Goal: Contribute content: Contribute content

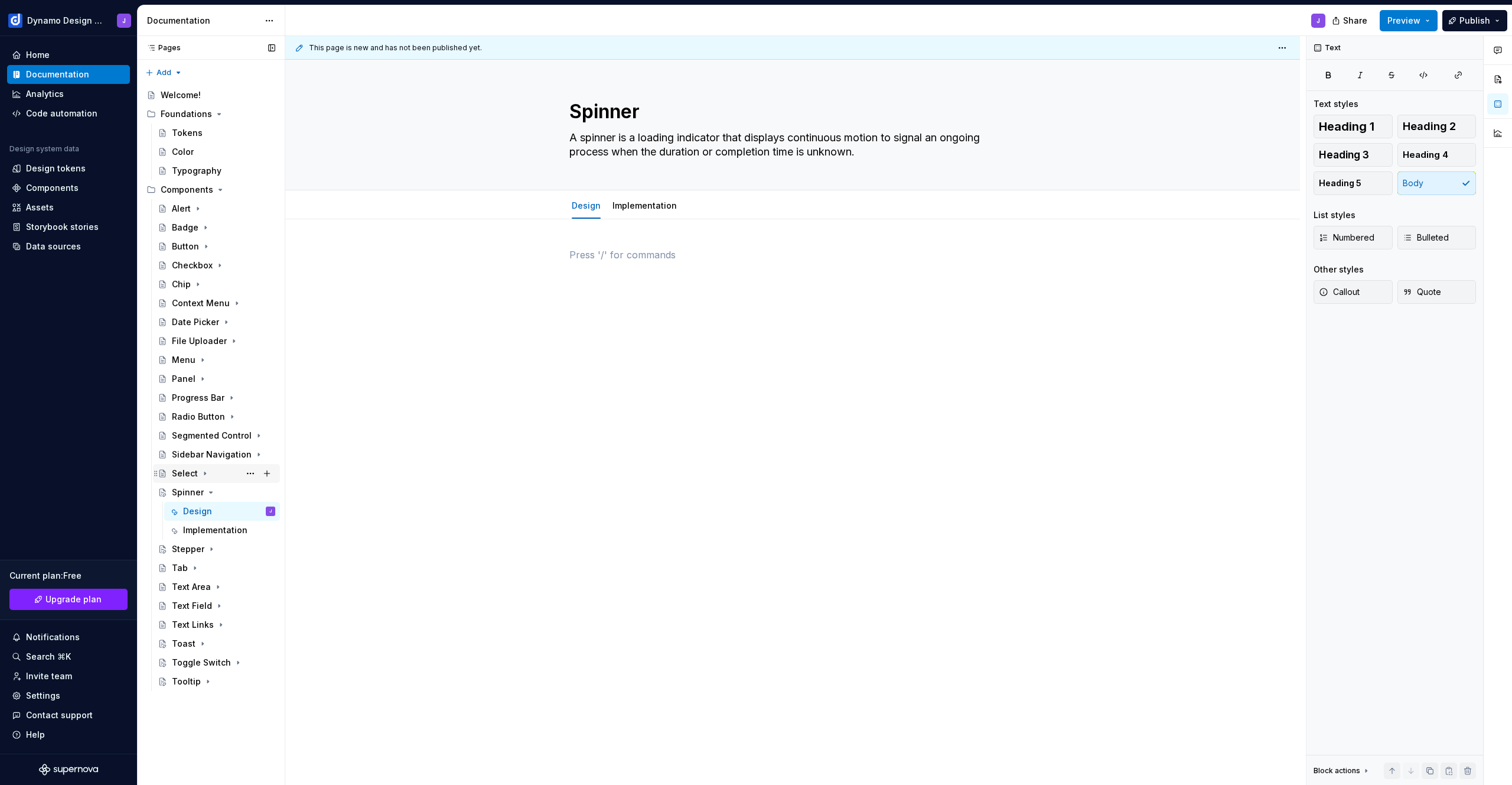
click at [184, 475] on div "Select" at bounding box center [185, 473] width 26 height 12
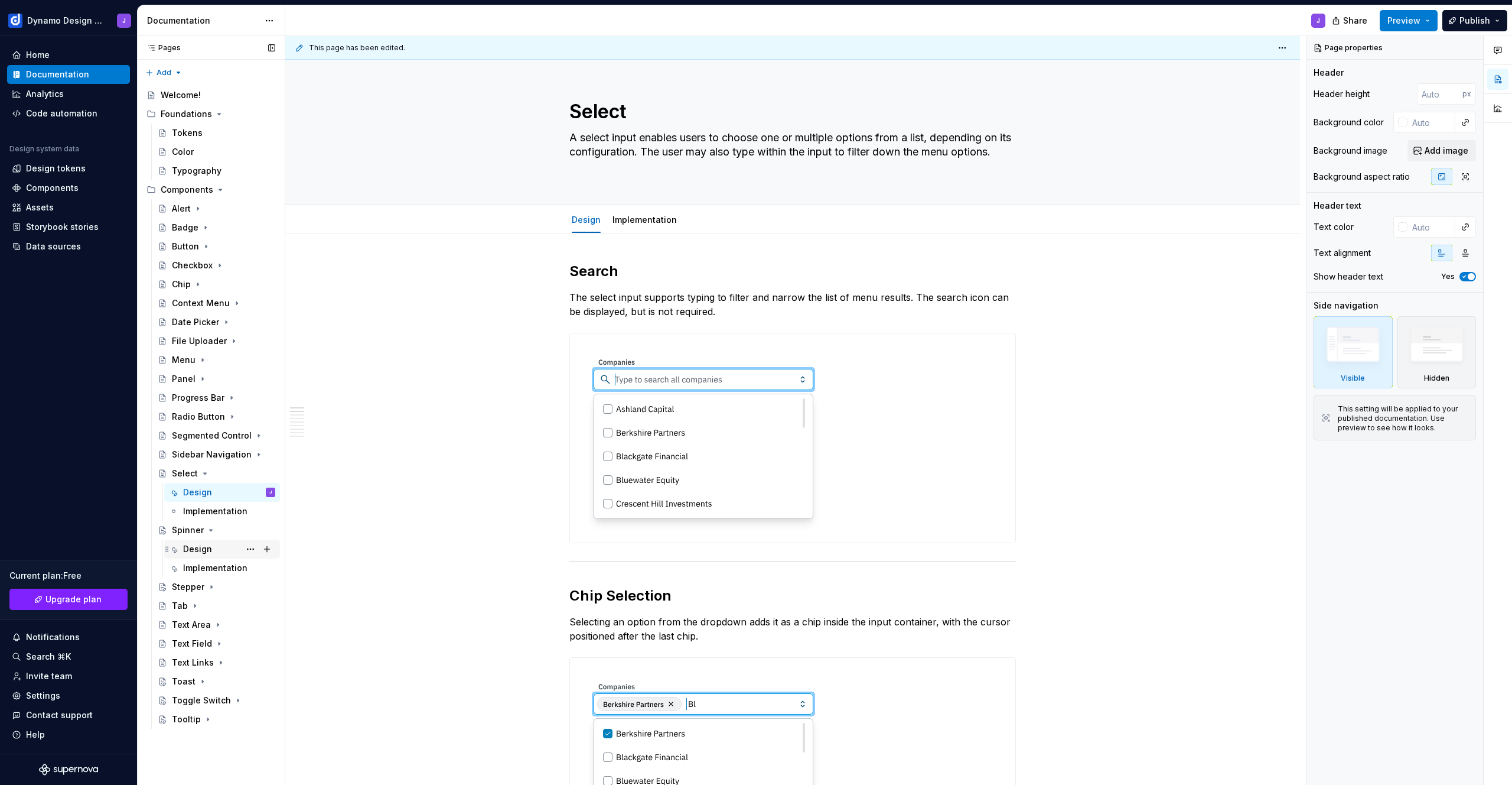
click at [195, 548] on div "Design" at bounding box center [197, 549] width 29 height 12
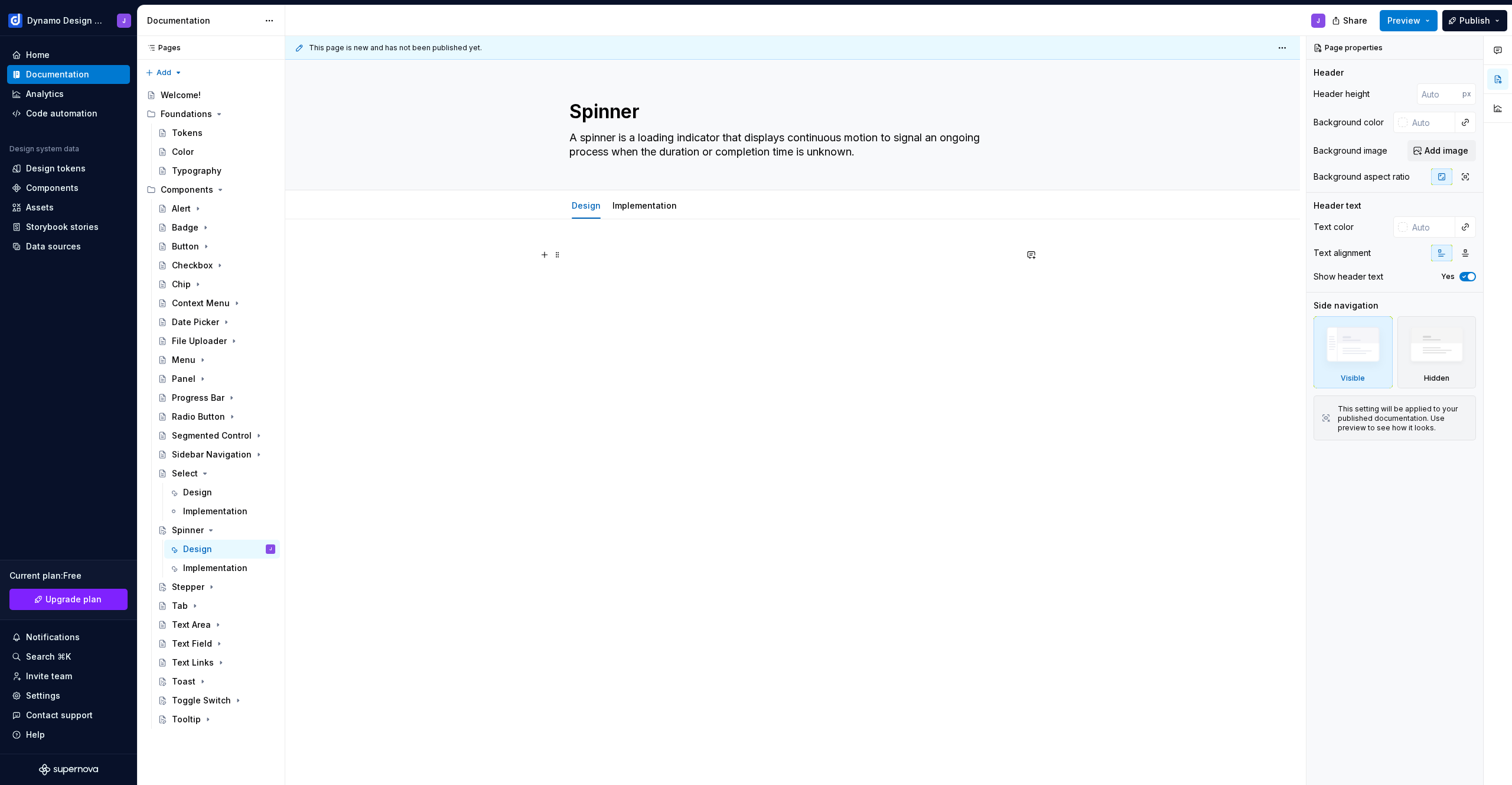
type textarea "*"
click at [590, 260] on p at bounding box center [792, 255] width 447 height 14
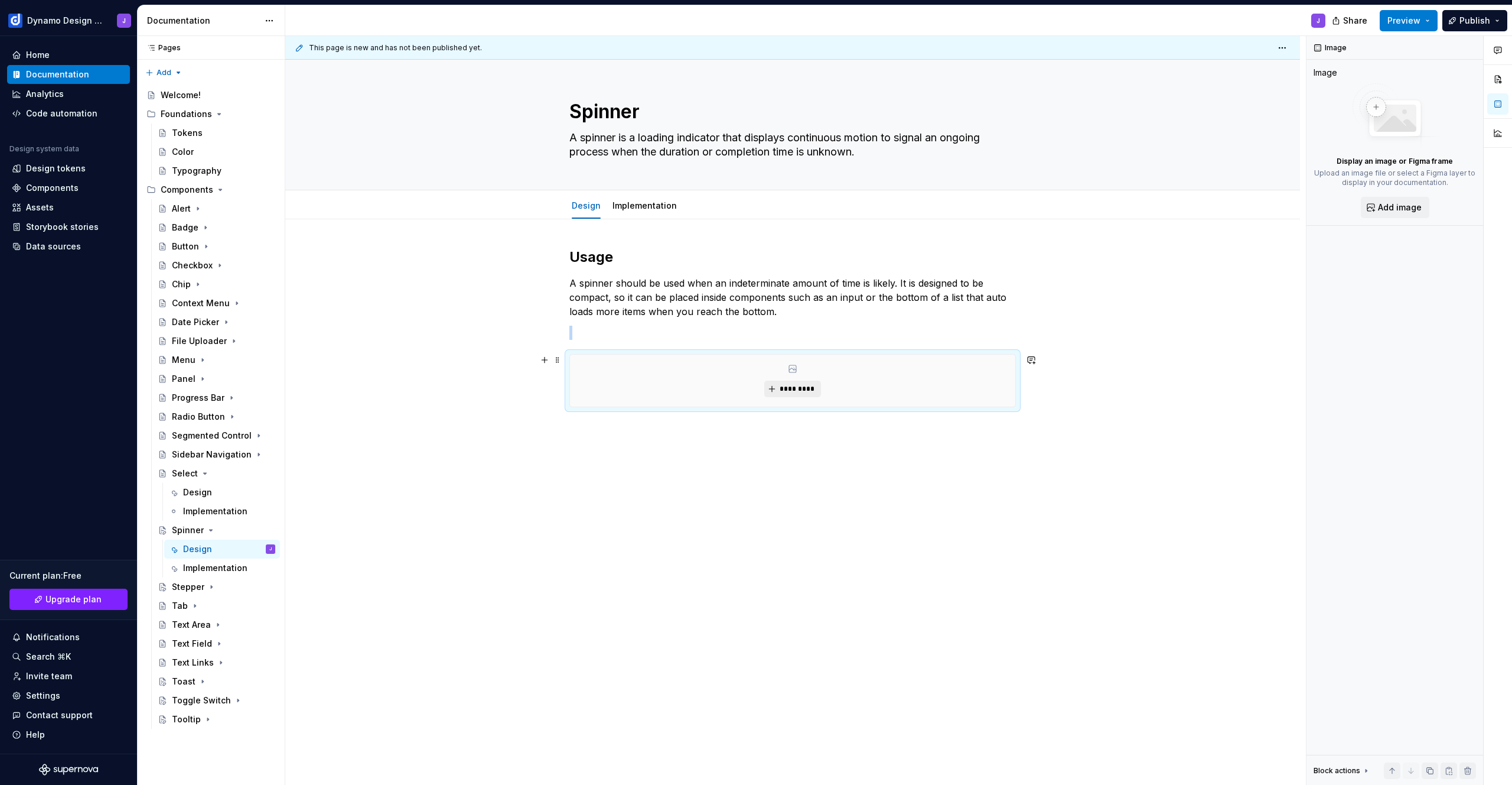
click at [802, 387] on span "*********" at bounding box center [797, 389] width 36 height 9
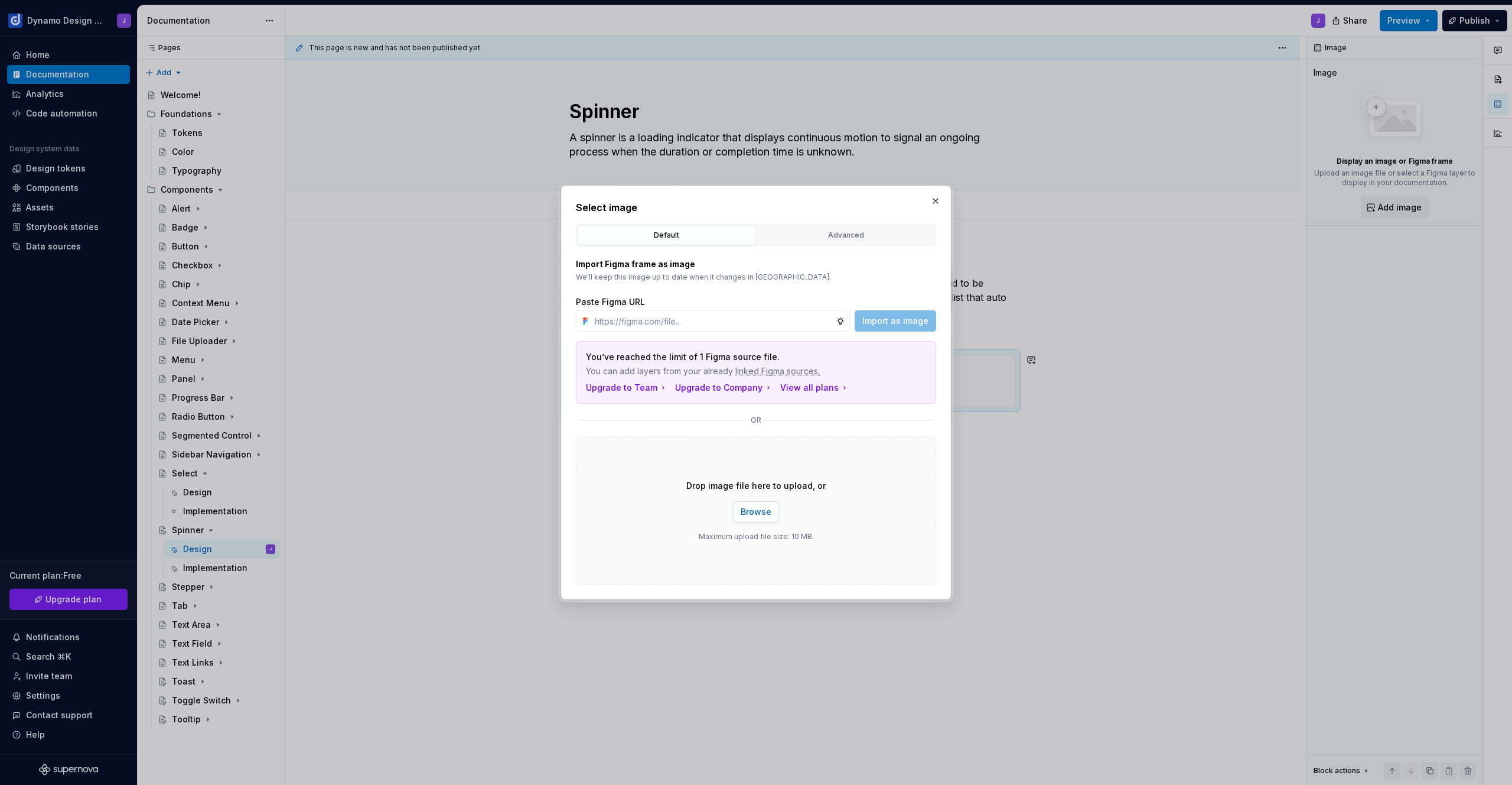
click at [754, 516] on span "Browse" at bounding box center [756, 512] width 31 height 12
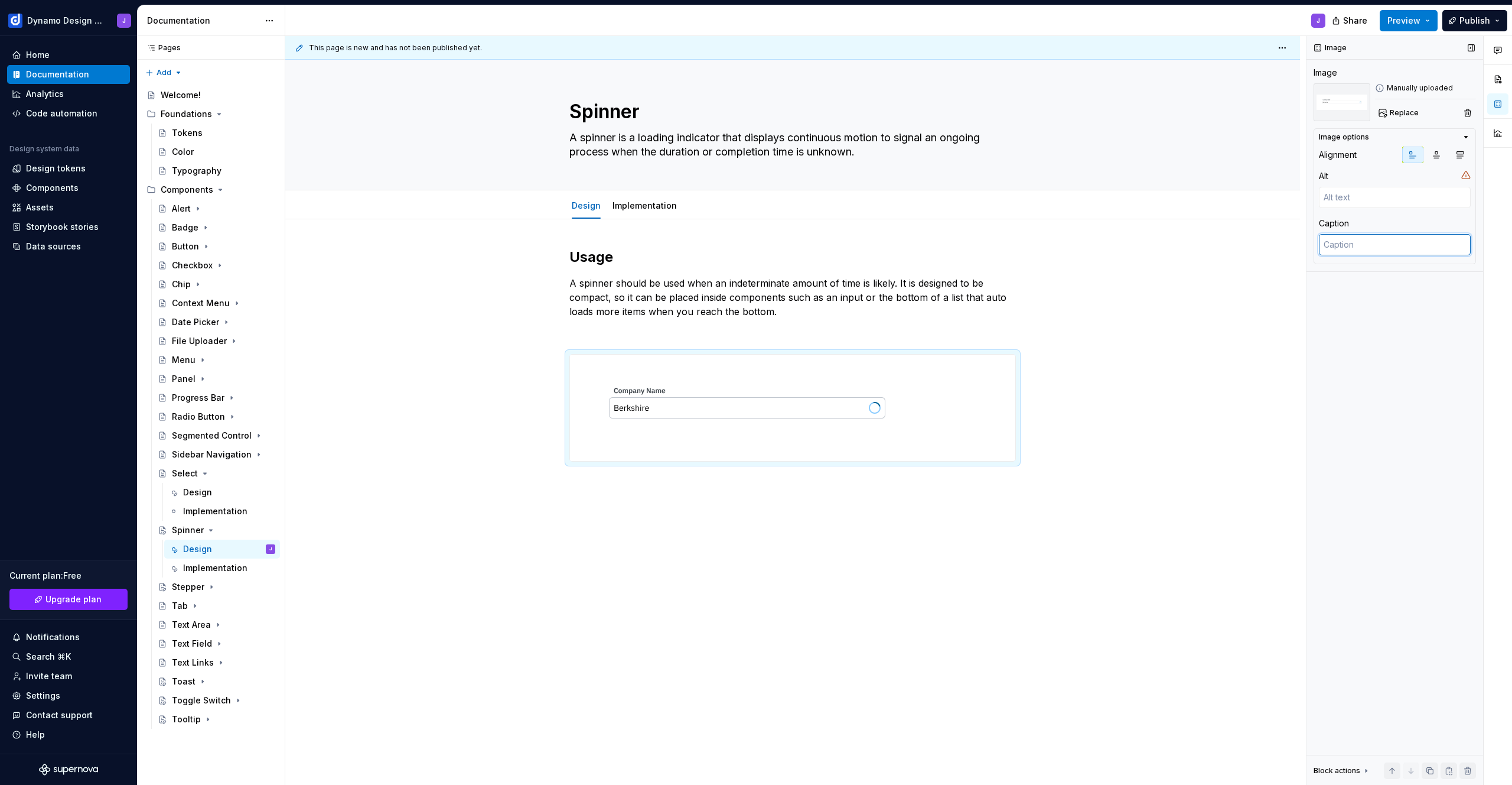
click at [1370, 249] on textarea at bounding box center [1395, 244] width 152 height 21
type textarea "*"
type textarea "A"
type textarea "*"
type textarea "A s"
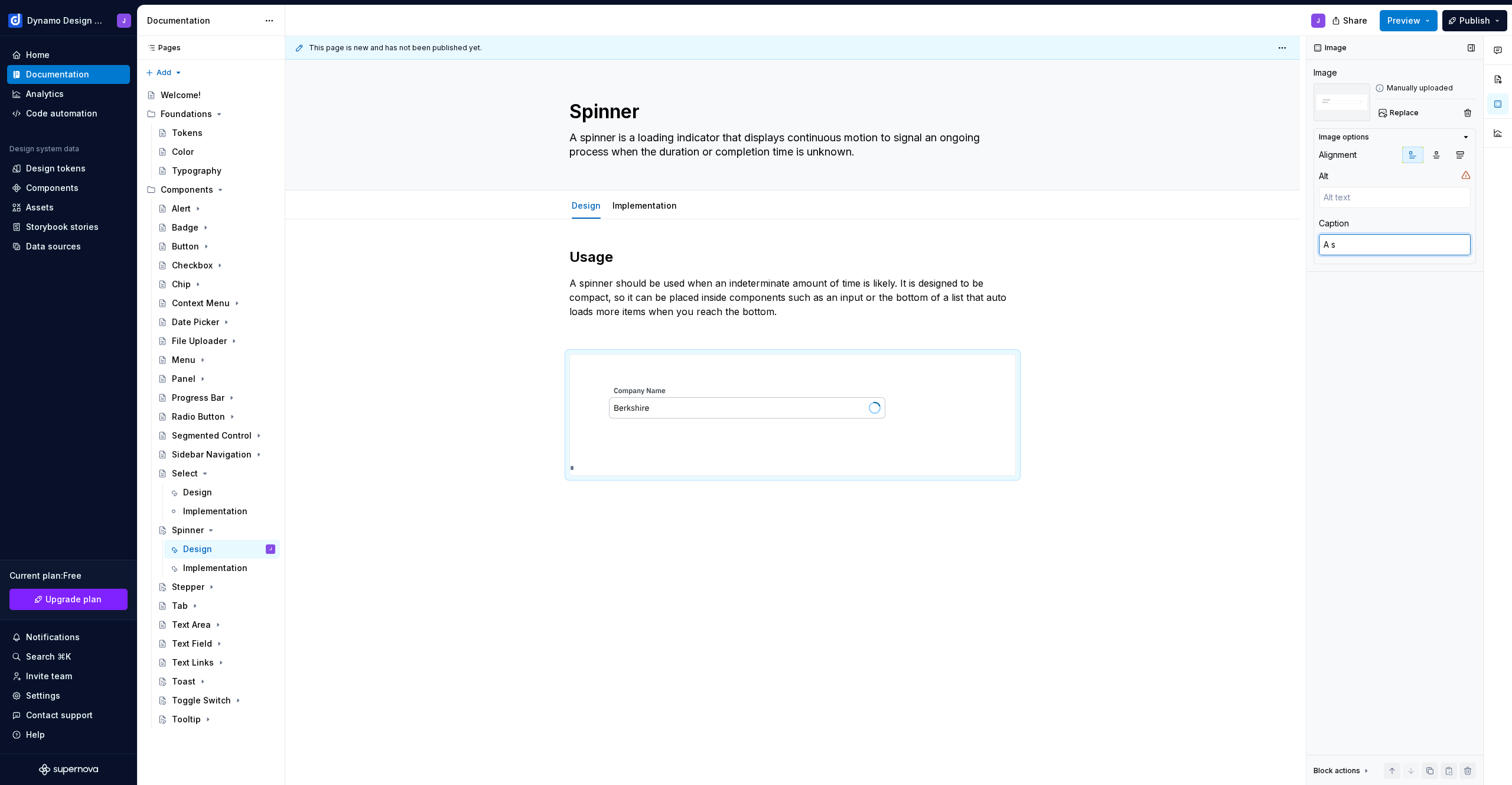
type textarea "*"
type textarea "A sp"
type textarea "*"
type textarea "A spi"
type textarea "*"
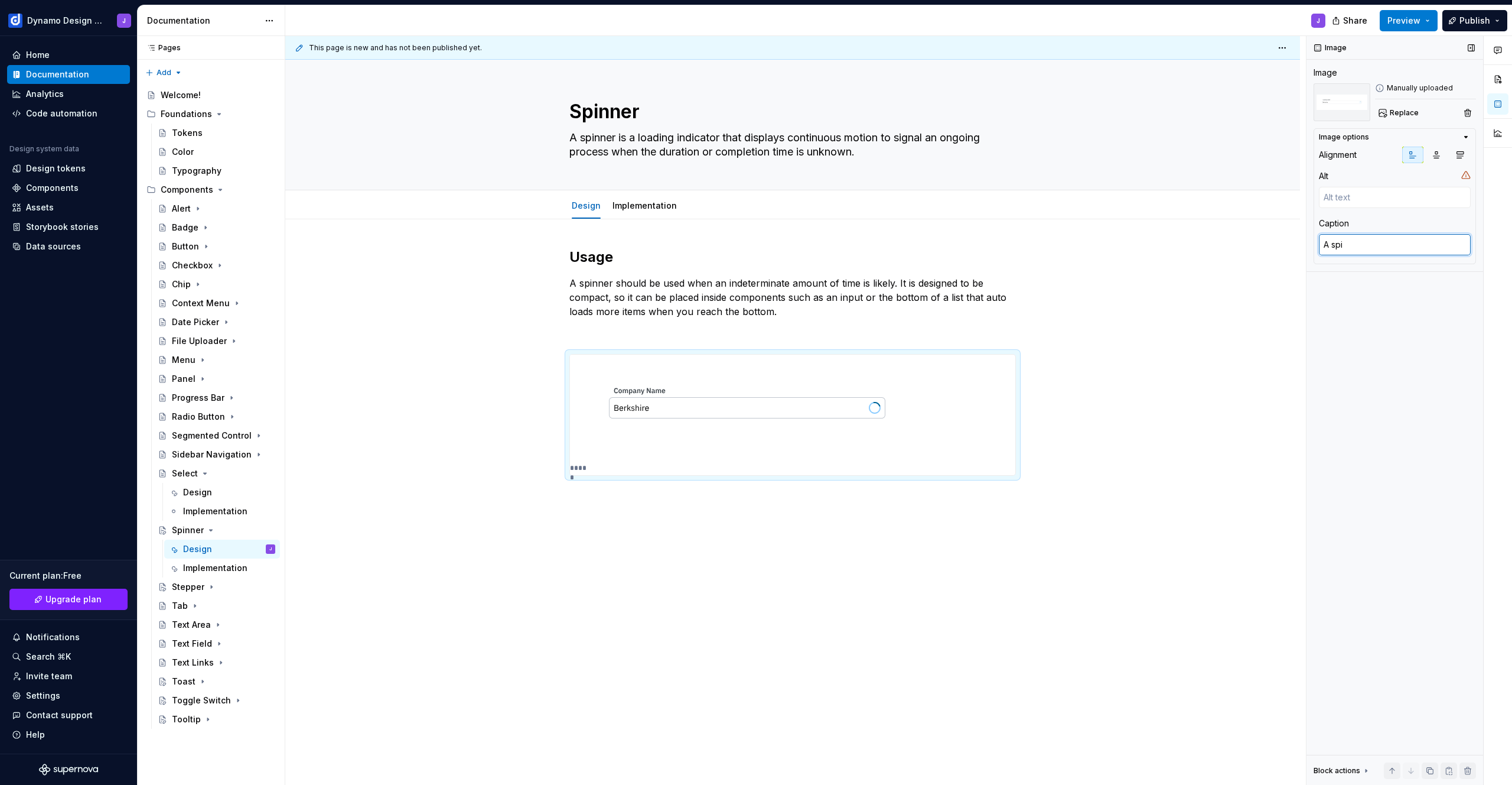
type textarea "A spin"
type textarea "*"
type textarea "A spinn"
type textarea "*"
type textarea "A spinne"
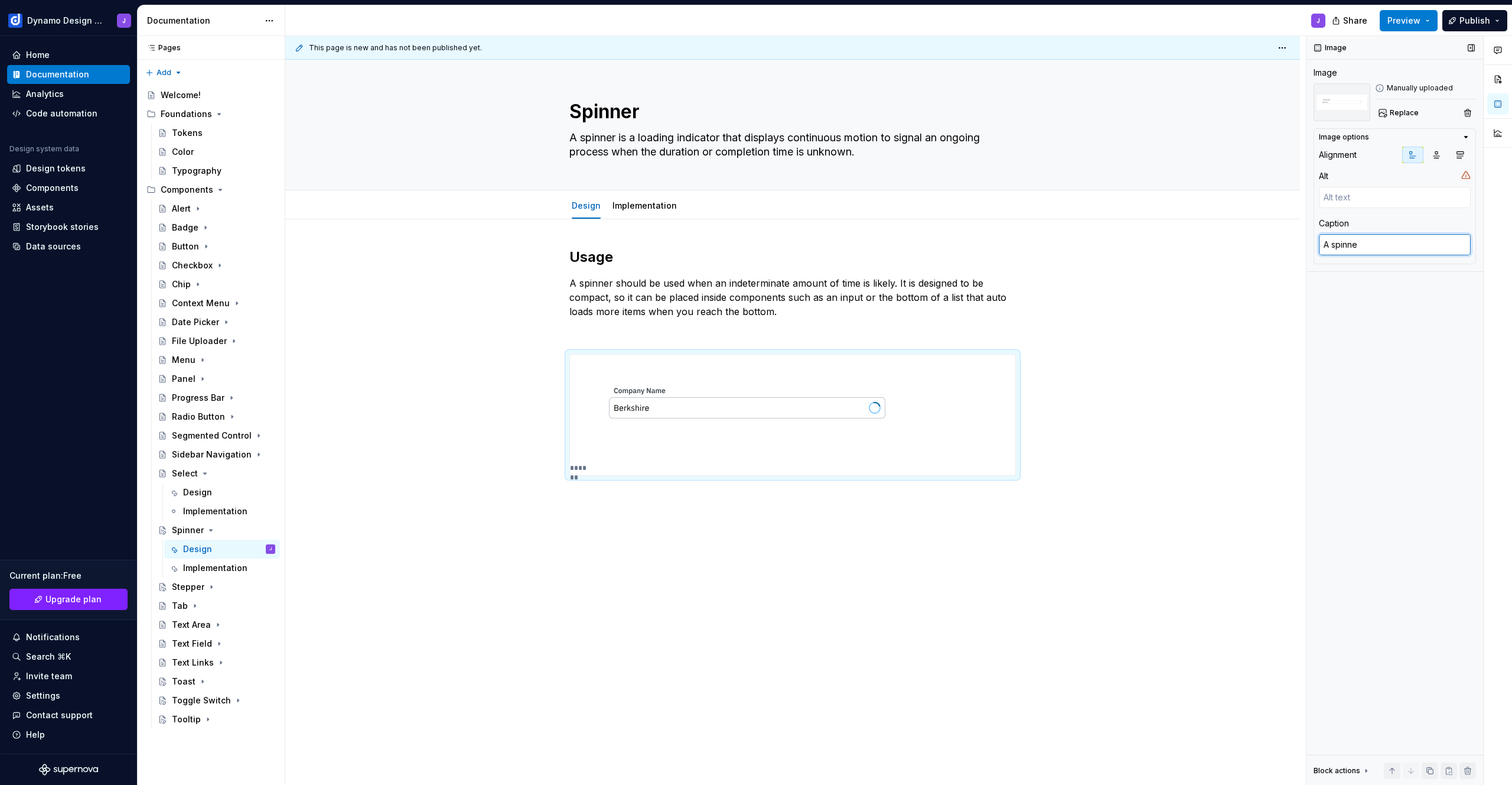
type textarea "*"
type textarea "A spinner"
type textarea "*"
type textarea "A spinner"
type textarea "*"
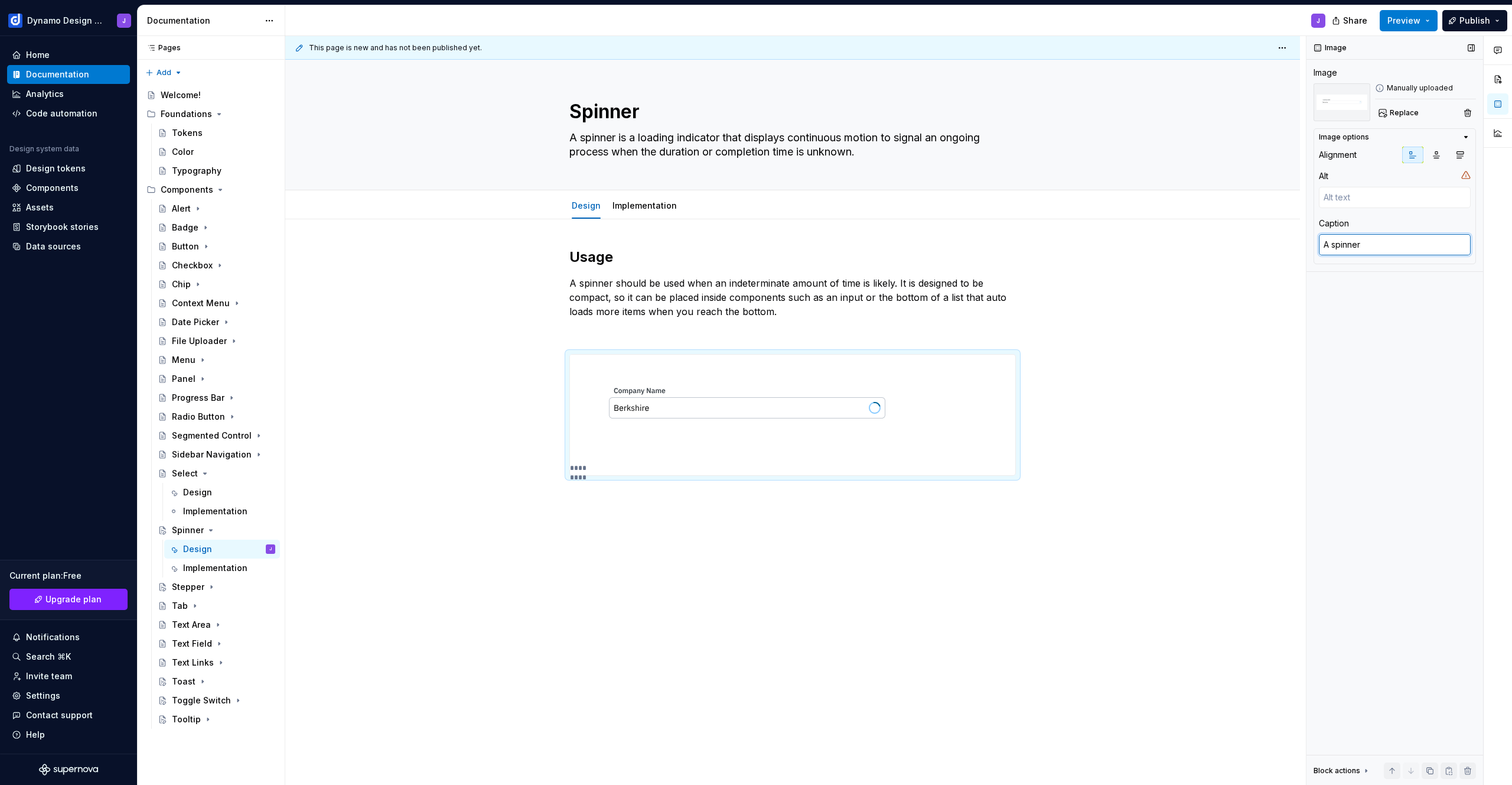
type textarea "A spinner i"
type textarea "*"
type textarea "A spinner is"
type textarea "*"
type textarea "A spinner isn"
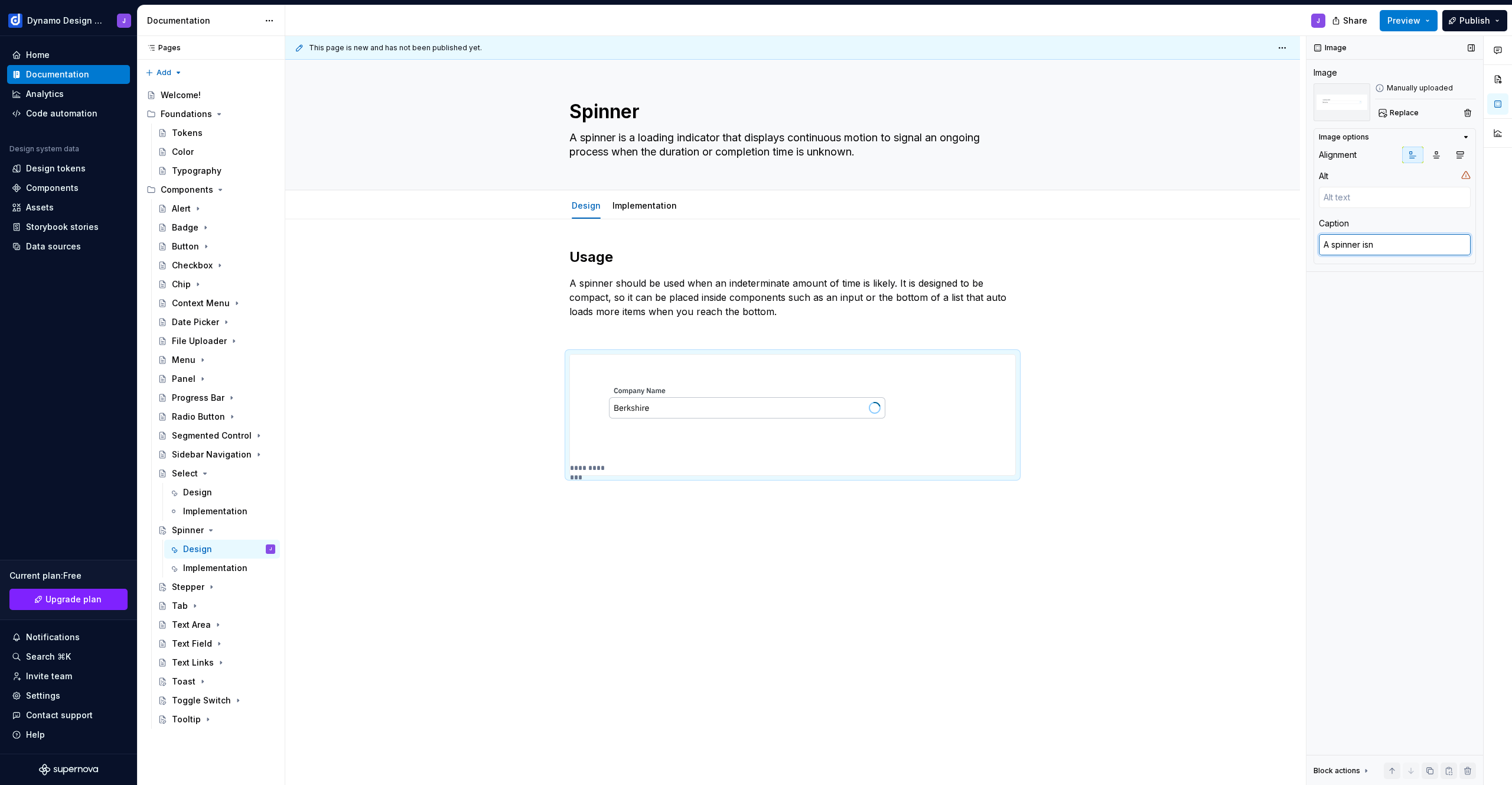
type textarea "*"
type textarea "A spinner isni"
type textarea "*"
type textarea "A spinner isnid"
type textarea "*"
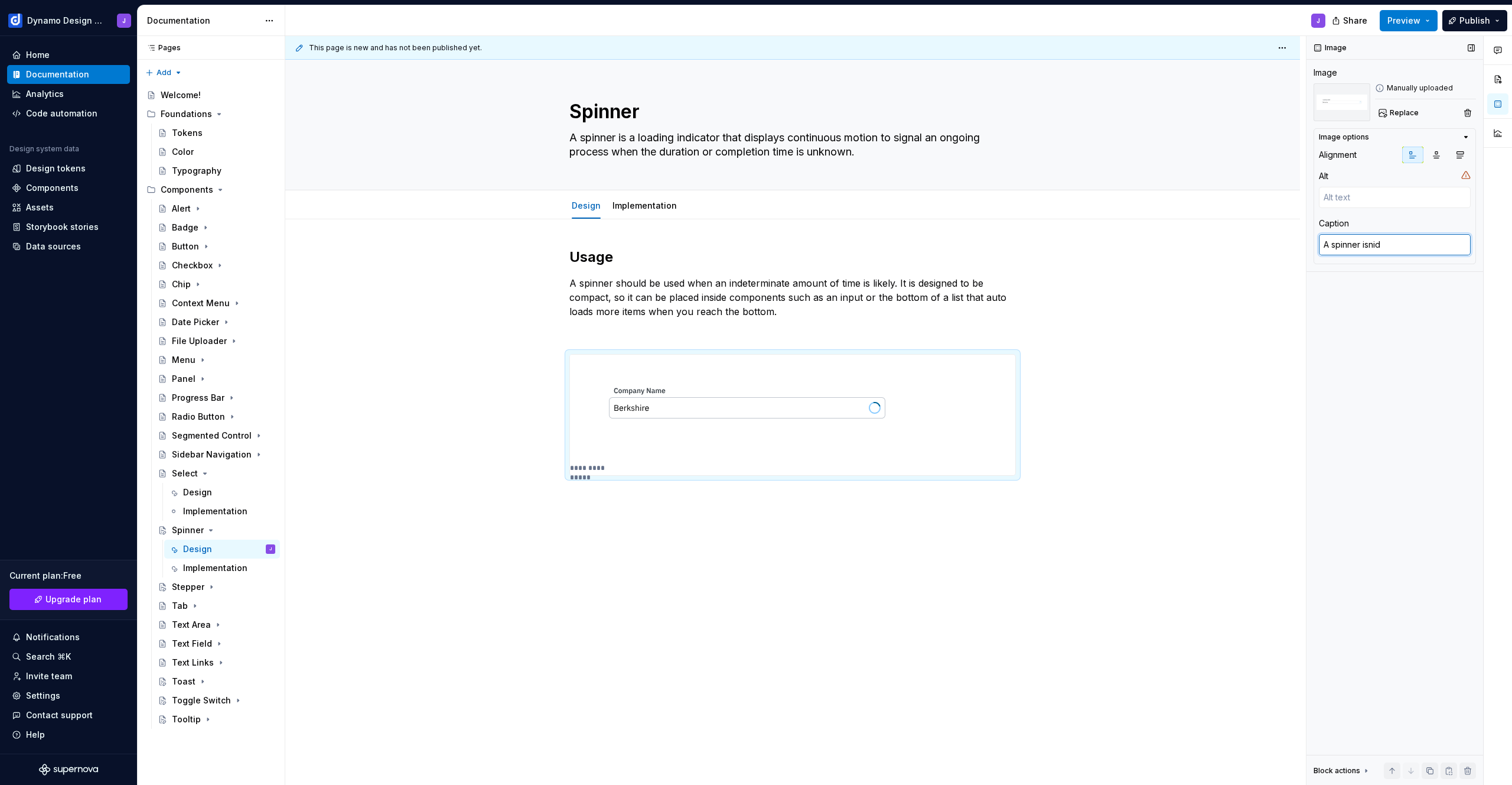
type textarea "A spinner isnide"
type textarea "*"
type textarea "A spinner isnid"
type textarea "*"
type textarea "A spinner isni"
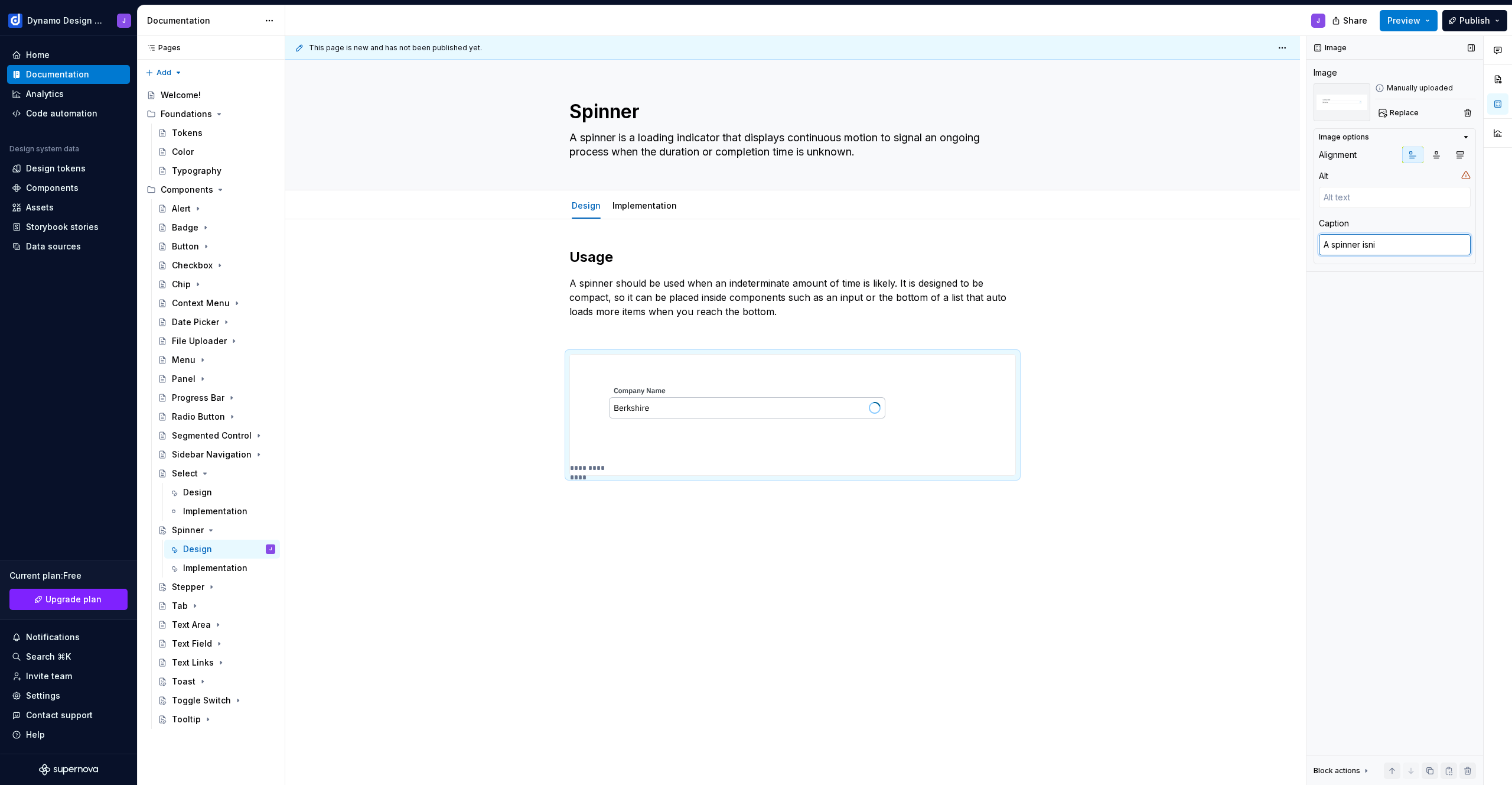
type textarea "*"
type textarea "A spinner isn"
type textarea "*"
type textarea "A spinner is"
type textarea "*"
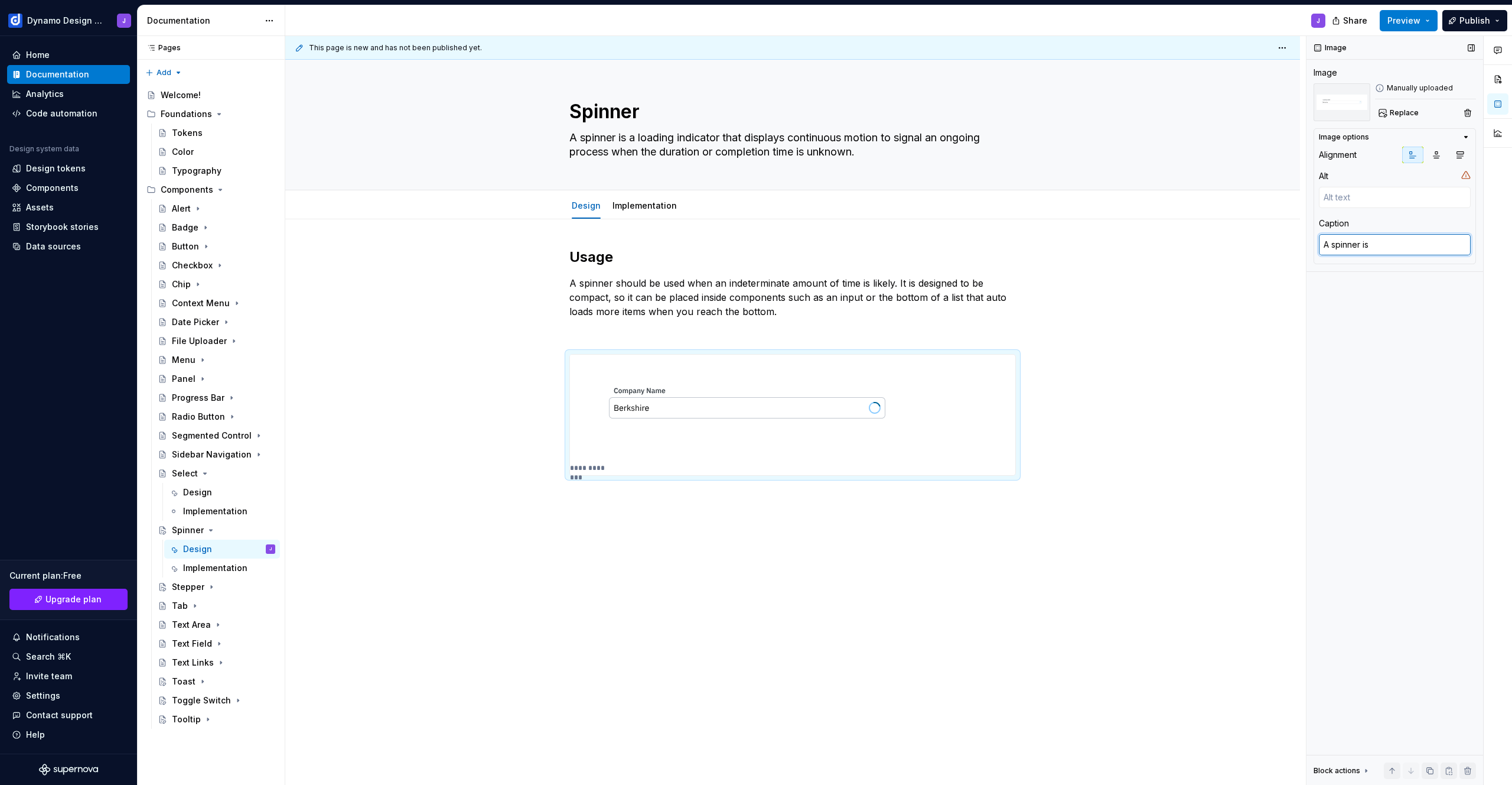
type textarea "A spinner i"
type textarea "*"
type textarea "A spinner in"
type textarea "*"
type textarea "A spinner ins"
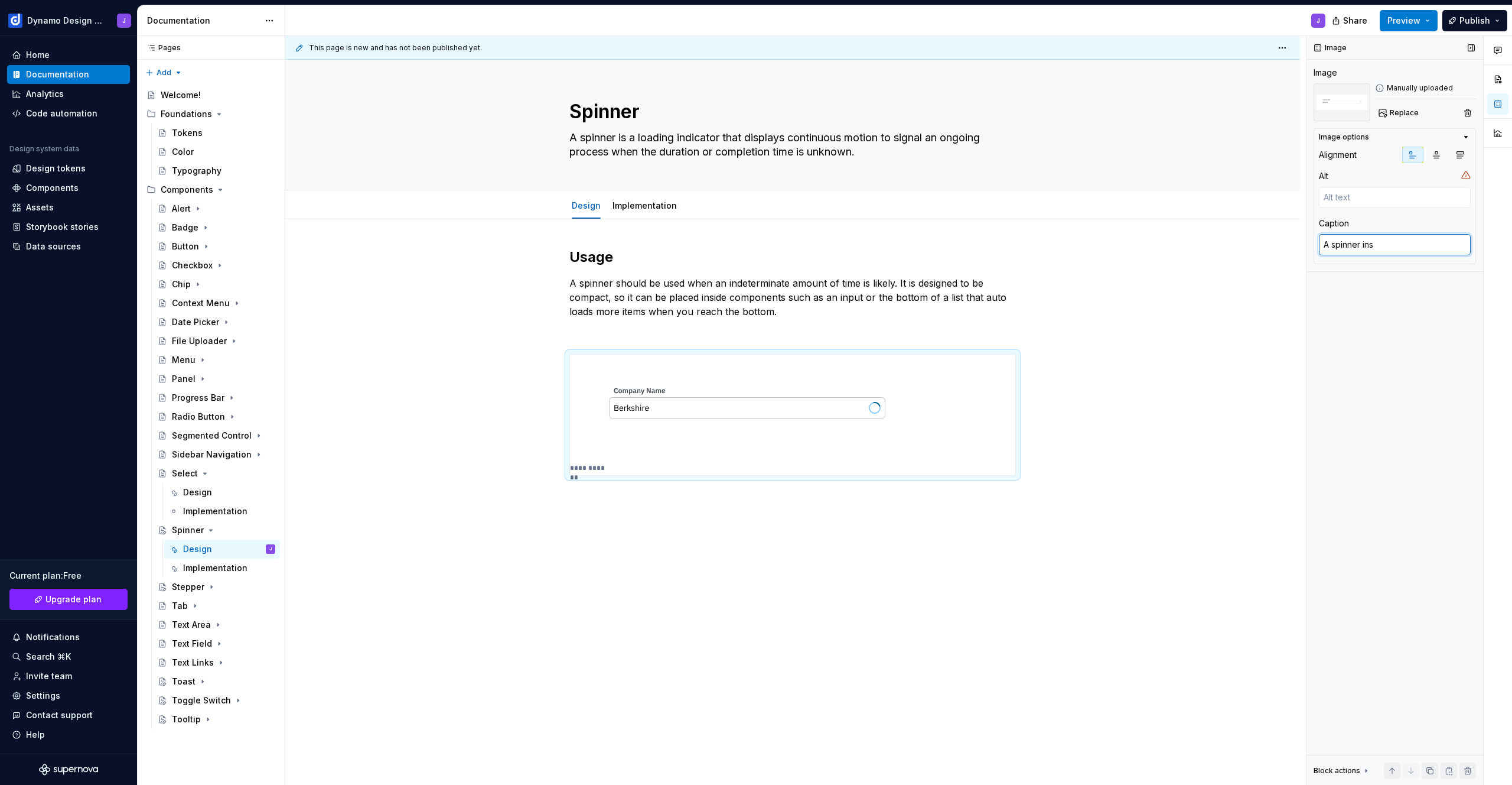
type textarea "*"
type textarea "A spinner insi"
type textarea "*"
type textarea "A spinner insid"
type textarea "*"
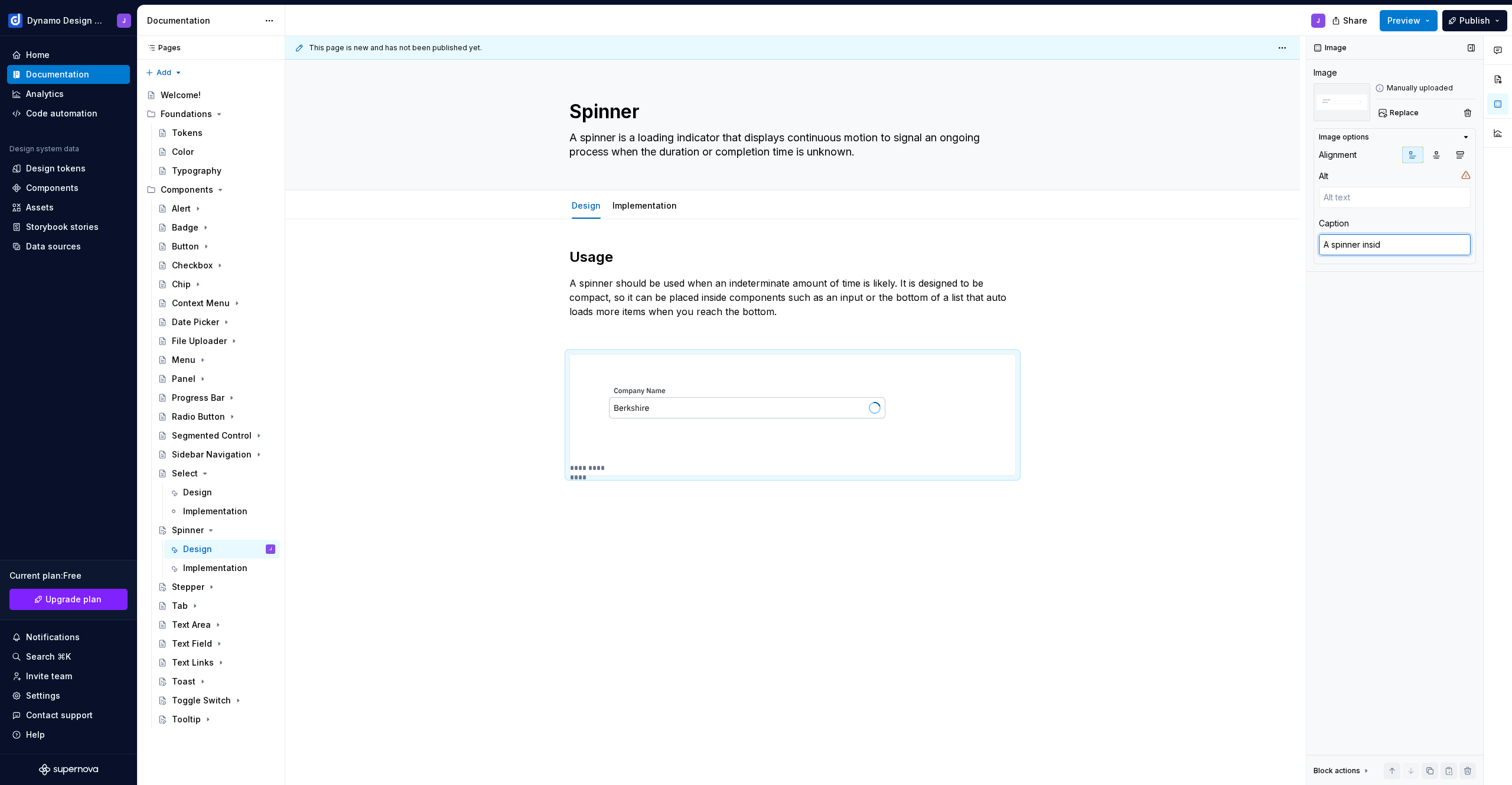
type textarea "A spinner inside"
type textarea "*"
type textarea "A spinner inside"
type textarea "*"
type textarea "A spinner inside a"
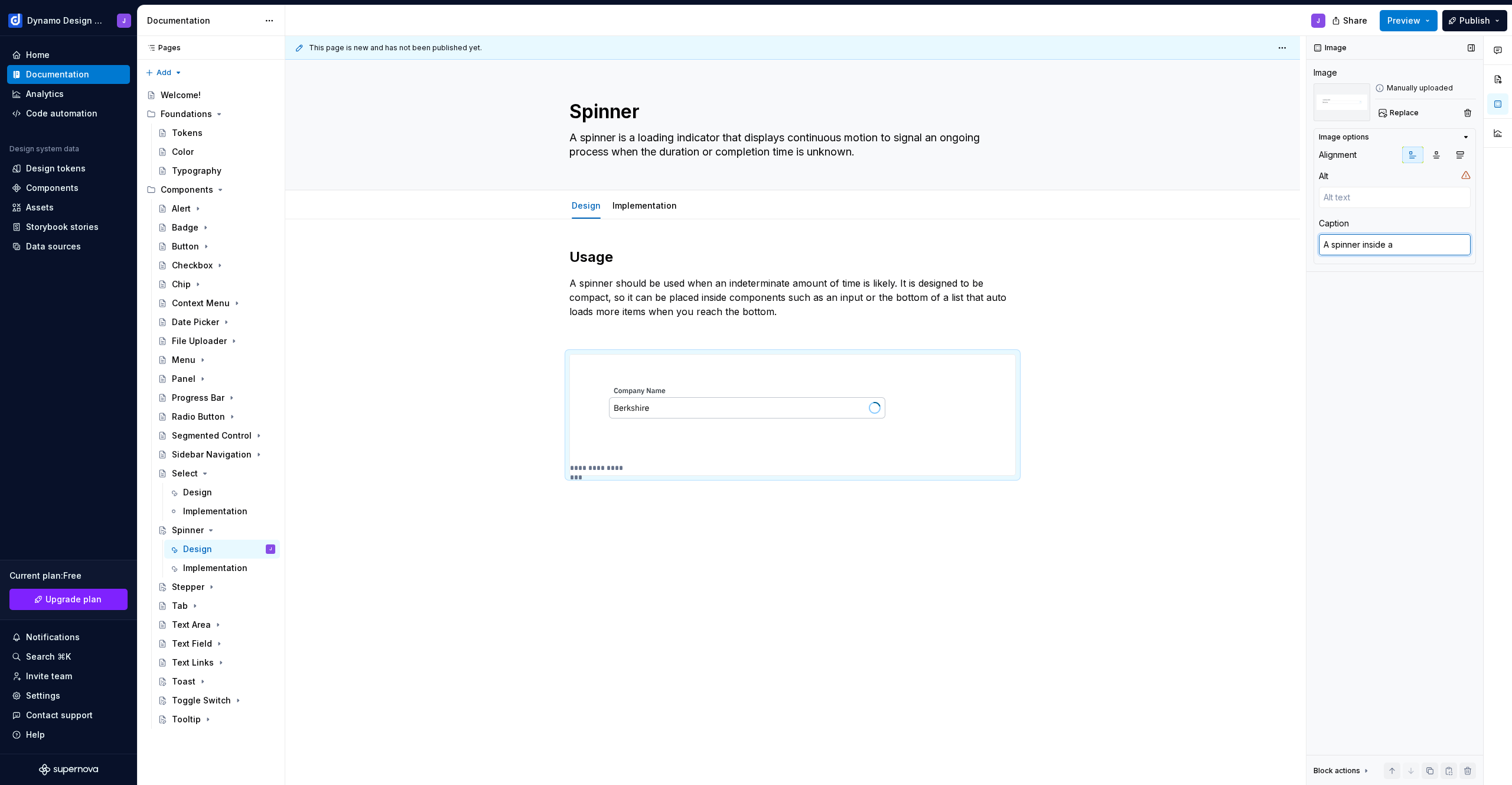
type textarea "*"
type textarea "A spinner inside an"
type textarea "*"
type textarea "A spinner inside an i"
type textarea "*"
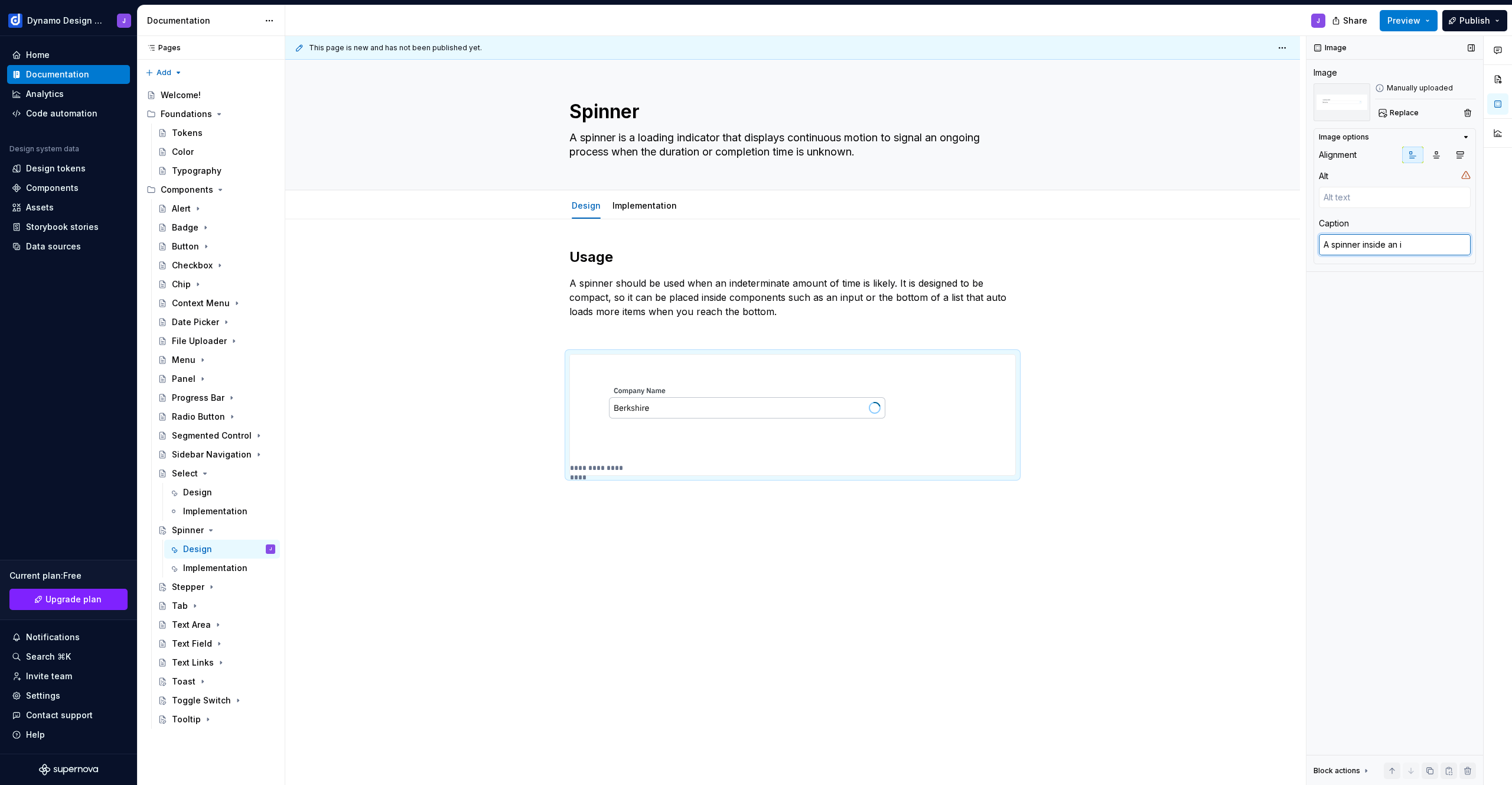
type textarea "A spinner inside an in"
type textarea "*"
type textarea "A spinner inside an inp"
type textarea "*"
type textarea "A spinner inside an inpu"
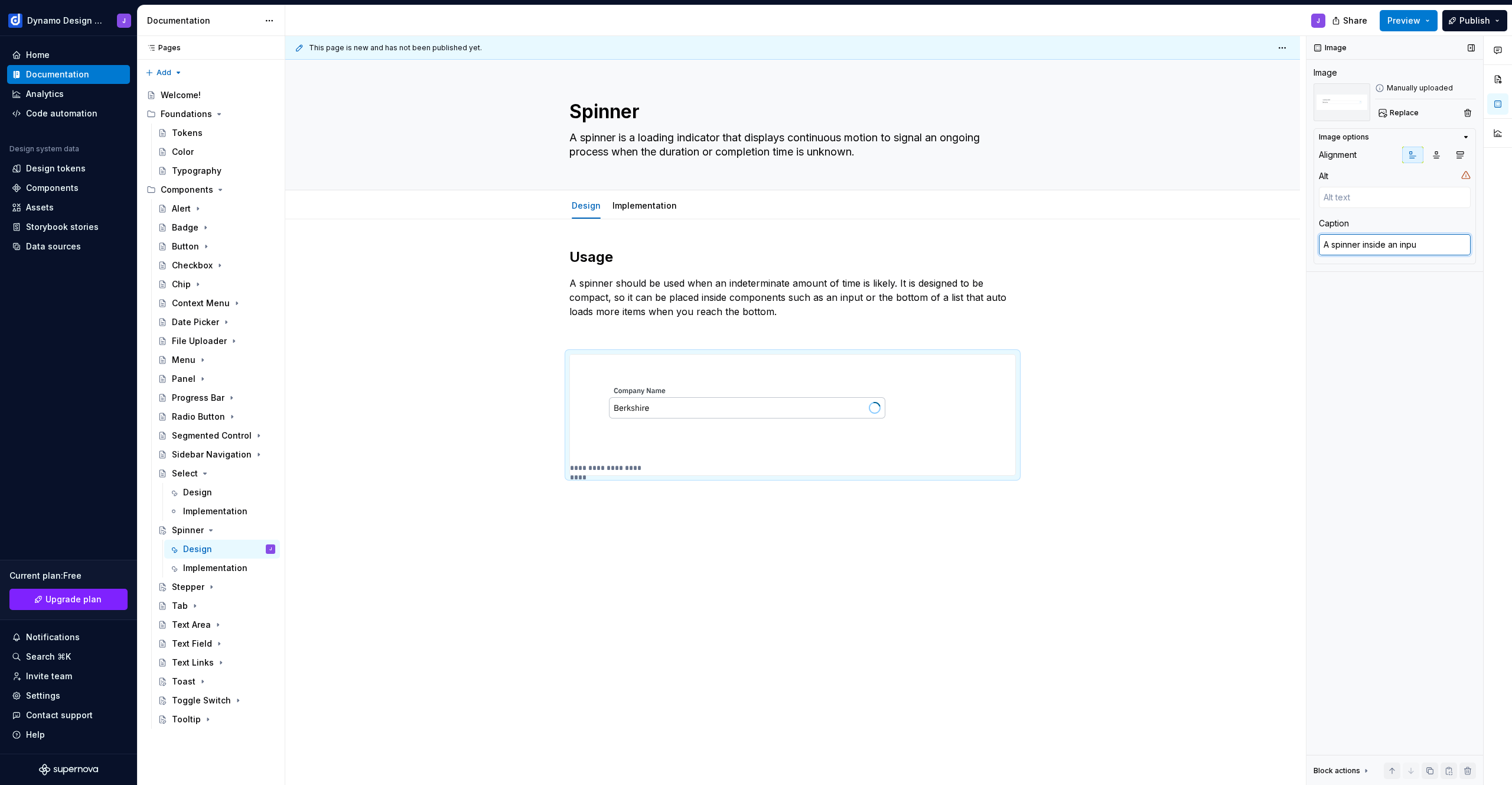
type textarea "*"
type textarea "A spinner inside an input"
type textarea "*"
type textarea "A spinner inside an input"
type textarea "*"
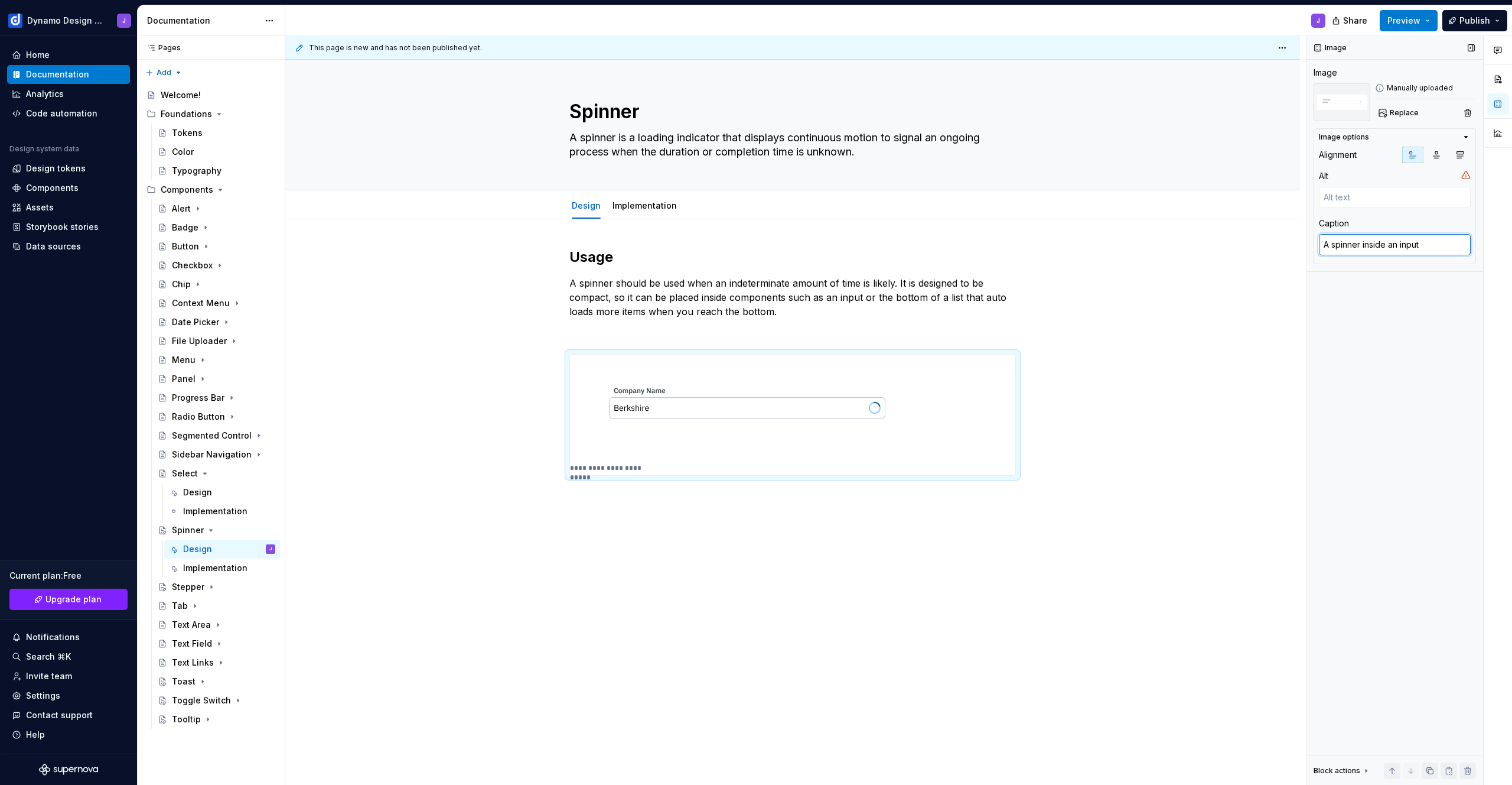
type textarea "A spinner inside an input i"
type textarea "*"
type textarea "A spinner inside an input in"
type textarea "*"
type textarea "A spinner inside an input ind"
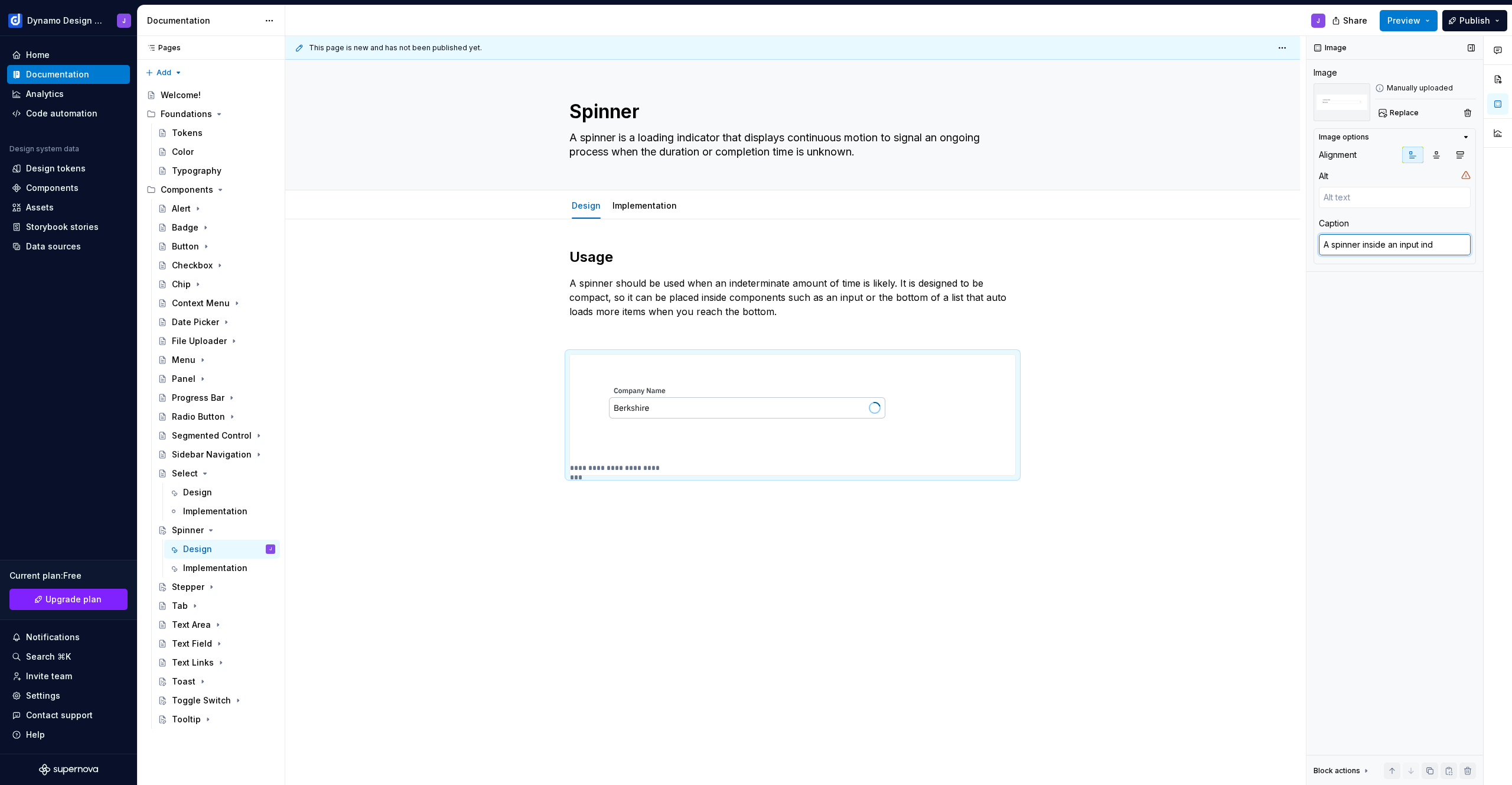
type textarea "*"
type textarea "A spinner inside an input indi"
type textarea "*"
type textarea "A spinner inside an input indica"
type textarea "*"
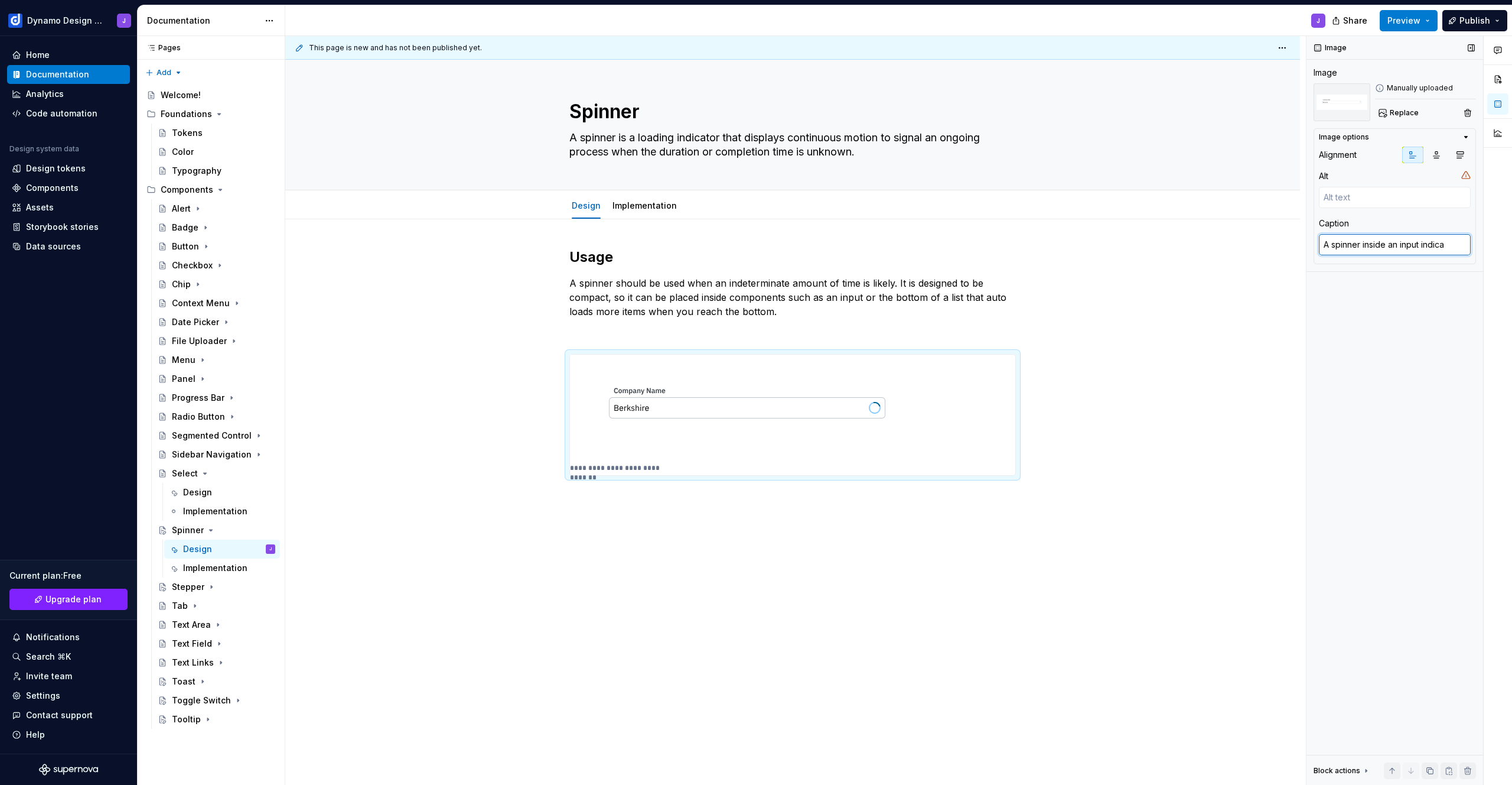
type textarea "A spinner inside an input indicat"
type textarea "*"
type textarea "A spinner inside an input indicati"
type textarea "*"
type textarea "A spinner inside an input indicating"
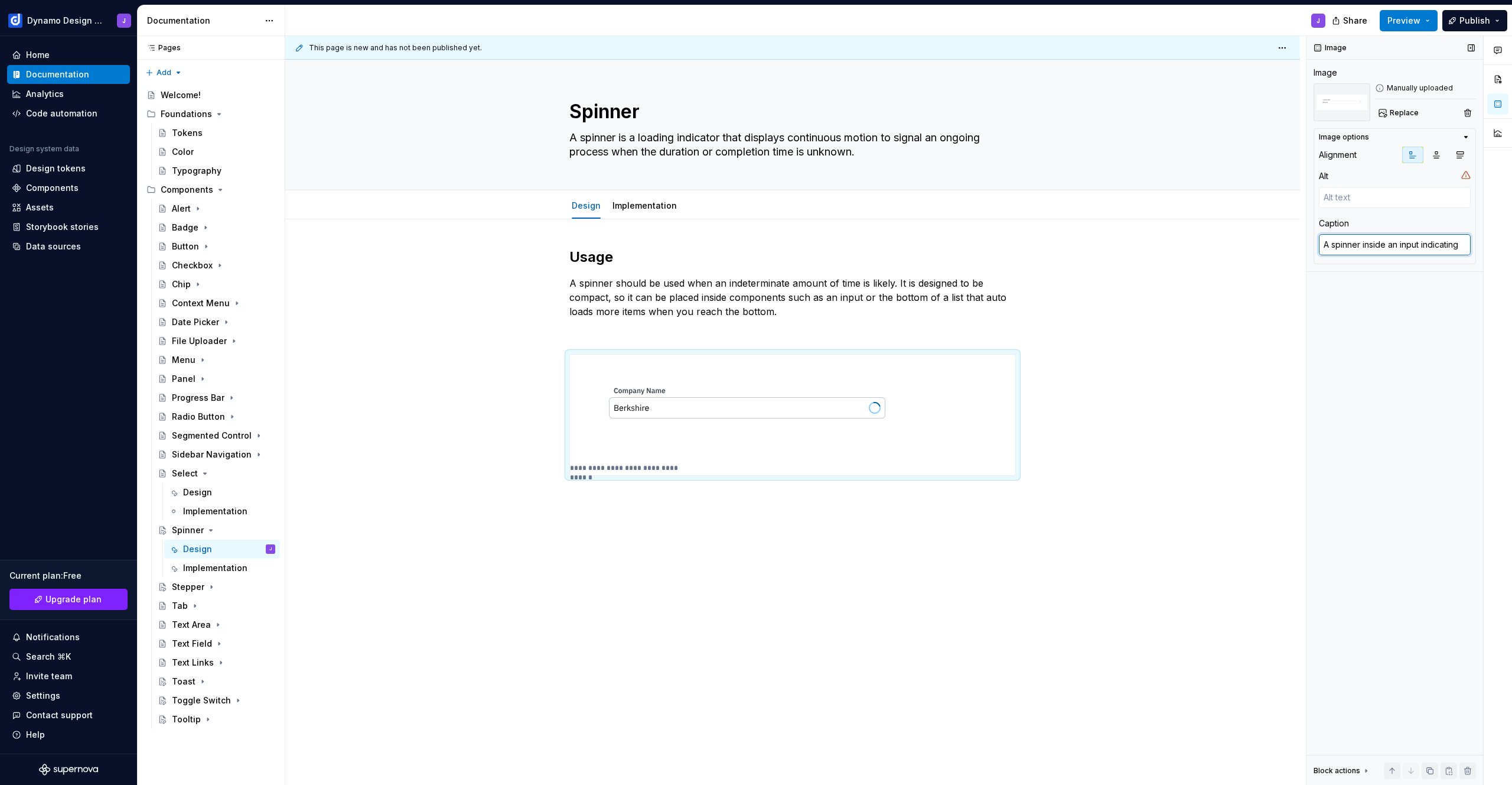
type textarea "*"
type textarea "A spinner inside an input indicating"
type textarea "*"
type textarea "A spinner inside an input indicating i"
type textarea "*"
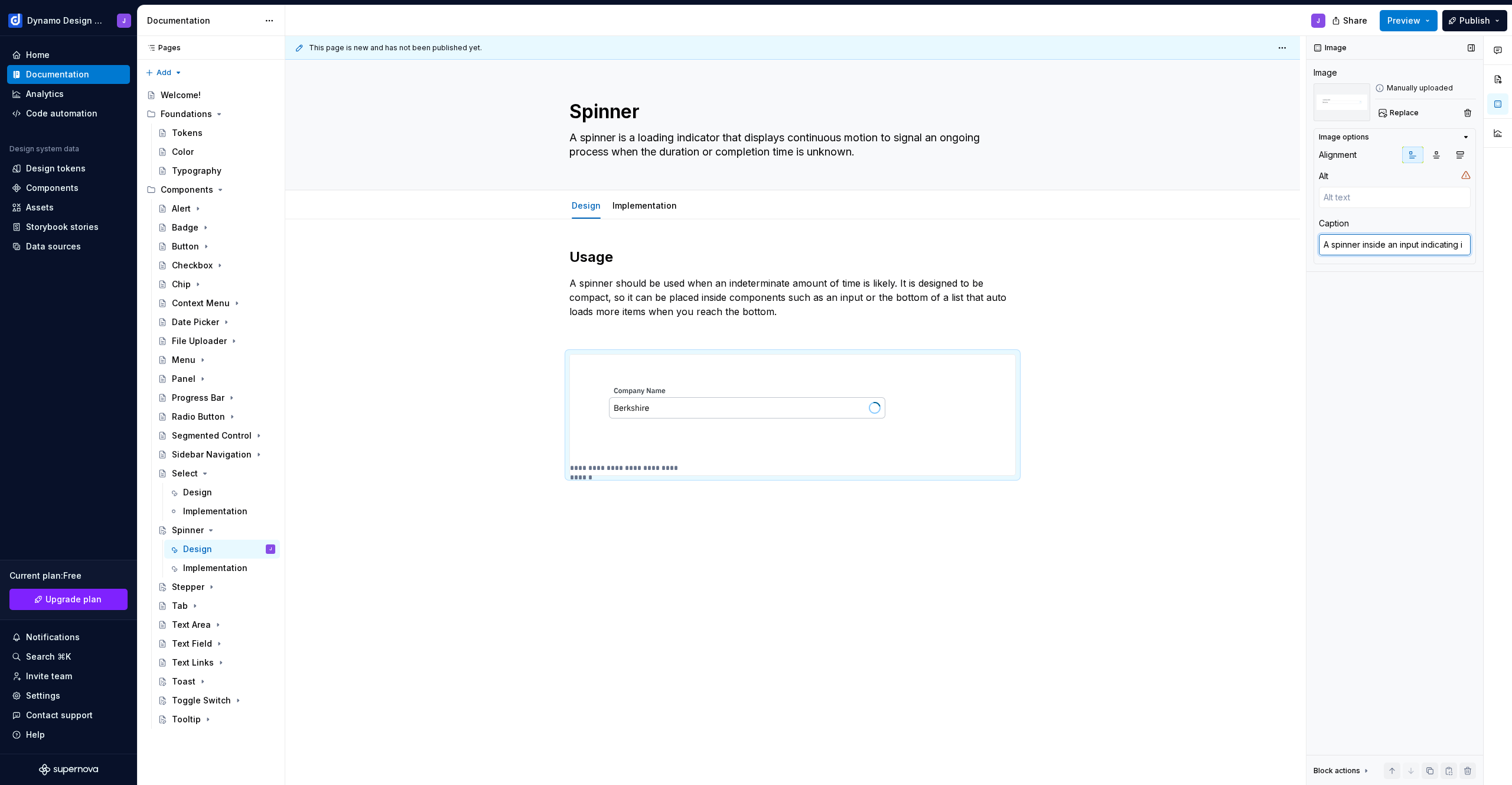
type textarea "A spinner inside an input indicating in"
type textarea "*"
type textarea "A spinner inside an input indicating inf"
type textarea "*"
type textarea "A spinner inside an input indicating info"
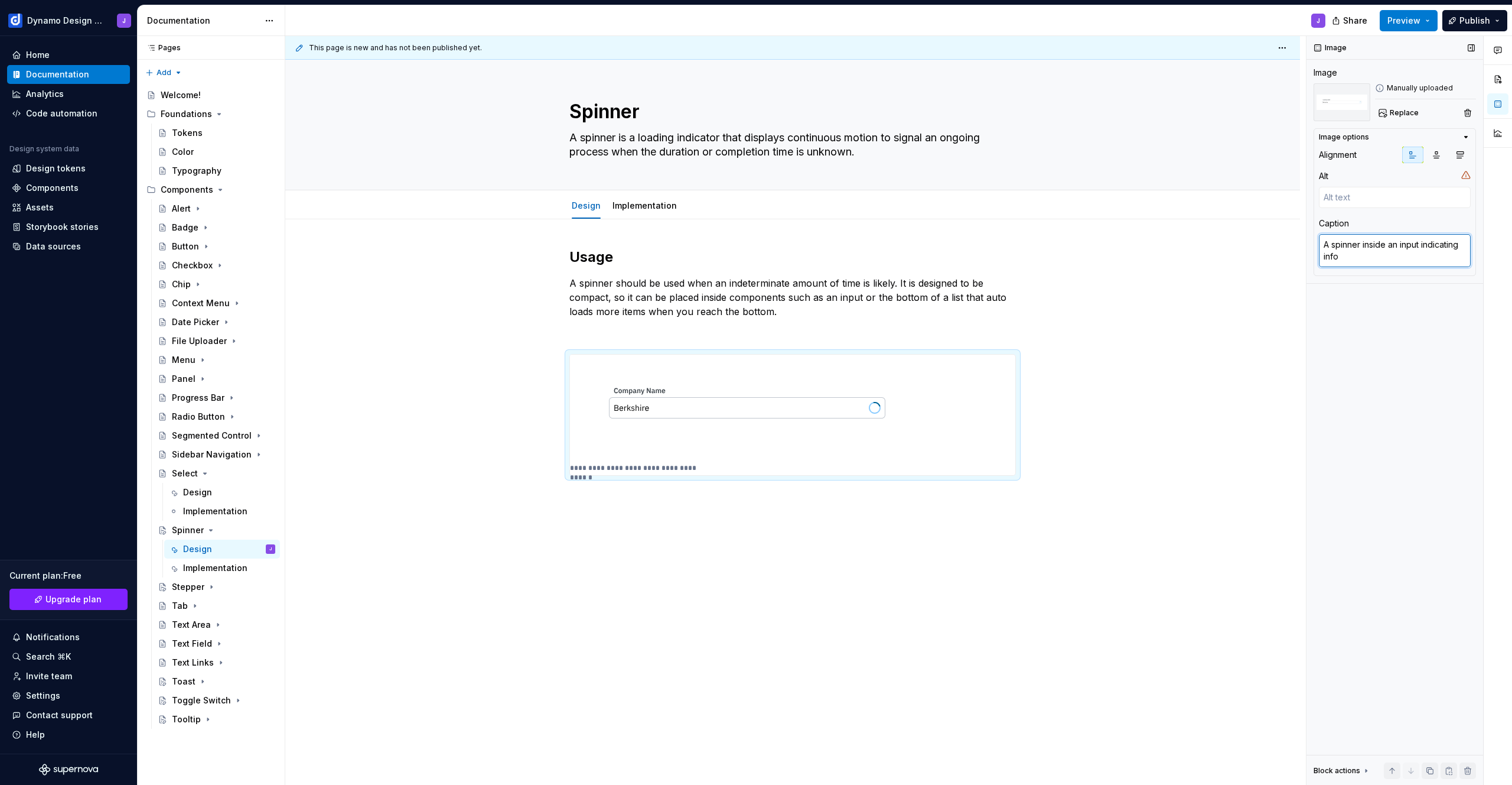
type textarea "*"
type textarea "A spinner inside an input indicating infor"
type textarea "*"
type textarea "A spinner inside an input indicating inform"
type textarea "*"
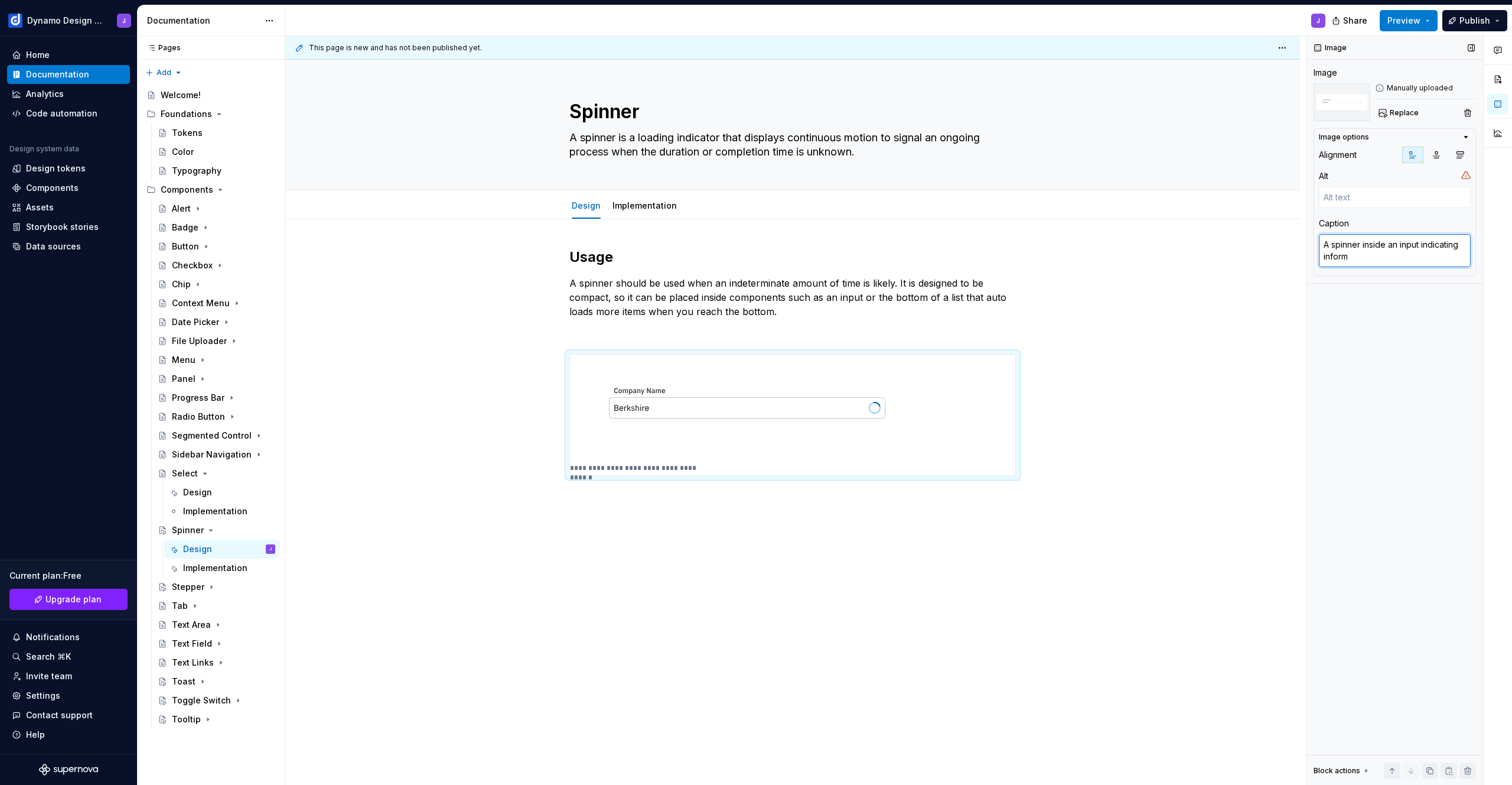
type textarea "A spinner inside an input indicating informa"
type textarea "*"
type textarea "A spinner inside an input indicating informati"
type textarea "*"
type textarea "A spinner inside an input indicating informatio"
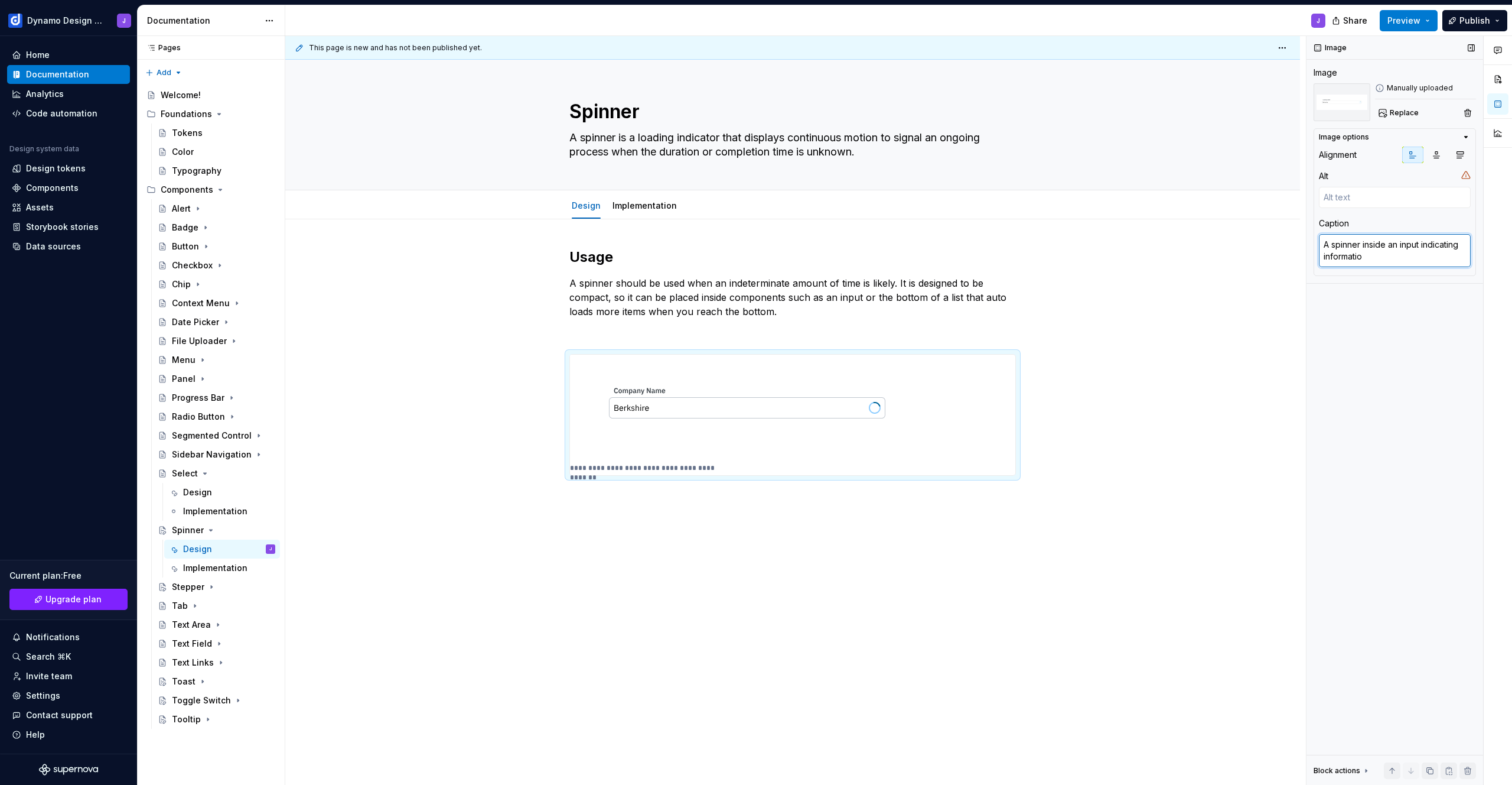
type textarea "*"
type textarea "A spinner inside an input indicating information"
type textarea "*"
type textarea "A spinner inside an input indicating information"
type textarea "*"
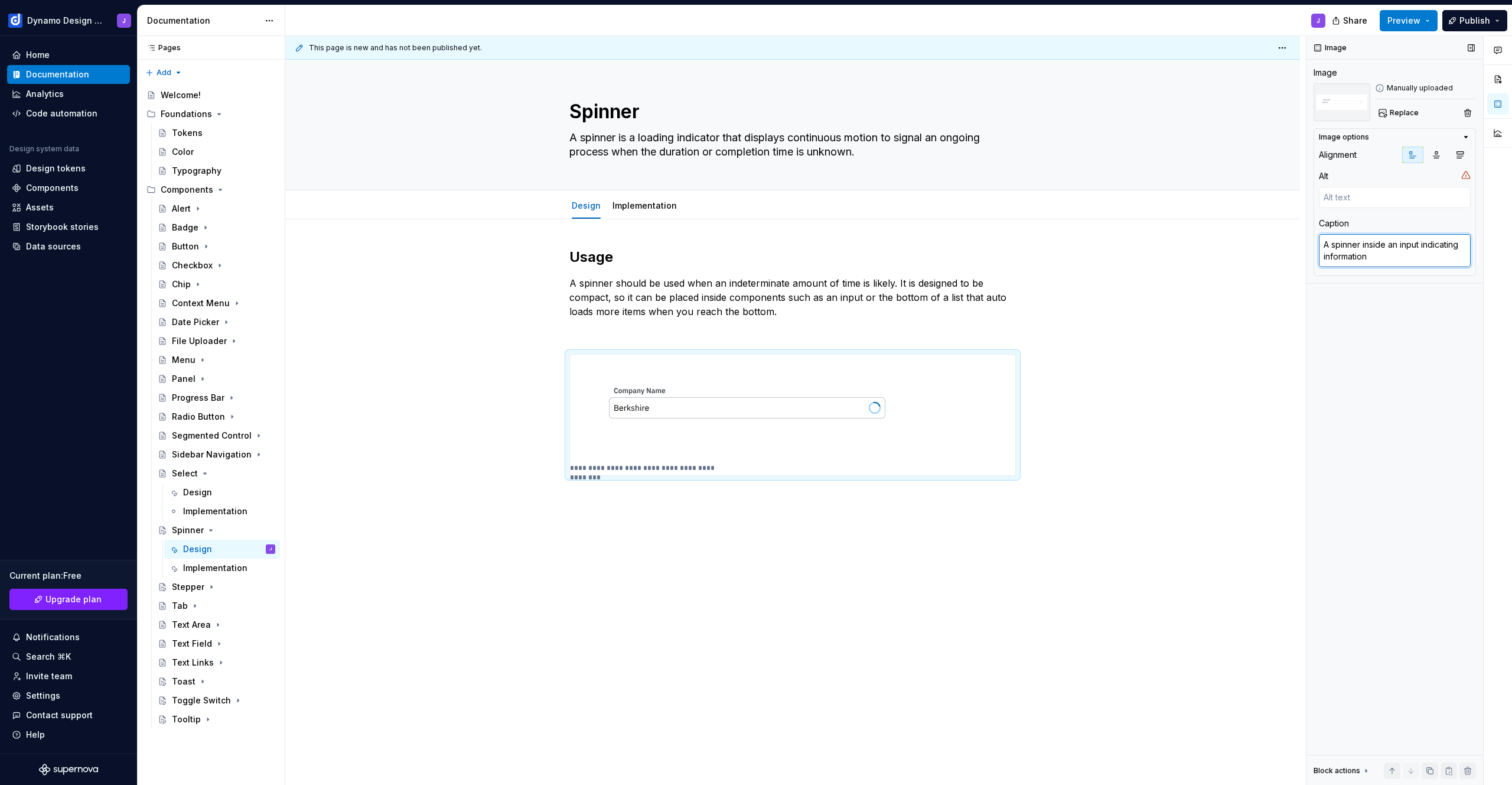
type textarea "A spinner inside an input indicating information i"
type textarea "*"
type textarea "A spinner inside an input indicating information is"
type textarea "*"
type textarea "A spinner inside an input indicating information is"
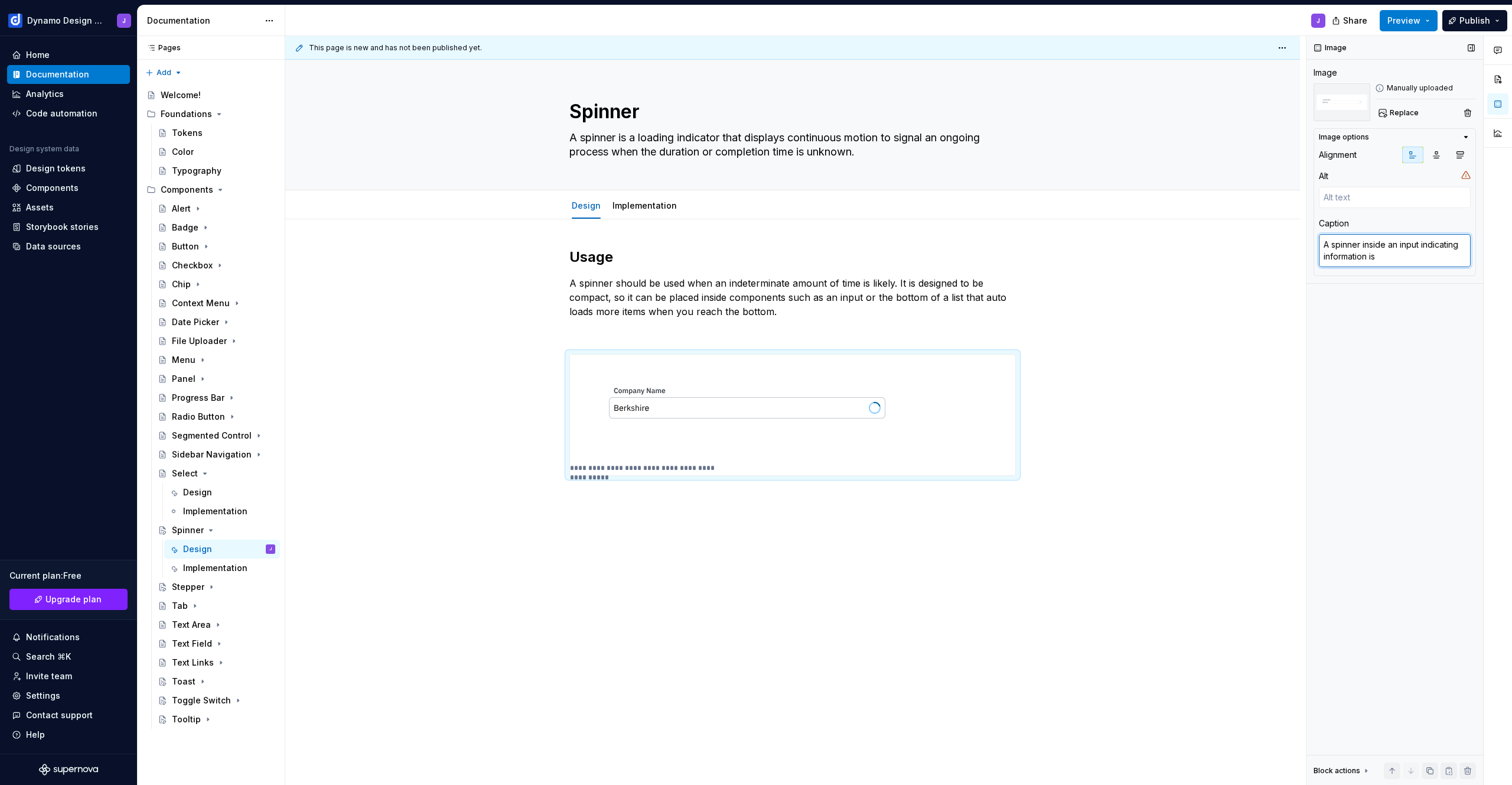
type textarea "*"
type textarea "A spinner inside an input indicating information is b"
type textarea "*"
type textarea "A spinner inside an input indicating information is be"
type textarea "*"
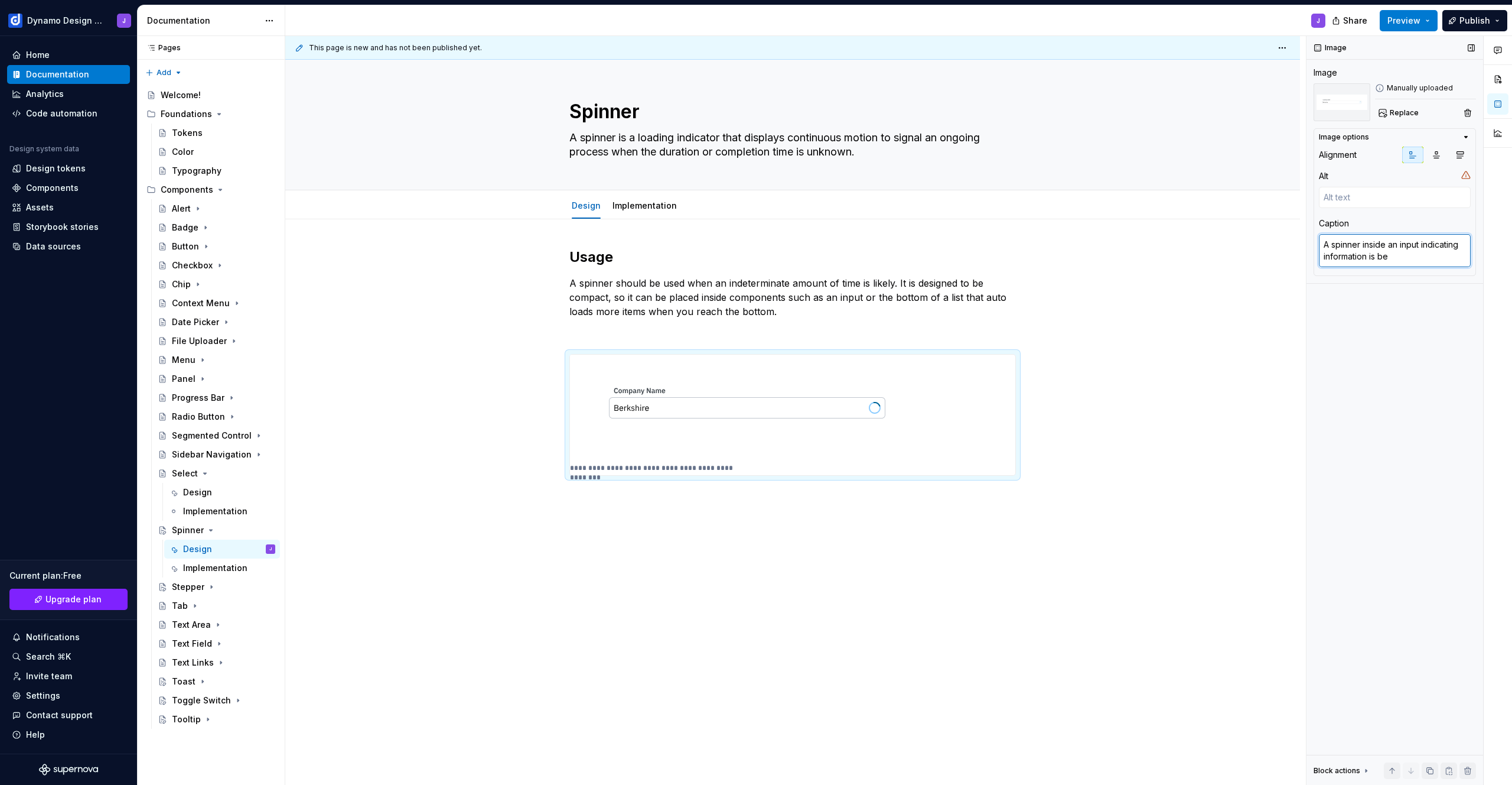
type textarea "A spinner inside an input indicating information is bei"
type textarea "*"
type textarea "A spinner inside an input indicating information is bein"
type textarea "*"
type textarea "A spinner inside an input indicating information is being"
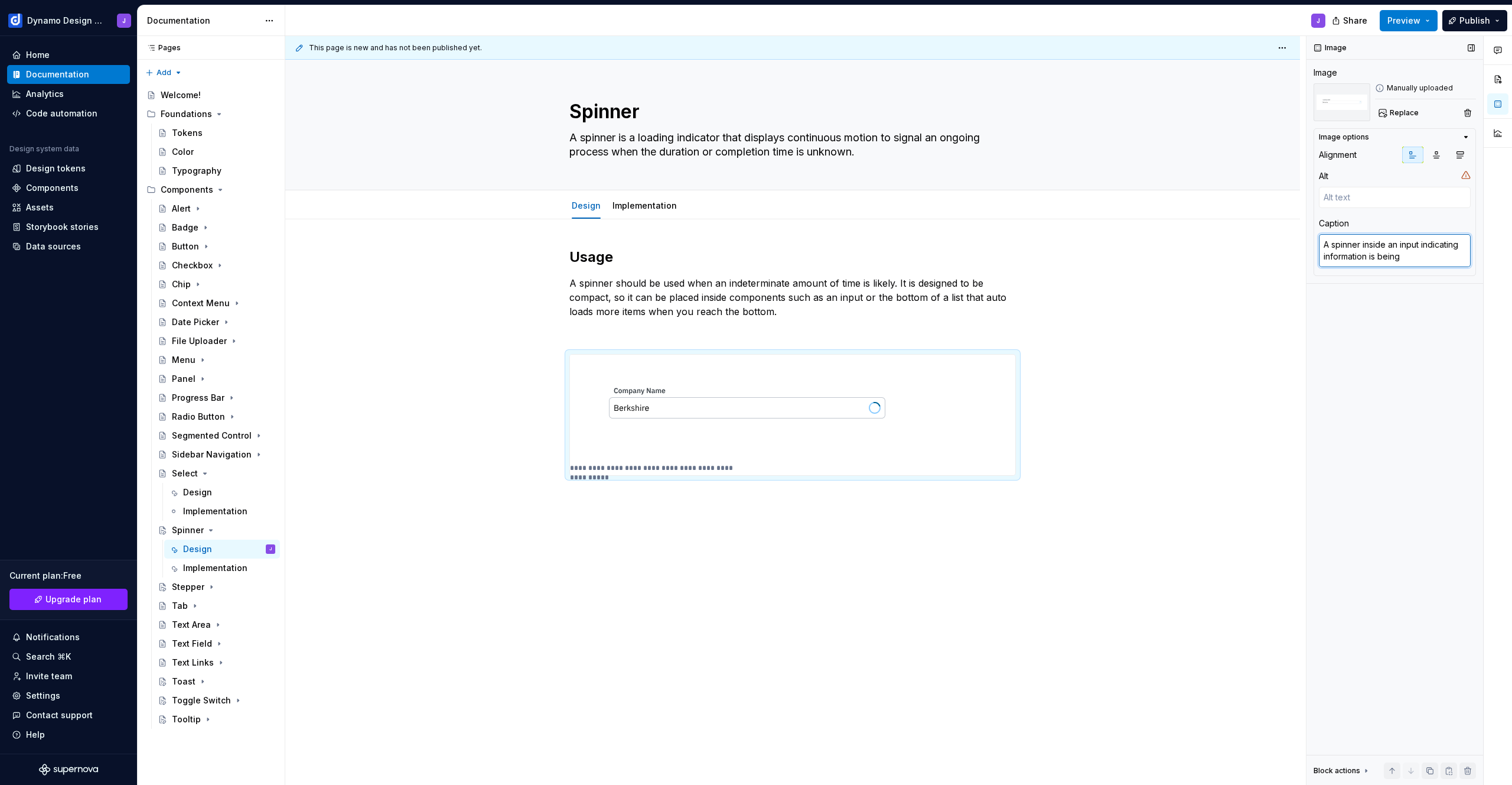
type textarea "*"
type textarea "A spinner inside an input indicating information is being l"
type textarea "*"
type textarea "A spinner inside an input indicating information is being lo"
type textarea "*"
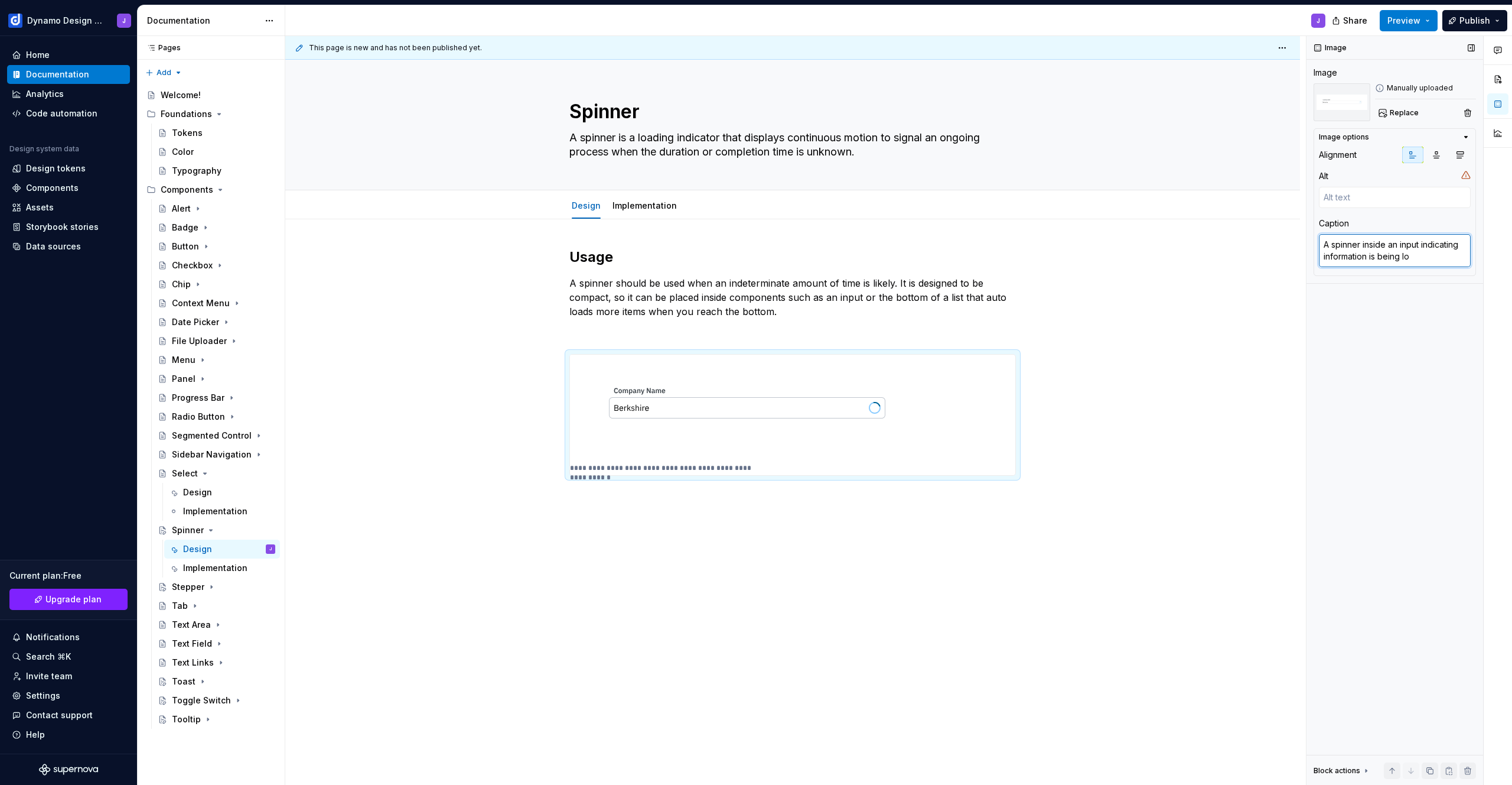
type textarea "A spinner inside an input indicating information is being loa"
type textarea "*"
type textarea "A spinner inside an input indicating information is being load"
type textarea "*"
type textarea "A spinner inside an input indicating information is being loade"
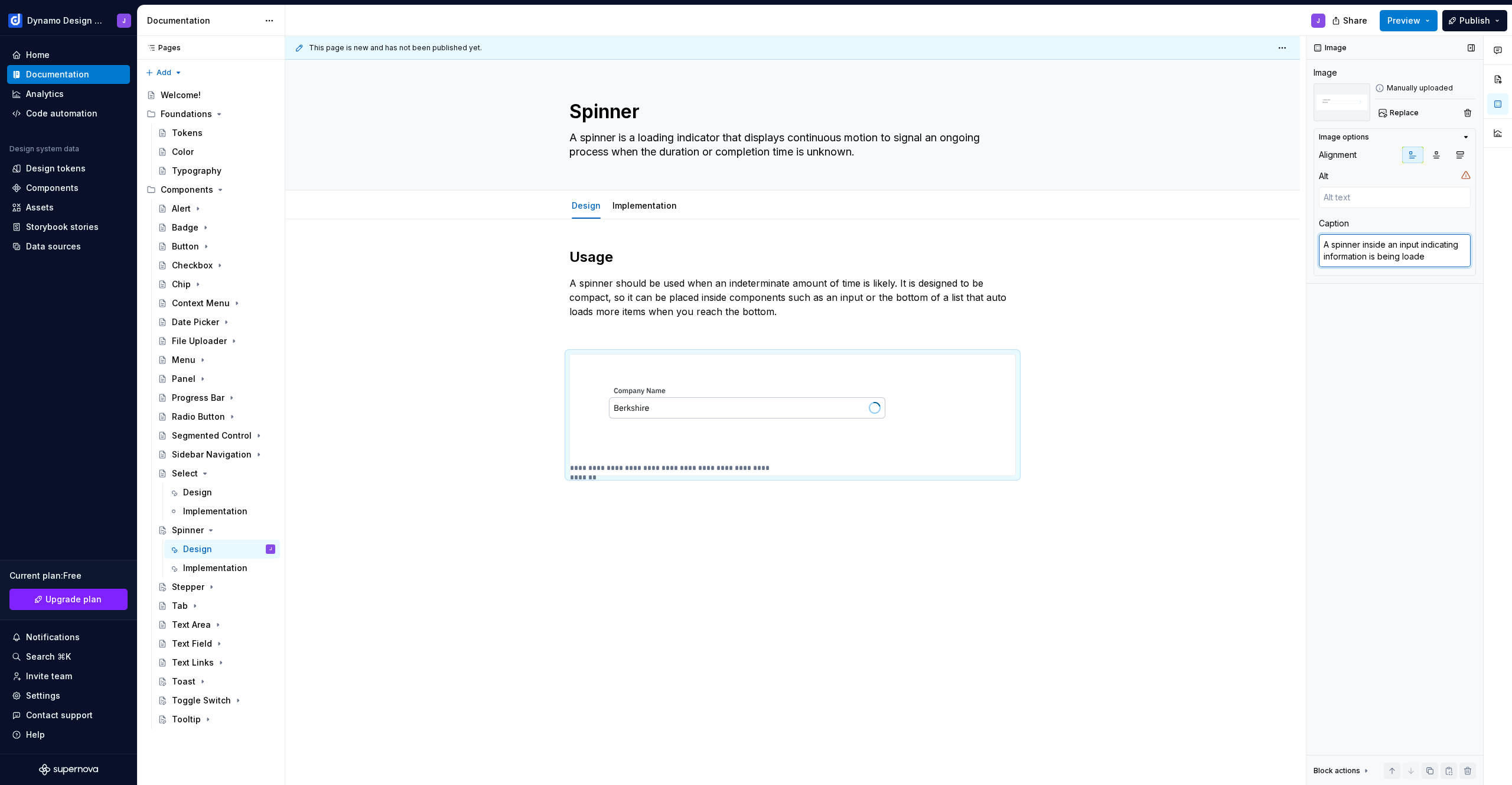
type textarea "*"
type textarea "A spinner inside an input indicating information is being loaded"
click at [485, 552] on div "**********" at bounding box center [792, 472] width 1015 height 506
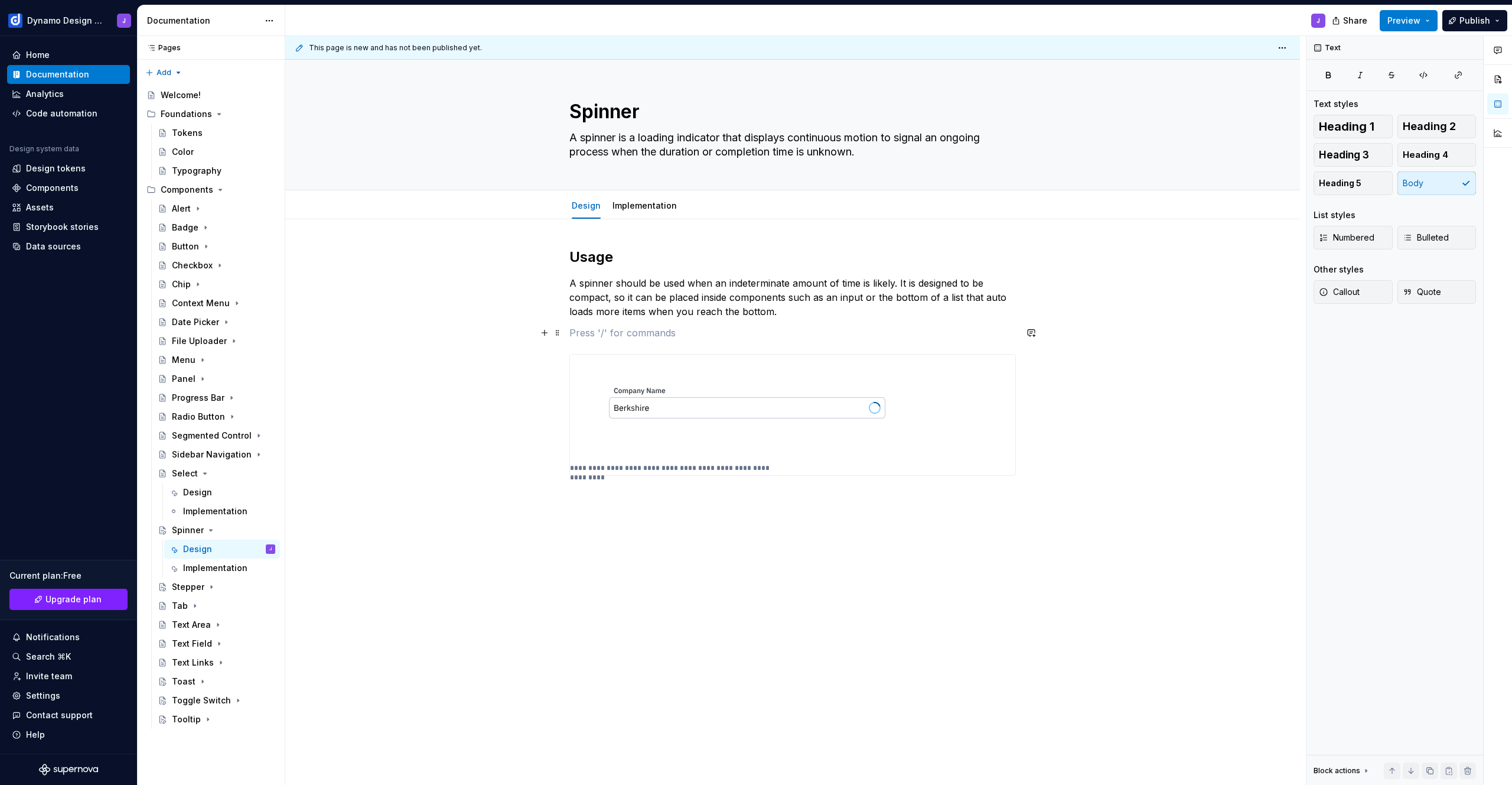
click at [604, 332] on p at bounding box center [792, 332] width 447 height 14
click at [627, 480] on p at bounding box center [792, 475] width 447 height 14
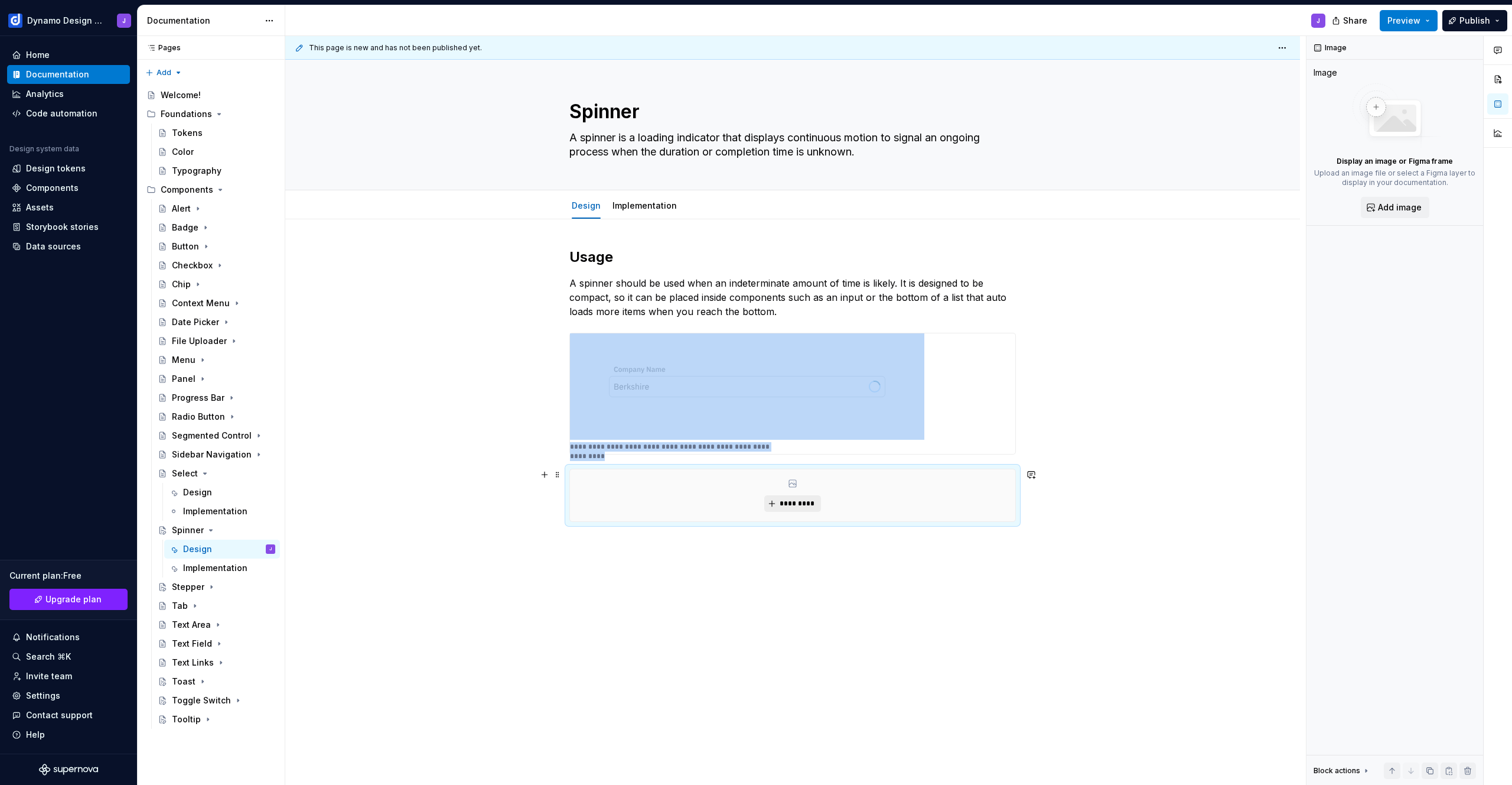
click at [791, 499] on span "*********" at bounding box center [797, 504] width 36 height 9
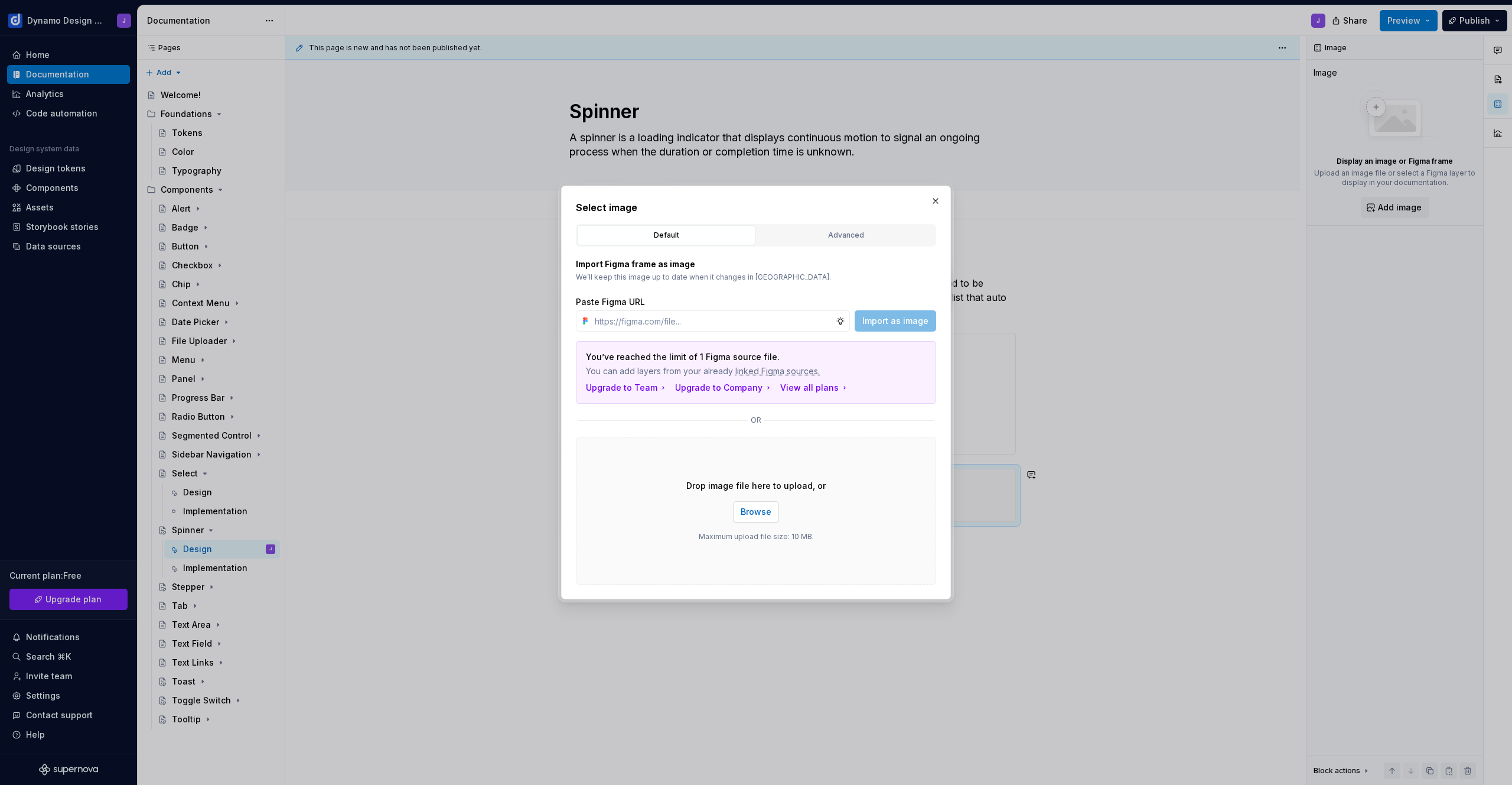
click at [766, 511] on span "Browse" at bounding box center [756, 512] width 31 height 12
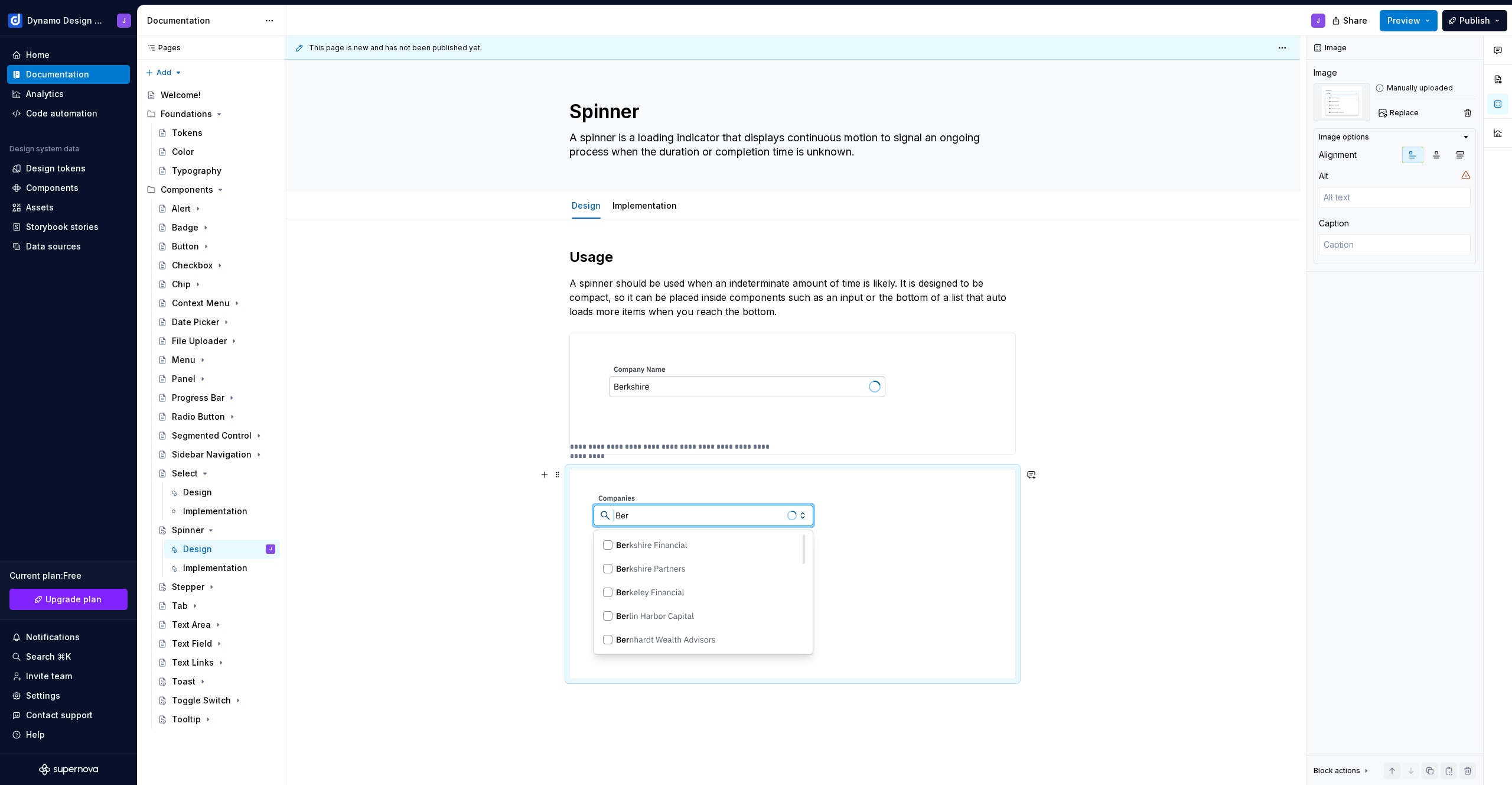
click at [874, 663] on div at bounding box center [792, 574] width 445 height 209
click at [1358, 244] on textarea at bounding box center [1395, 244] width 152 height 21
type textarea "*"
type textarea "A"
type textarea "*"
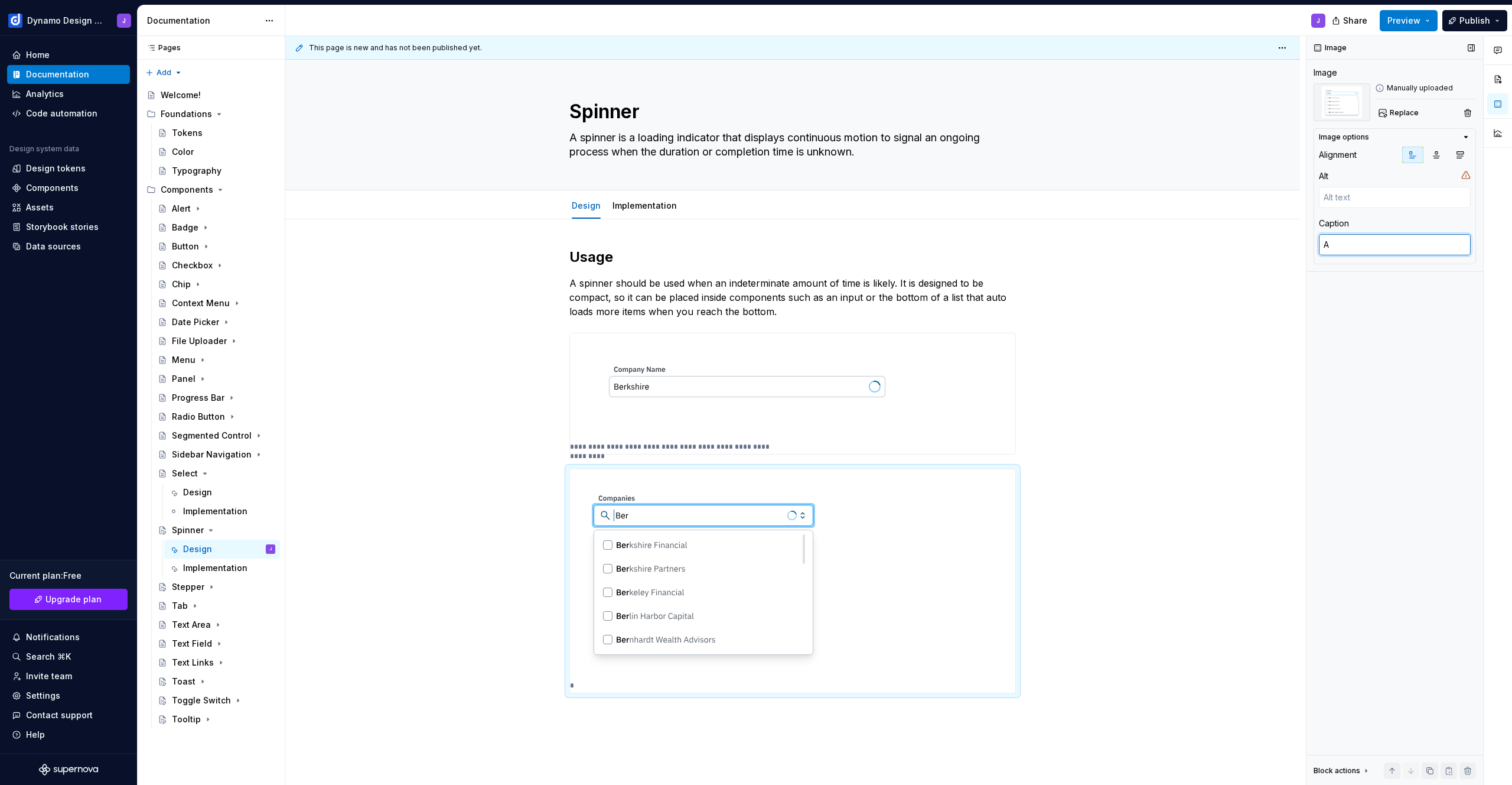
type textarea "A"
type textarea "*"
type textarea "A s"
type textarea "*"
type textarea "A sp"
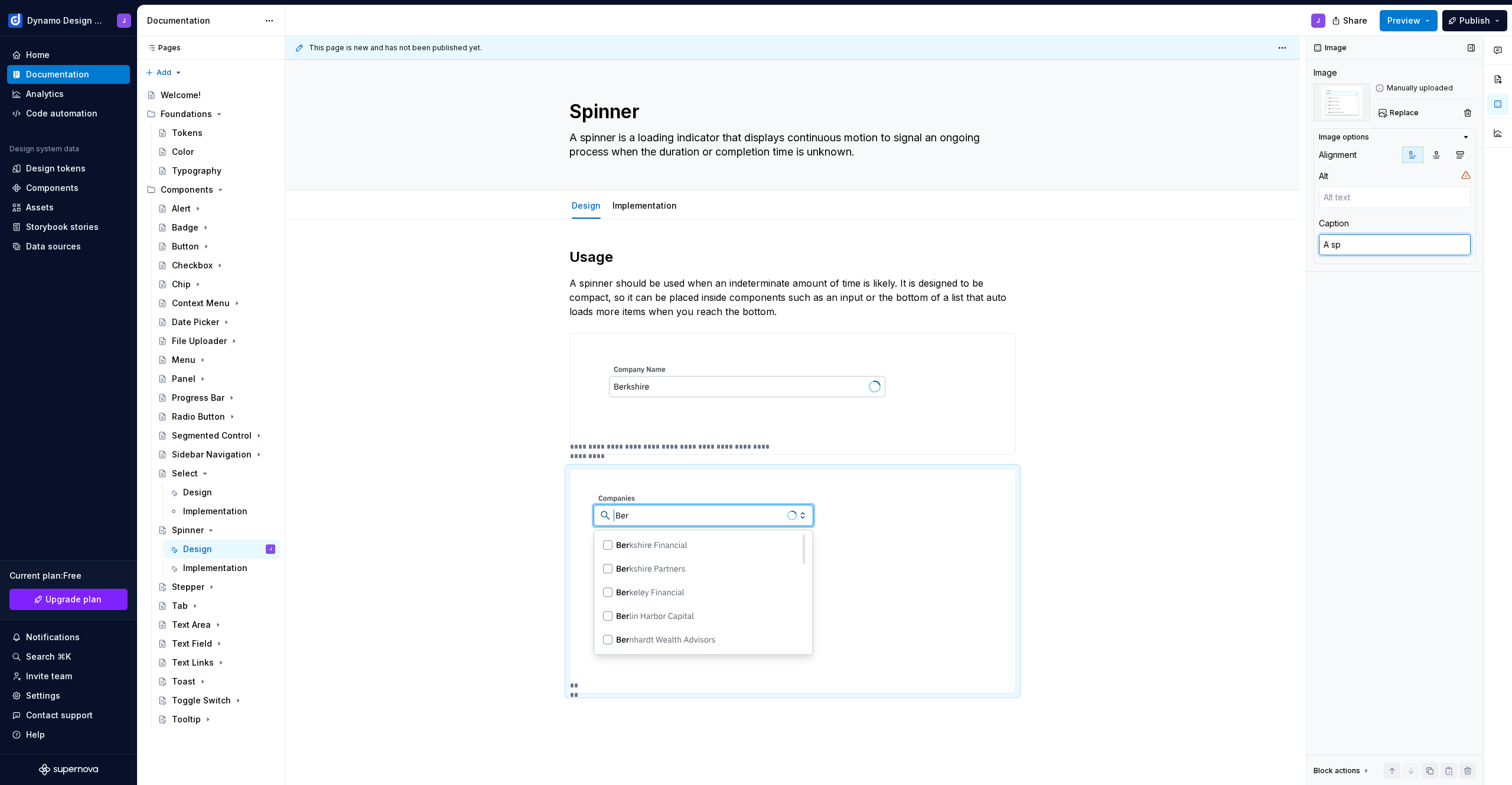
type textarea "*"
type textarea "A spi"
type textarea "*"
type textarea "A spin"
type textarea "*"
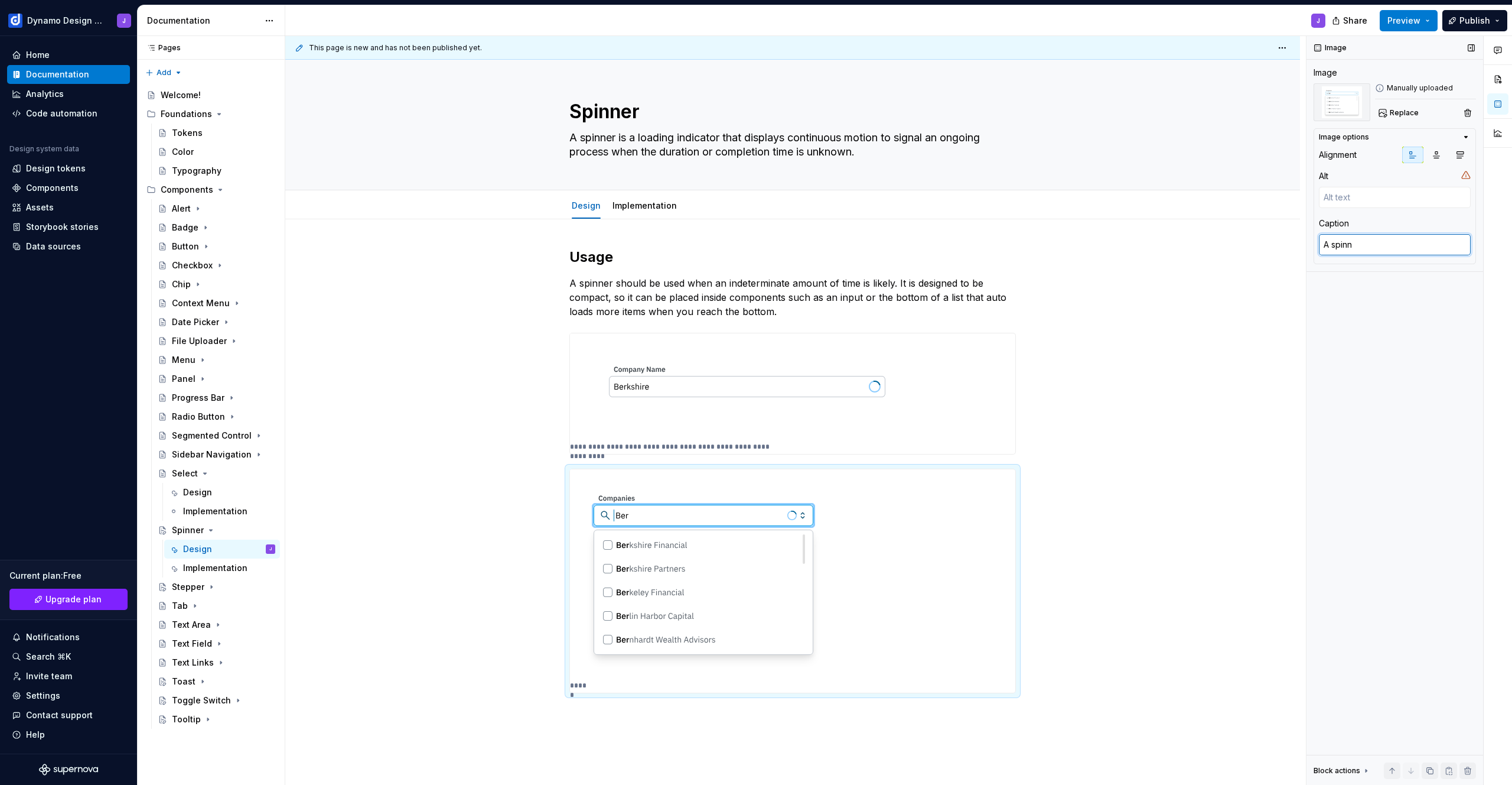
type textarea "A spinne"
type textarea "*"
type textarea "A spinner"
type textarea "*"
type textarea "A spinner"
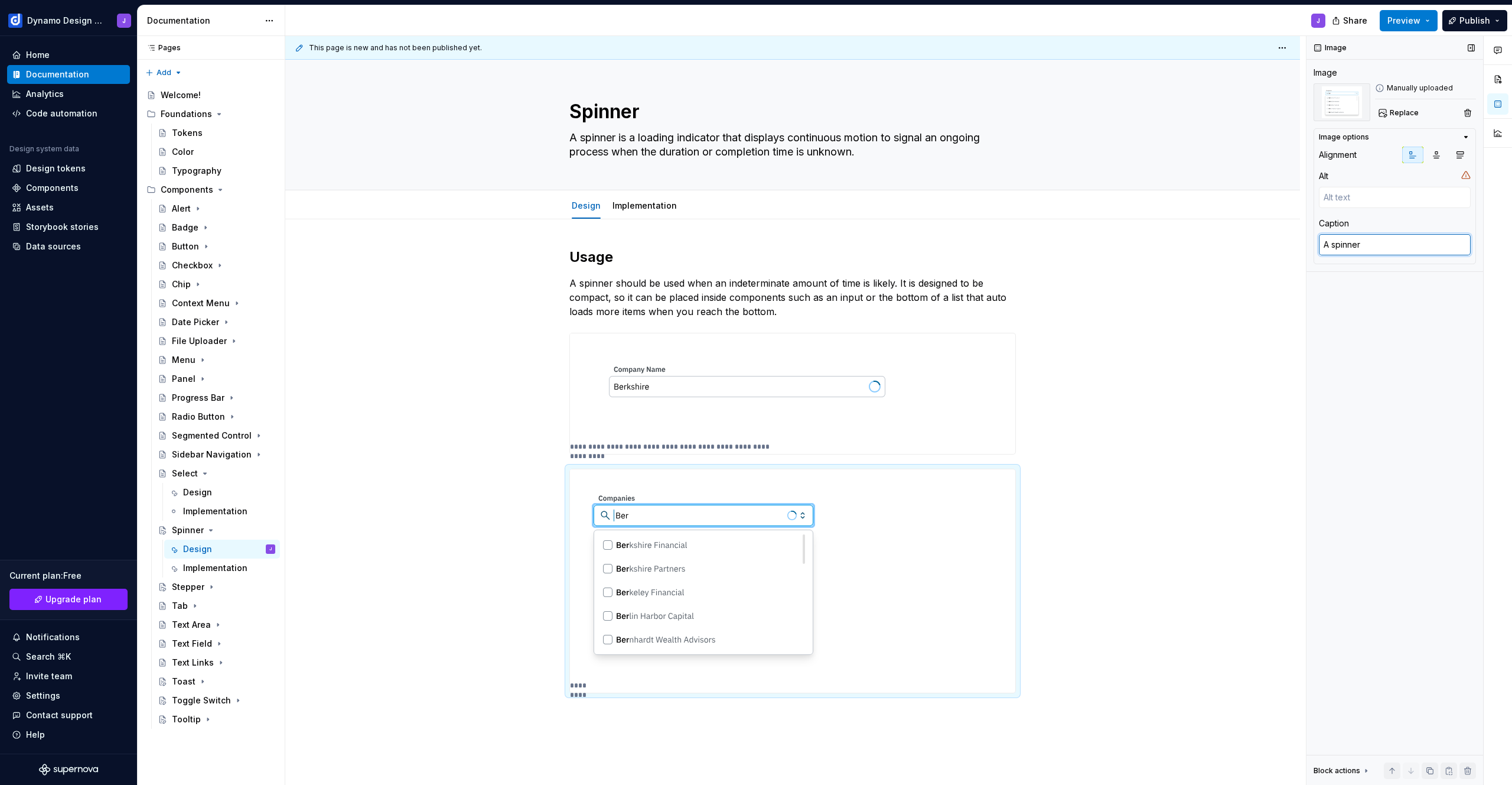
type textarea "*"
type textarea "A spinner w"
type textarea "*"
type textarea "A spinner wi"
type textarea "*"
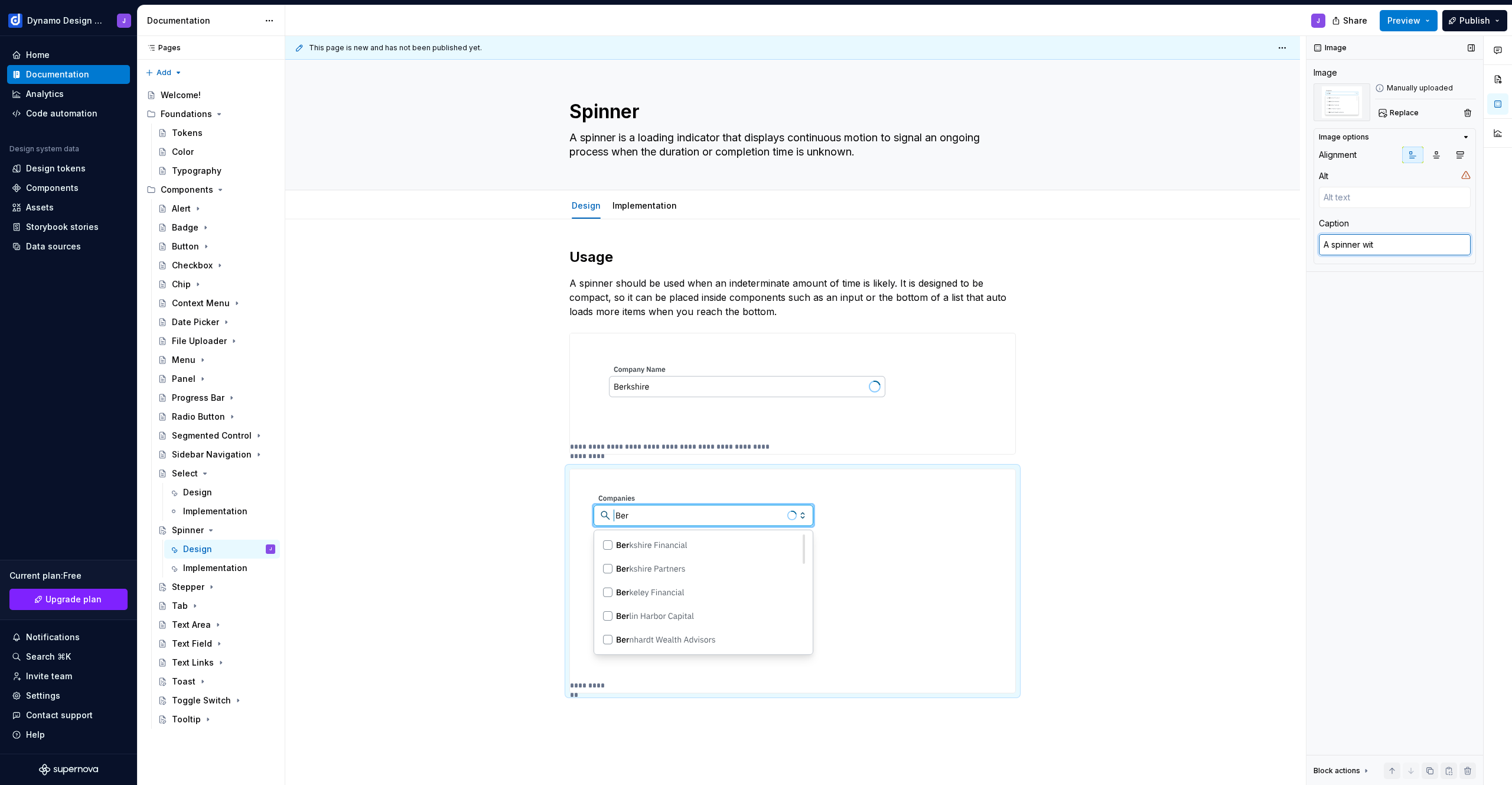
type textarea "A spinner with"
type textarea "*"
type textarea "A spinner with"
type textarea "*"
type textarea "A spinner with a"
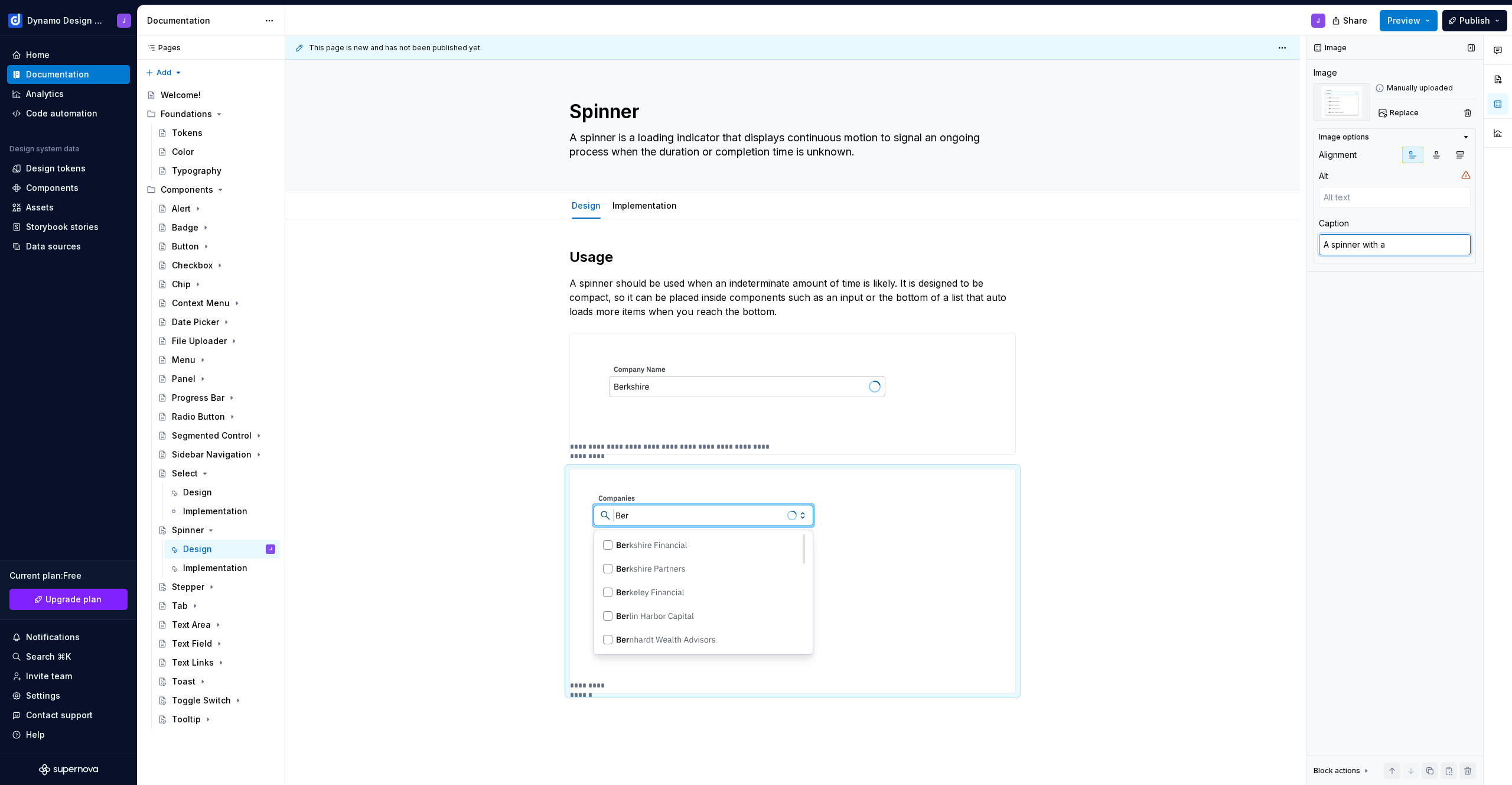
type textarea "*"
type textarea "A spinner with au"
type textarea "*"
type textarea "A spinner with aut"
type textarea "*"
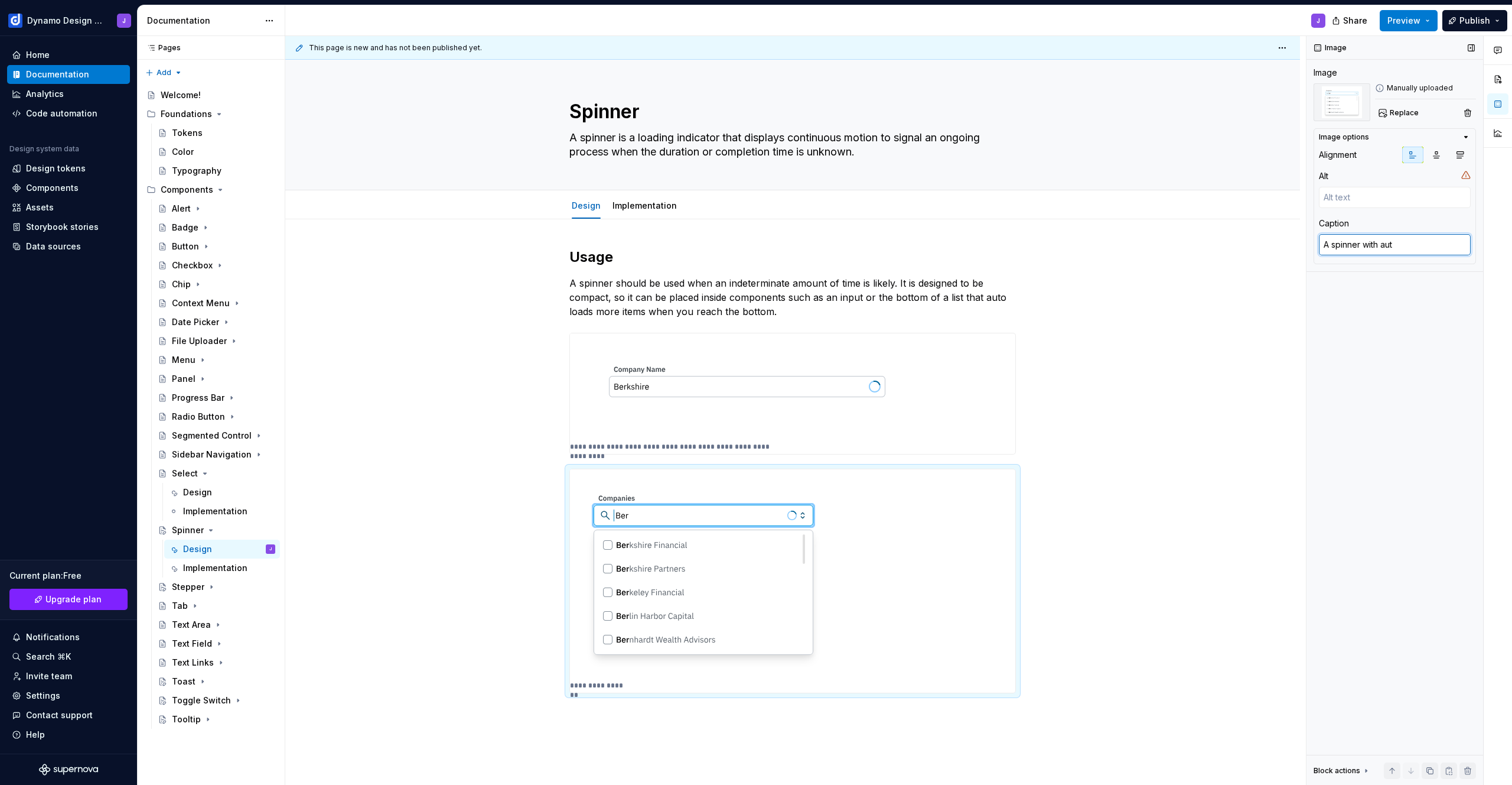
type textarea "A spinner with auto"
type textarea "*"
type textarea "A spinner with auto"
type textarea "*"
type textarea "A spinner with auto s"
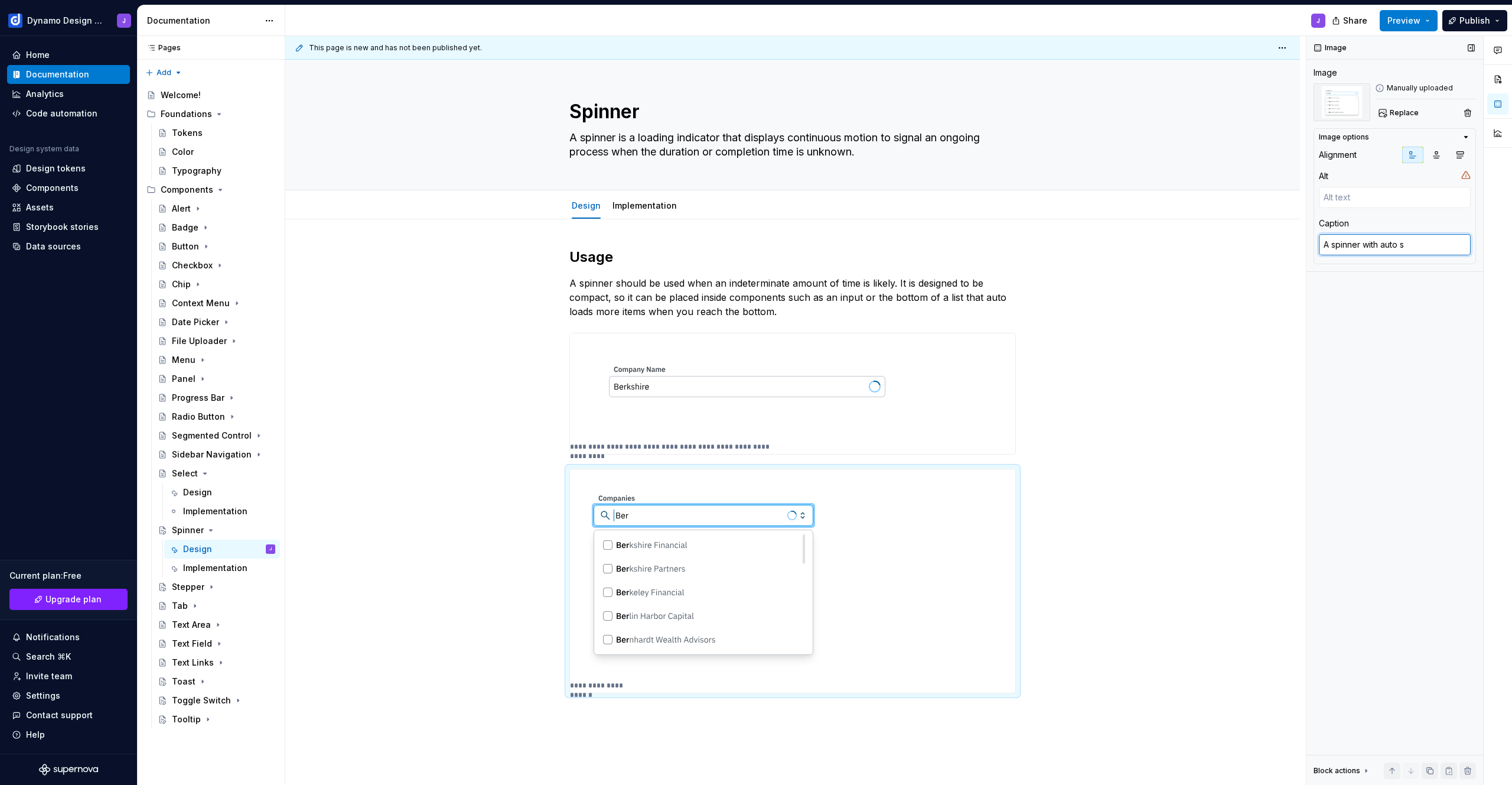
type textarea "*"
type textarea "A spinner with auto su"
type textarea "*"
type textarea "A spinner with auto sug"
type textarea "*"
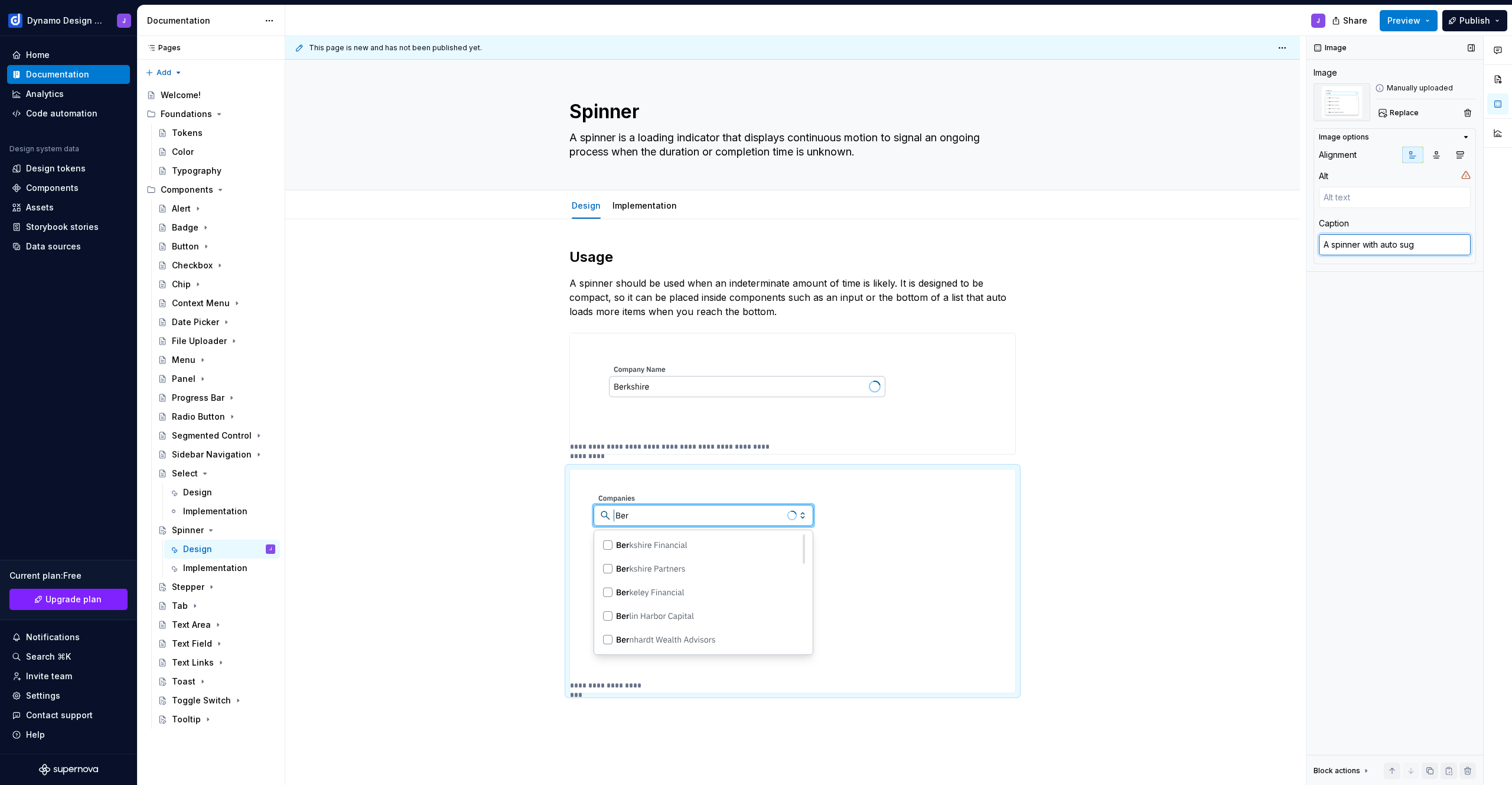
type textarea "A spinner with auto [PERSON_NAME]"
type textarea "*"
type textarea "A spinner with auto sugges"
type textarea "*"
type textarea "A spinner with auto suggest"
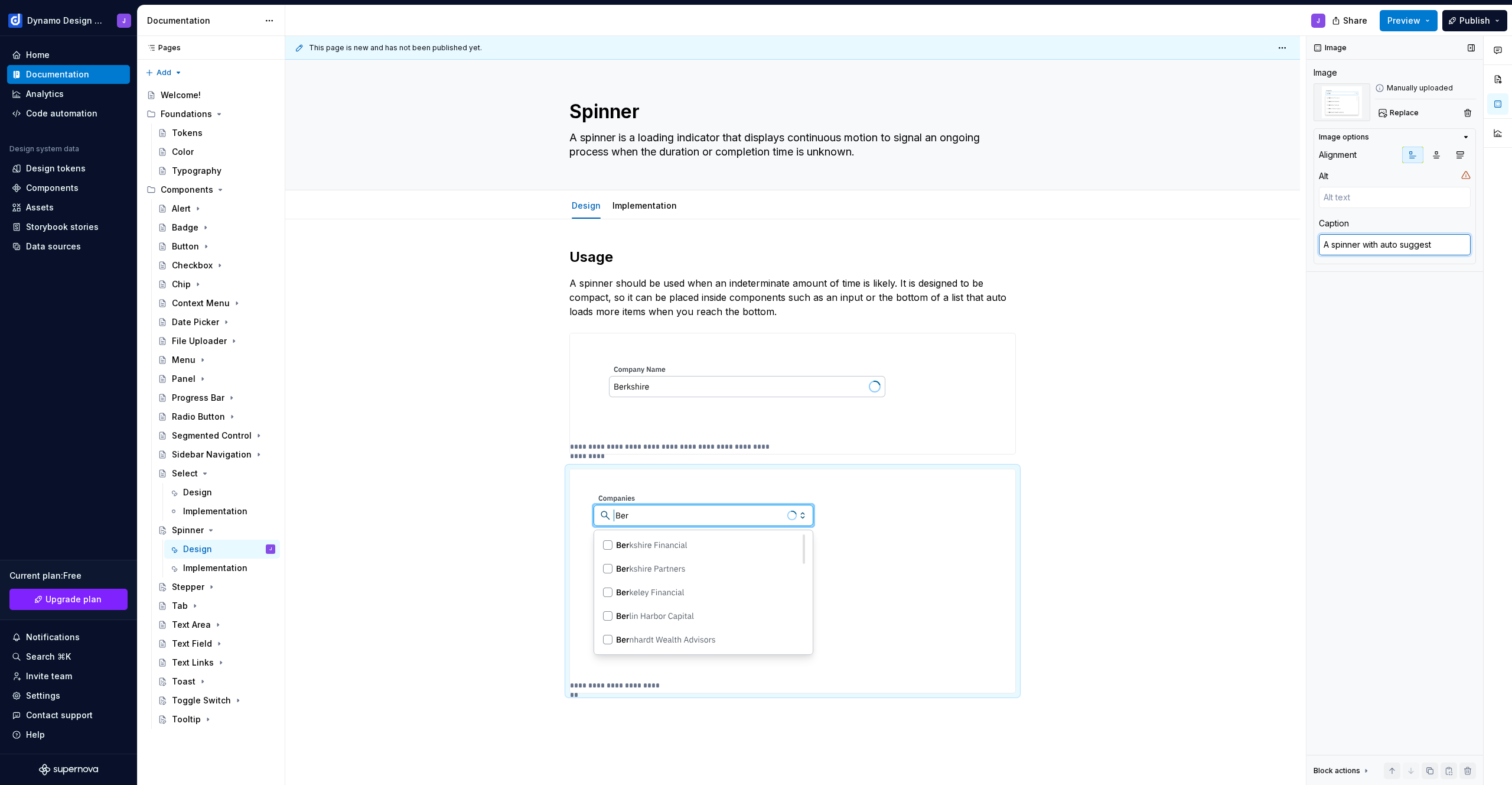
click at [1364, 244] on textarea "A spinner with auto suggest" at bounding box center [1395, 244] width 152 height 21
type textarea "*"
type textarea "A spinner uwith auto suggest"
type textarea "*"
type textarea "A spinner uswith auto suggest"
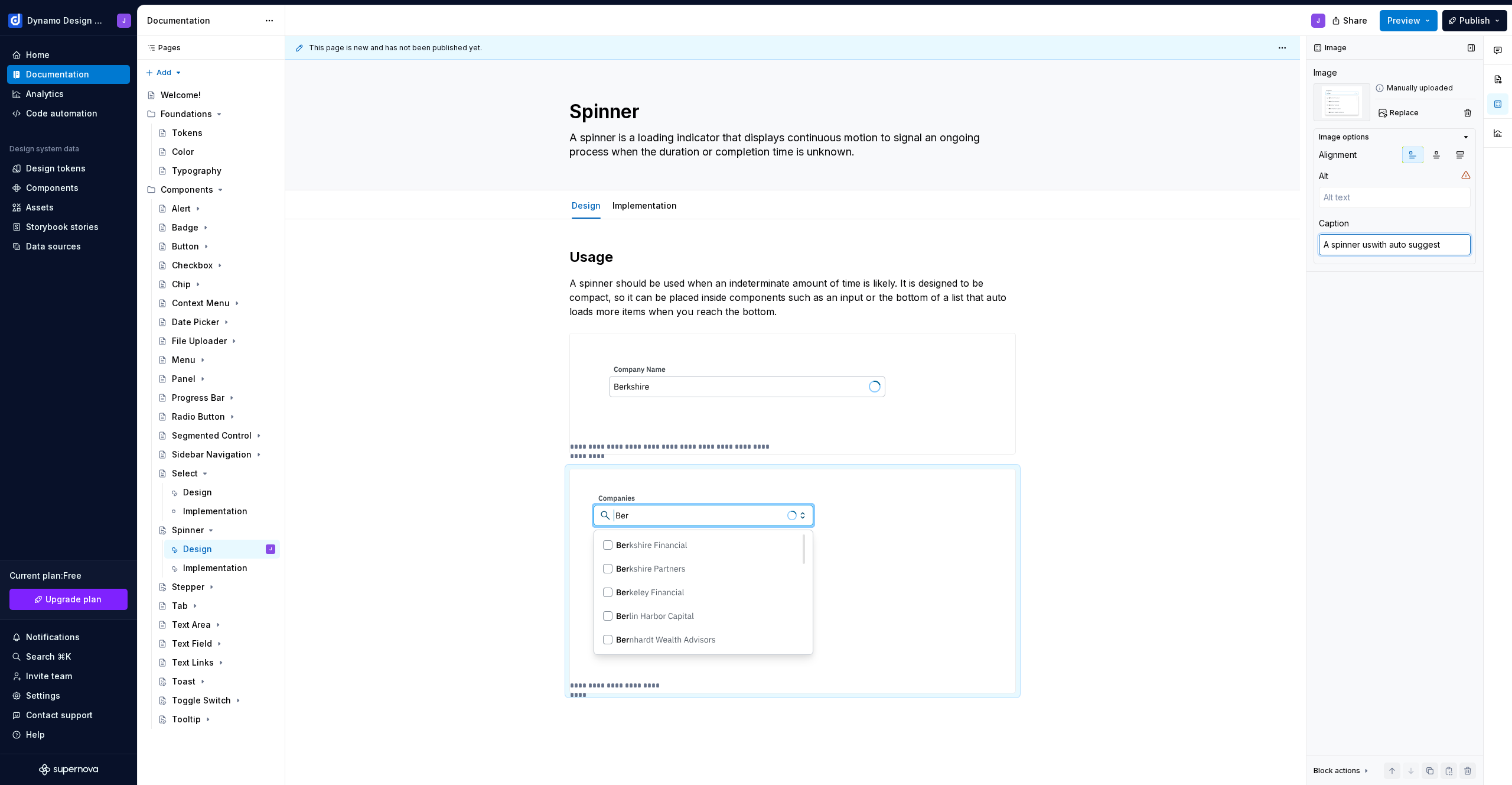
type textarea "*"
type textarea "A spinner usewith auto suggest"
type textarea "*"
type textarea "A spinner usedwith auto suggest"
type textarea "*"
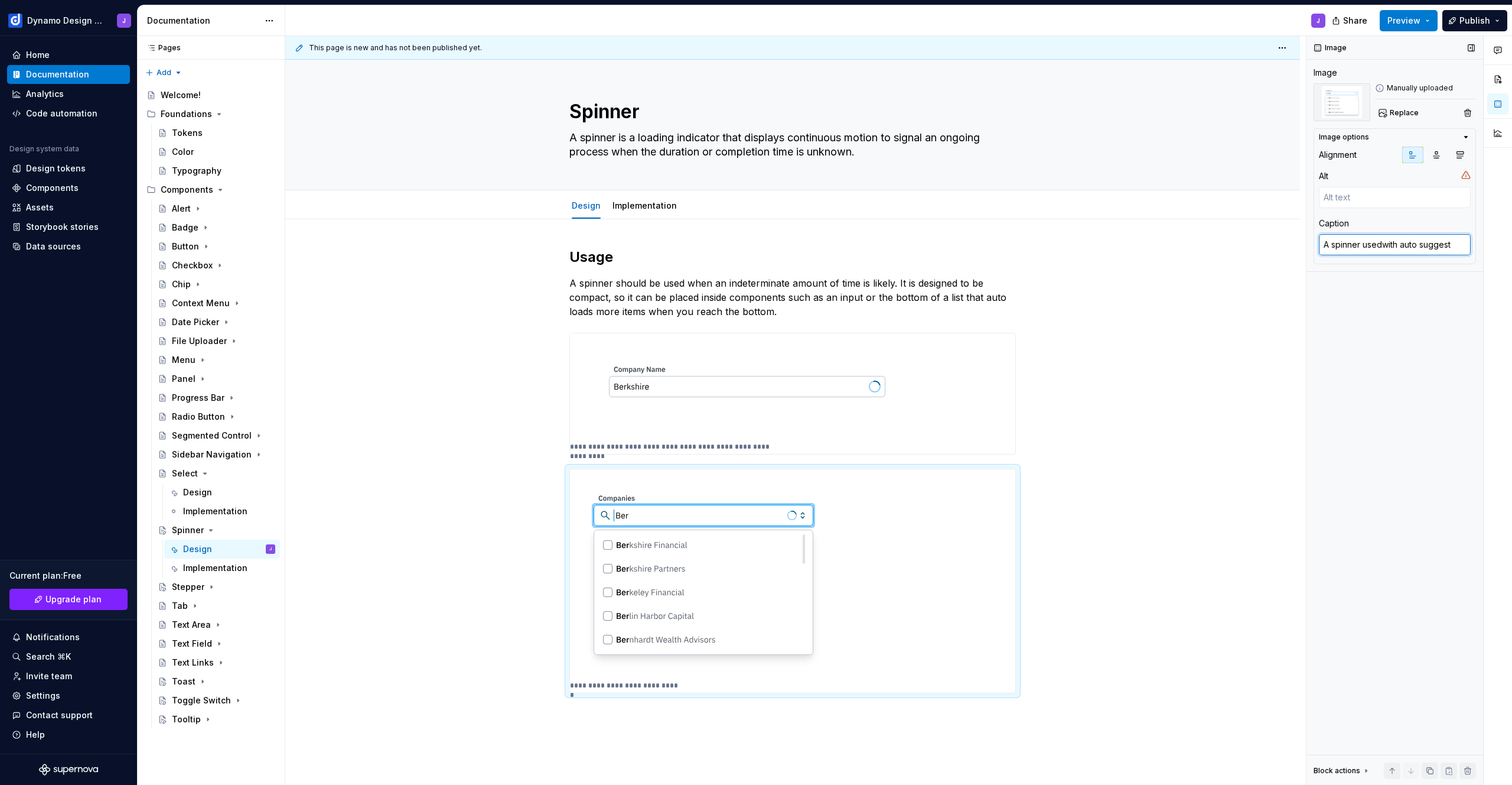
type textarea "A spinner used with auto suggest"
type textarea "*"
type textarea "A spinner used with auto suggest"
type textarea "*"
type textarea "A spinner used with auto suggest l"
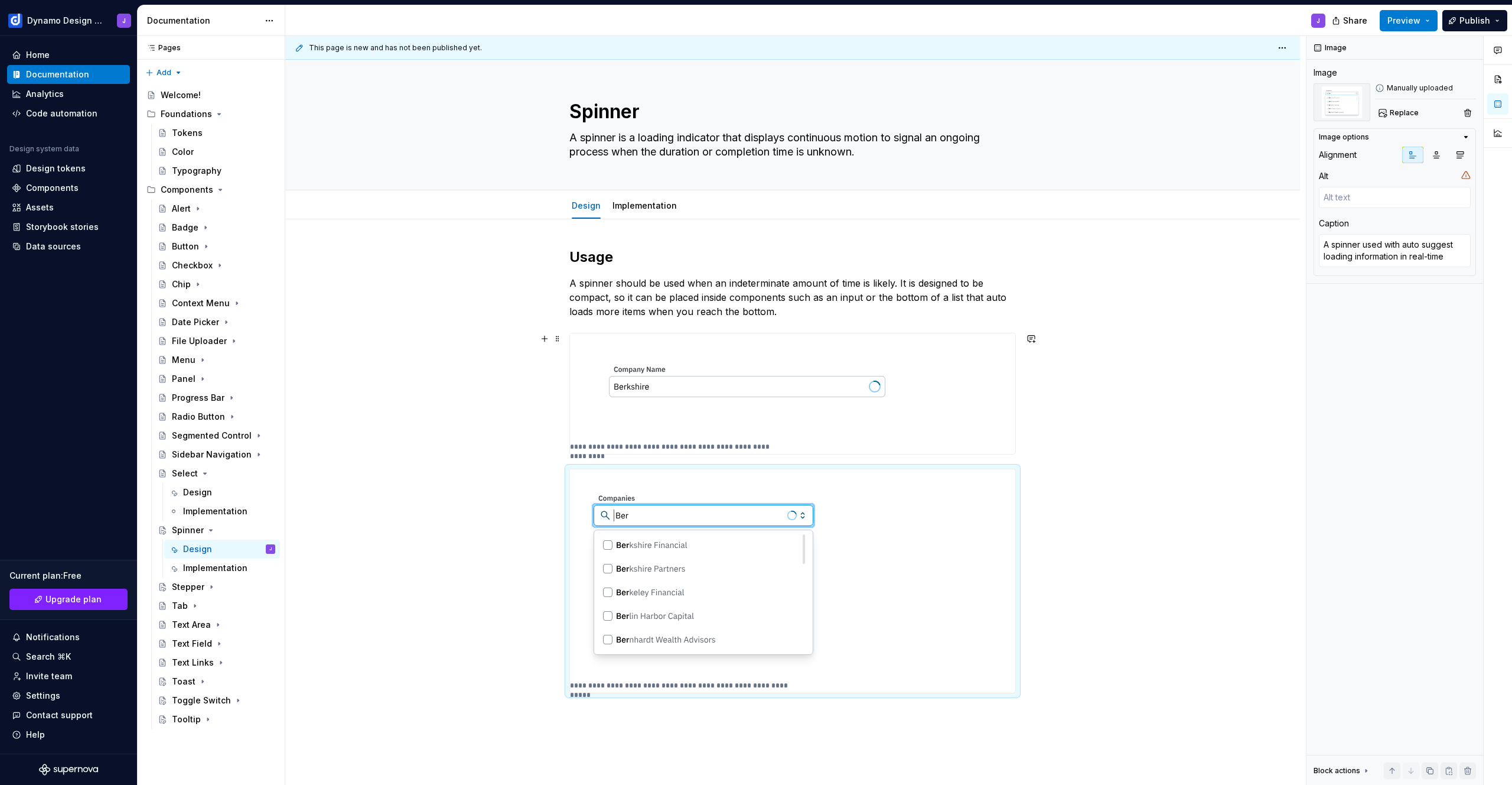
click at [1110, 432] on div "**********" at bounding box center [792, 580] width 1015 height 723
click at [1113, 396] on div "**********" at bounding box center [792, 580] width 1015 height 723
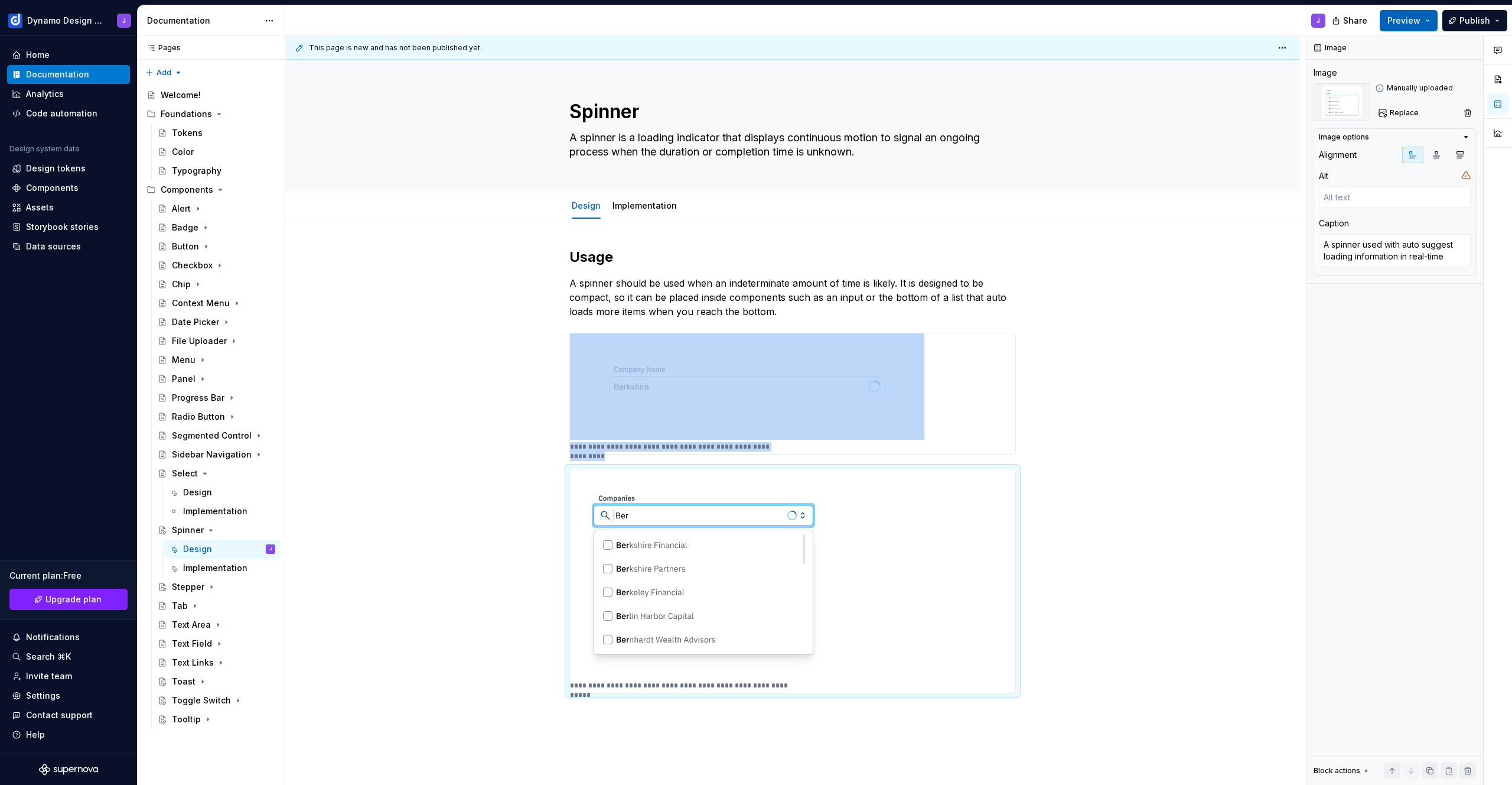
click at [1405, 22] on span "Preview" at bounding box center [1405, 20] width 33 height 12
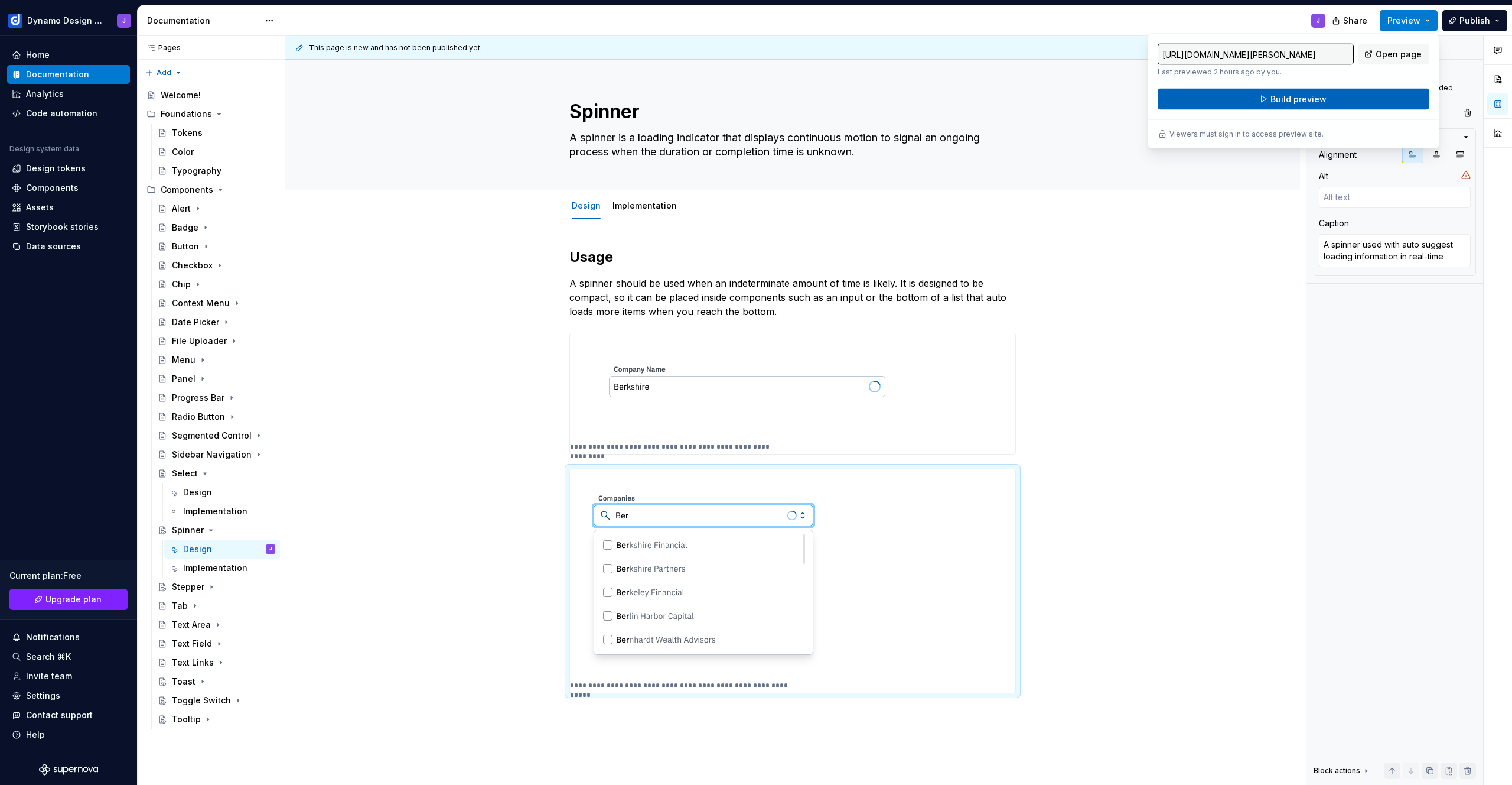
click at [1336, 95] on button "Build preview" at bounding box center [1294, 99] width 272 height 21
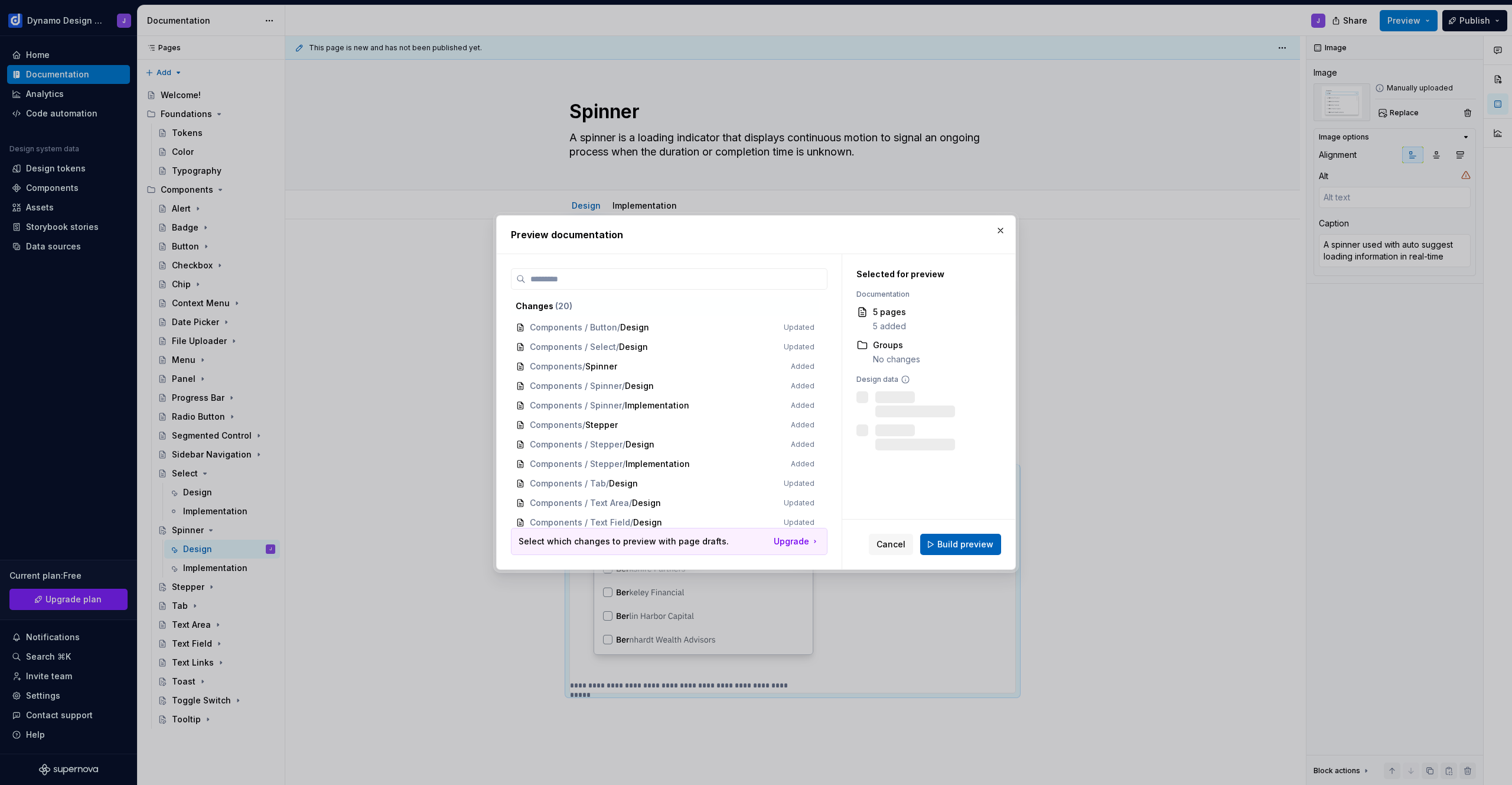
click at [968, 548] on span "Build preview" at bounding box center [965, 544] width 56 height 12
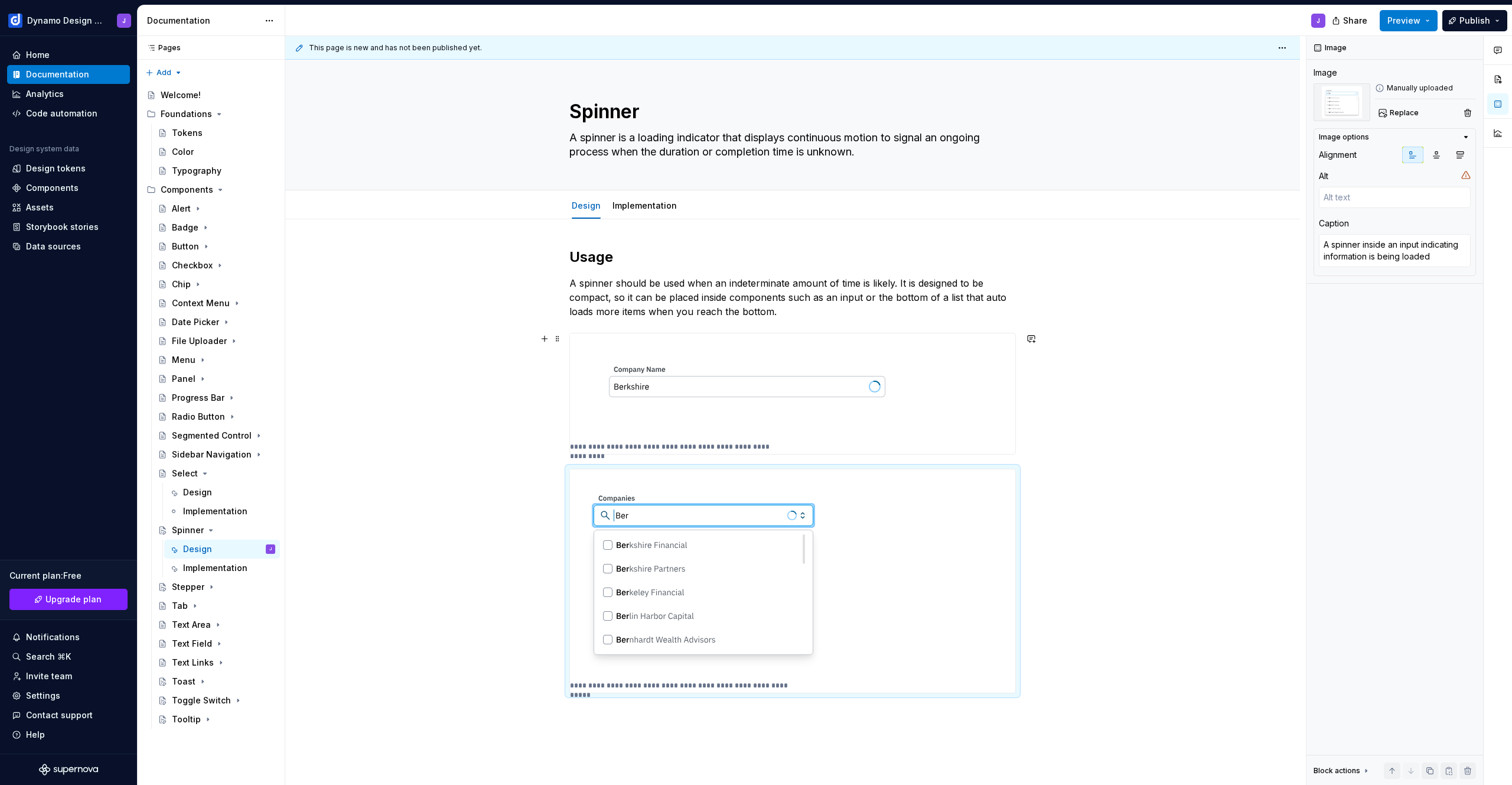
click at [767, 395] on img at bounding box center [747, 386] width 354 height 106
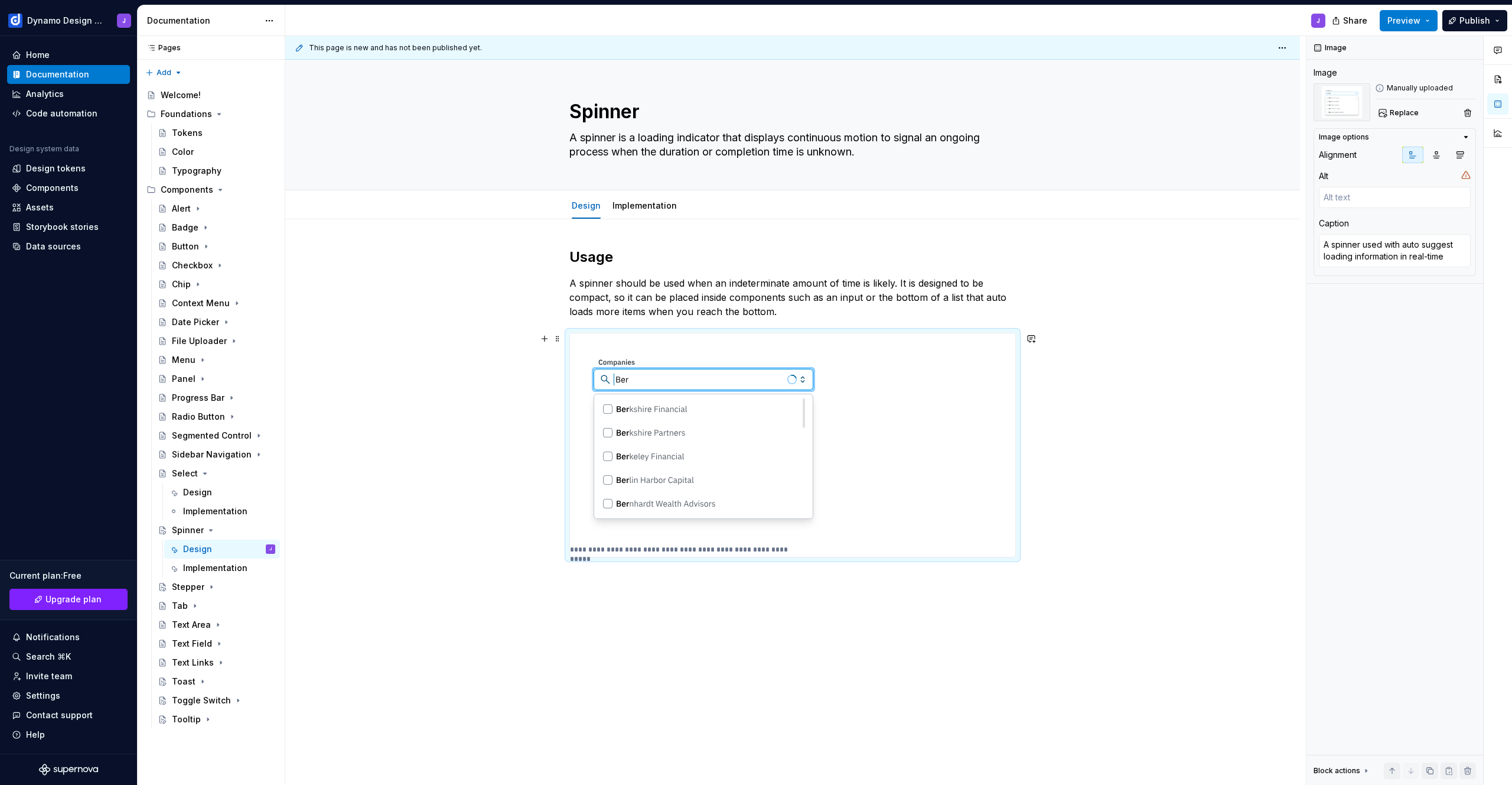
click at [866, 430] on div "**********" at bounding box center [792, 444] width 445 height 223
click at [1397, 114] on span "Replace" at bounding box center [1404, 113] width 29 height 9
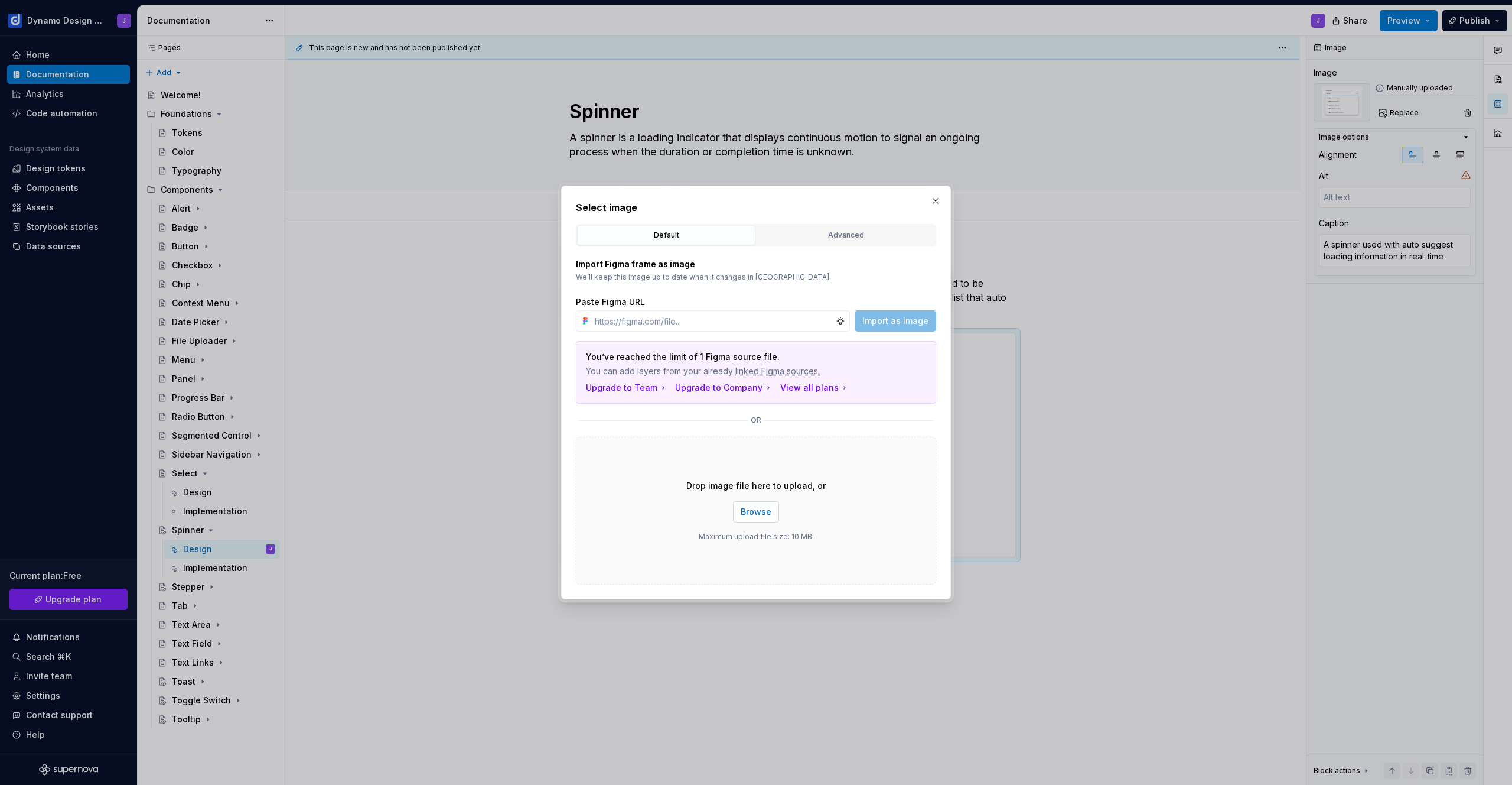
click at [765, 513] on span "Browse" at bounding box center [756, 512] width 31 height 12
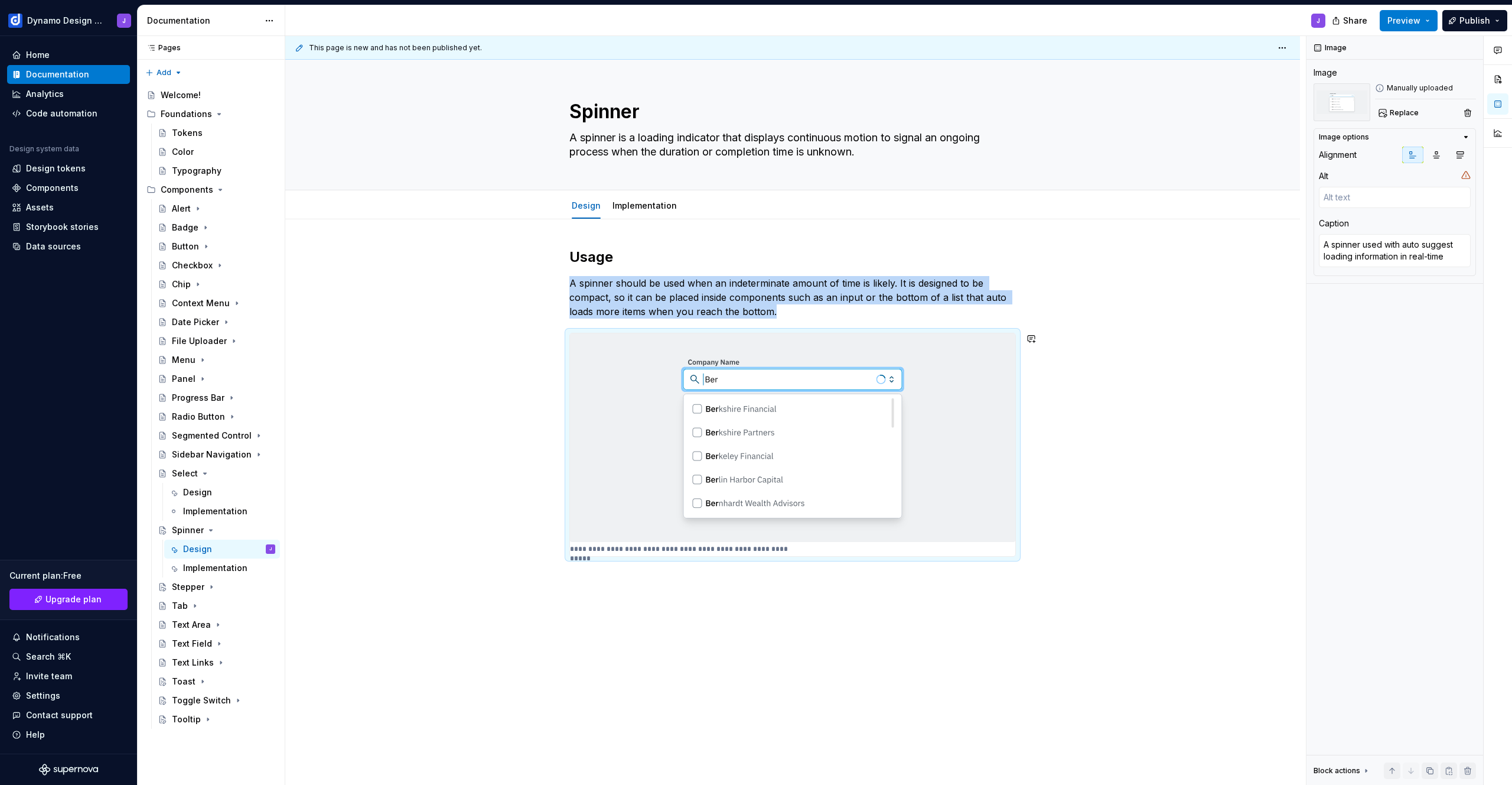
click at [1010, 606] on div "**********" at bounding box center [792, 513] width 1015 height 587
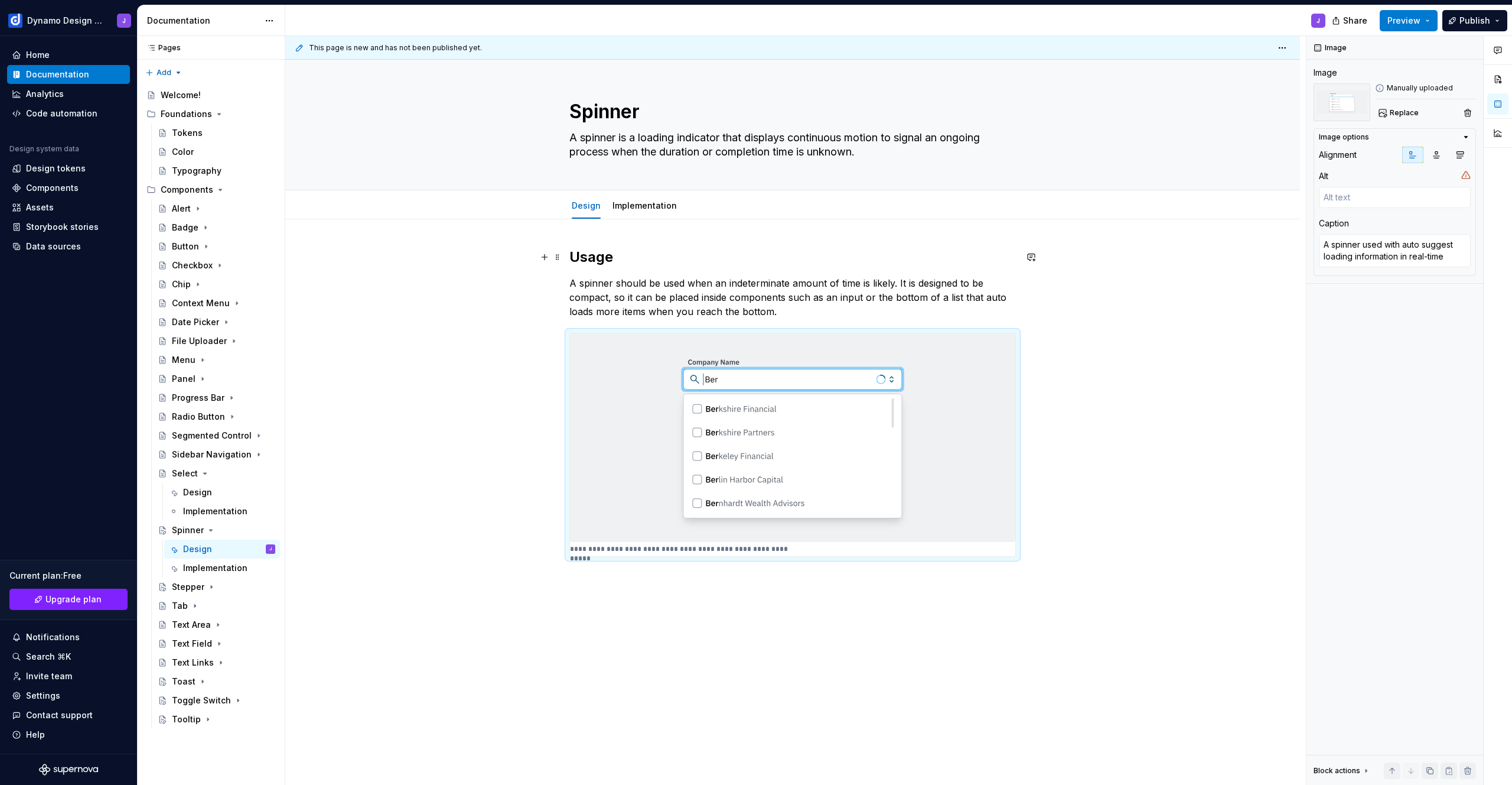
click at [926, 258] on h2 "Usage" at bounding box center [792, 257] width 447 height 19
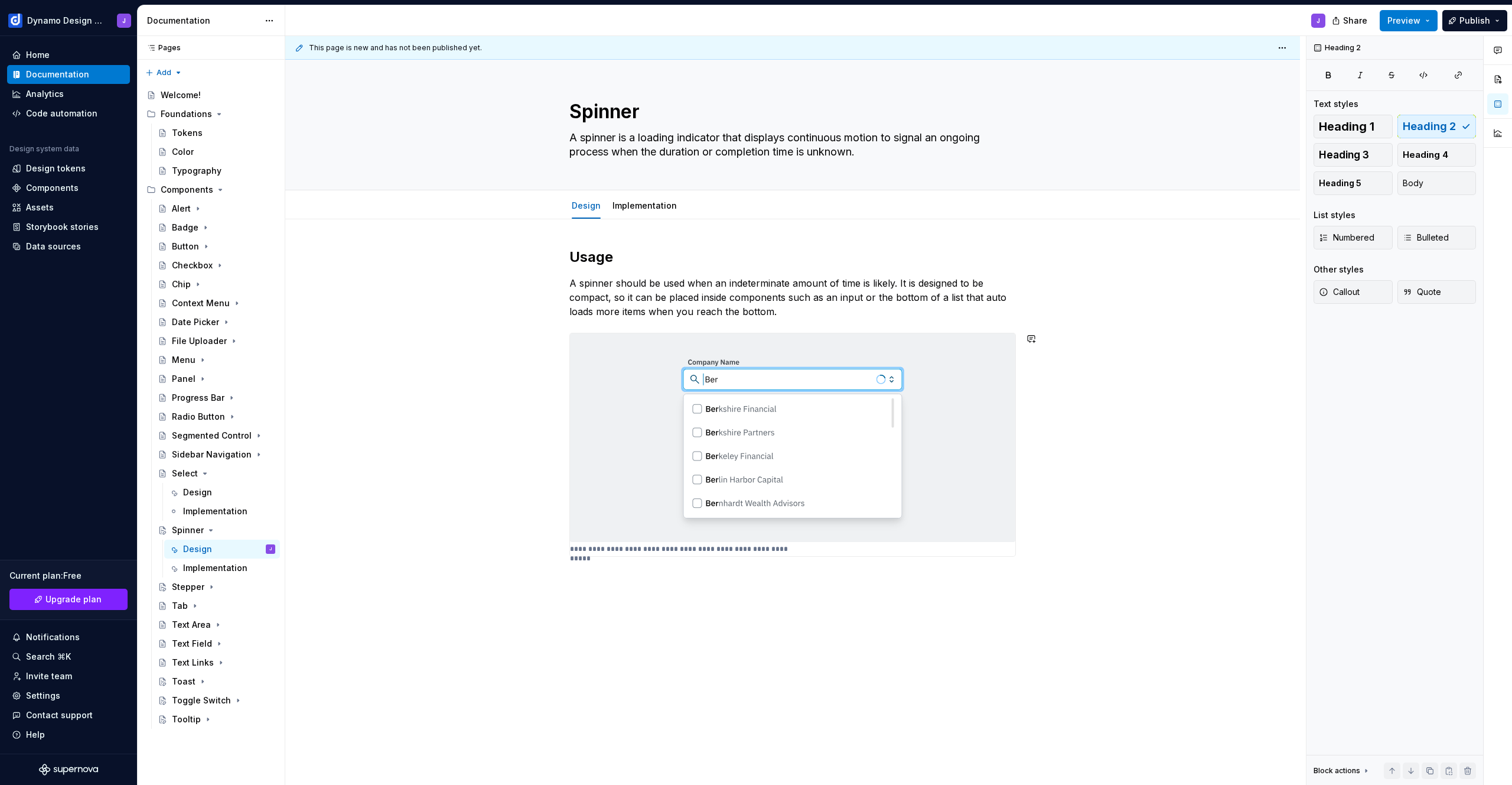
click at [704, 592] on div "**********" at bounding box center [792, 513] width 1015 height 587
drag, startPoint x: 866, startPoint y: 297, endPoint x: 962, endPoint y: 297, distance: 96.0
click at [962, 297] on p "A spinner should be used when an indeterminate amount of time is likely. It is …" at bounding box center [792, 297] width 447 height 43
drag, startPoint x: 979, startPoint y: 298, endPoint x: 866, endPoint y: 296, distance: 113.0
click at [866, 296] on p "A spinner should be used when an indeterminate amount of time is likely. It is …" at bounding box center [792, 297] width 447 height 43
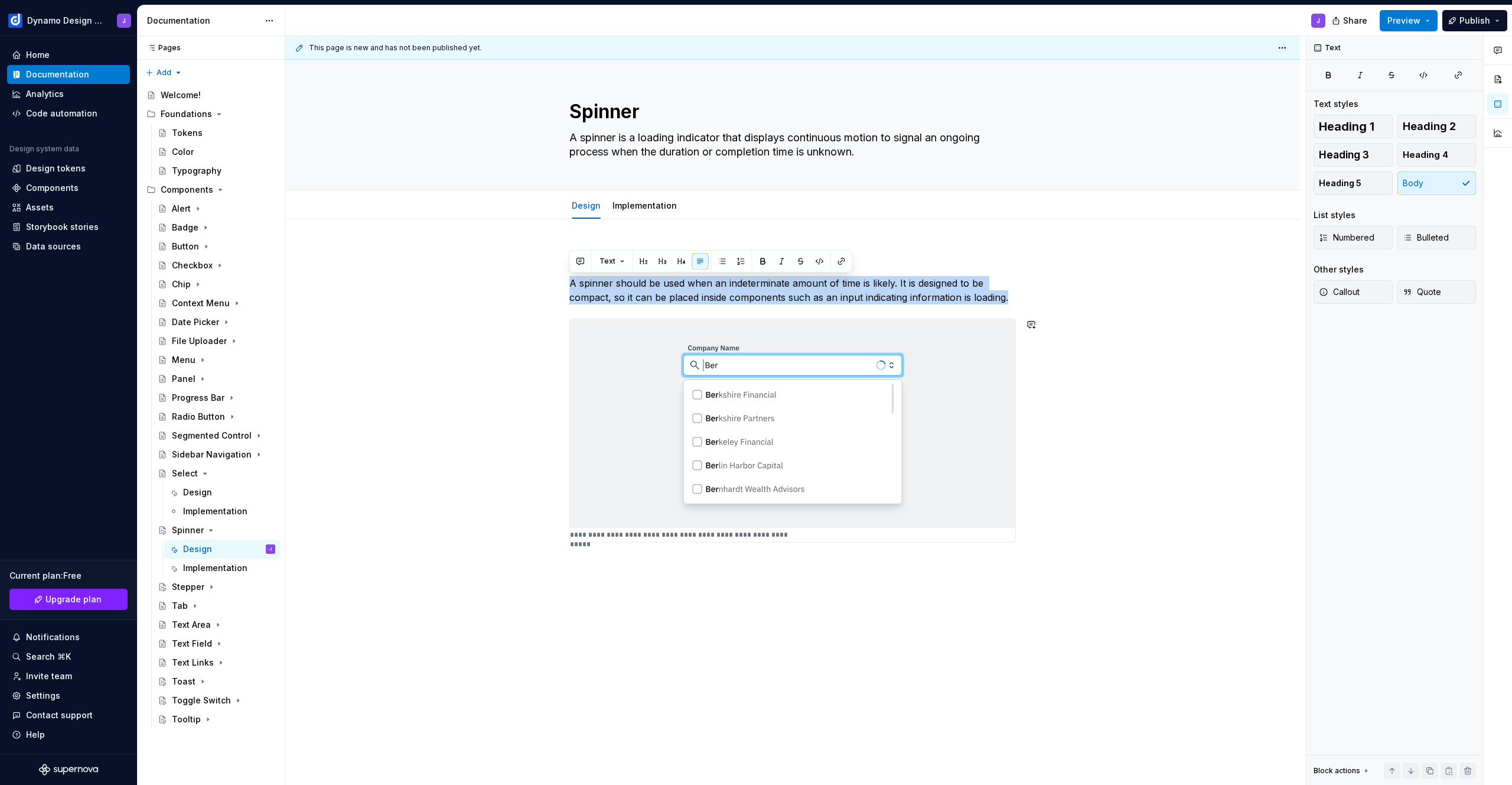
copy p "A spinner should be used when an indeterminate amount of time is likely. It is …"
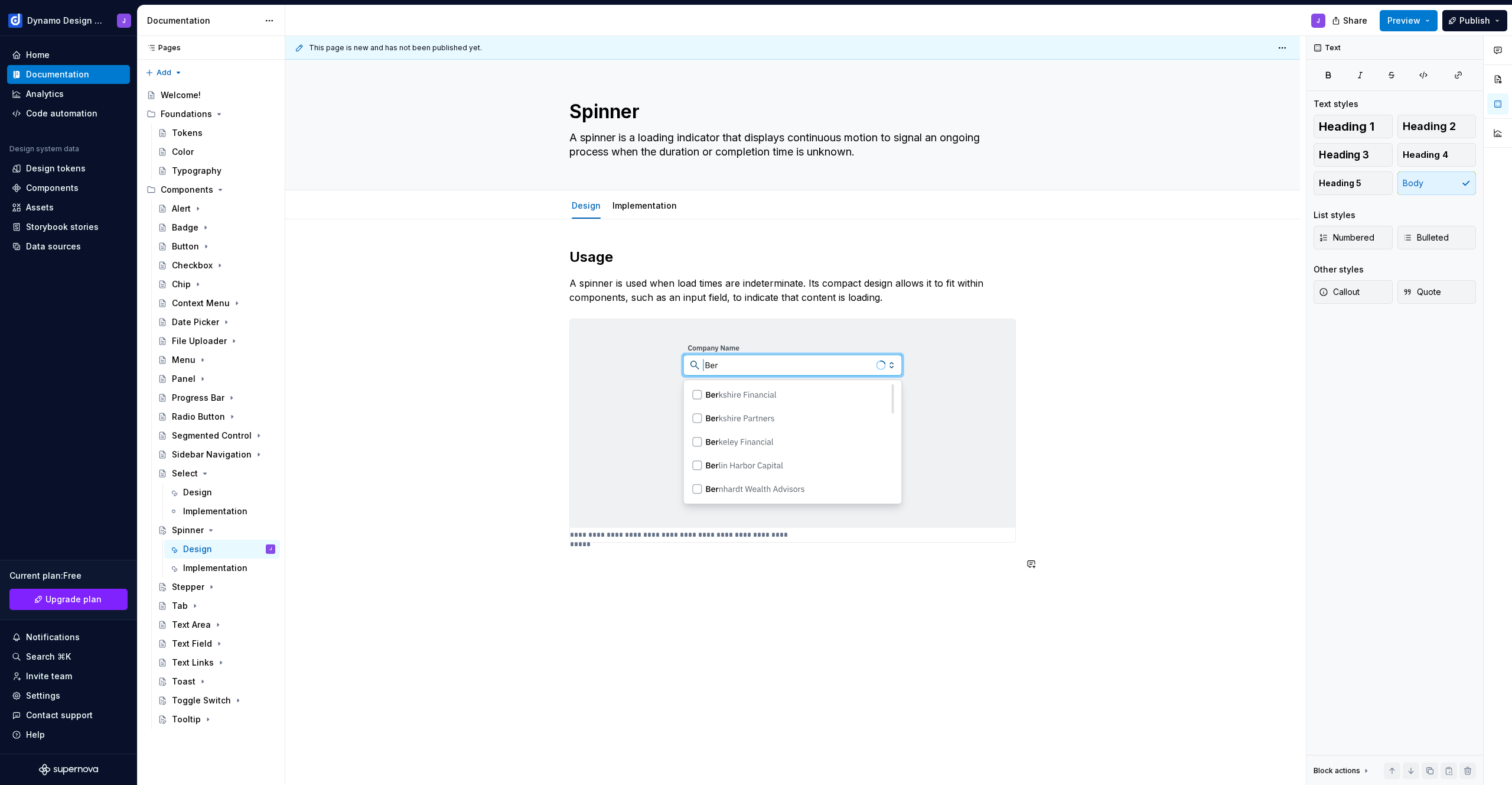
click at [597, 603] on div "**********" at bounding box center [795, 411] width 1021 height 750
click at [597, 577] on div "**********" at bounding box center [792, 417] width 447 height 338
click at [937, 623] on p "The spinner uses the primary brand theme, with a foreground container that spin…" at bounding box center [792, 628] width 447 height 29
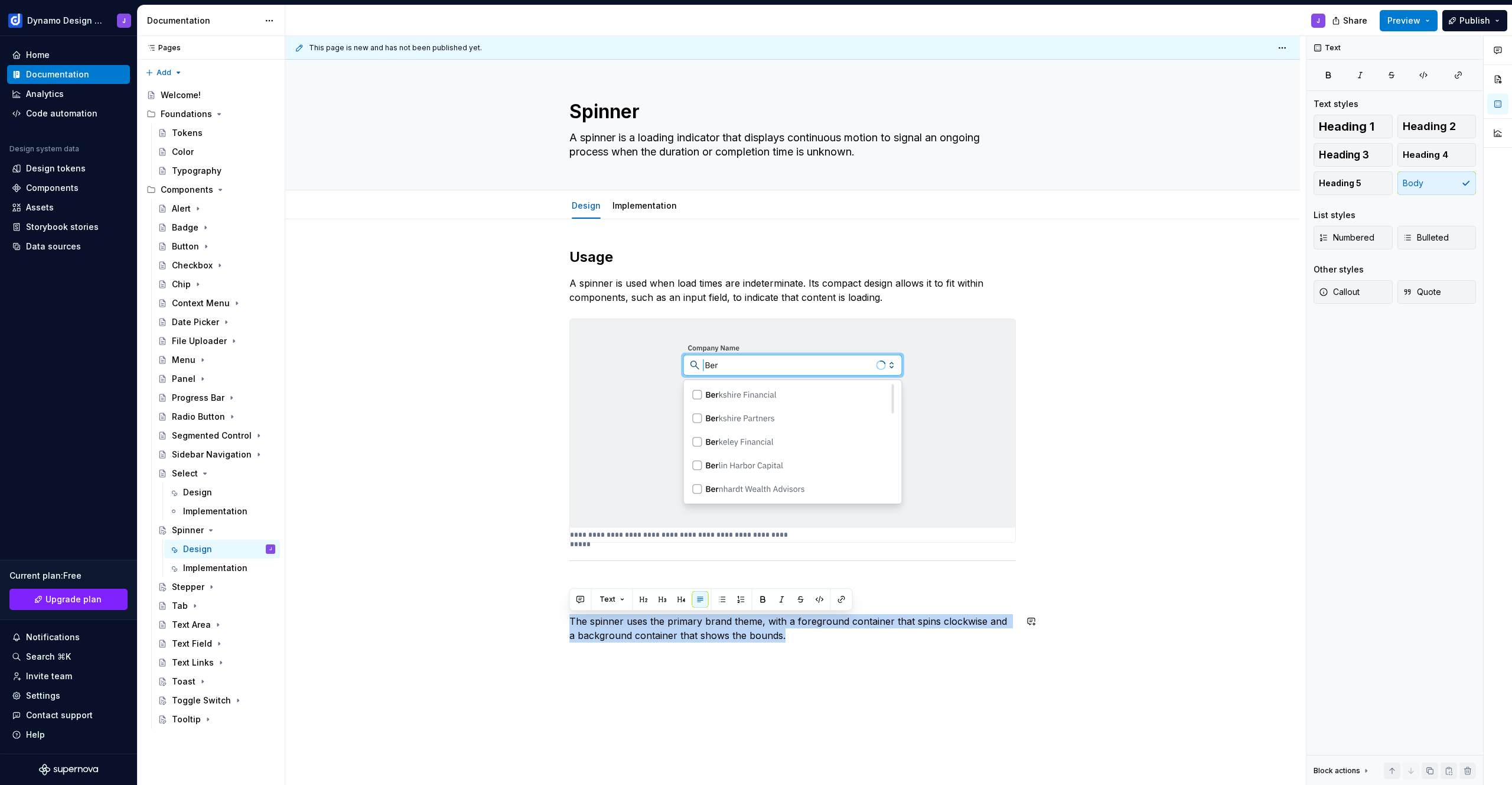
copy p "The spinner uses the primary brand theme, with a foreground container that spin…"
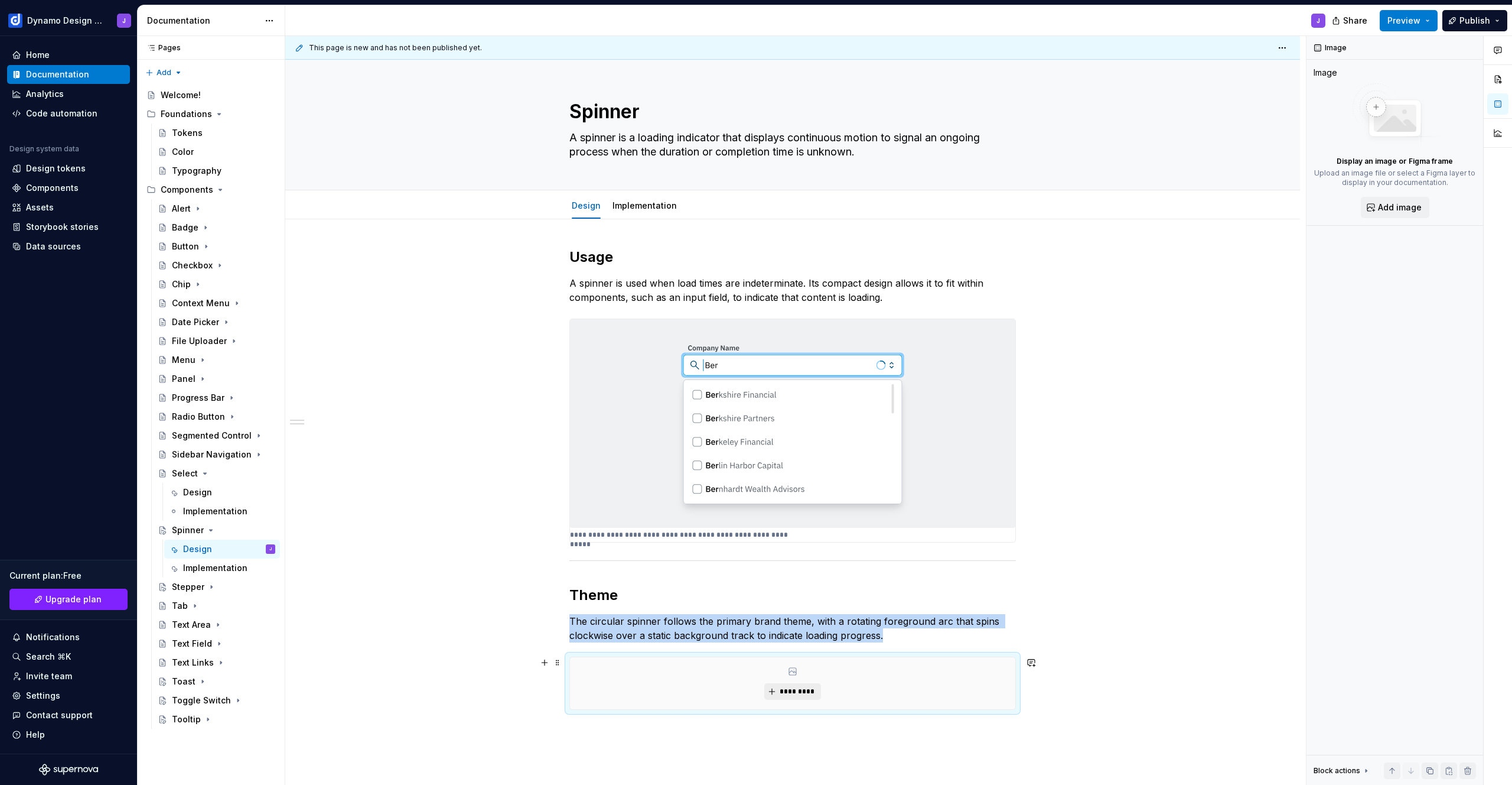
click at [788, 691] on span "*********" at bounding box center [797, 692] width 36 height 9
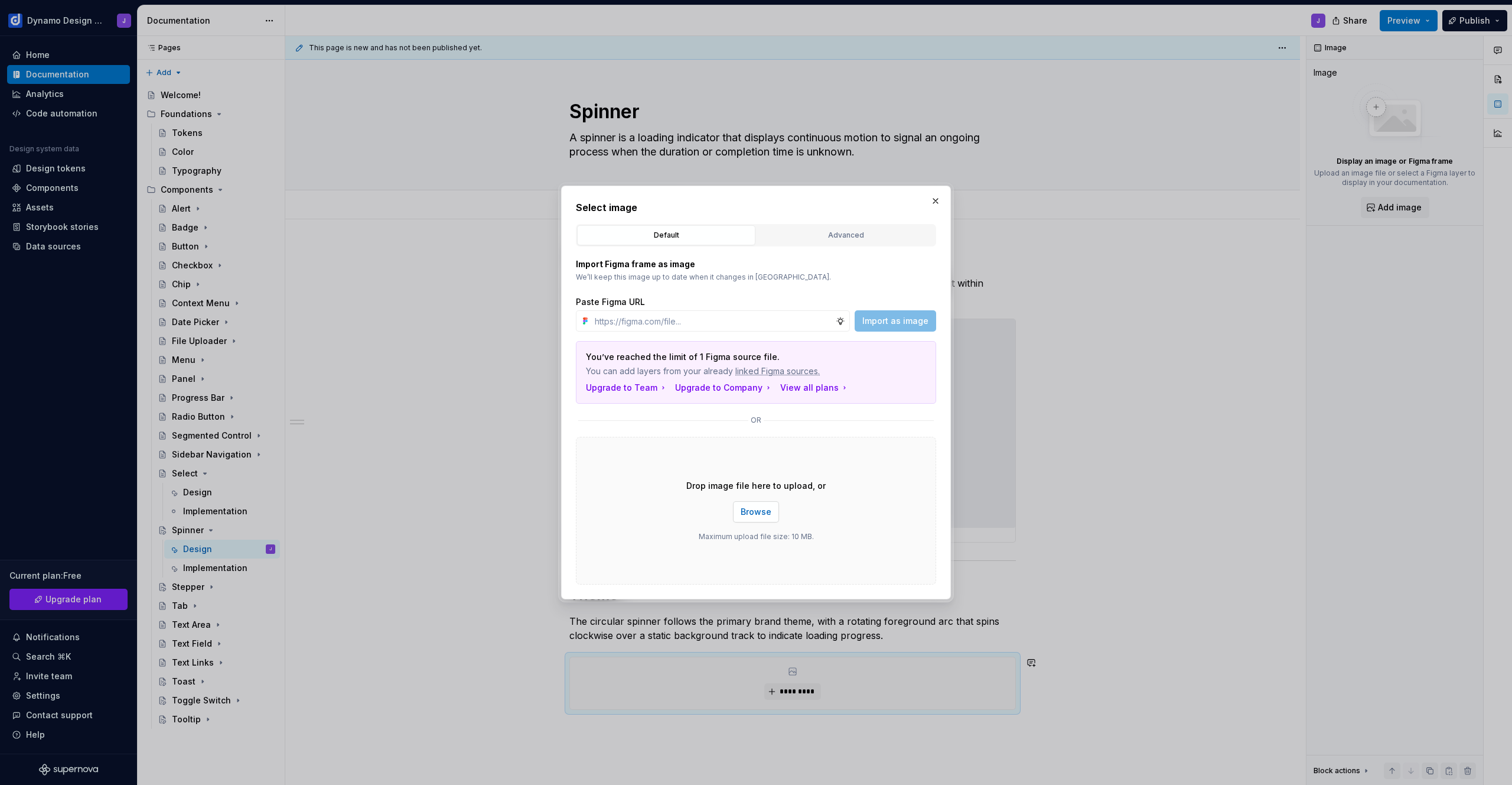
click at [763, 514] on span "Browse" at bounding box center [756, 512] width 31 height 12
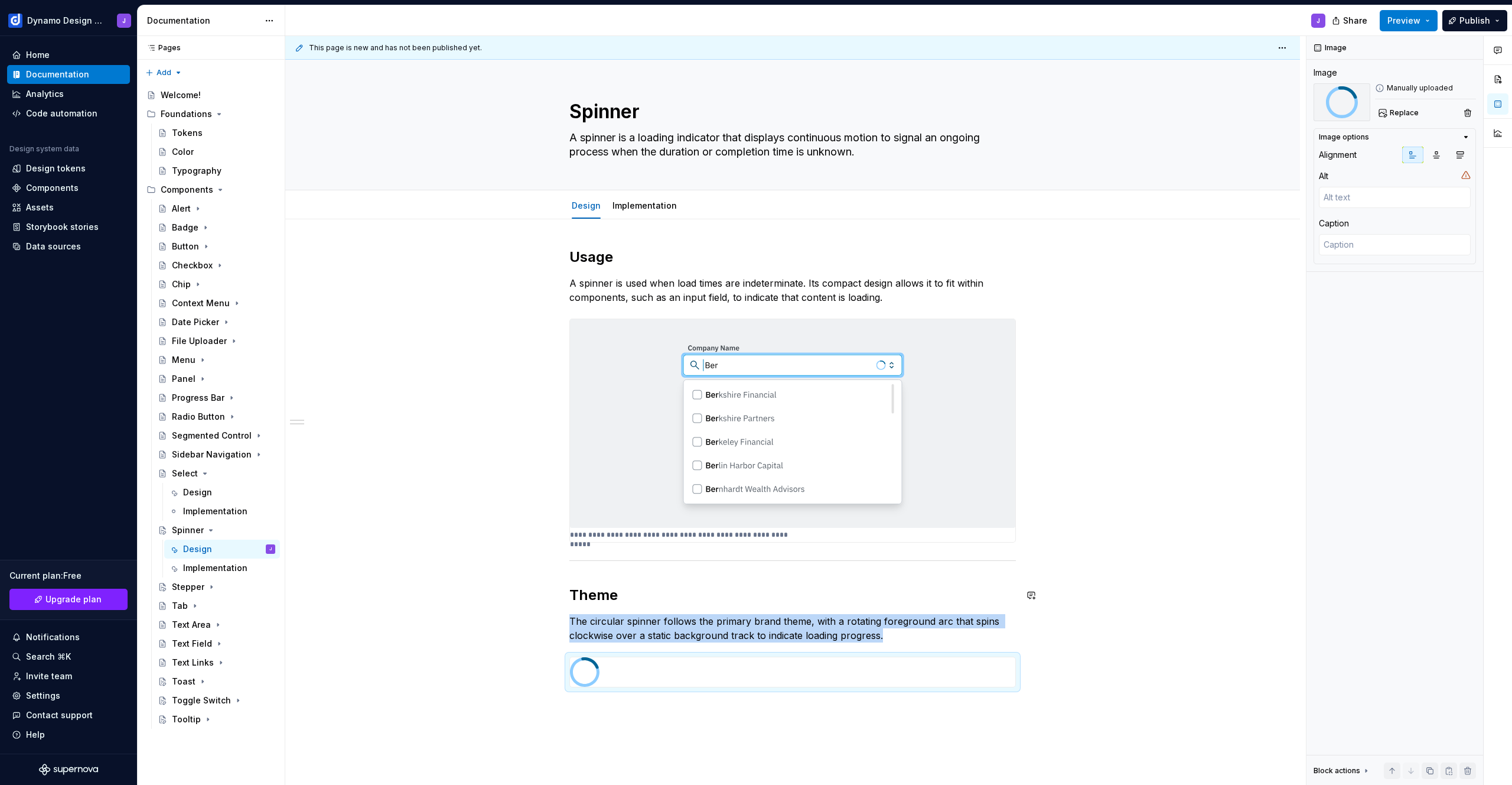
click at [1111, 605] on div "**********" at bounding box center [792, 578] width 1015 height 717
click at [1027, 627] on button "button" at bounding box center [1032, 621] width 17 height 17
click at [1043, 554] on div "**********" at bounding box center [792, 578] width 1015 height 717
click at [1066, 479] on div "**********" at bounding box center [792, 578] width 1015 height 717
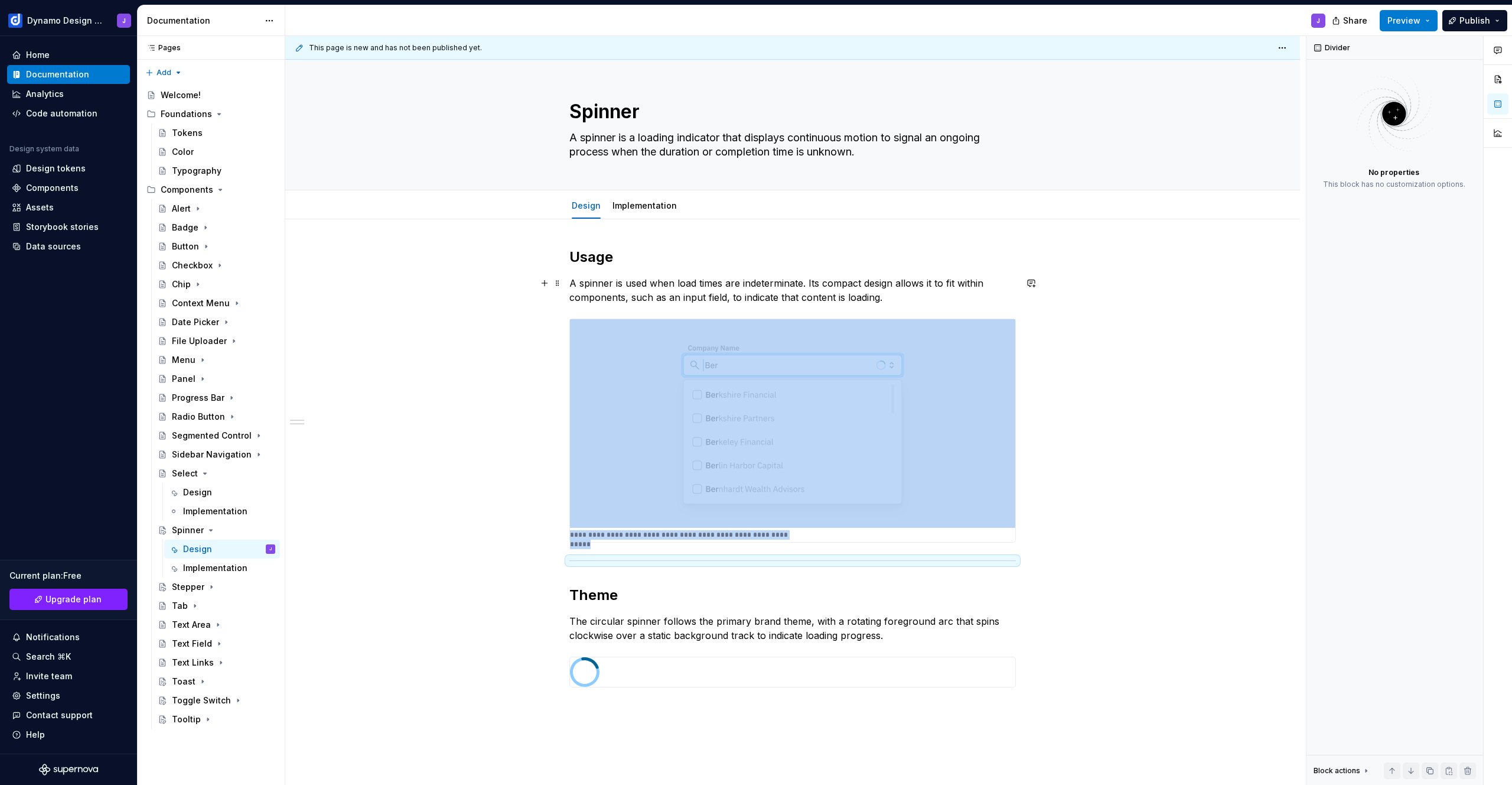
click at [494, 266] on div "**********" at bounding box center [792, 578] width 1015 height 717
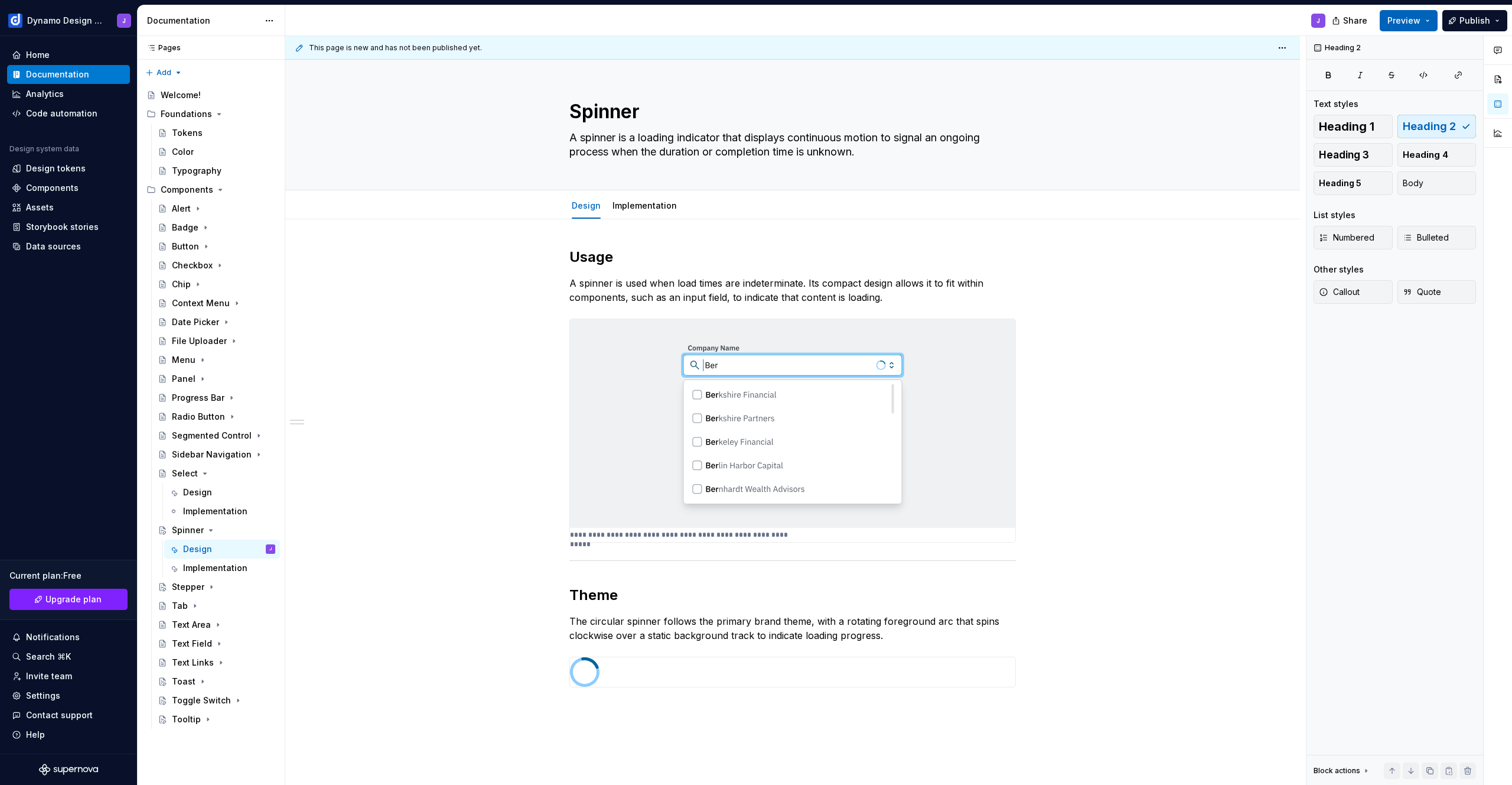
click at [1424, 20] on button "Preview" at bounding box center [1408, 20] width 58 height 21
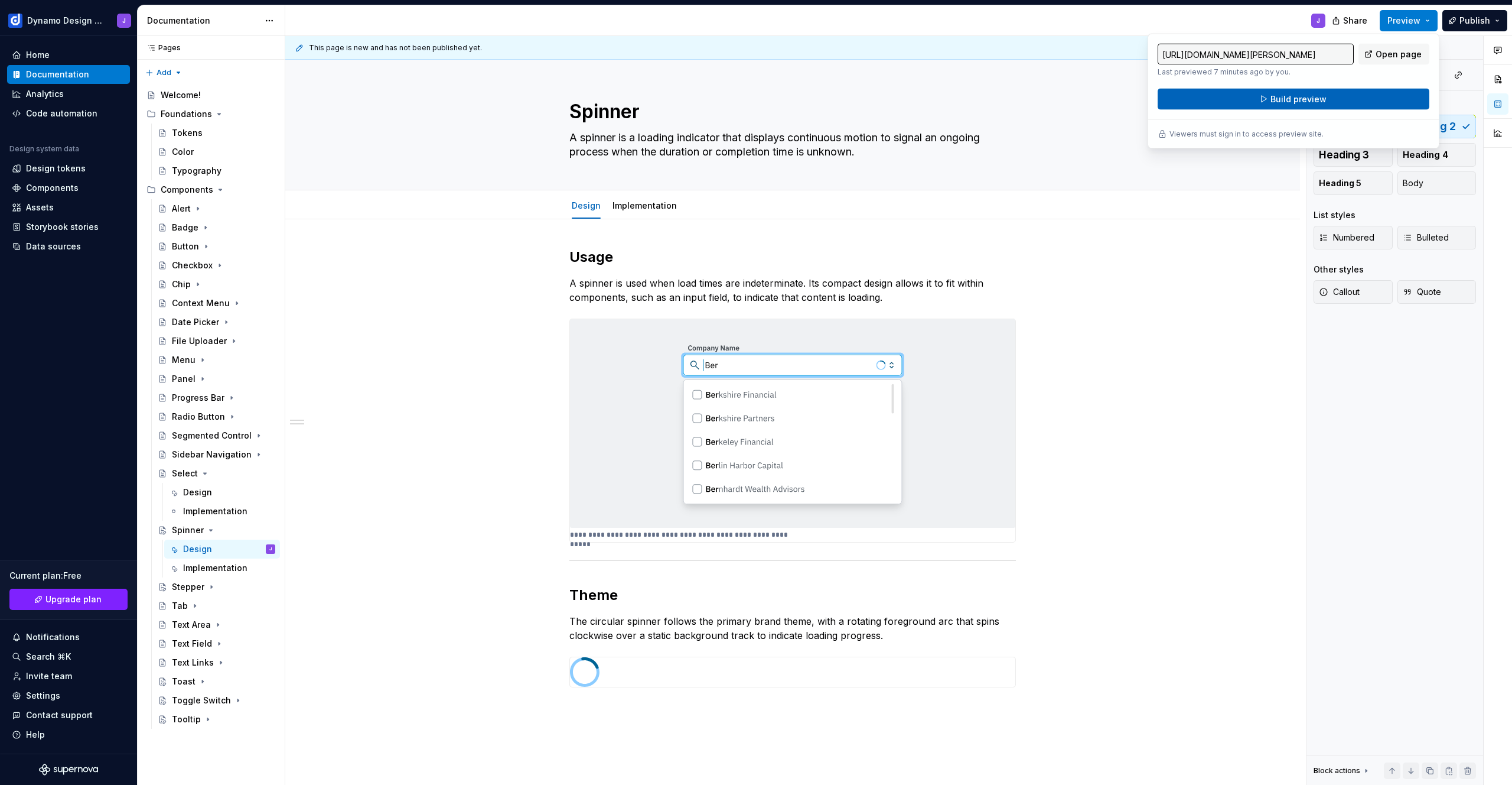
click at [1336, 98] on button "Build preview" at bounding box center [1294, 99] width 272 height 21
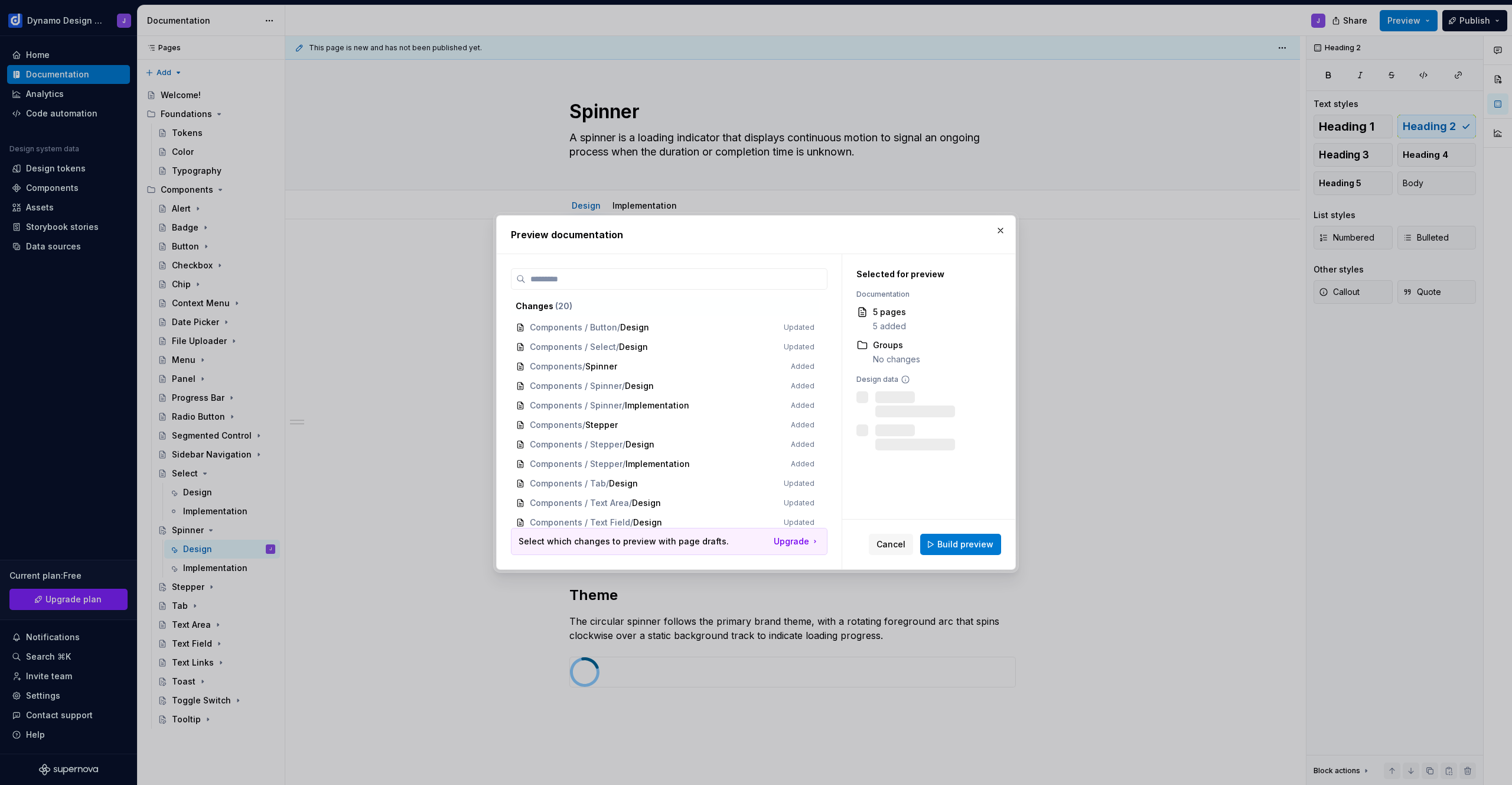
drag, startPoint x: 981, startPoint y: 538, endPoint x: 1010, endPoint y: 534, distance: 29.3
click at [981, 539] on span "Build preview" at bounding box center [965, 544] width 56 height 12
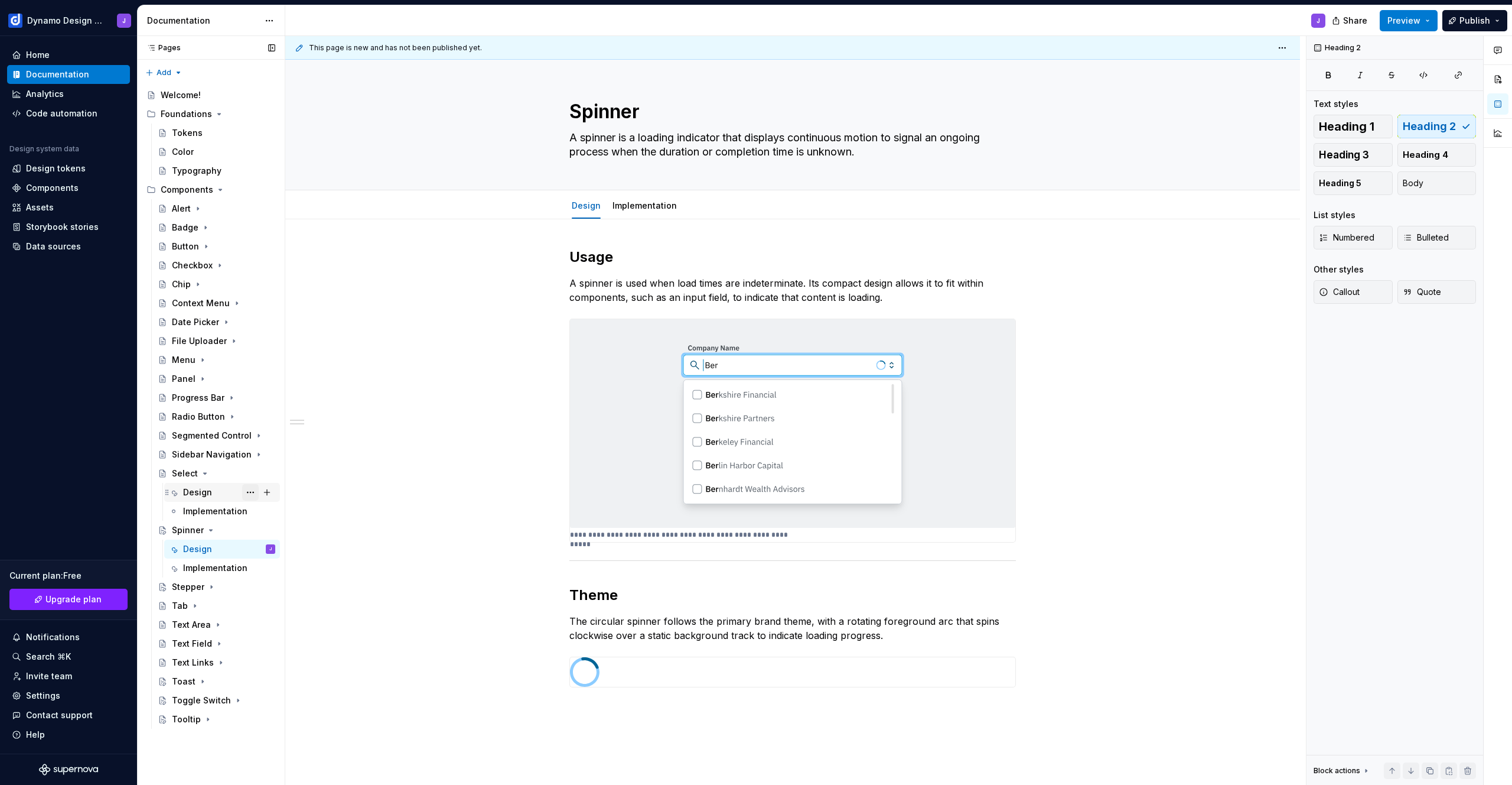
drag, startPoint x: 191, startPoint y: 492, endPoint x: 243, endPoint y: 490, distance: 52.0
click at [191, 492] on div "Design" at bounding box center [197, 492] width 29 height 12
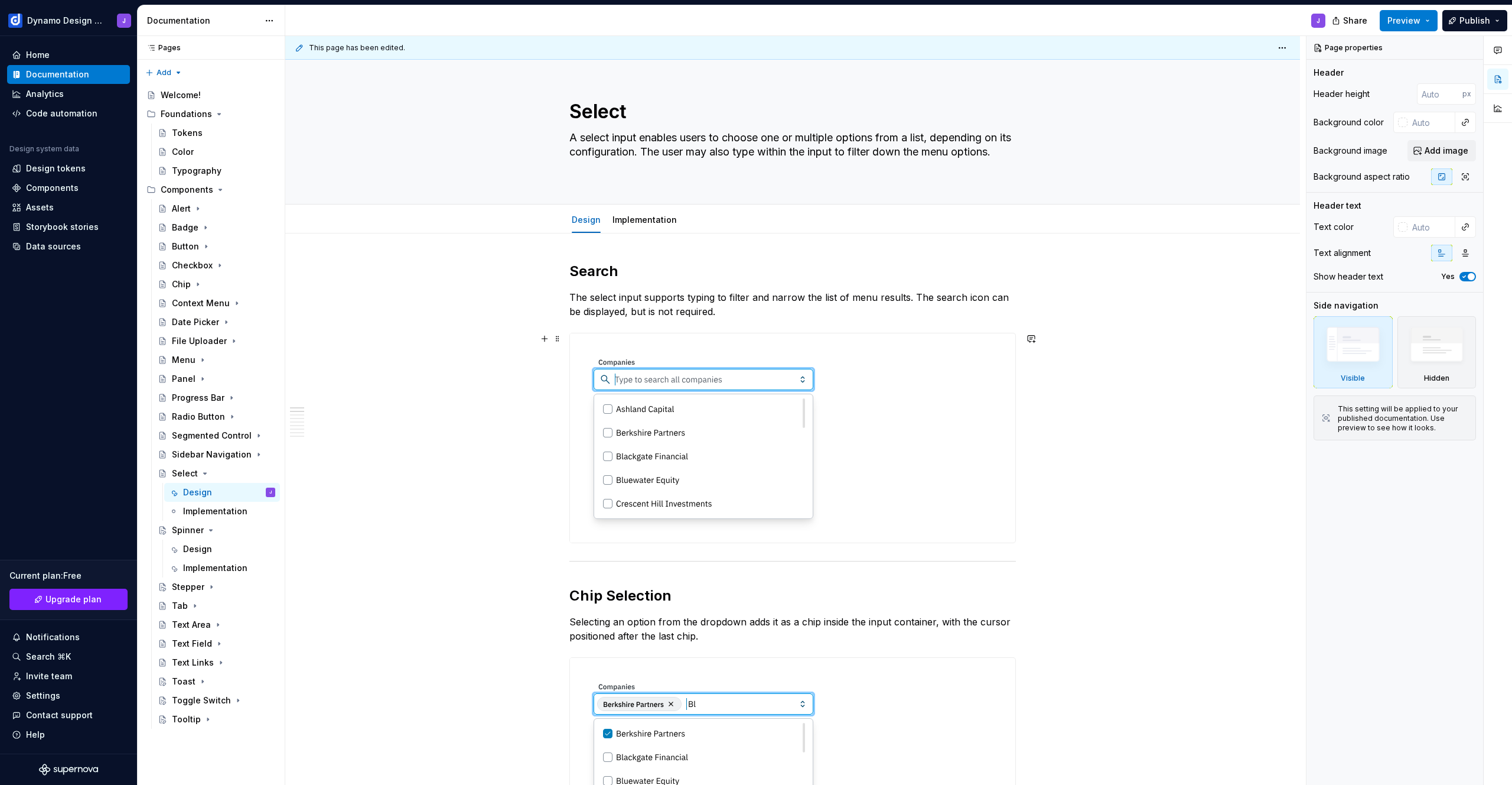
click at [725, 436] on img at bounding box center [703, 438] width 267 height 209
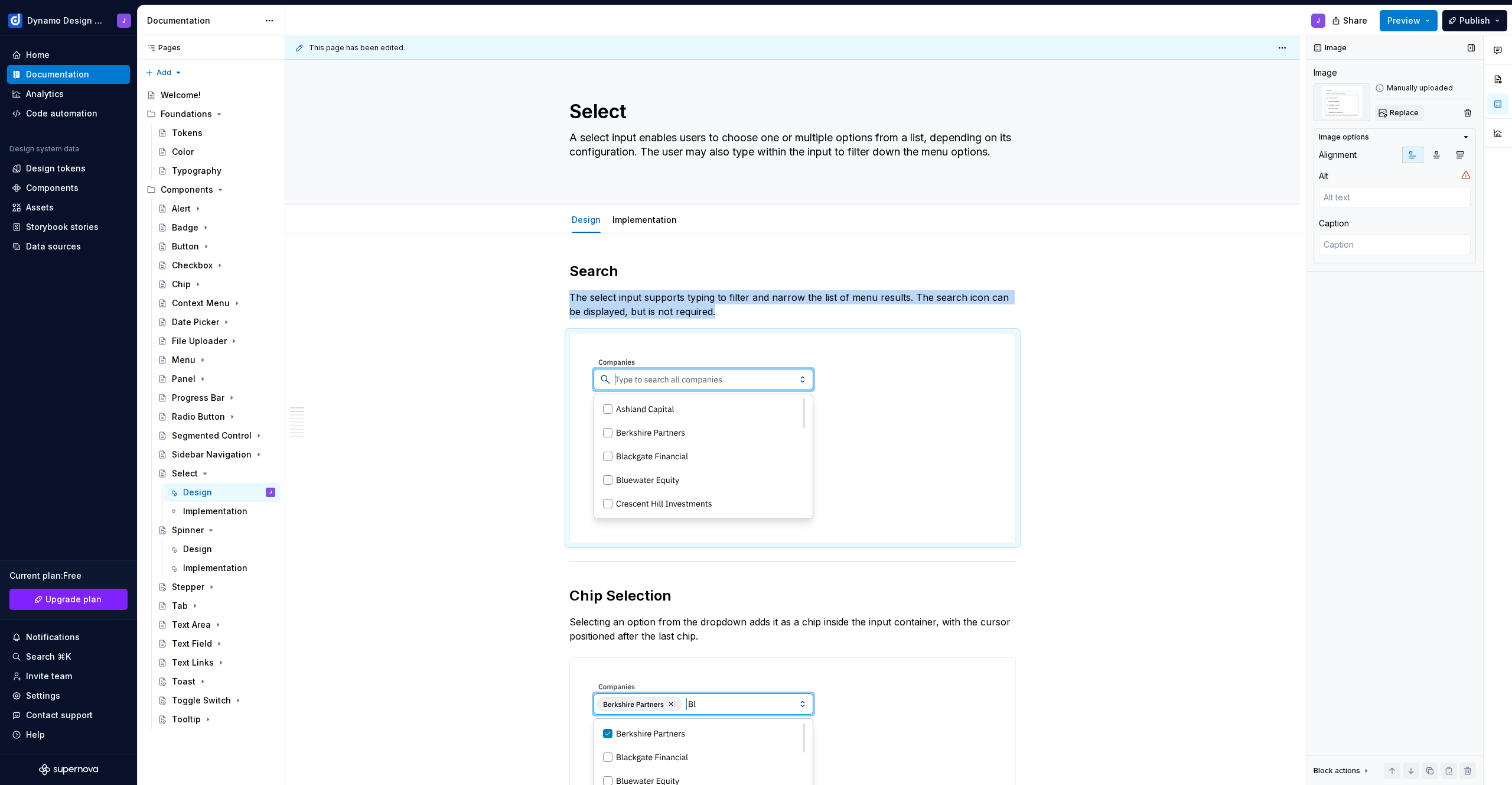
click at [1404, 114] on span "Replace" at bounding box center [1404, 113] width 29 height 9
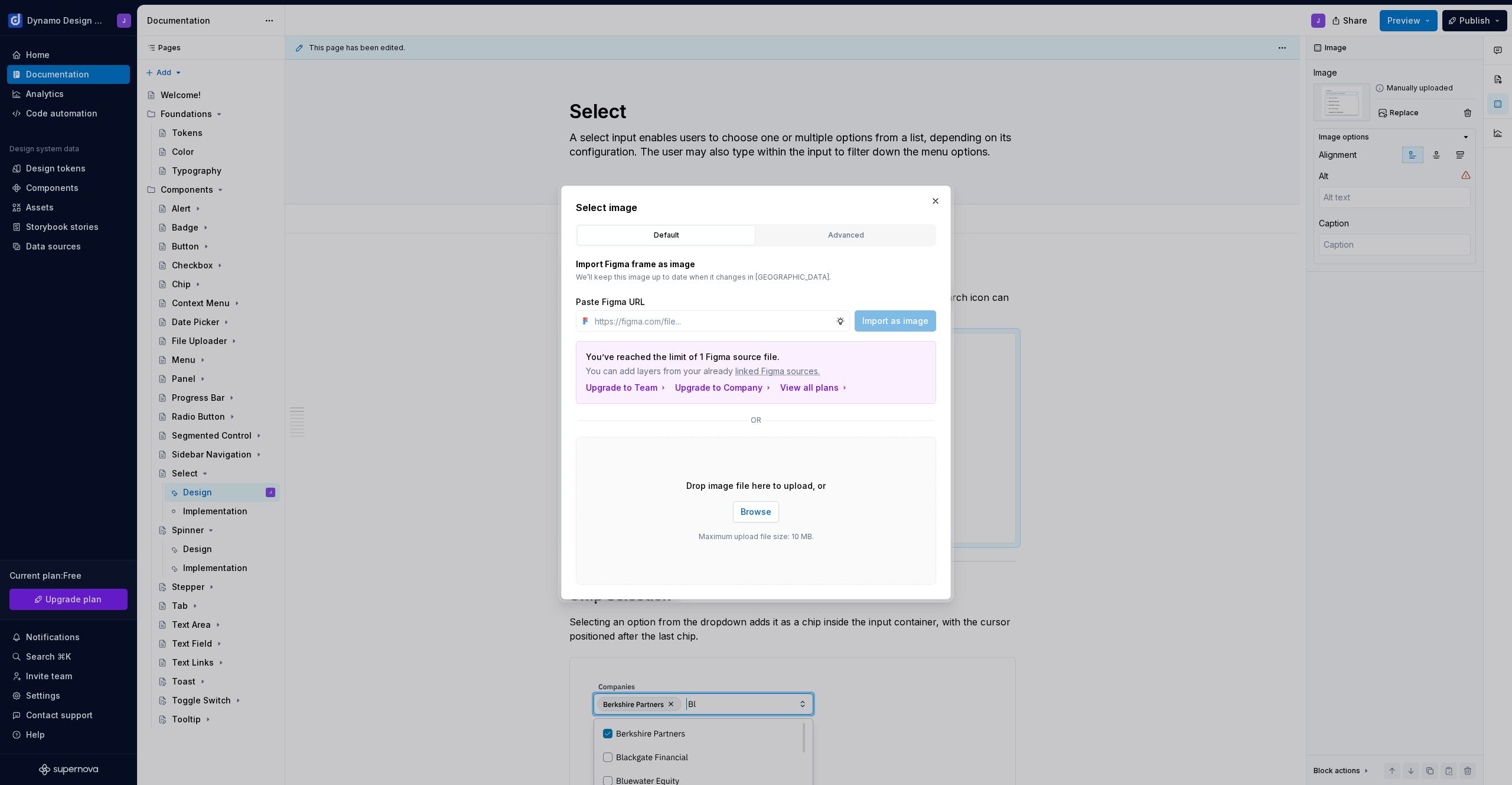
click at [763, 507] on span "Browse" at bounding box center [756, 512] width 31 height 12
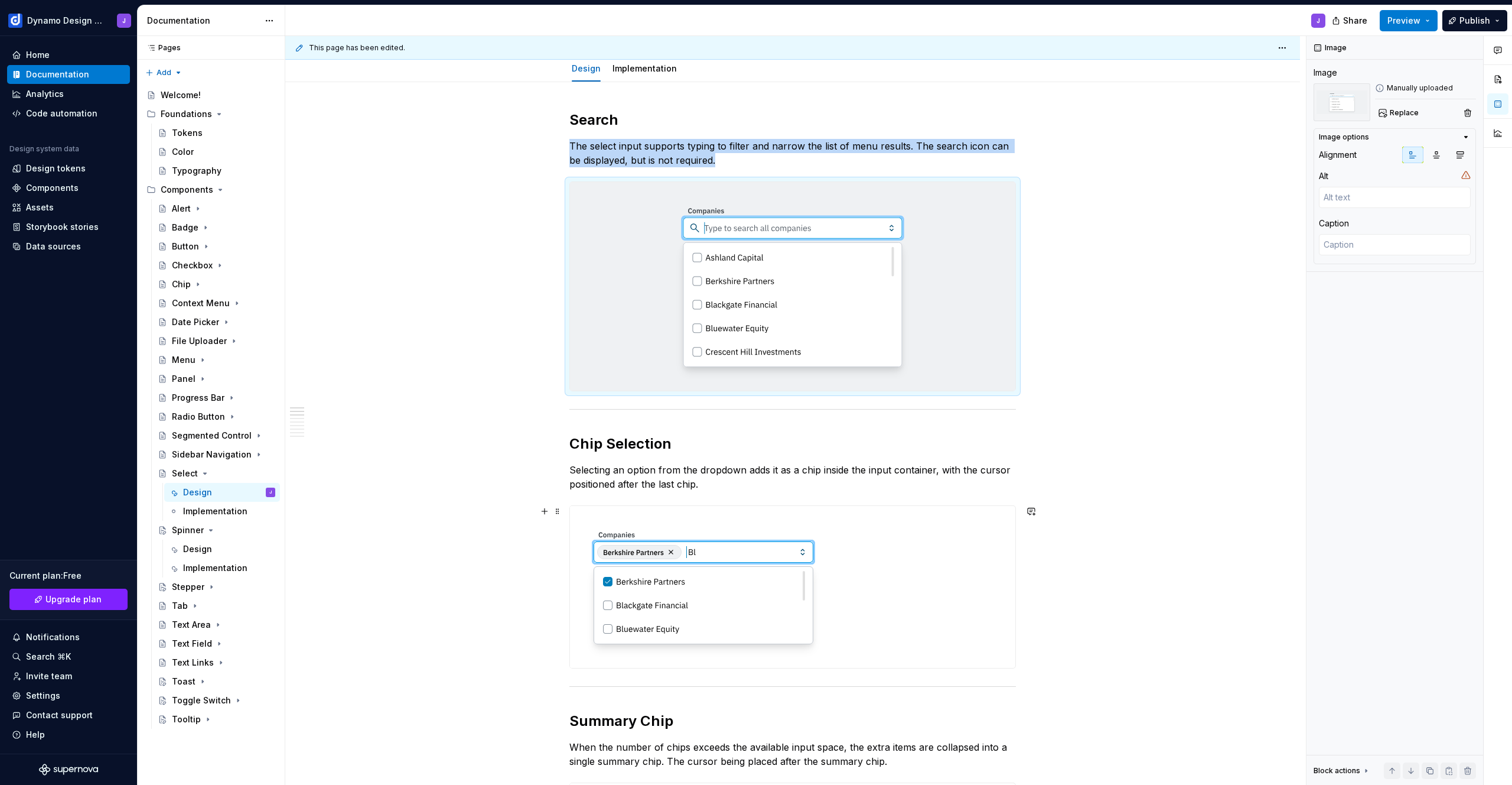
scroll to position [189, 0]
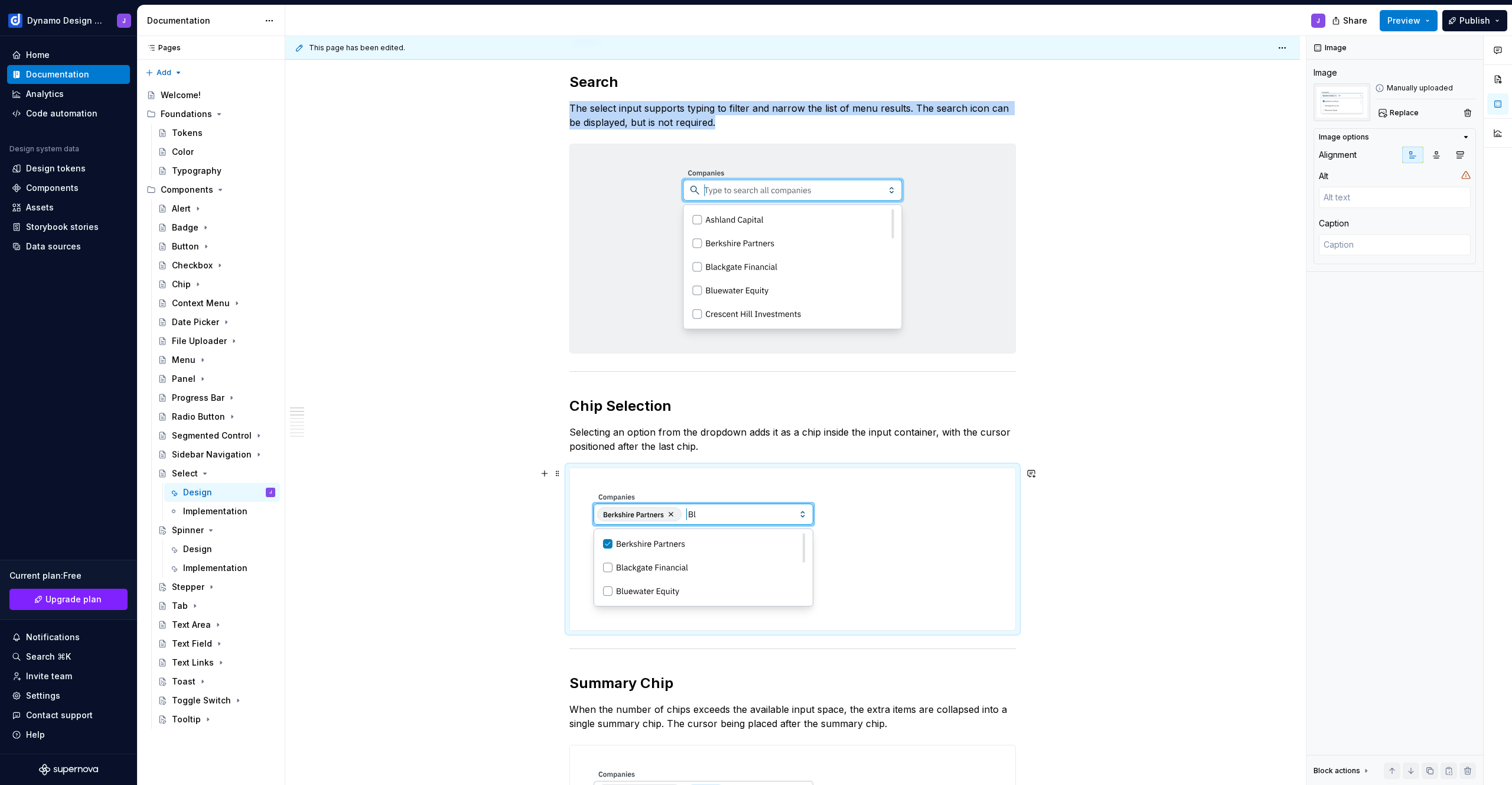
click at [792, 537] on img at bounding box center [703, 549] width 267 height 162
click at [1407, 108] on span "Replace" at bounding box center [1404, 113] width 29 height 9
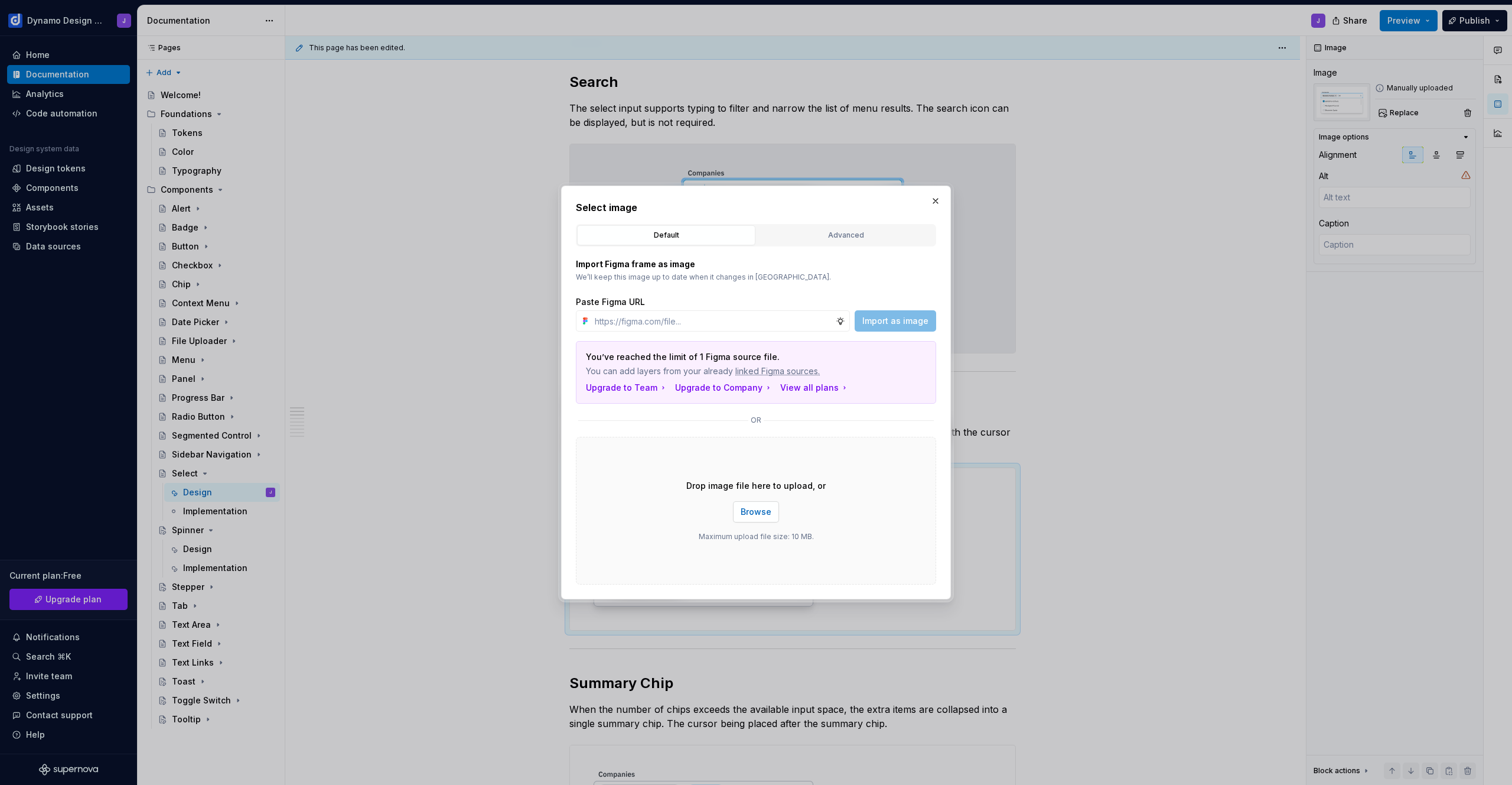
click at [756, 511] on span "Browse" at bounding box center [756, 512] width 31 height 12
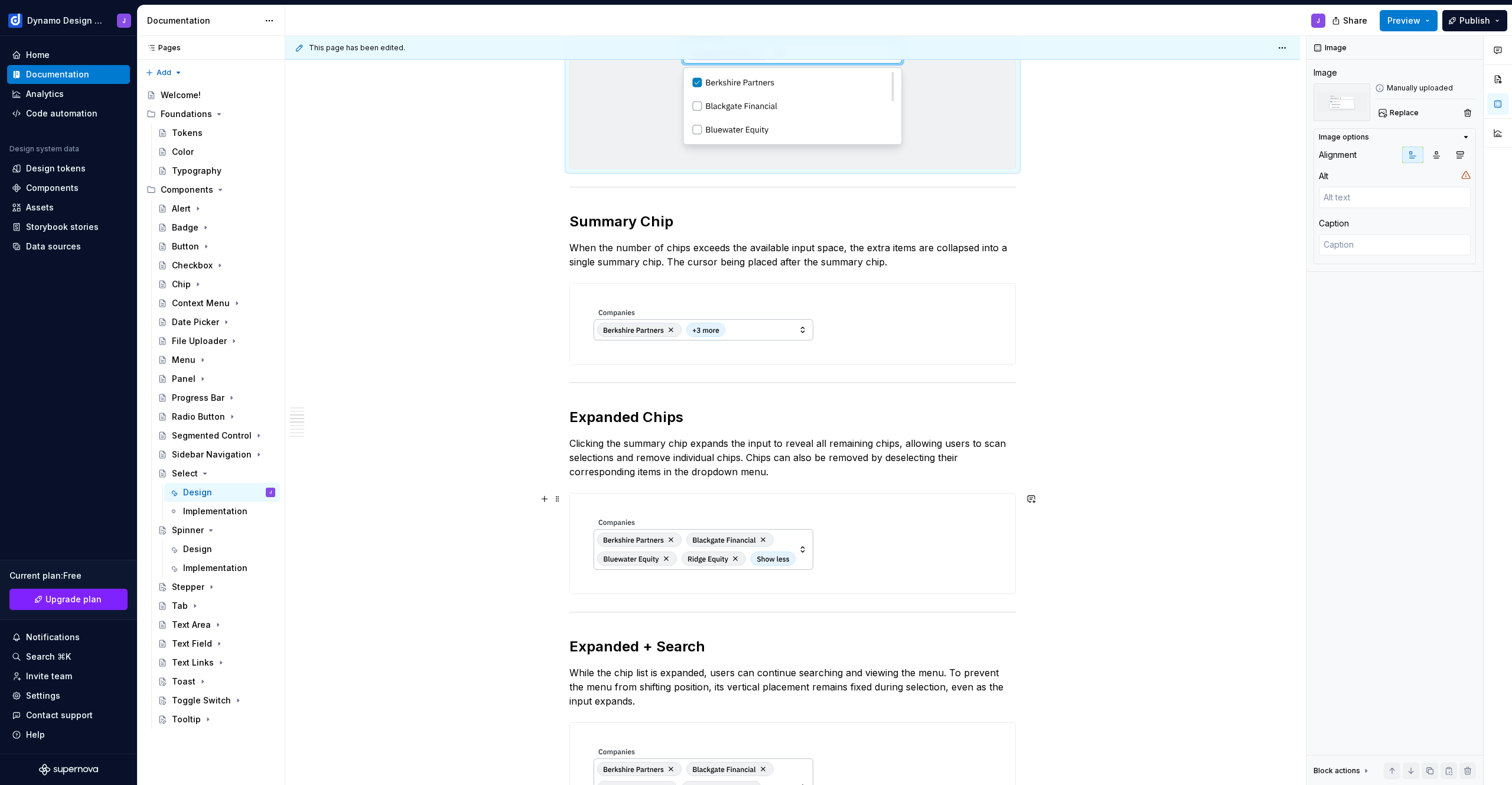
scroll to position [668, 0]
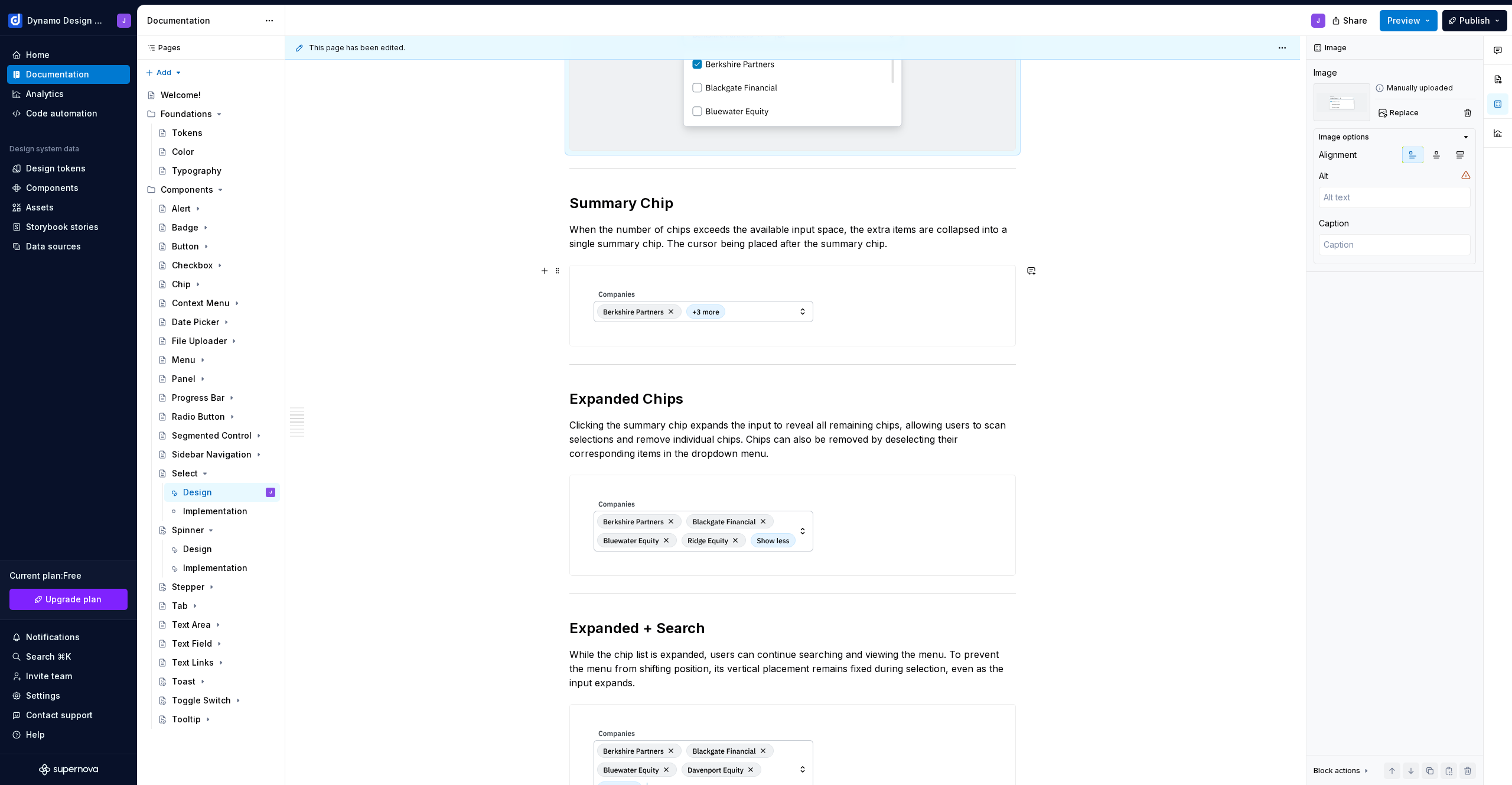
click at [890, 302] on div at bounding box center [792, 305] width 445 height 81
click at [1401, 113] on span "Replace" at bounding box center [1404, 113] width 29 height 9
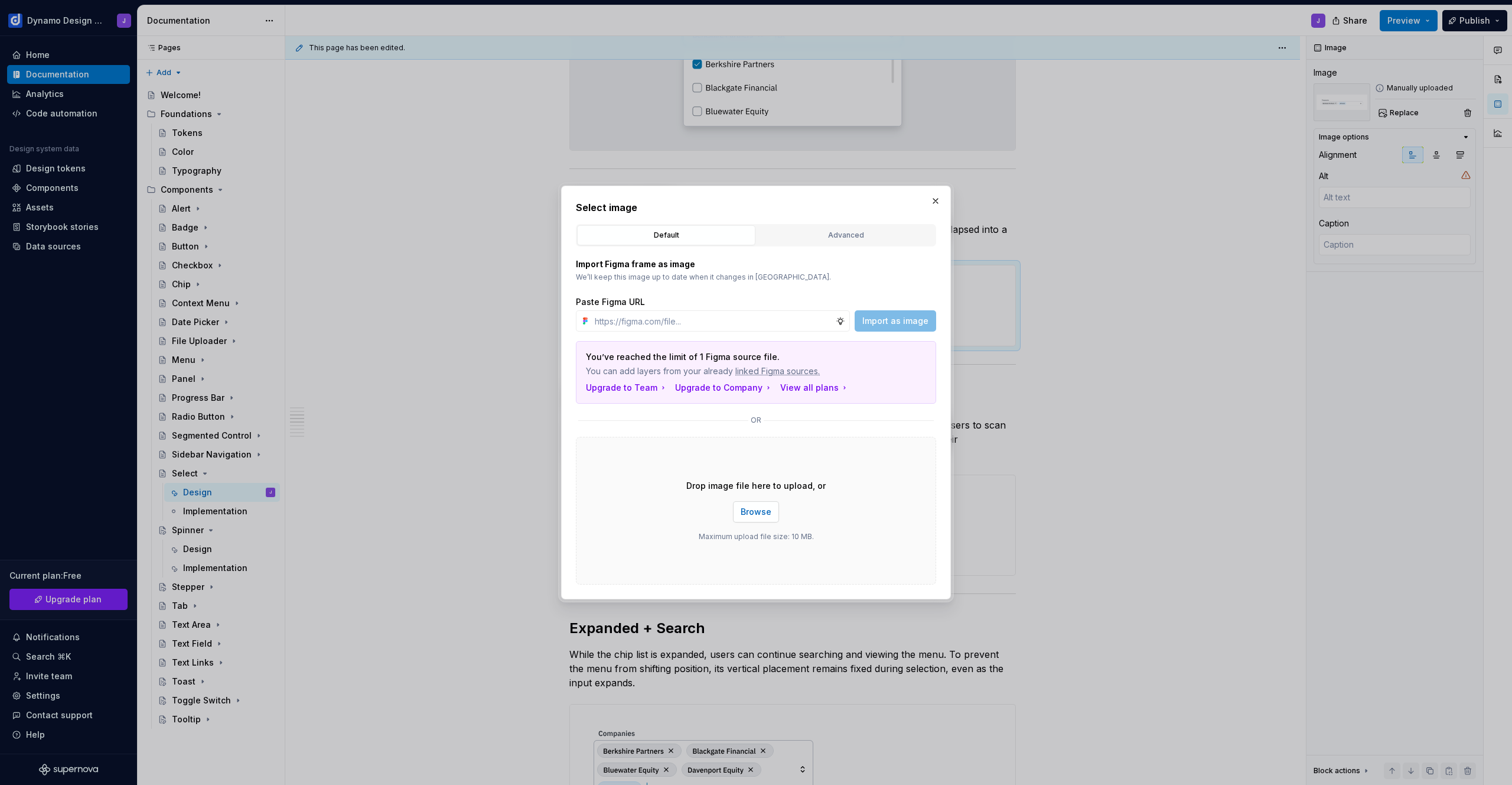
click at [761, 514] on span "Browse" at bounding box center [756, 512] width 31 height 12
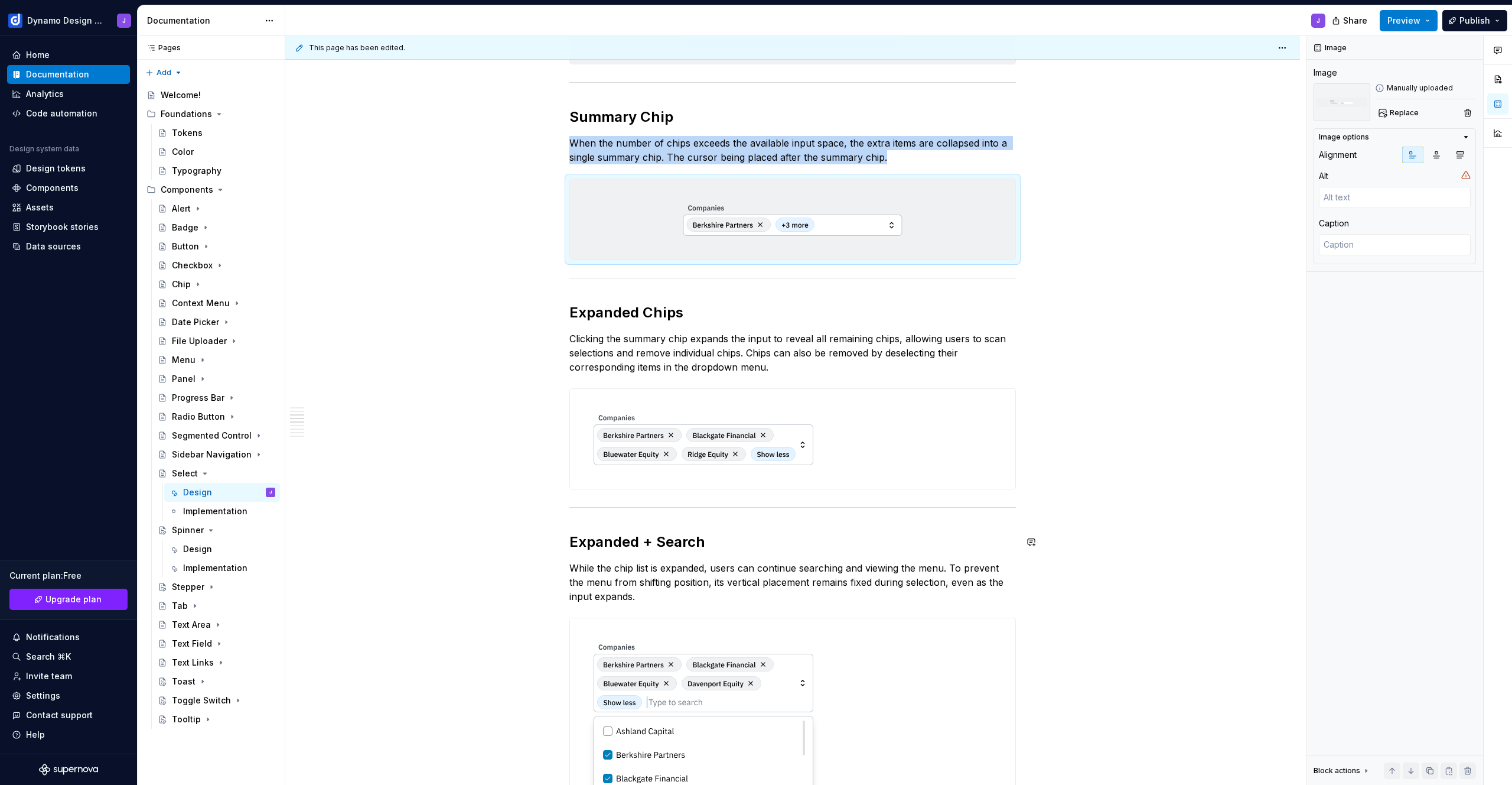
scroll to position [770, 0]
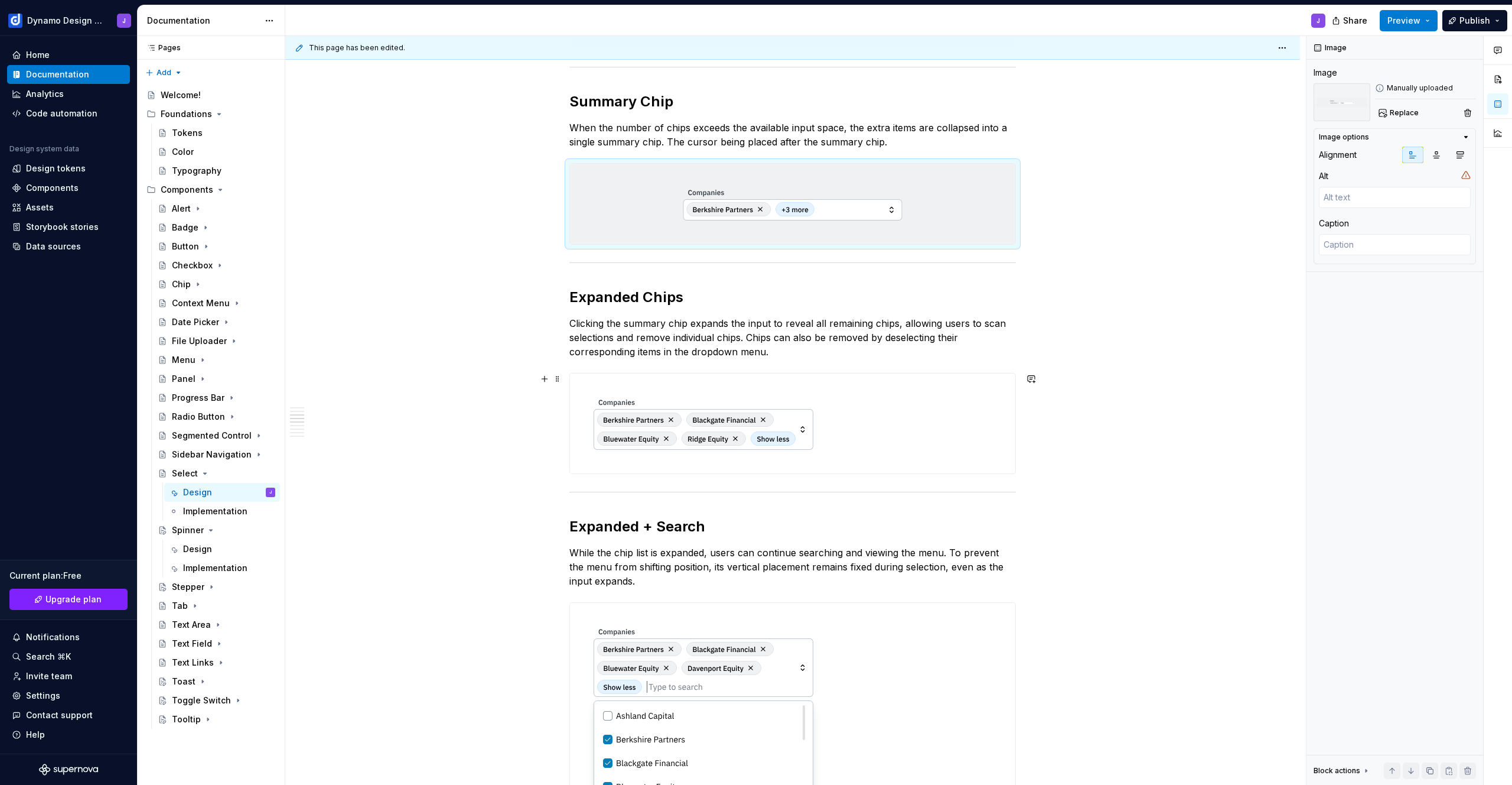
click at [871, 426] on div at bounding box center [792, 424] width 445 height 100
click at [1407, 112] on span "Replace" at bounding box center [1404, 113] width 29 height 9
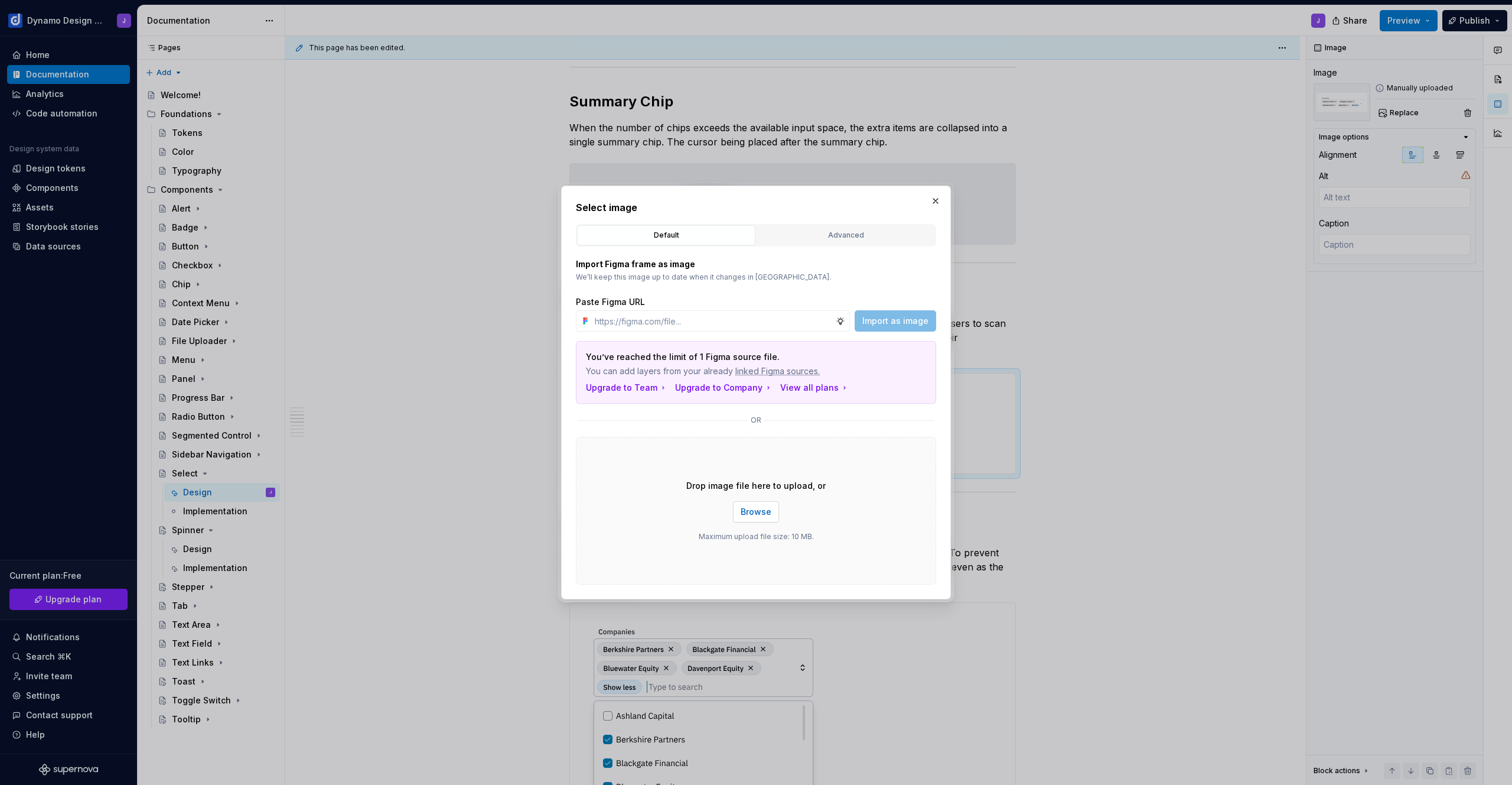
click at [762, 515] on span "Browse" at bounding box center [756, 512] width 31 height 12
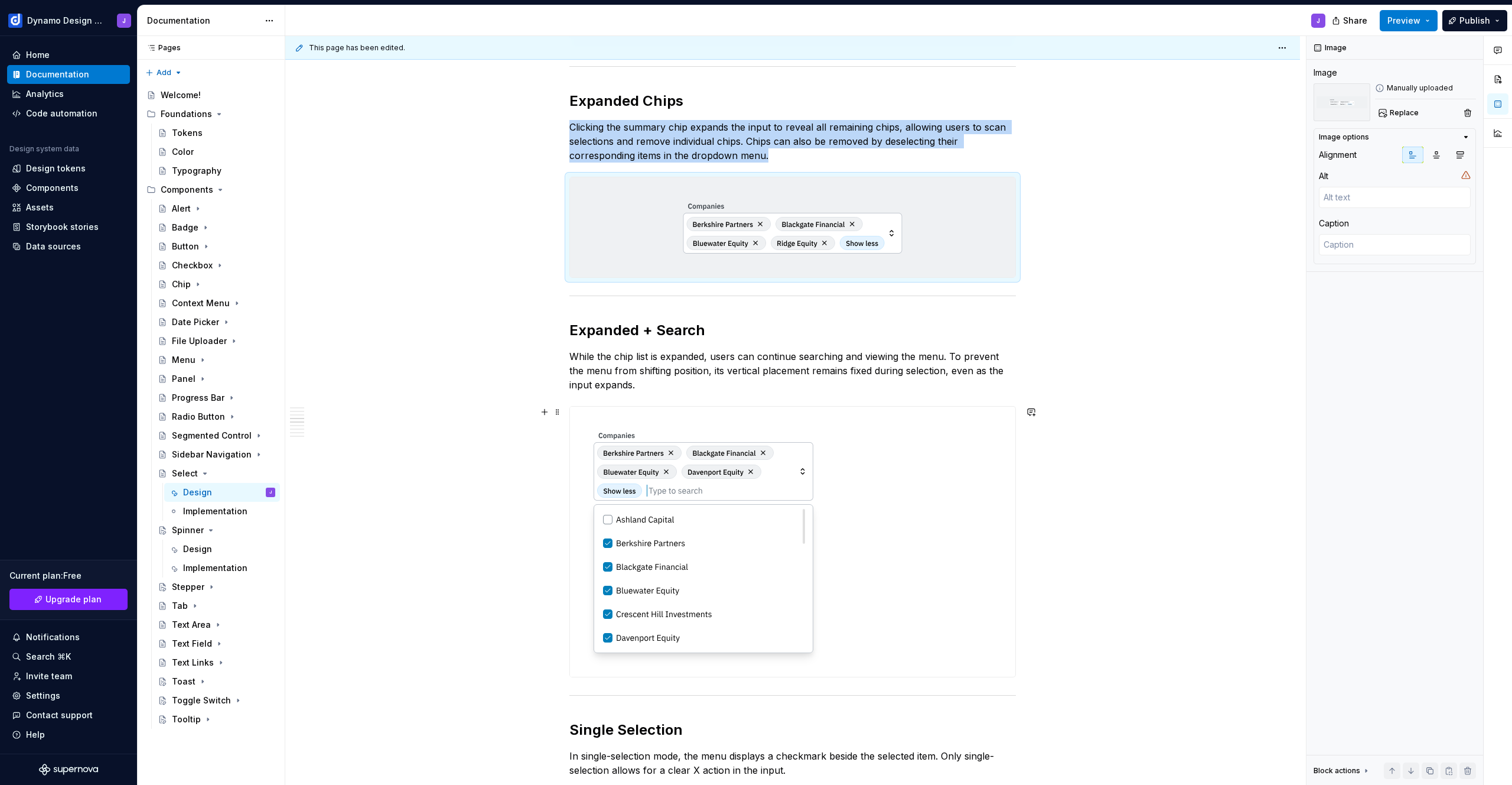
scroll to position [981, 0]
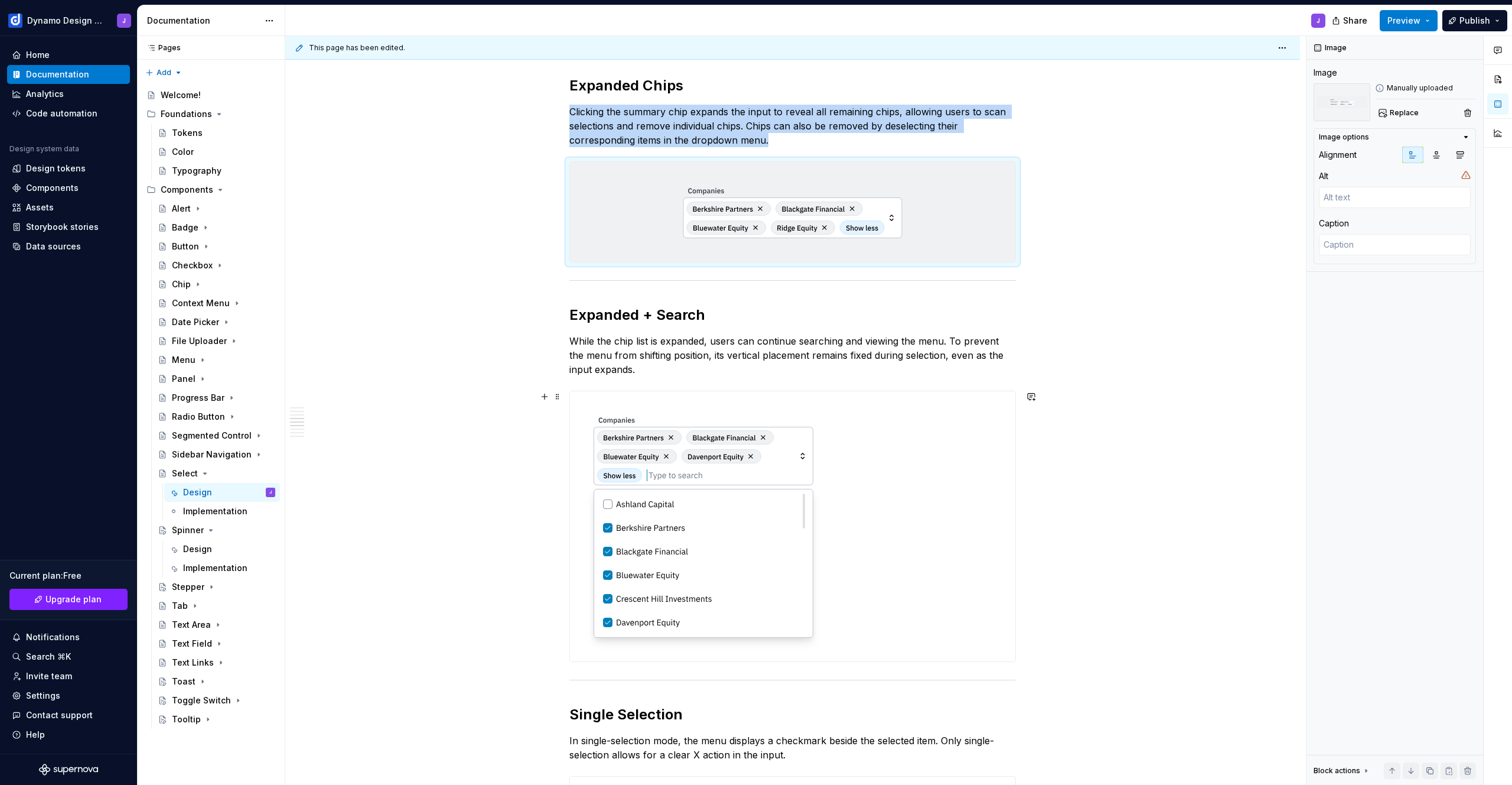
click at [723, 530] on img at bounding box center [703, 527] width 267 height 270
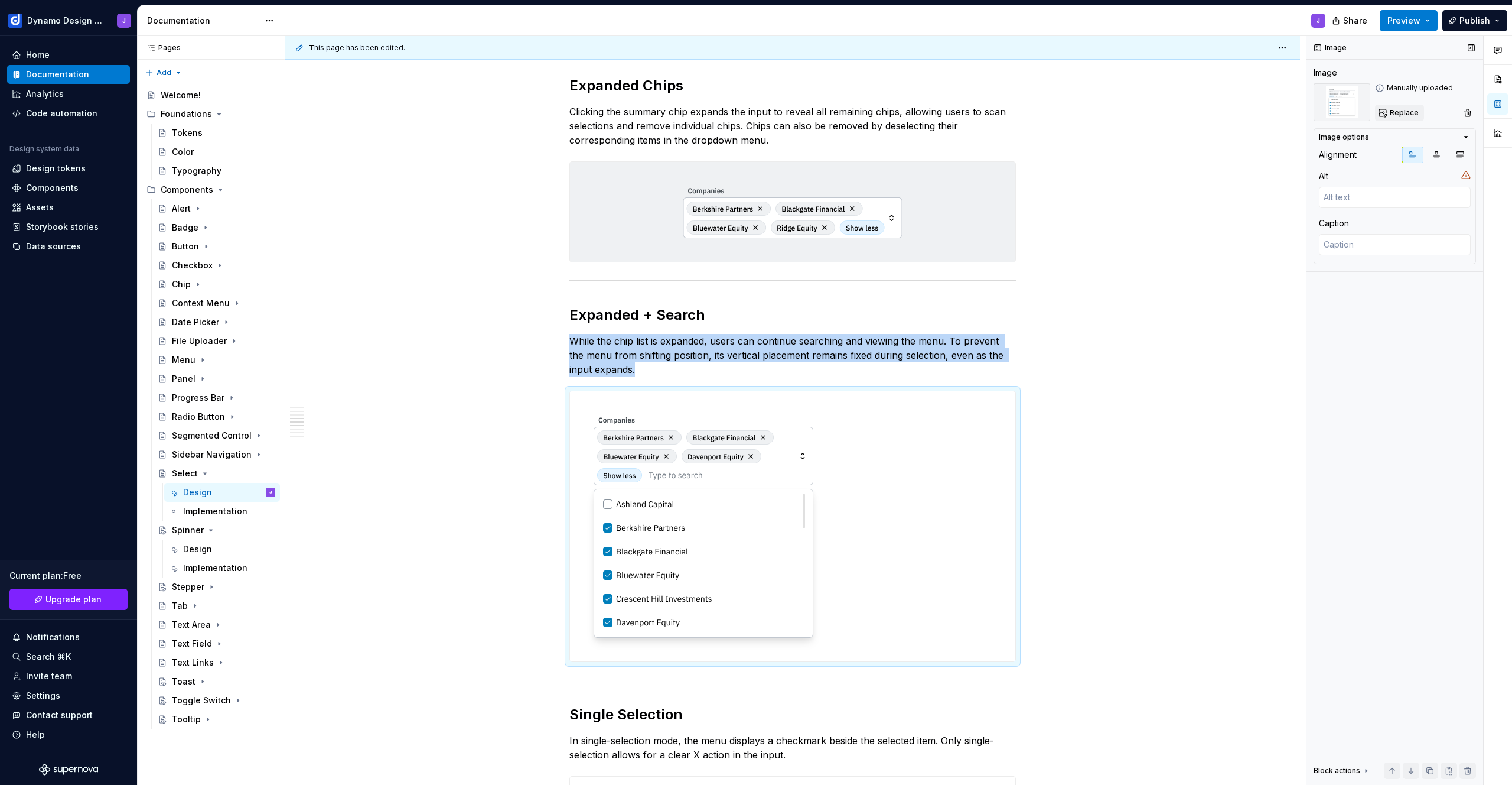
click at [1394, 107] on button "Replace" at bounding box center [1399, 113] width 49 height 17
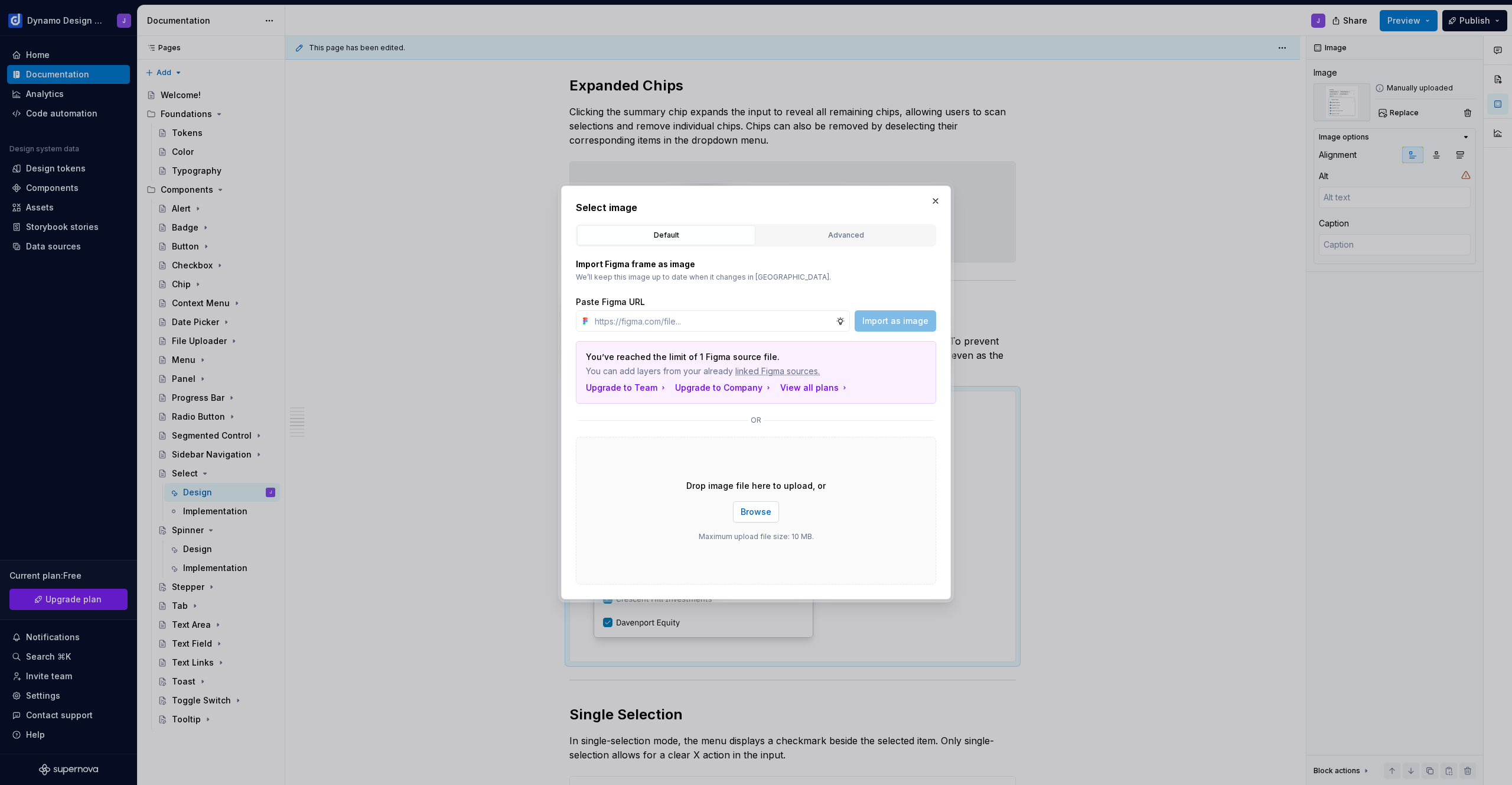
click at [765, 513] on span "Browse" at bounding box center [756, 512] width 31 height 12
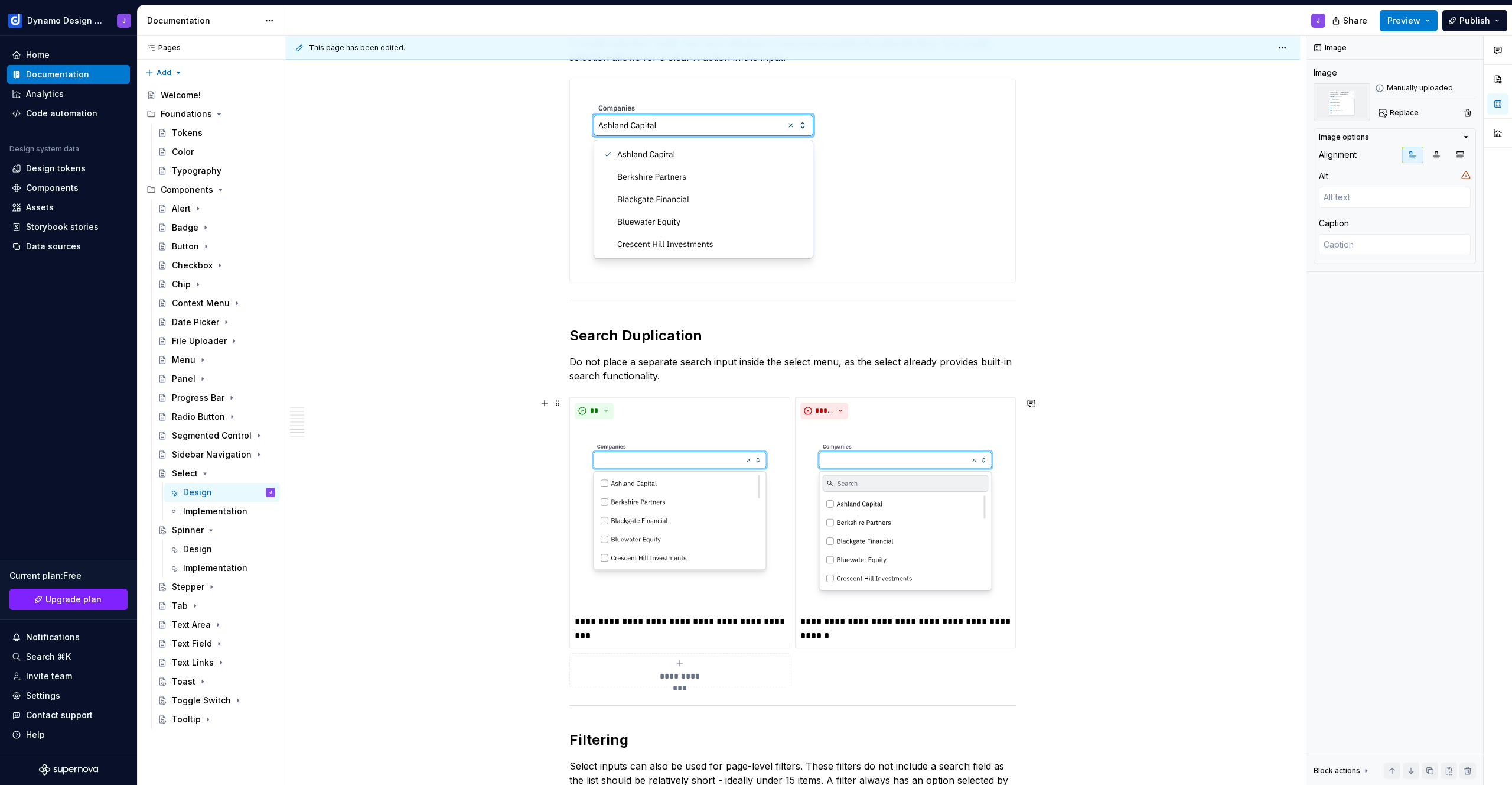
scroll to position [1617, 0]
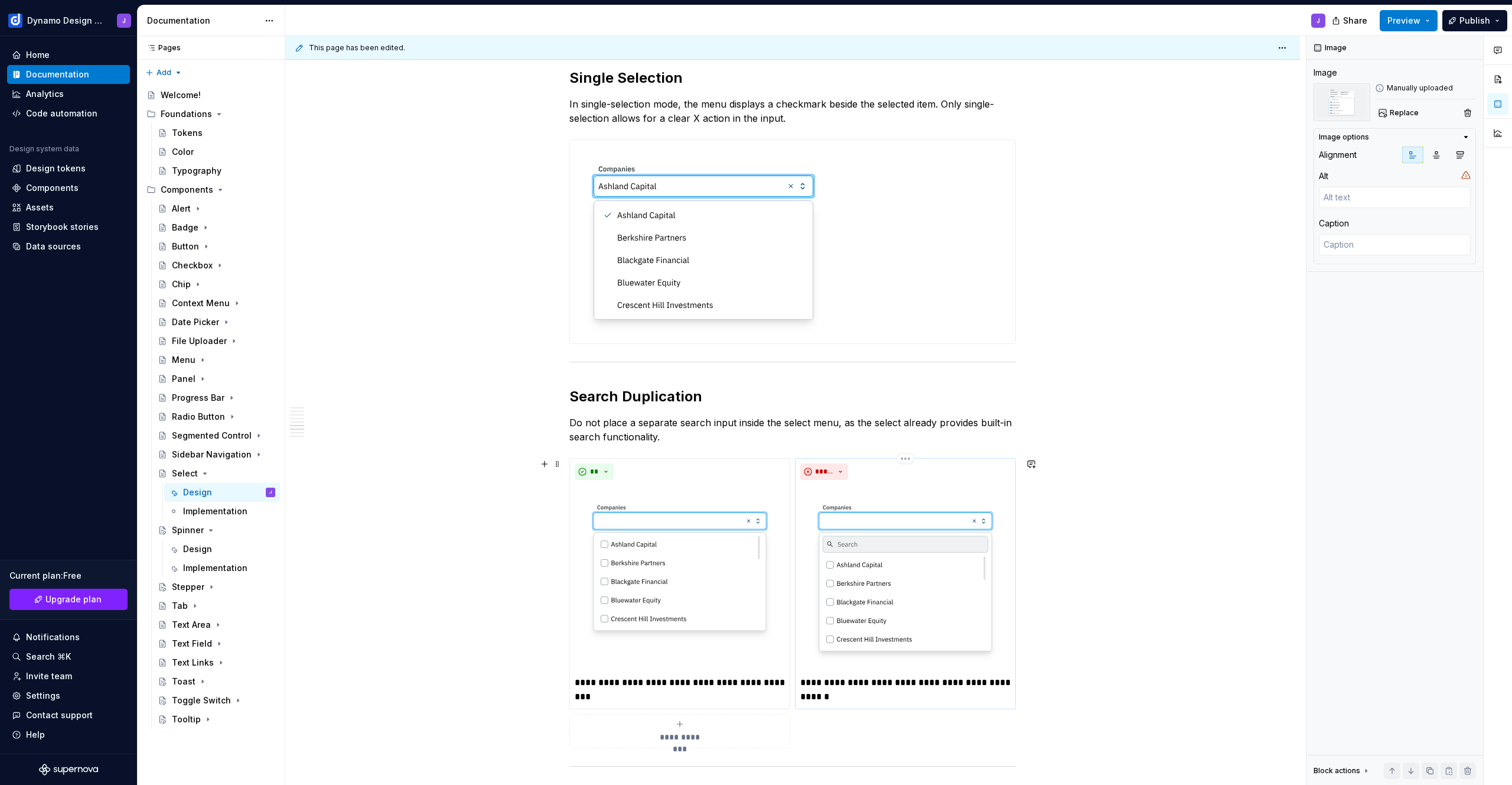
click at [812, 545] on img at bounding box center [905, 578] width 210 height 186
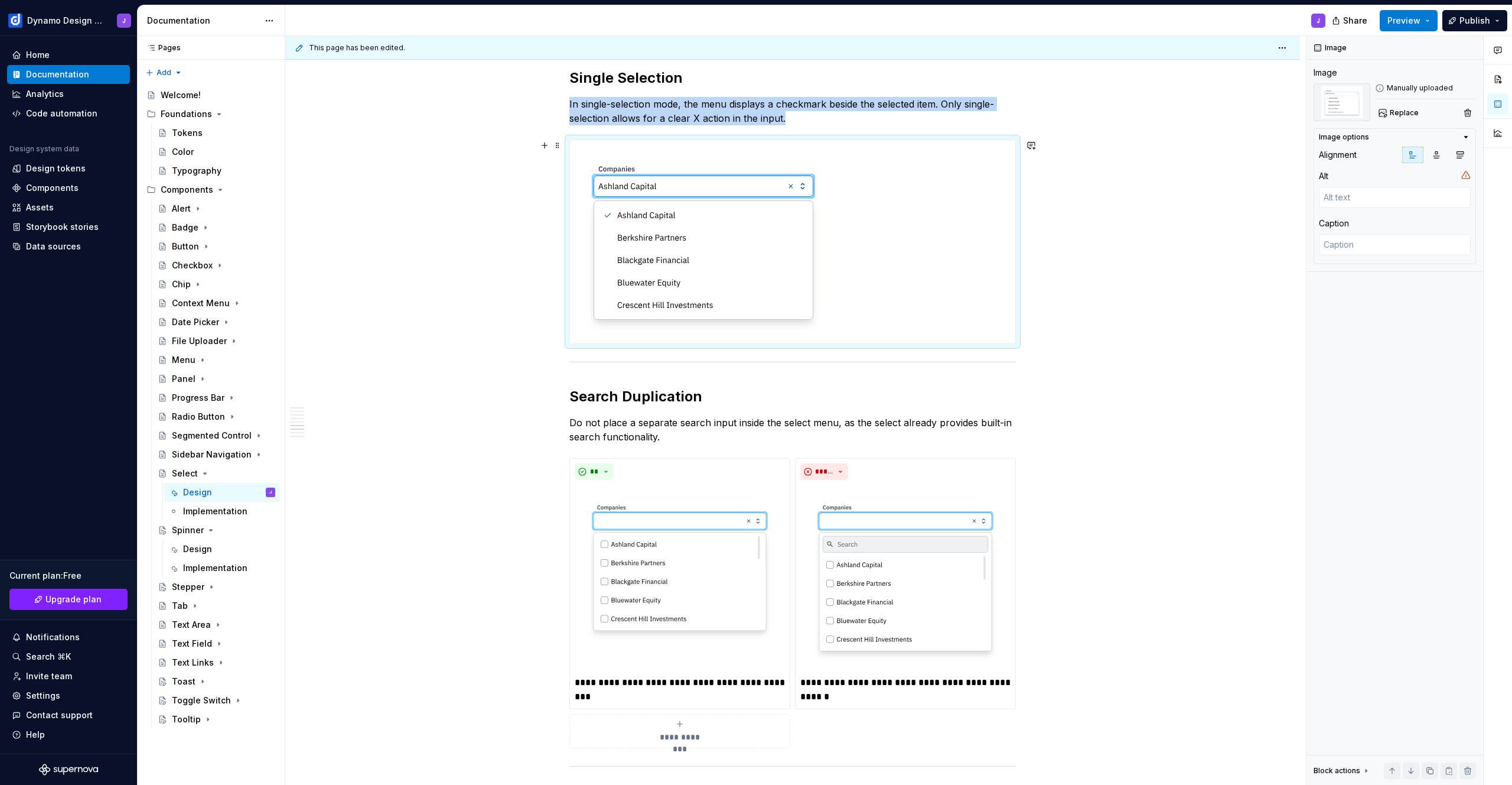
click at [638, 168] on img at bounding box center [703, 242] width 267 height 204
click at [1407, 116] on span "Replace" at bounding box center [1404, 113] width 29 height 9
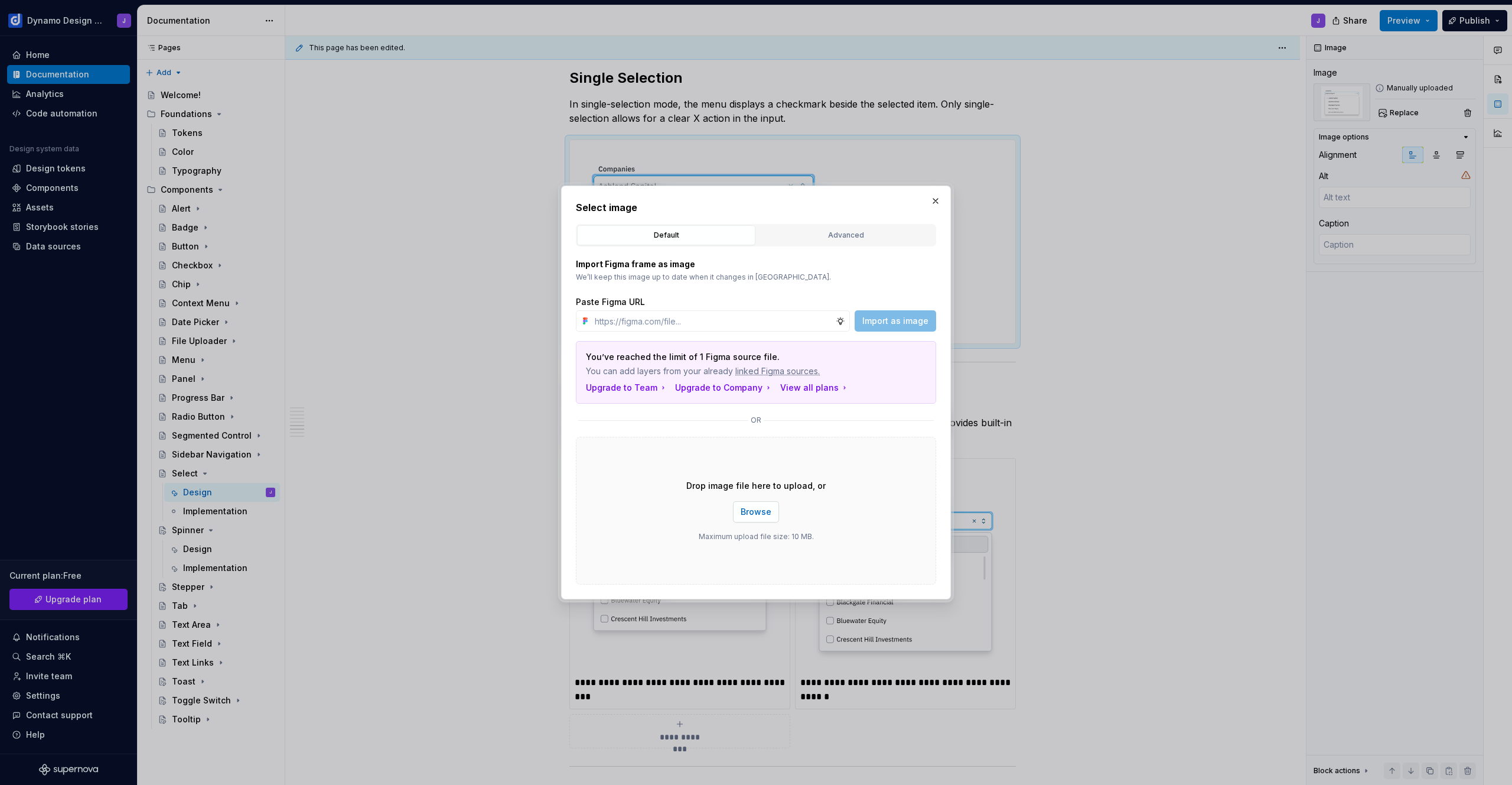
click at [767, 505] on button "Browse" at bounding box center [756, 511] width 46 height 21
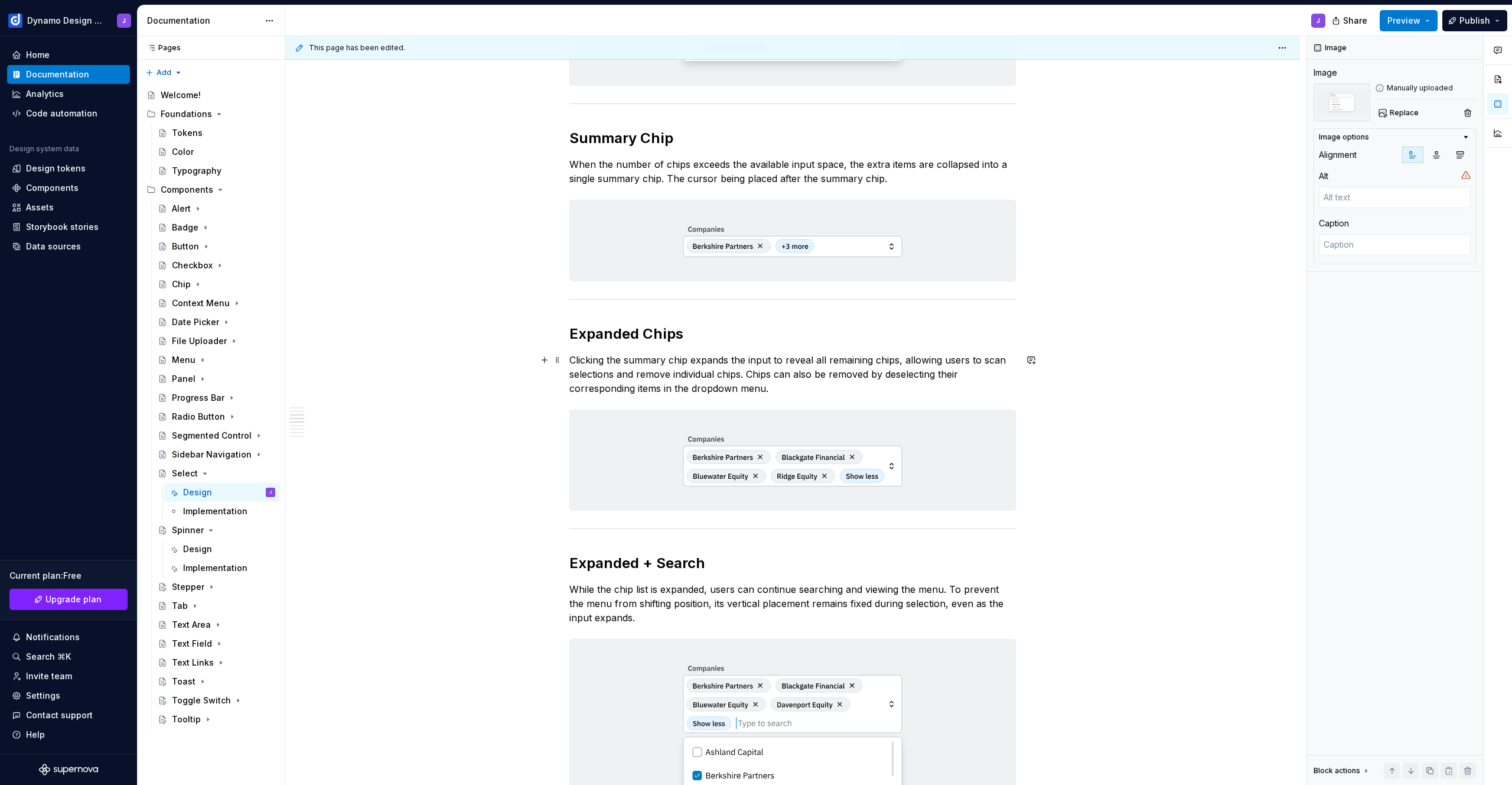
scroll to position [734, 0]
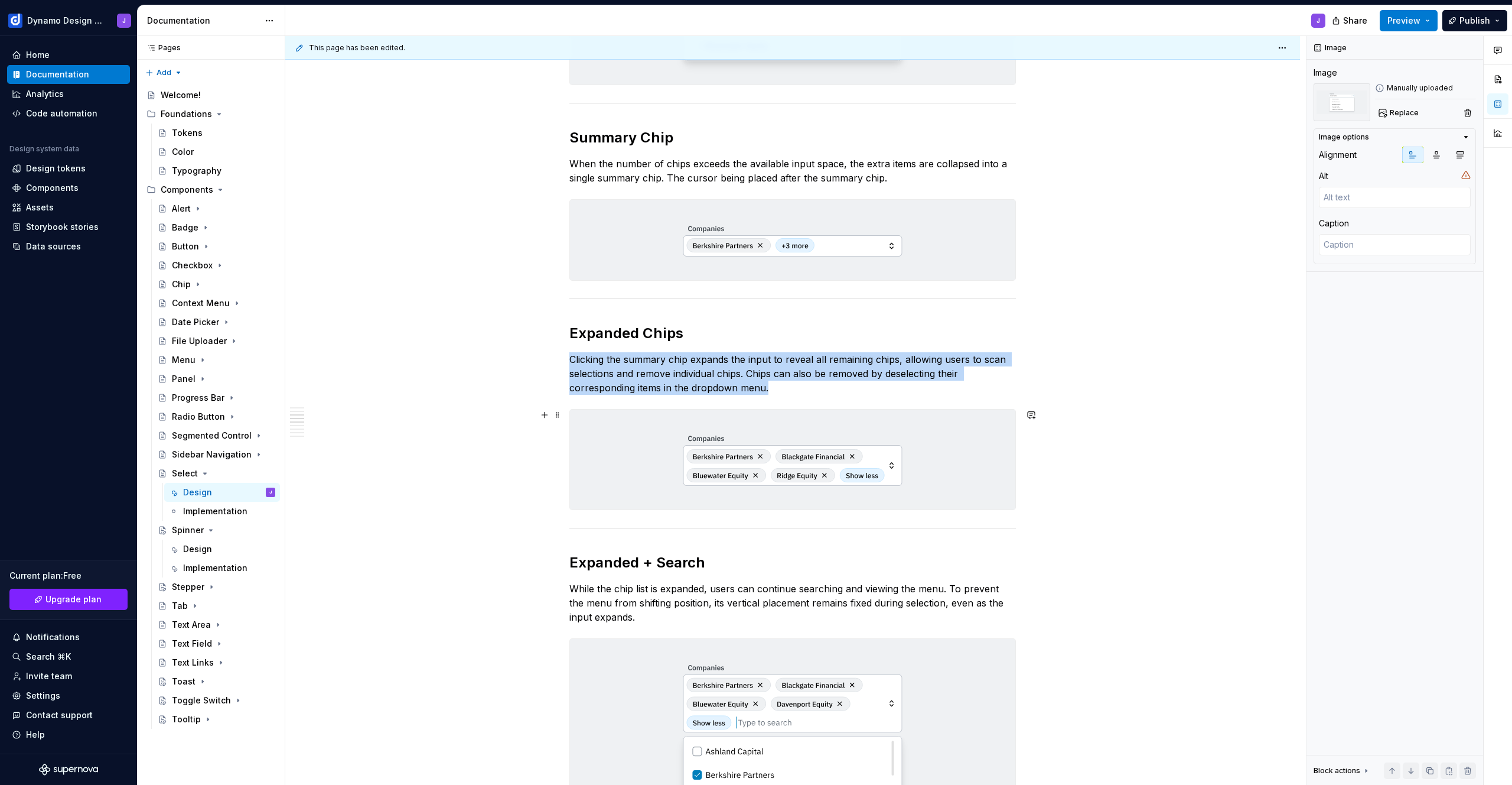
click at [821, 465] on img at bounding box center [792, 459] width 445 height 100
click at [1401, 112] on span "Replace" at bounding box center [1404, 113] width 29 height 9
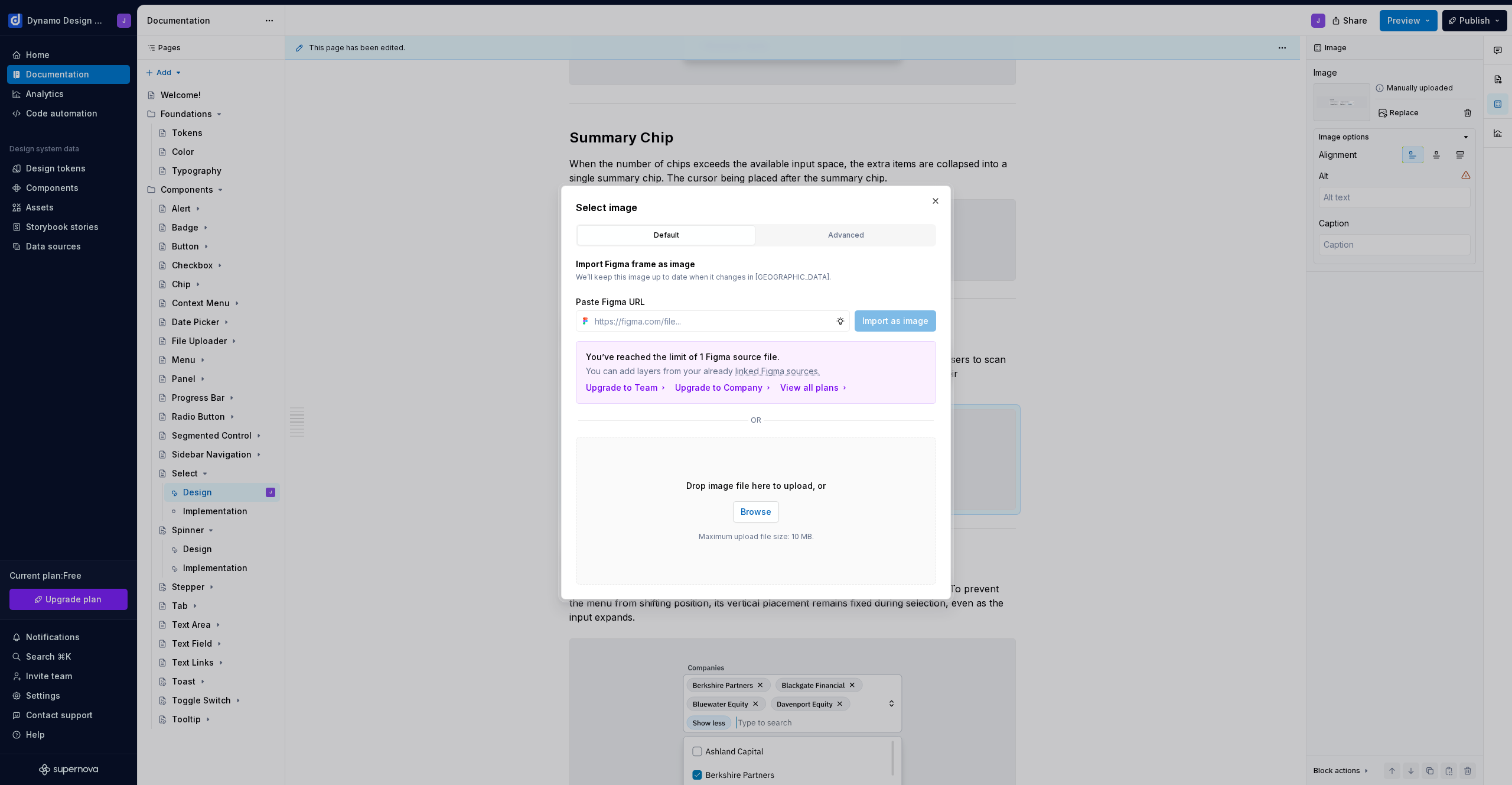
click at [759, 515] on span "Browse" at bounding box center [756, 512] width 31 height 12
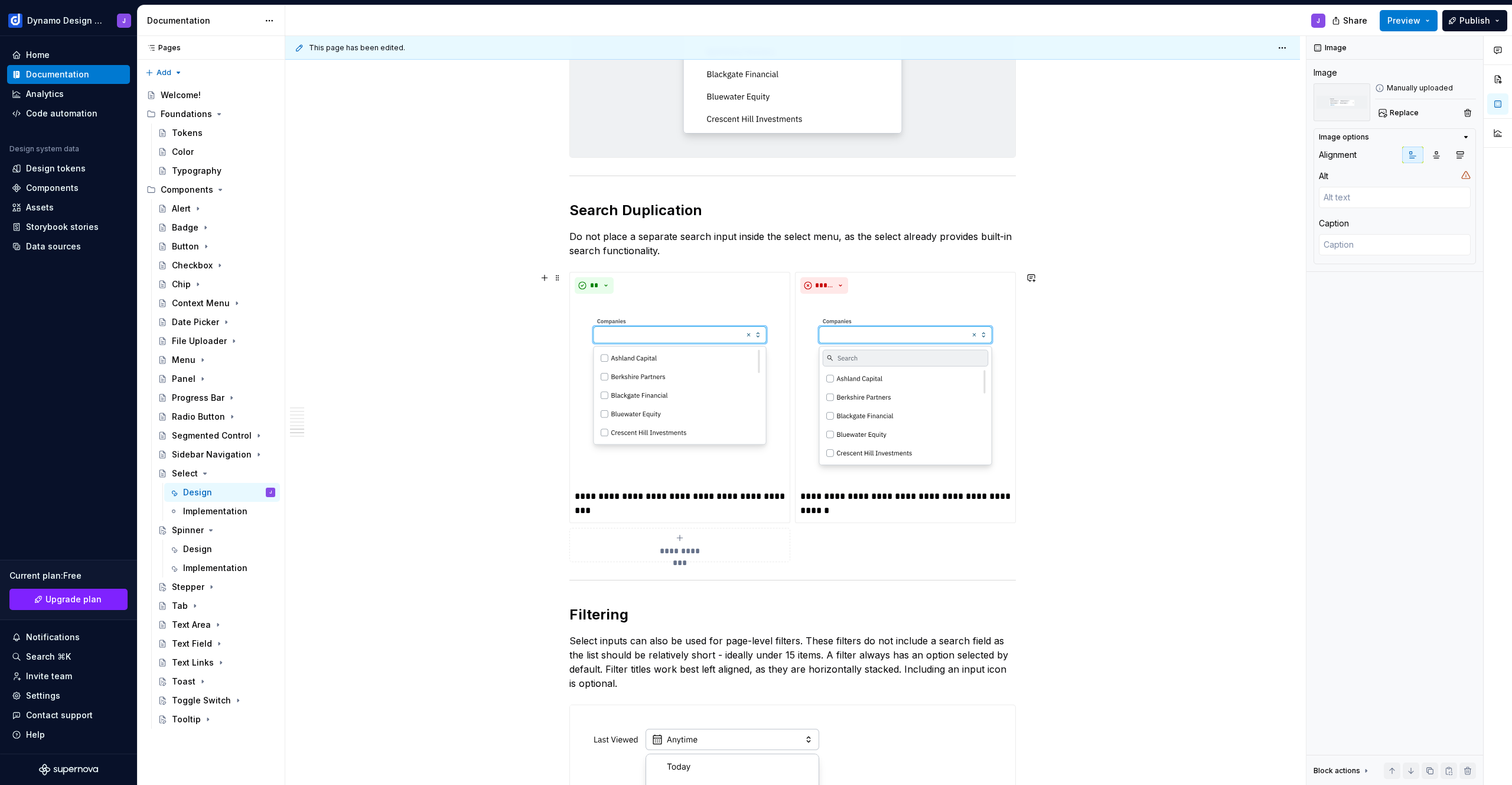
scroll to position [1859, 0]
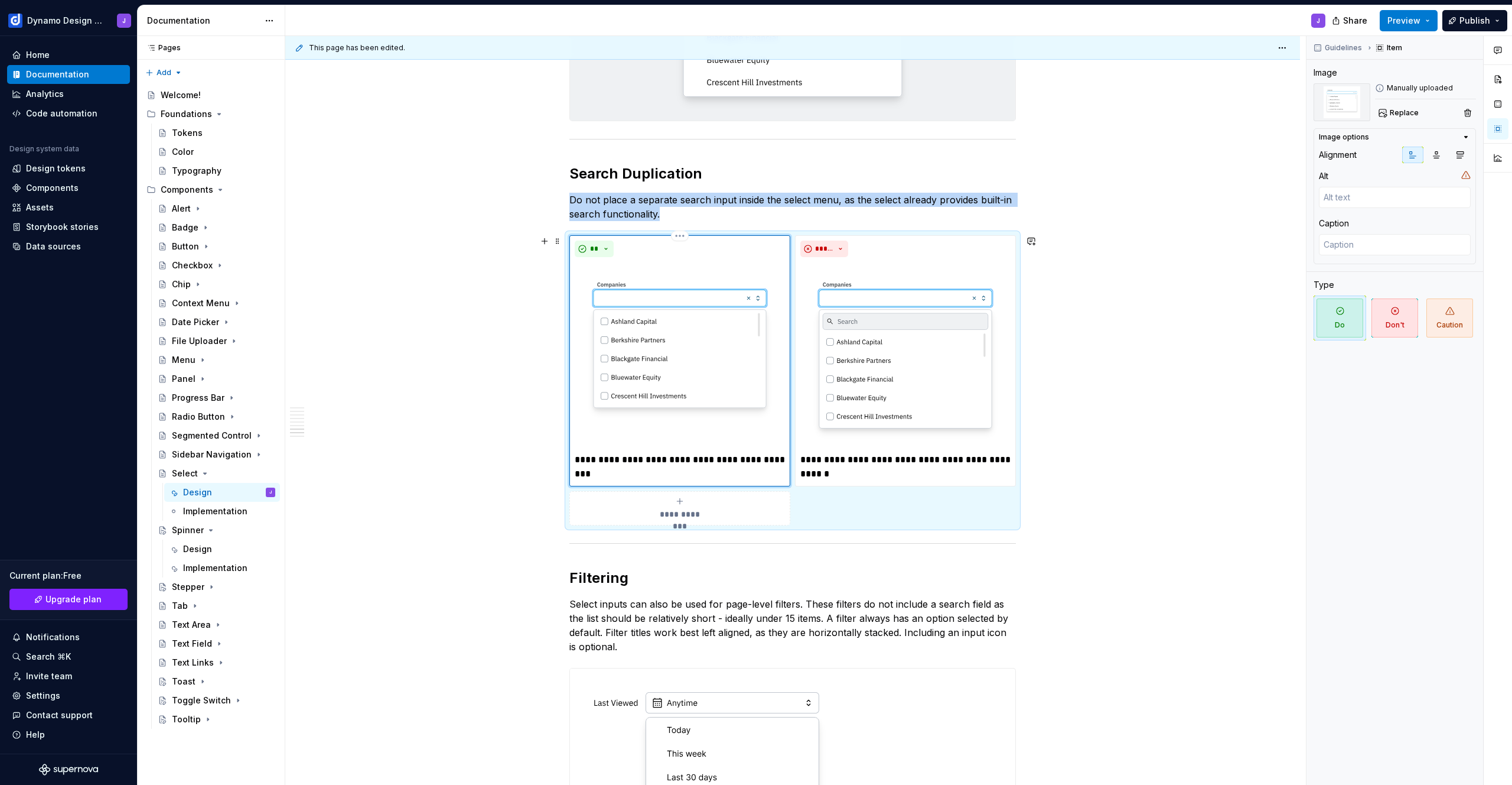
click at [654, 377] on img at bounding box center [679, 355] width 210 height 186
click at [1389, 114] on button "Replace" at bounding box center [1399, 113] width 49 height 17
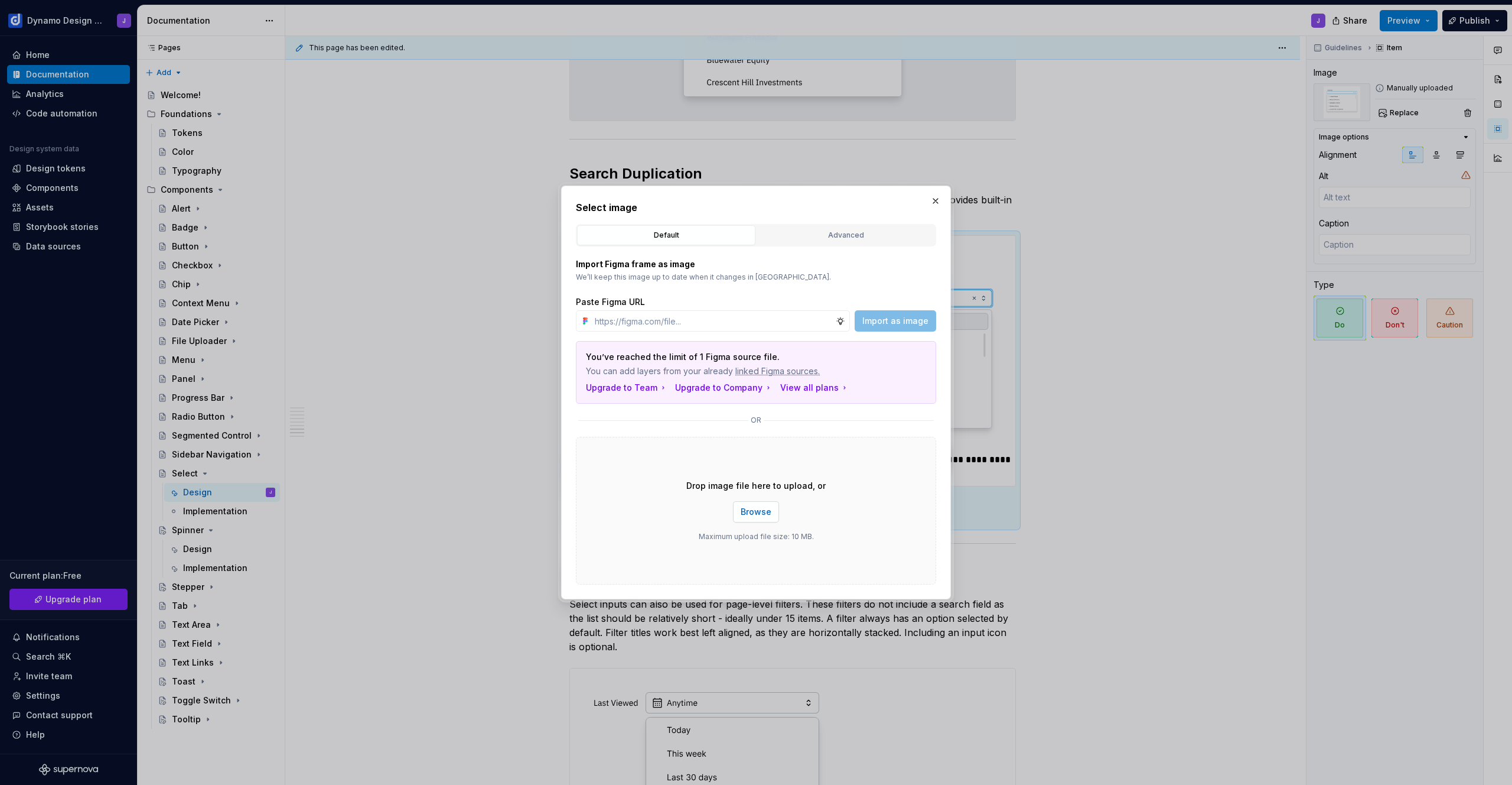
click at [764, 509] on span "Browse" at bounding box center [756, 512] width 31 height 12
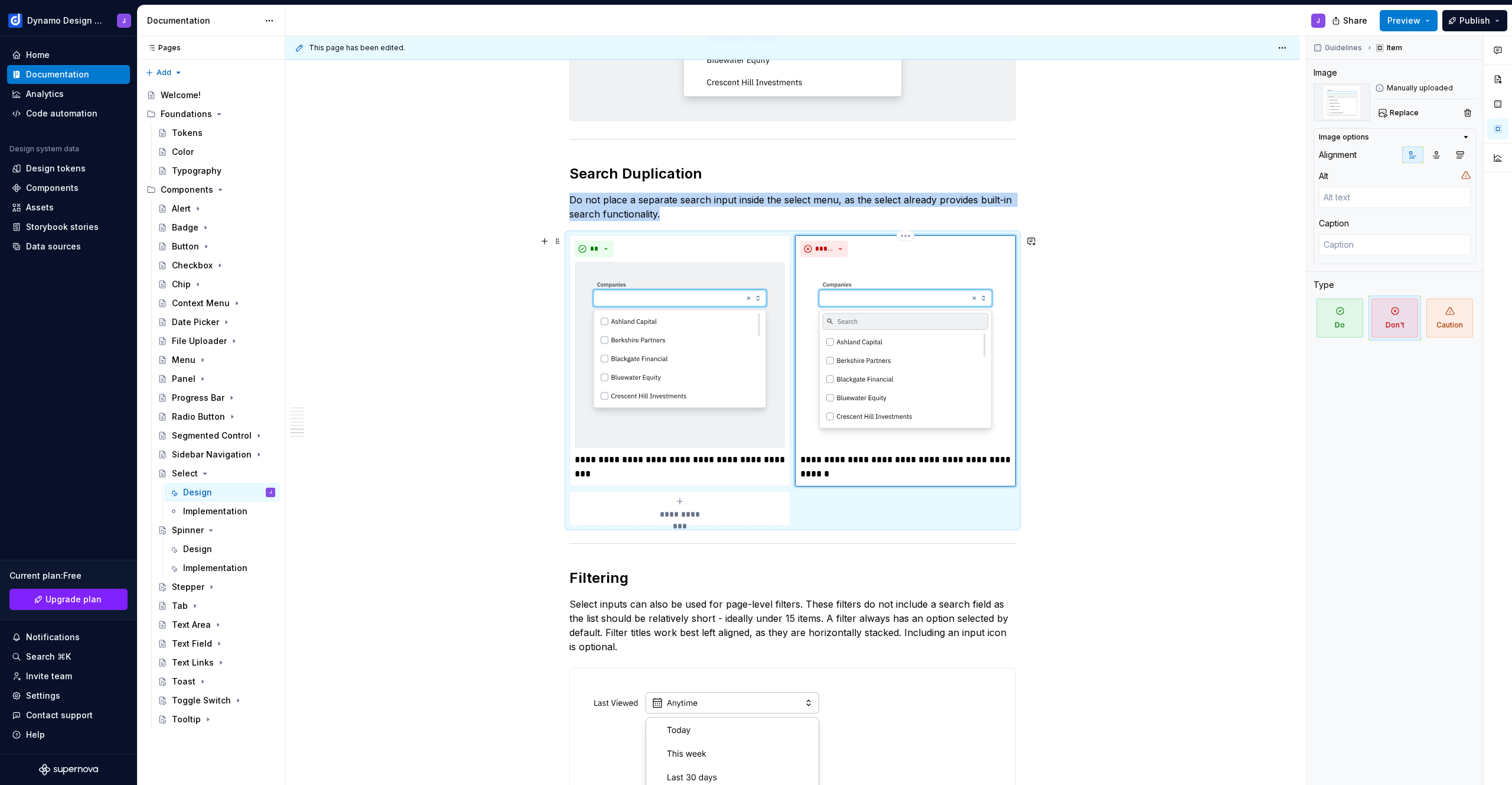
click at [927, 392] on img at bounding box center [905, 355] width 210 height 186
click at [1398, 107] on button "Replace" at bounding box center [1399, 113] width 49 height 17
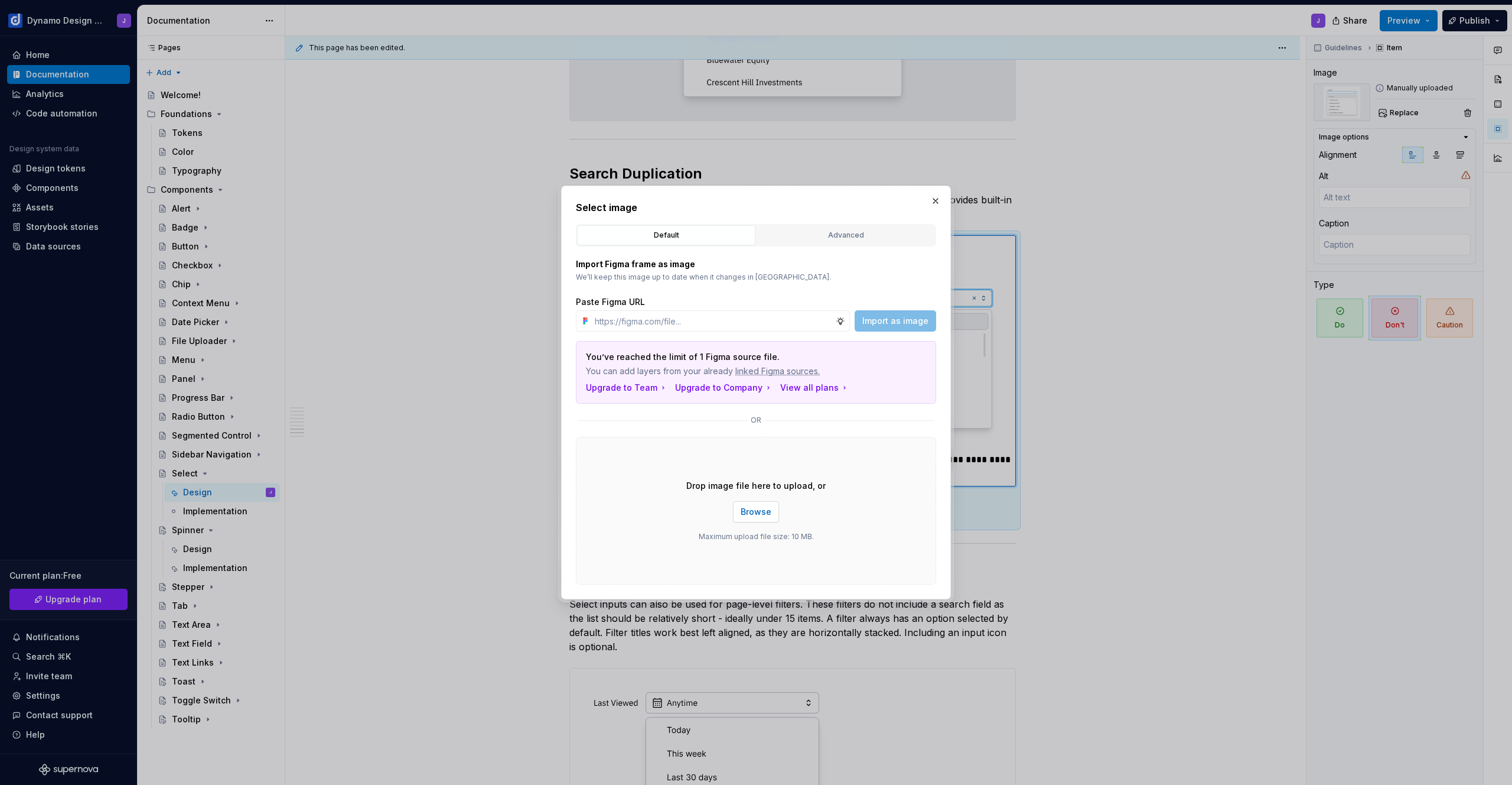
click at [762, 517] on span "Browse" at bounding box center [756, 512] width 31 height 12
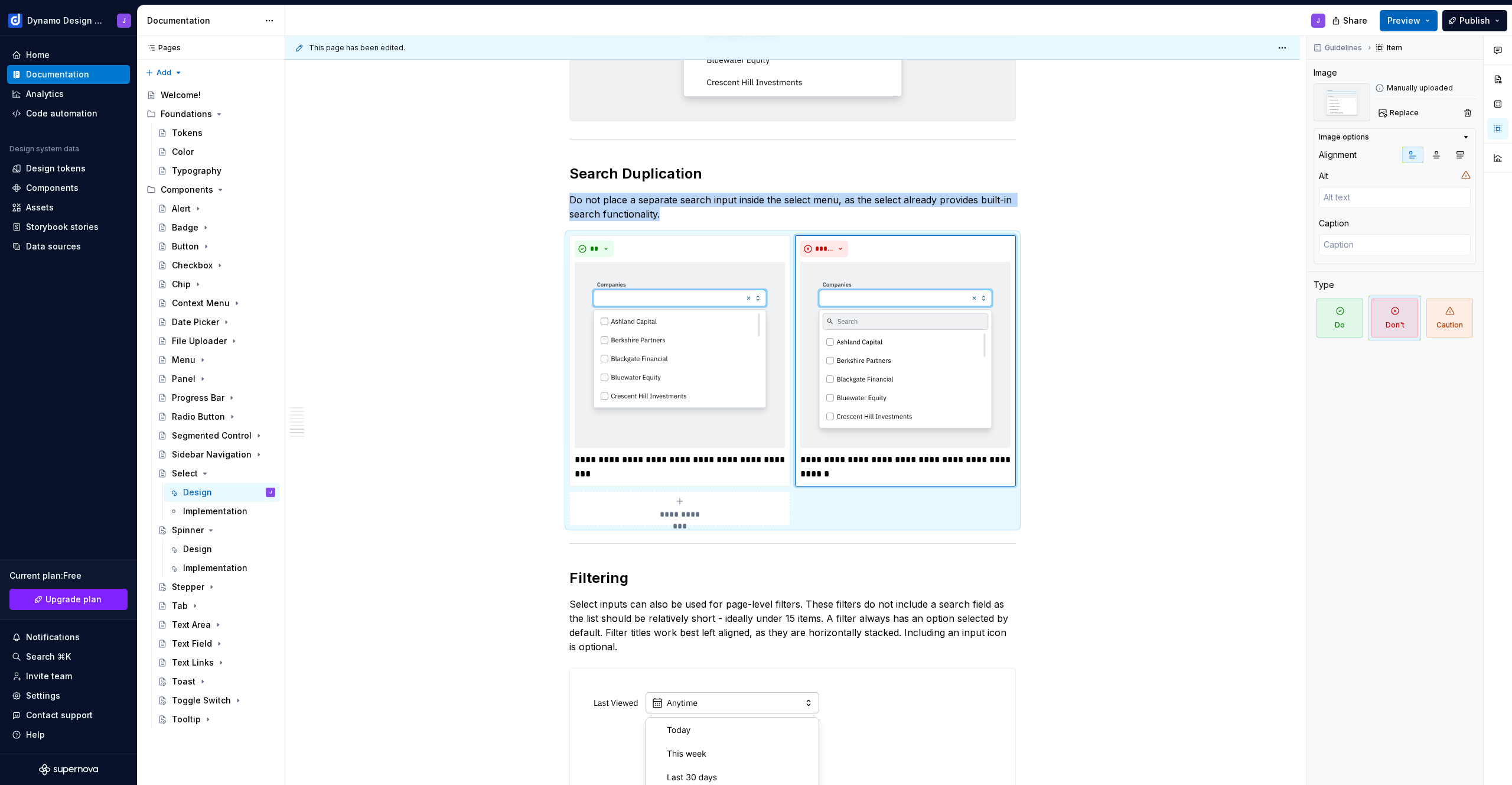
click at [1424, 18] on button "Preview" at bounding box center [1408, 20] width 58 height 21
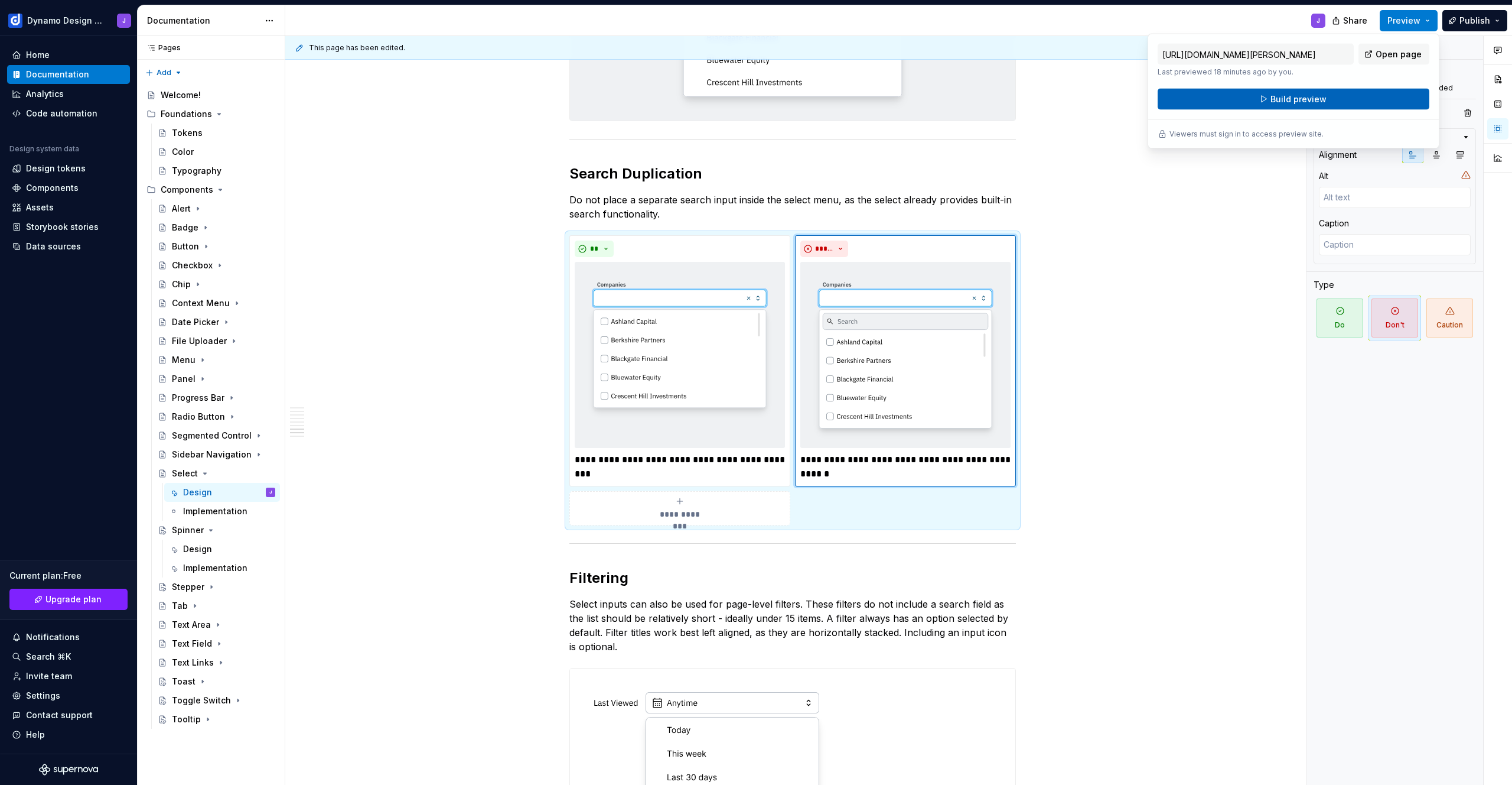
click at [1331, 99] on button "Build preview" at bounding box center [1294, 99] width 272 height 21
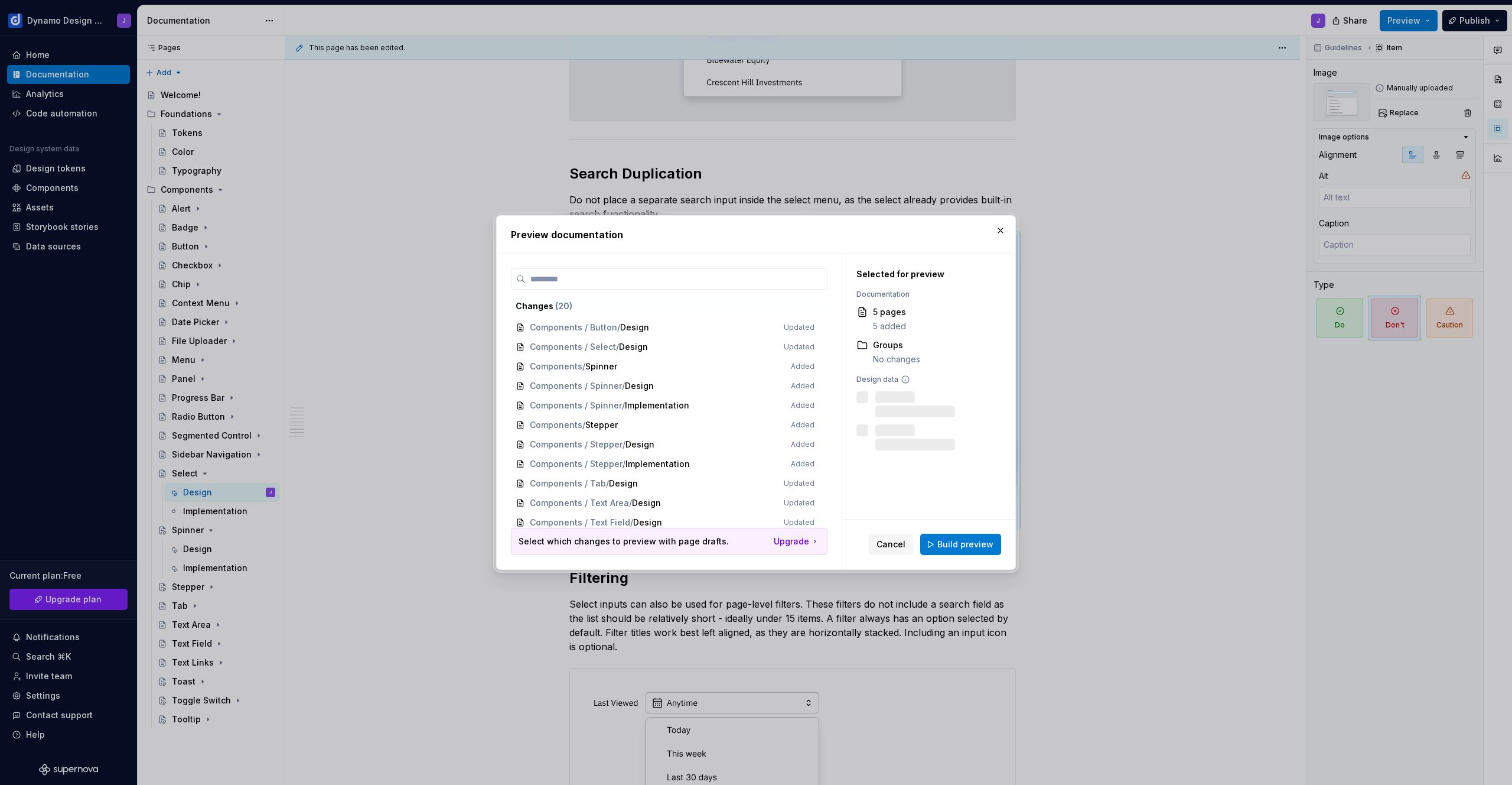
click at [965, 544] on span "Build preview" at bounding box center [965, 544] width 56 height 12
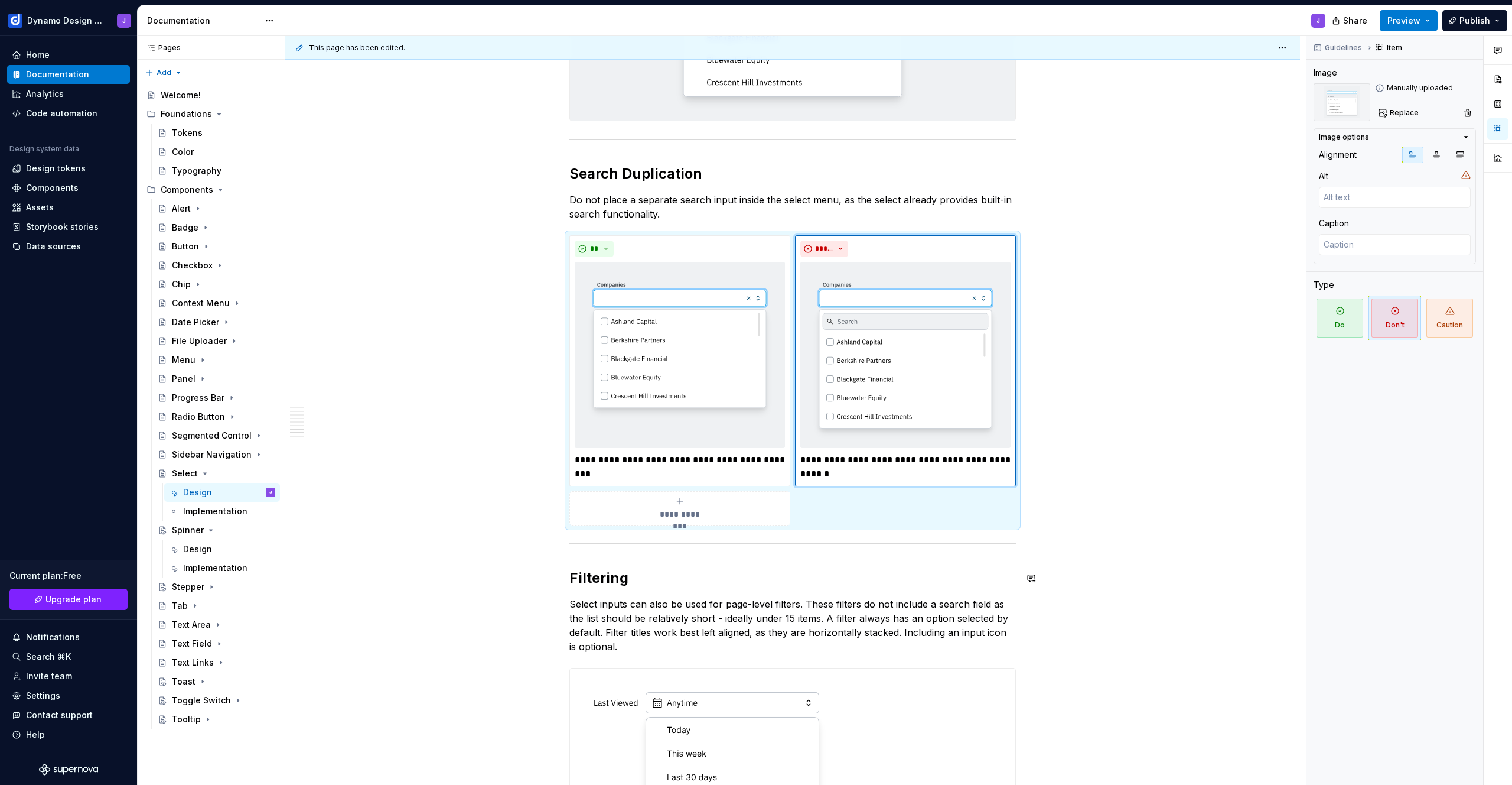
scroll to position [2327, 0]
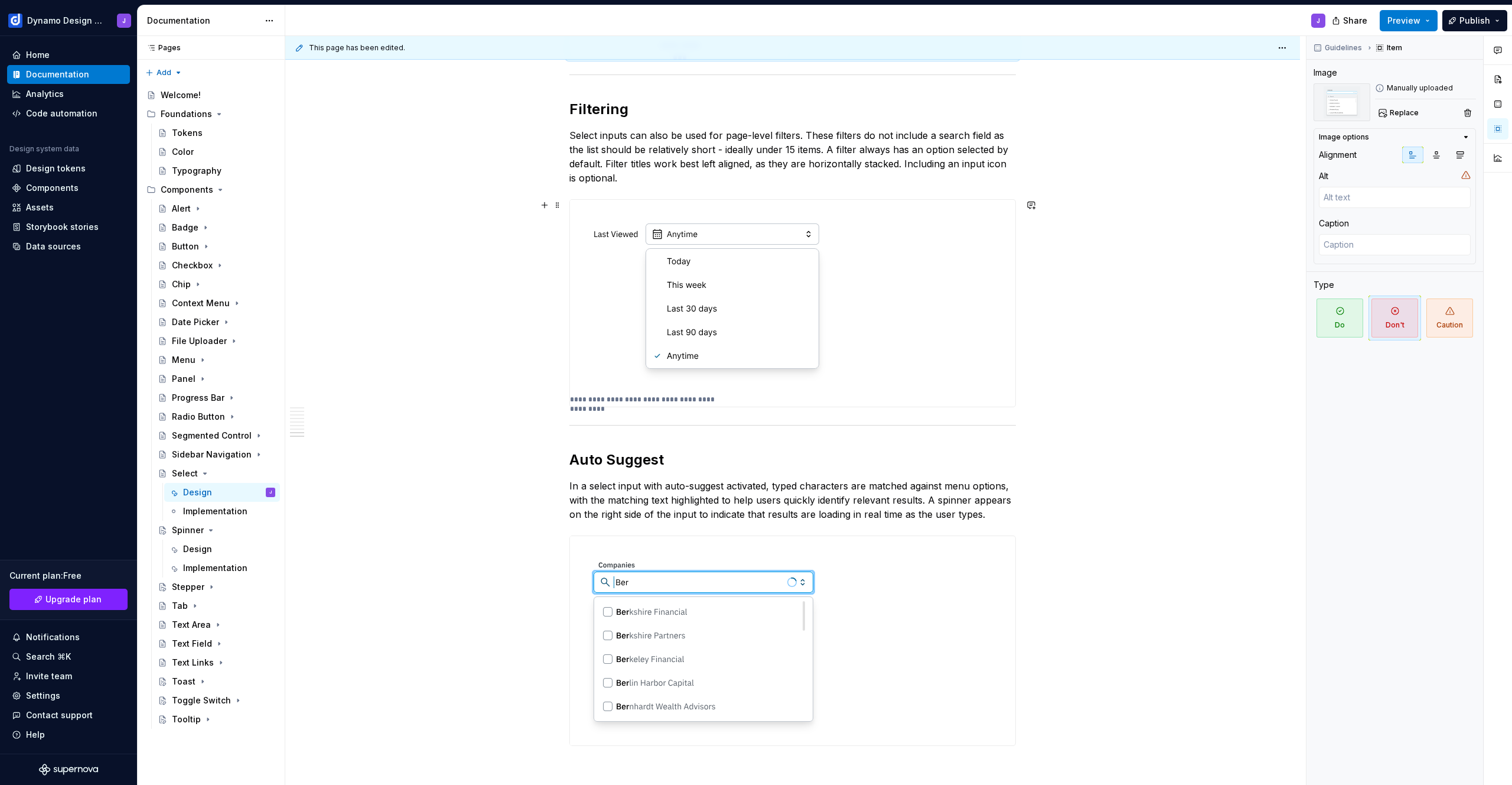
click at [748, 291] on img at bounding box center [706, 296] width 273 height 193
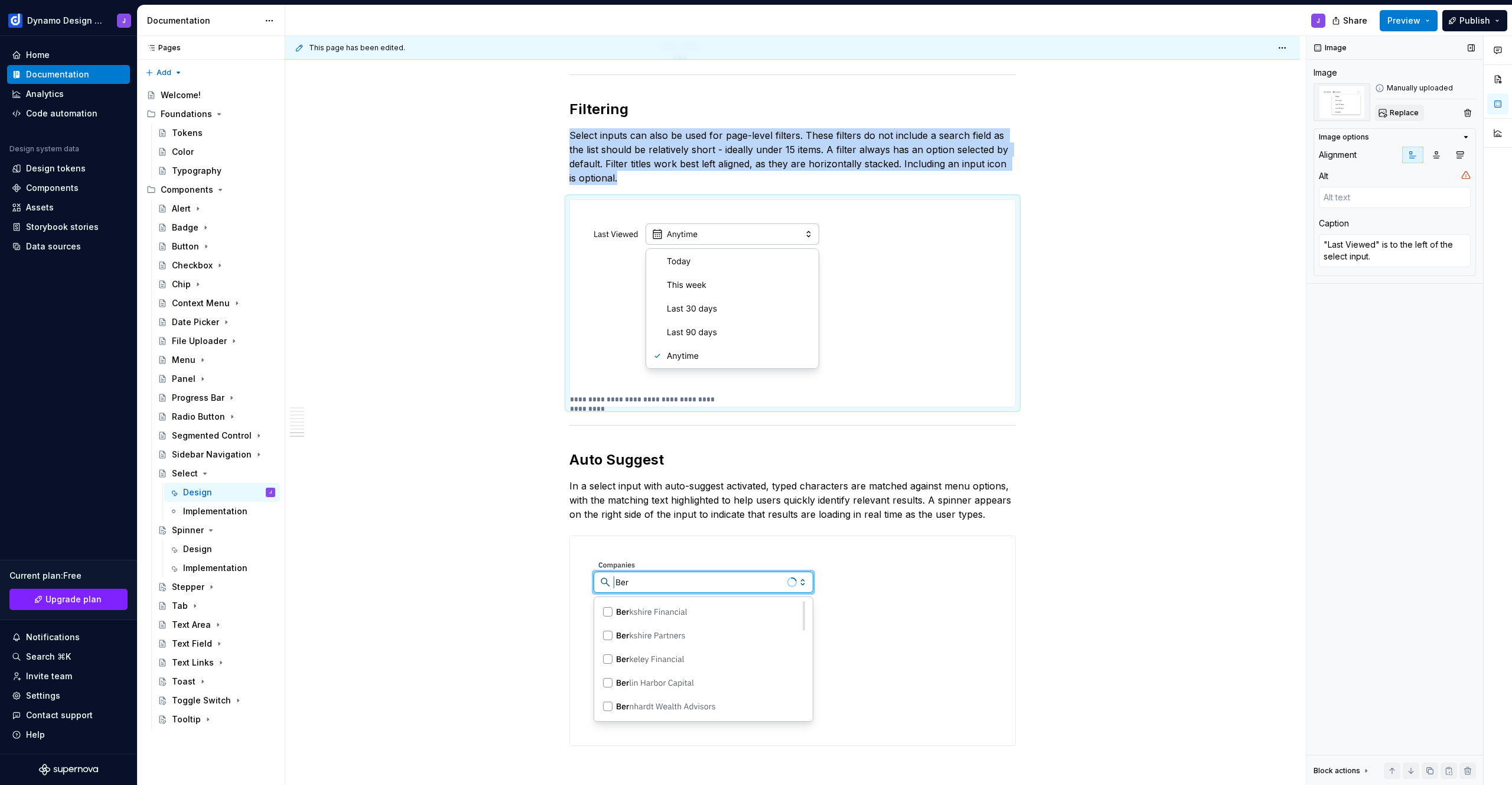
click at [1396, 115] on span "Replace" at bounding box center [1404, 113] width 29 height 9
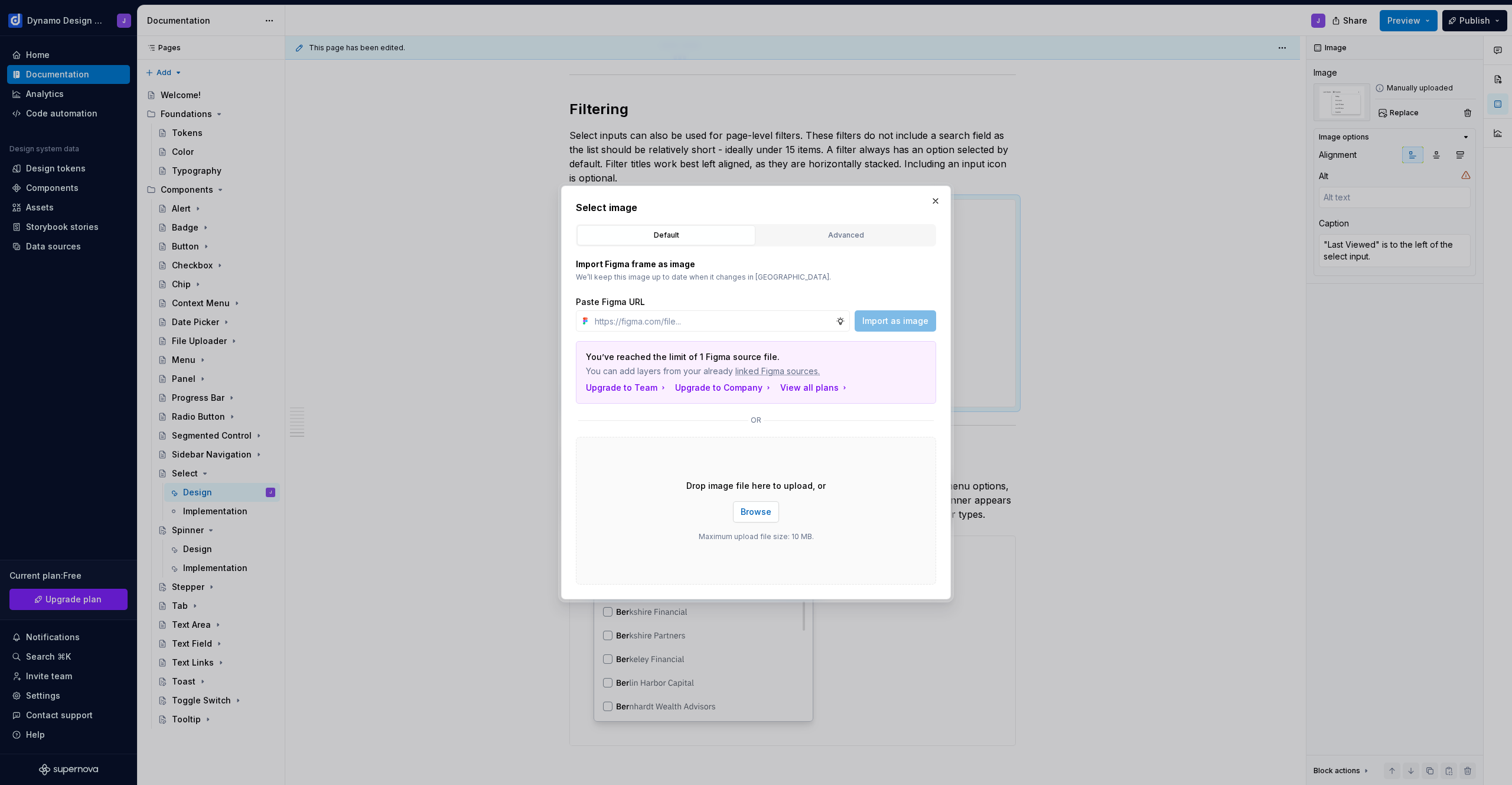
click at [750, 514] on span "Browse" at bounding box center [756, 512] width 31 height 12
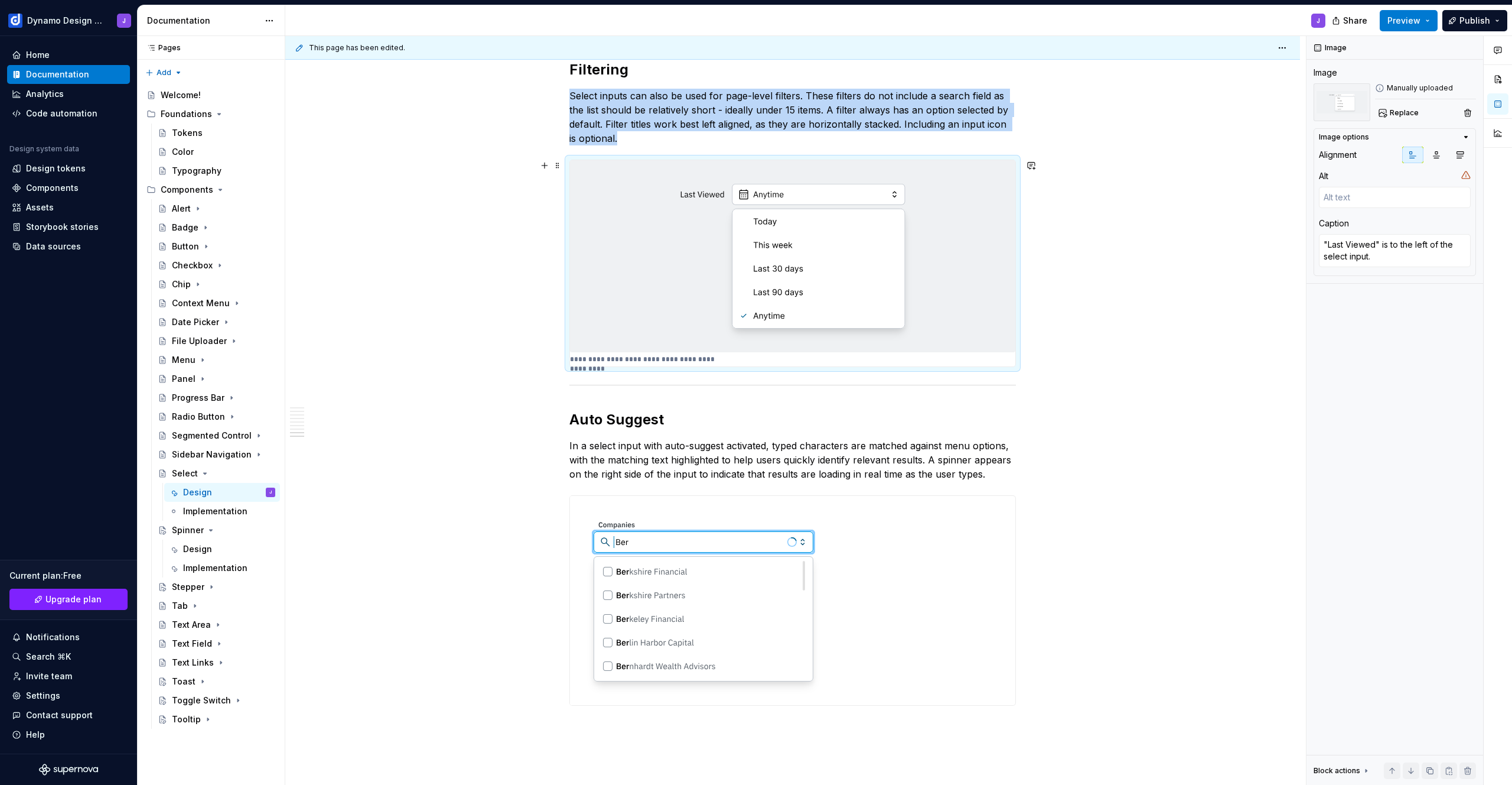
scroll to position [2329, 0]
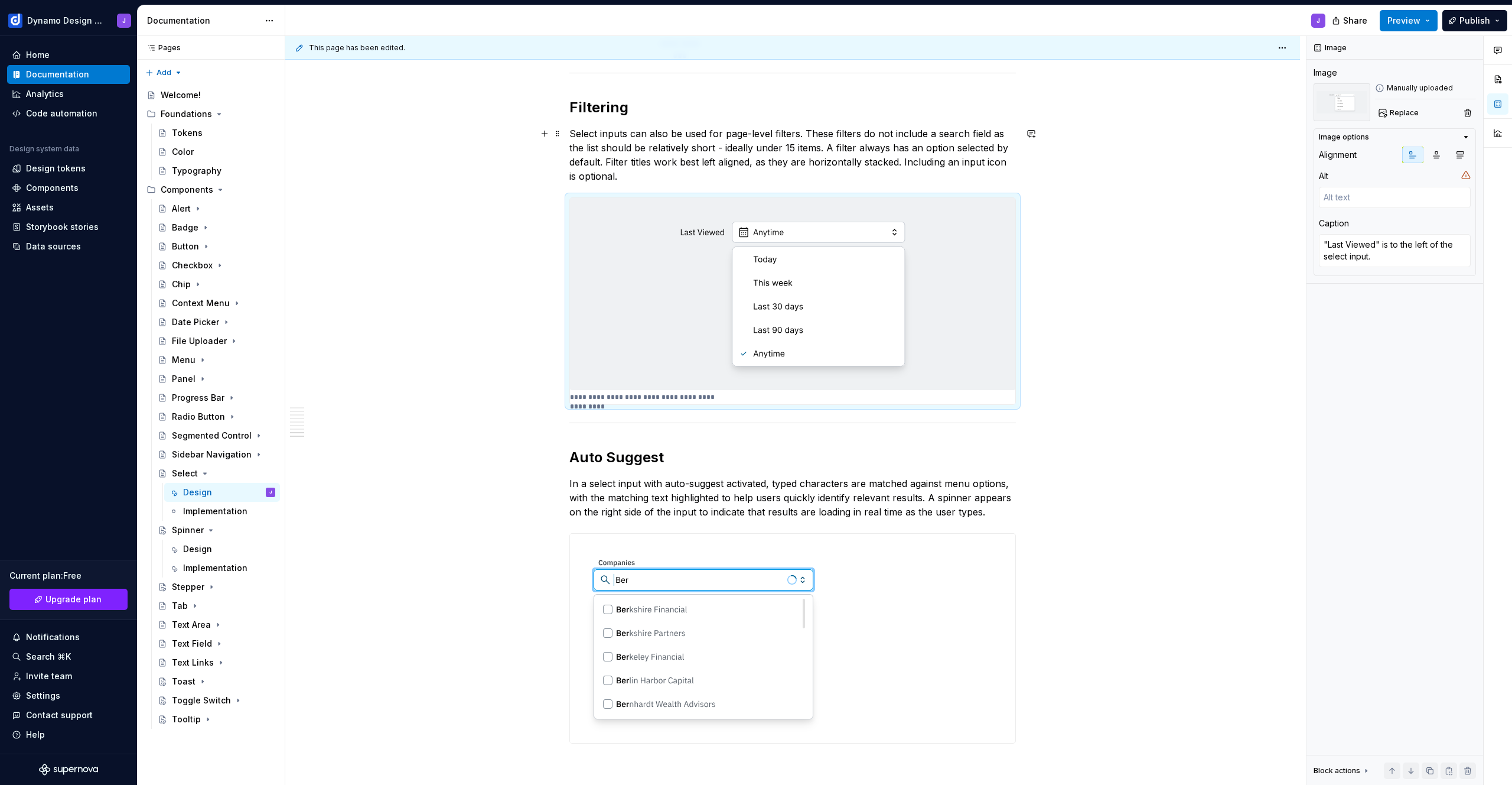
click at [632, 176] on p "Select inputs can also be used for page-level filters. These filters do not inc…" at bounding box center [792, 155] width 447 height 56
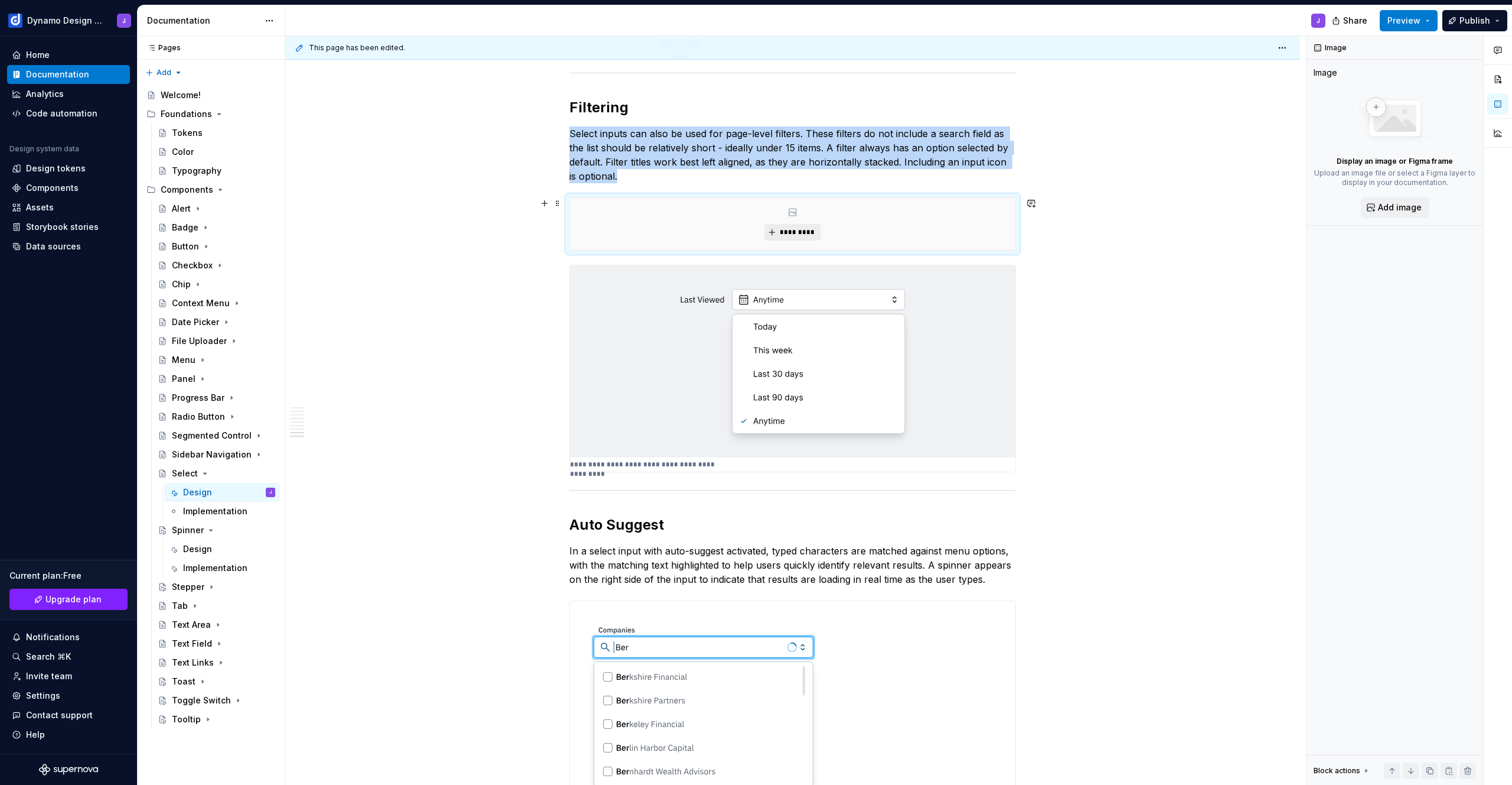
click at [788, 234] on span "*********" at bounding box center [797, 232] width 36 height 9
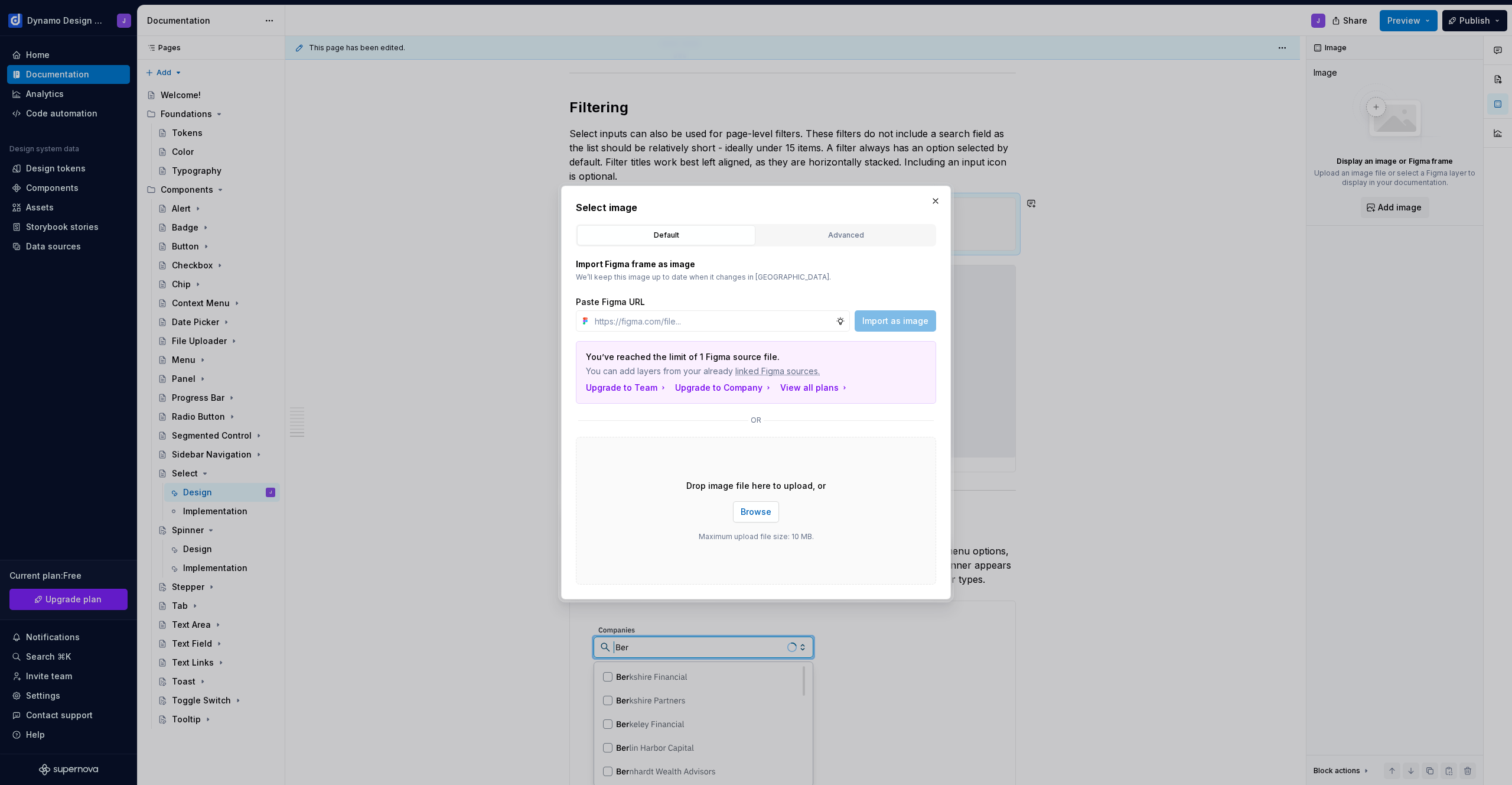
click at [771, 515] on span "Browse" at bounding box center [756, 512] width 31 height 12
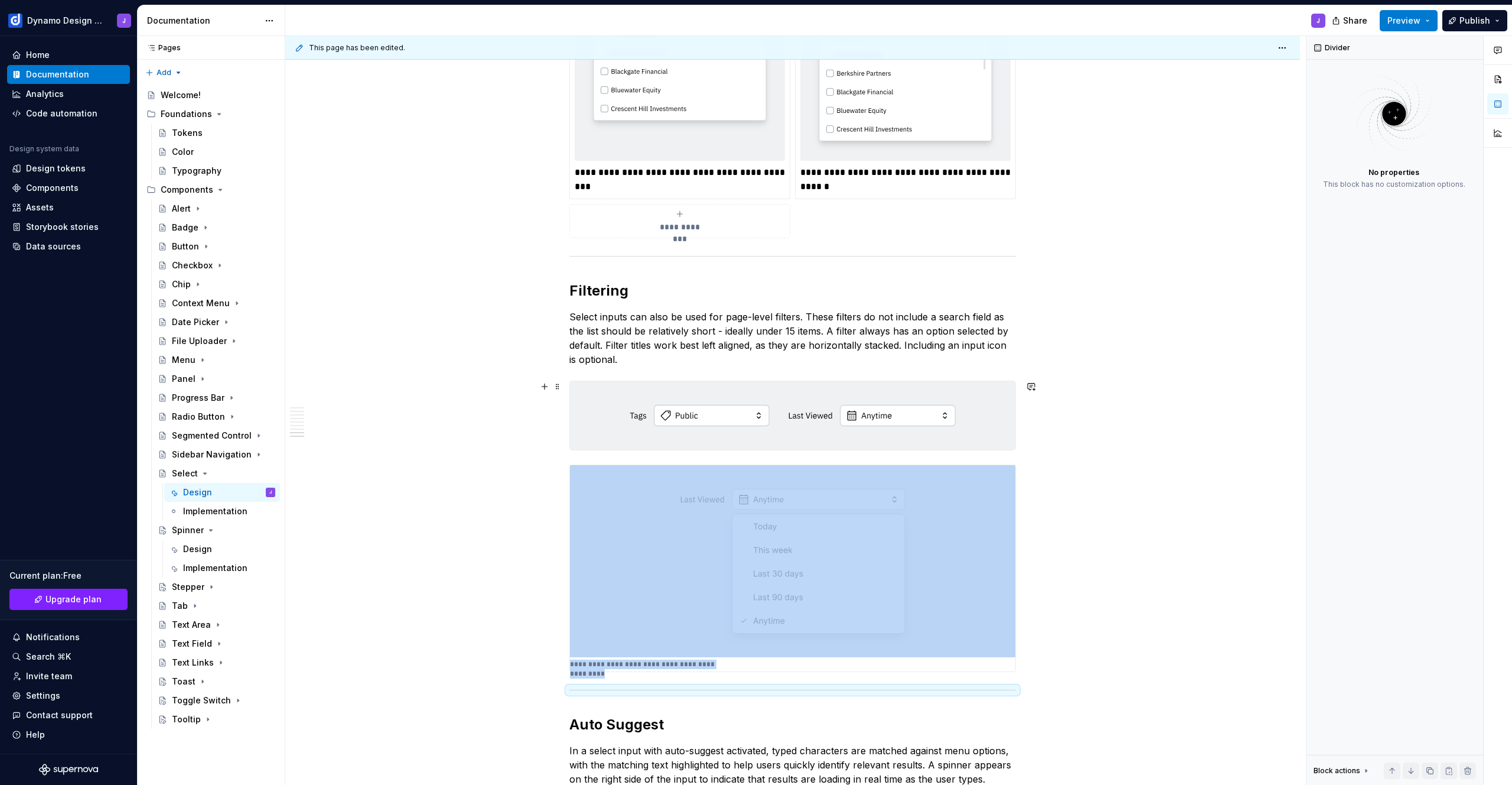
scroll to position [2154, 0]
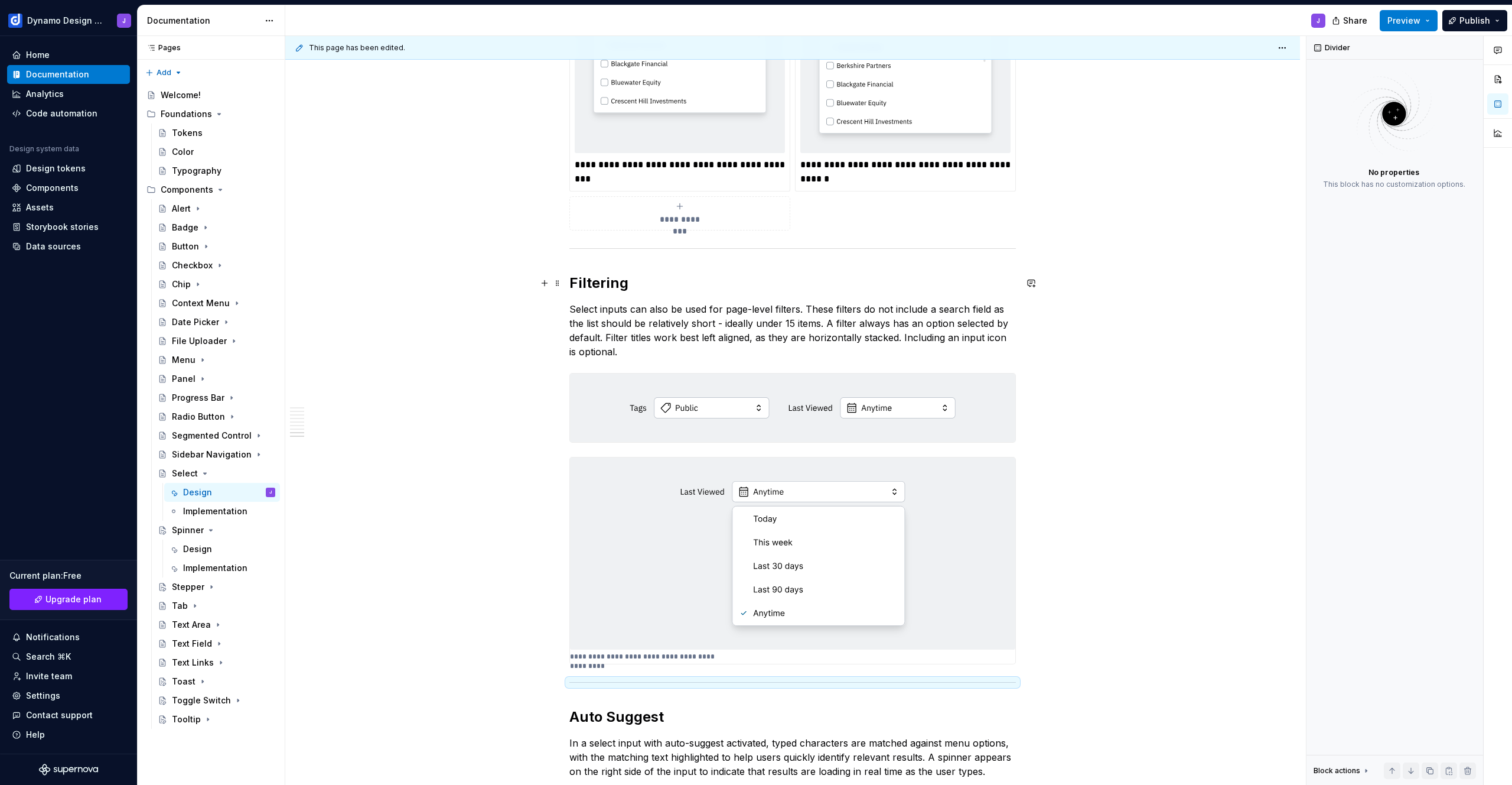
click at [624, 280] on h2 "Filtering" at bounding box center [792, 283] width 447 height 19
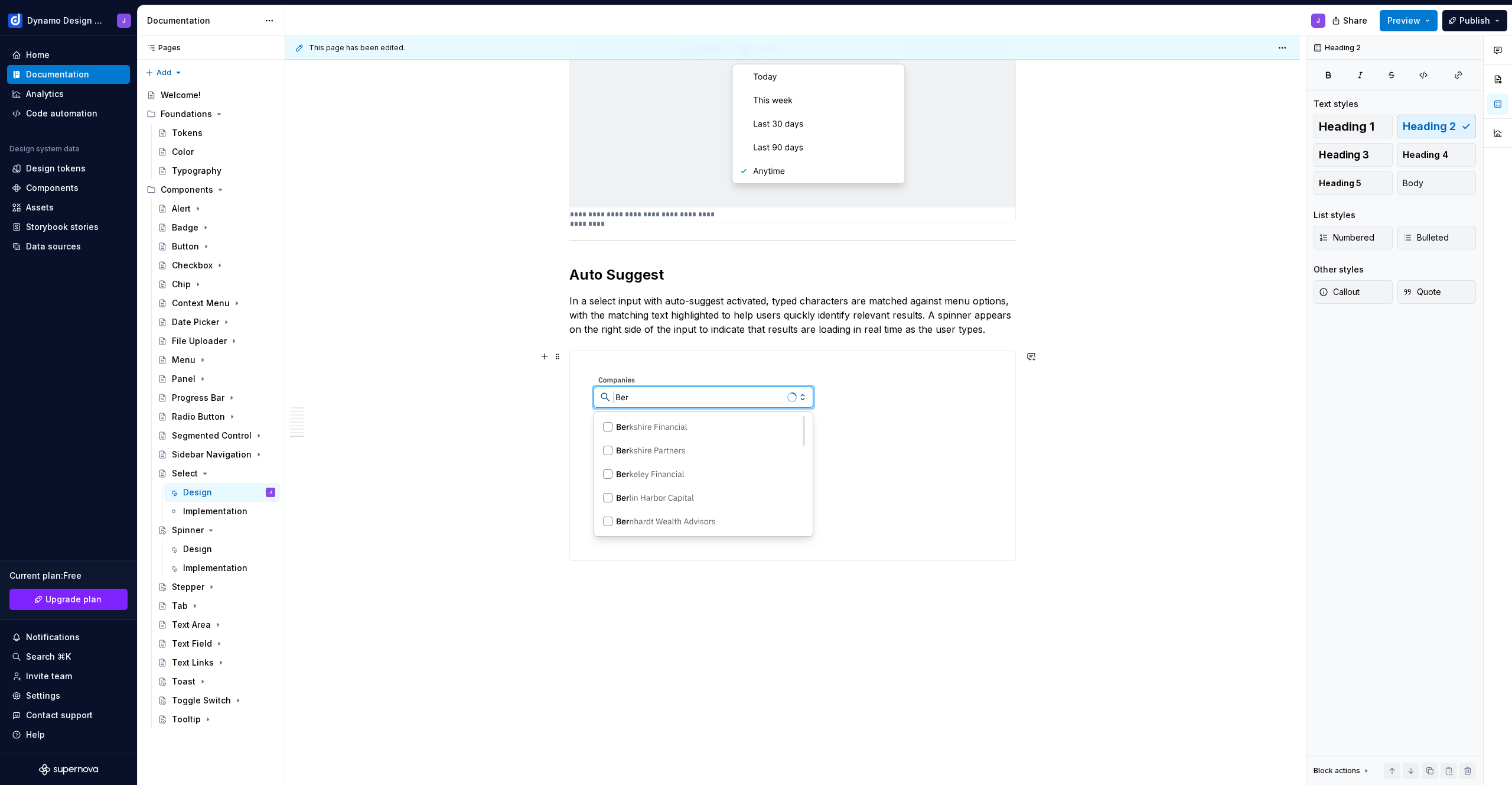
scroll to position [2621, 0]
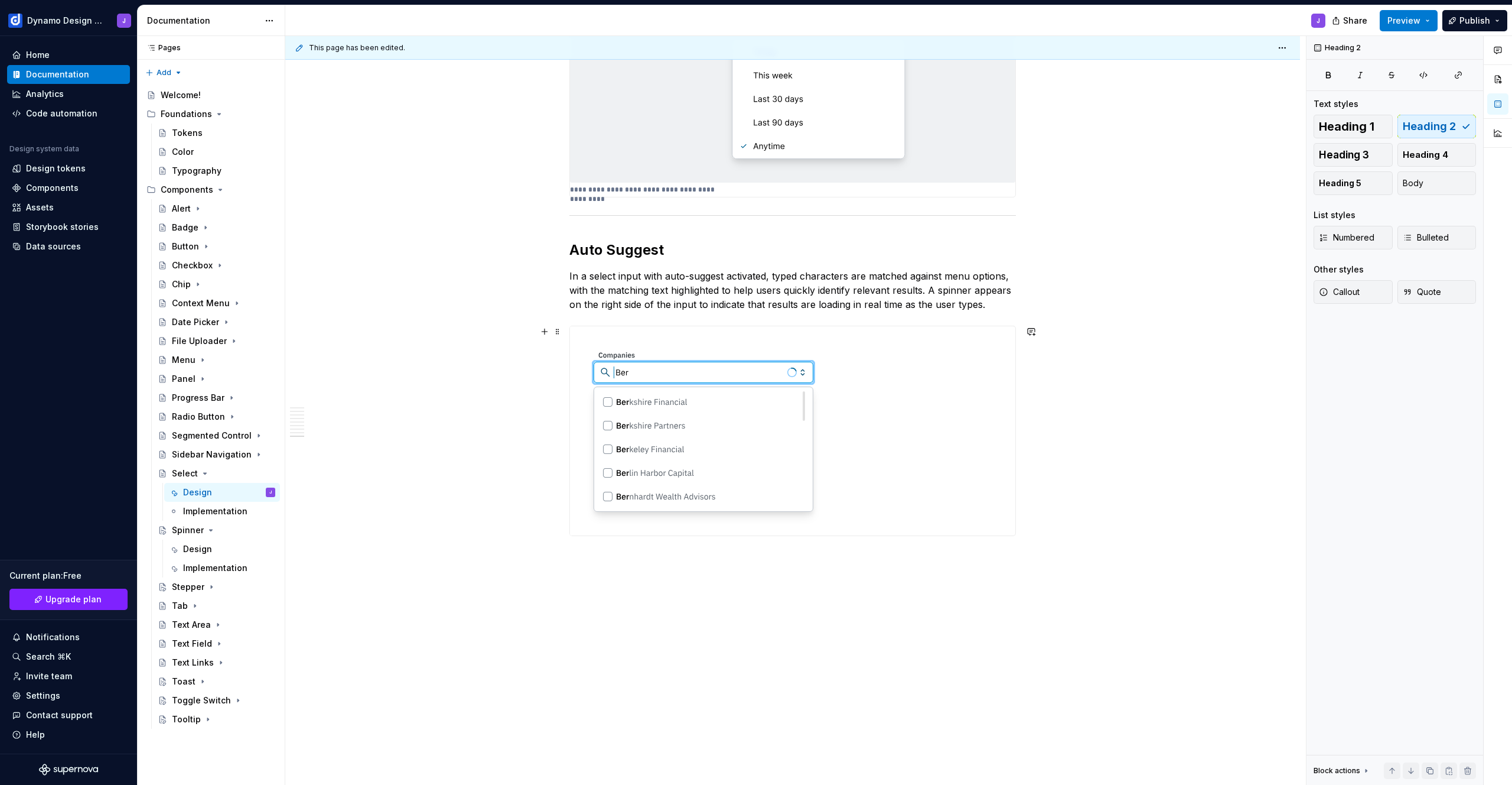
click at [707, 437] on img at bounding box center [703, 430] width 267 height 209
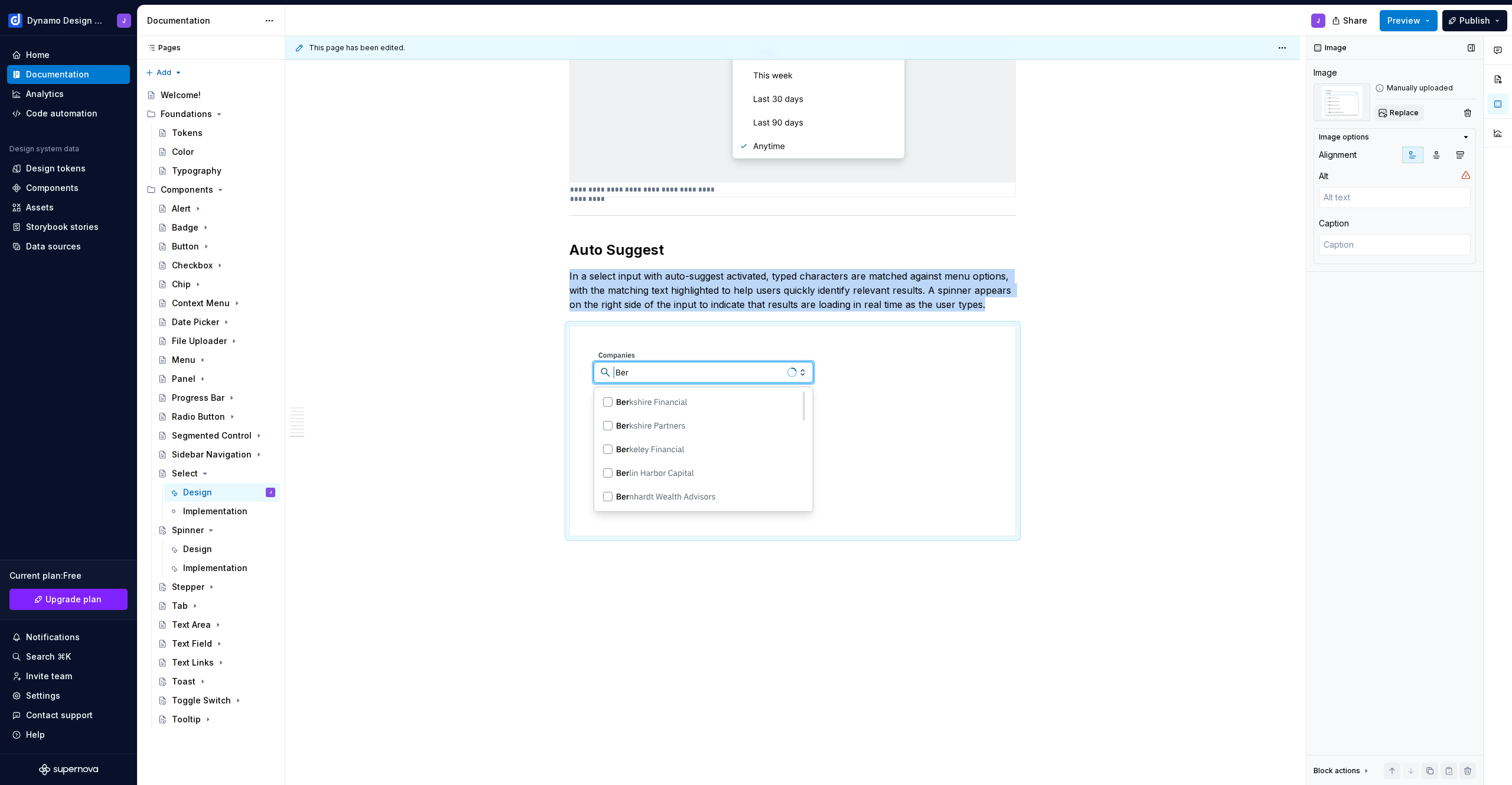
click at [1404, 112] on span "Replace" at bounding box center [1404, 113] width 29 height 9
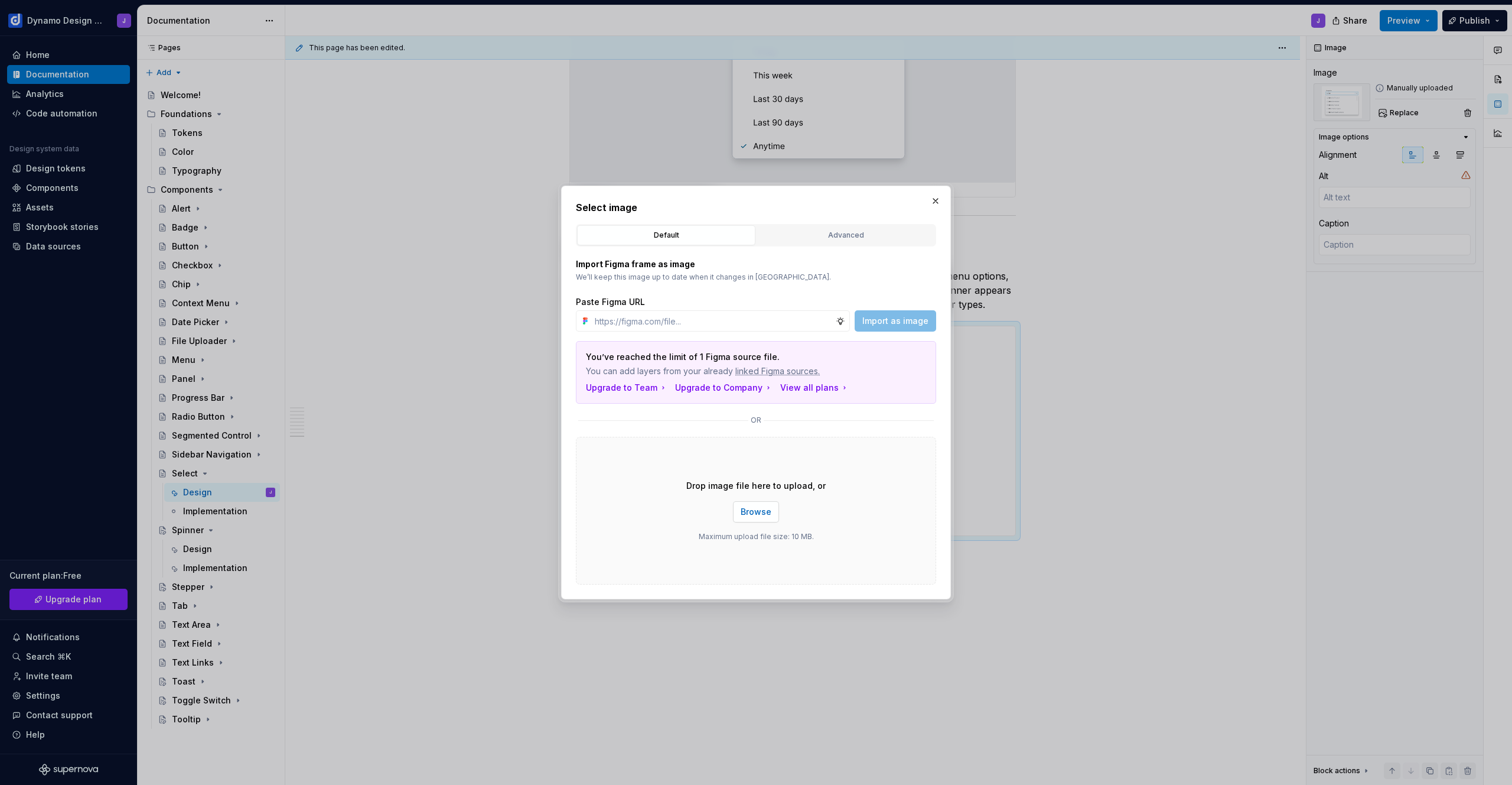
click at [761, 513] on span "Browse" at bounding box center [756, 512] width 31 height 12
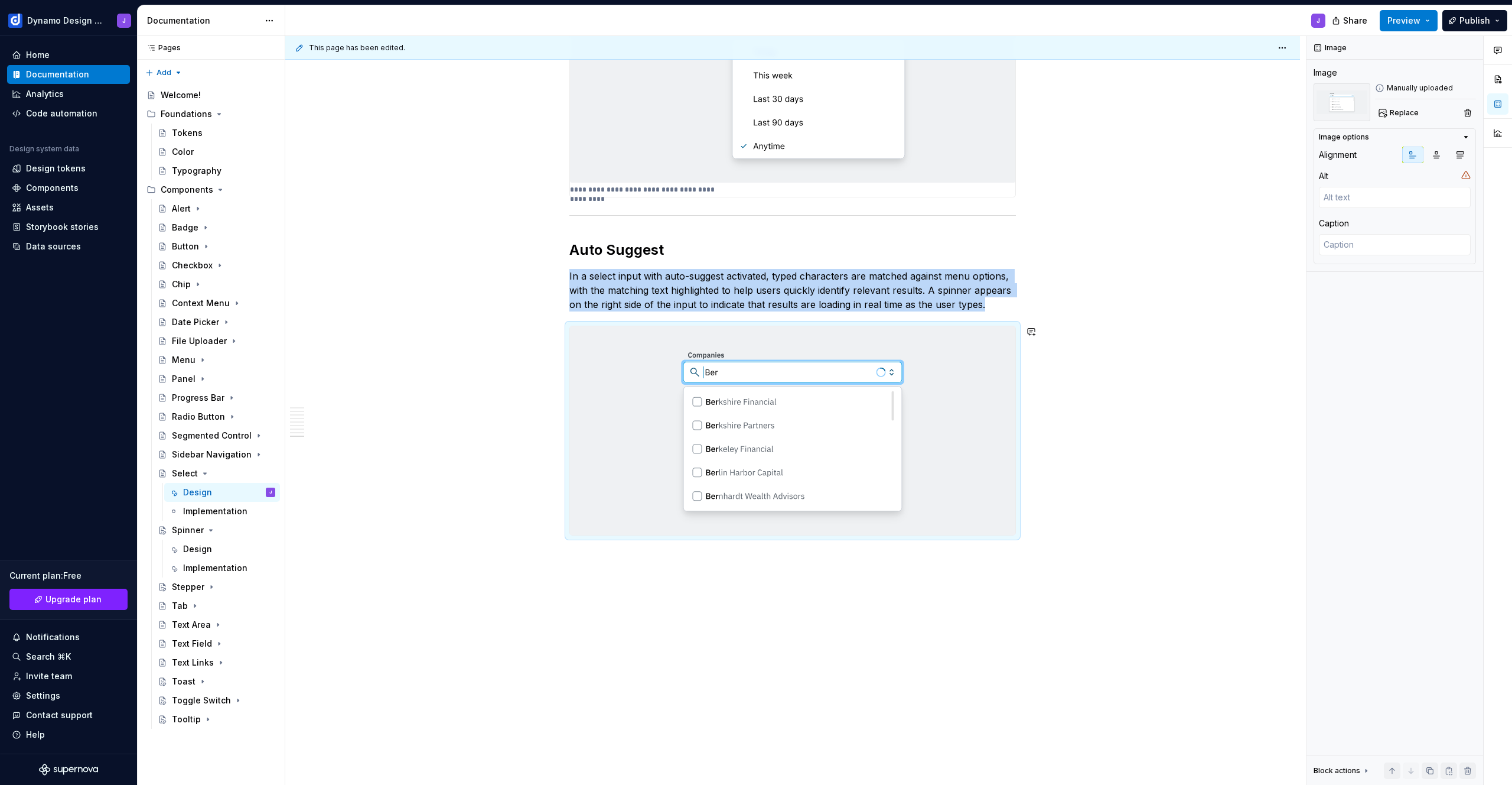
scroll to position [2620, 0]
click at [1411, 18] on span "Preview" at bounding box center [1405, 20] width 33 height 12
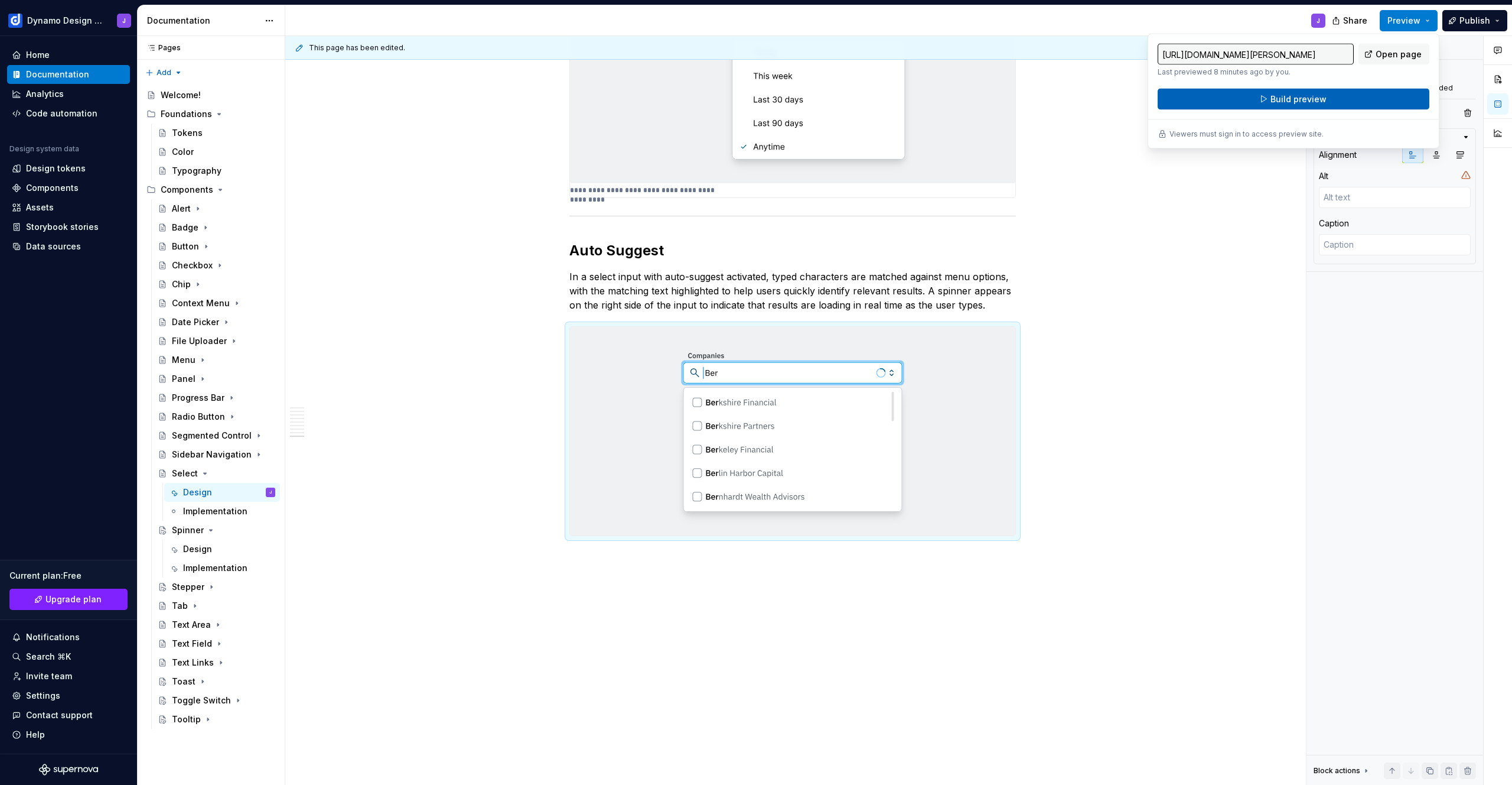
click at [1320, 97] on span "Build preview" at bounding box center [1298, 99] width 56 height 12
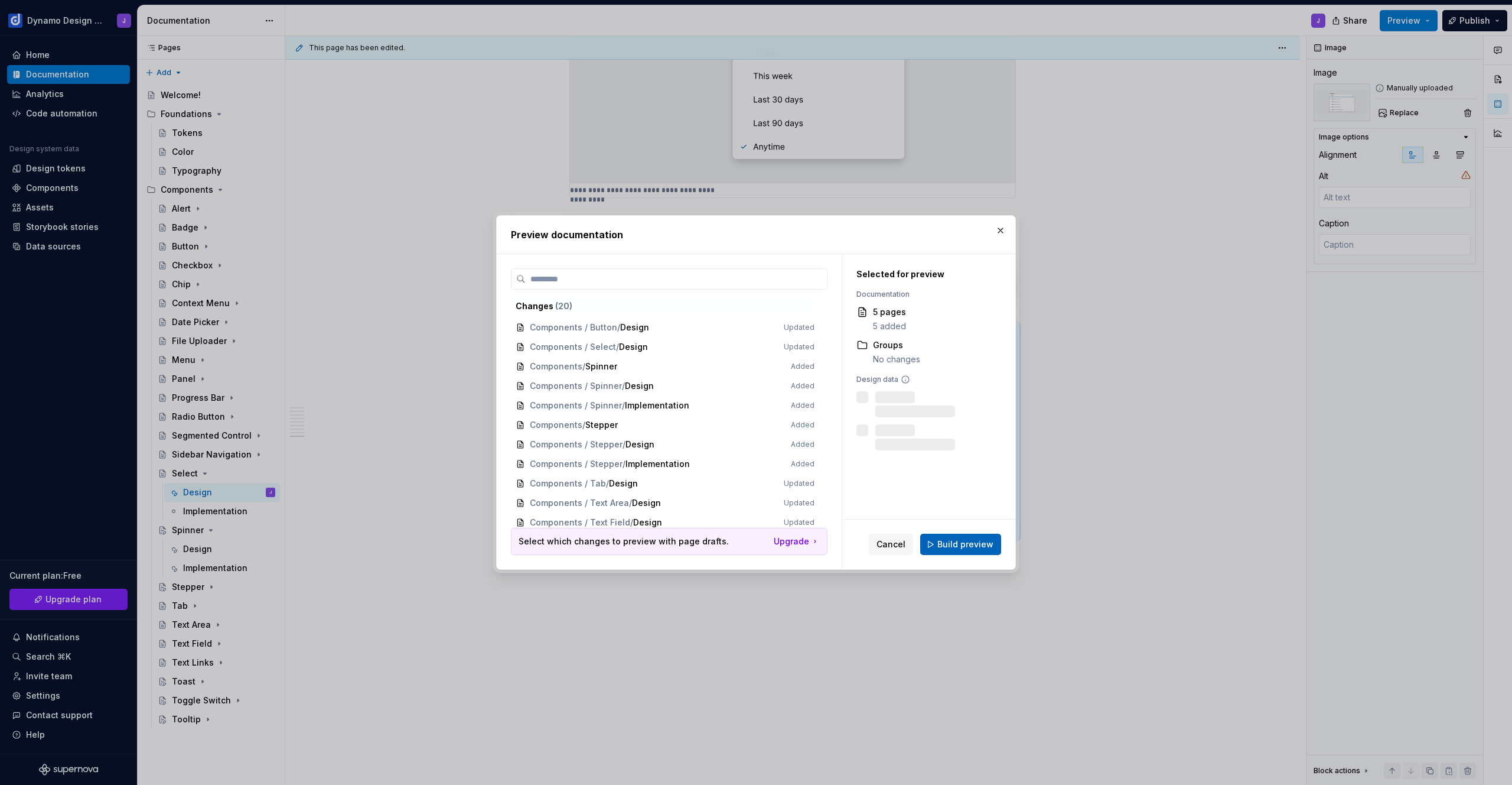
click at [960, 541] on span "Build preview" at bounding box center [965, 544] width 56 height 12
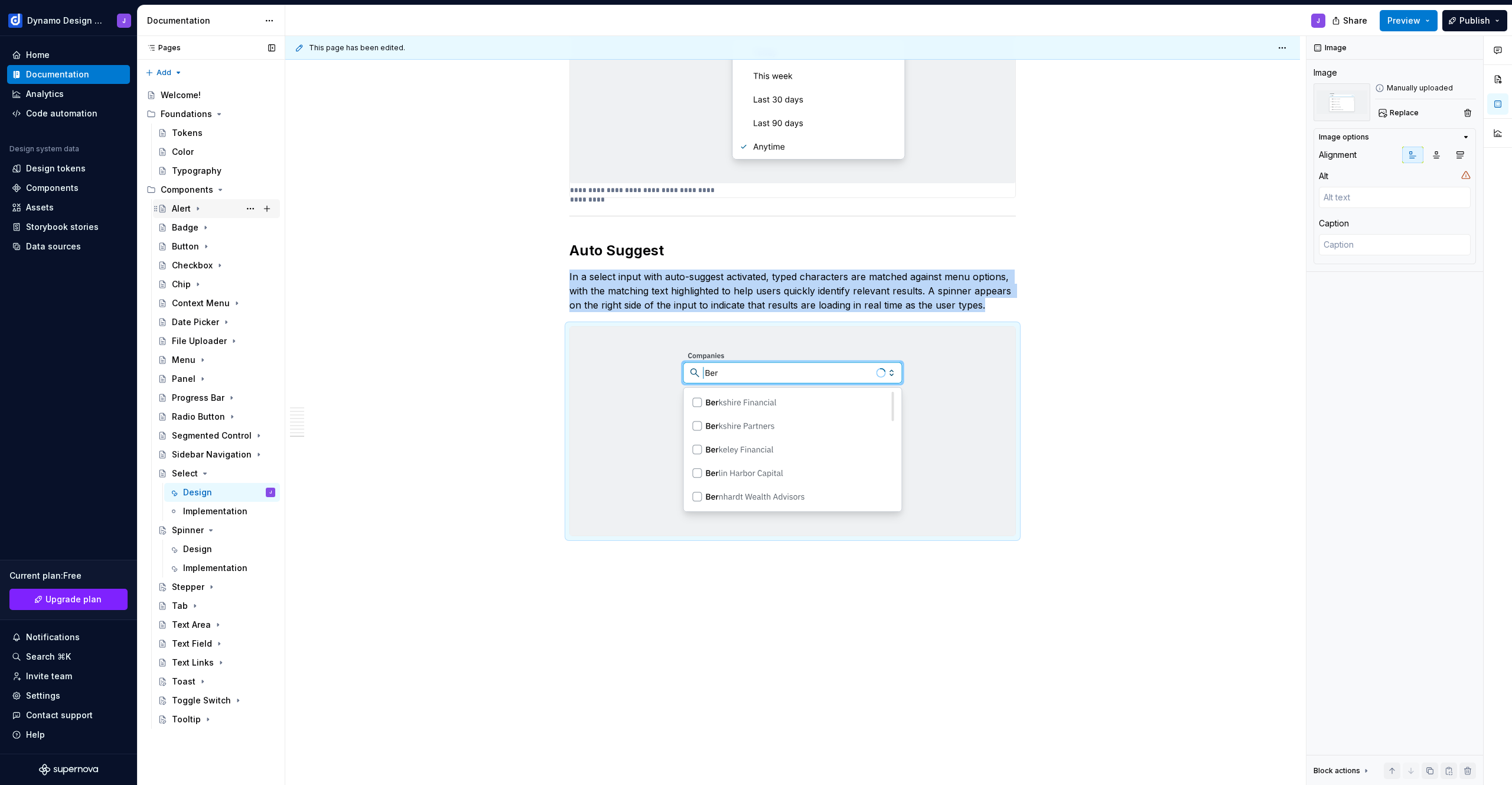
click at [184, 208] on div "Alert" at bounding box center [181, 208] width 19 height 12
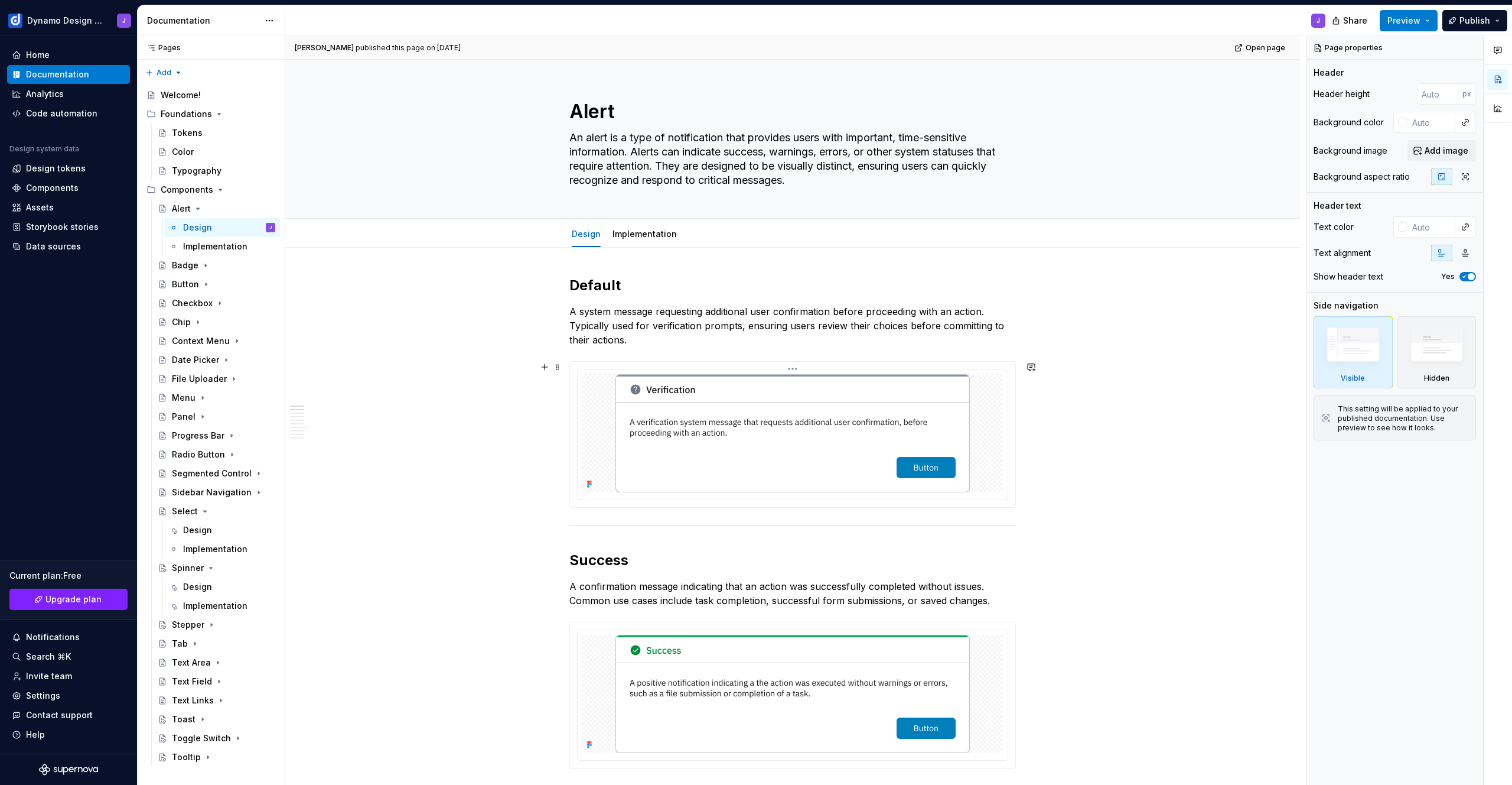
click at [849, 417] on img at bounding box center [792, 433] width 354 height 118
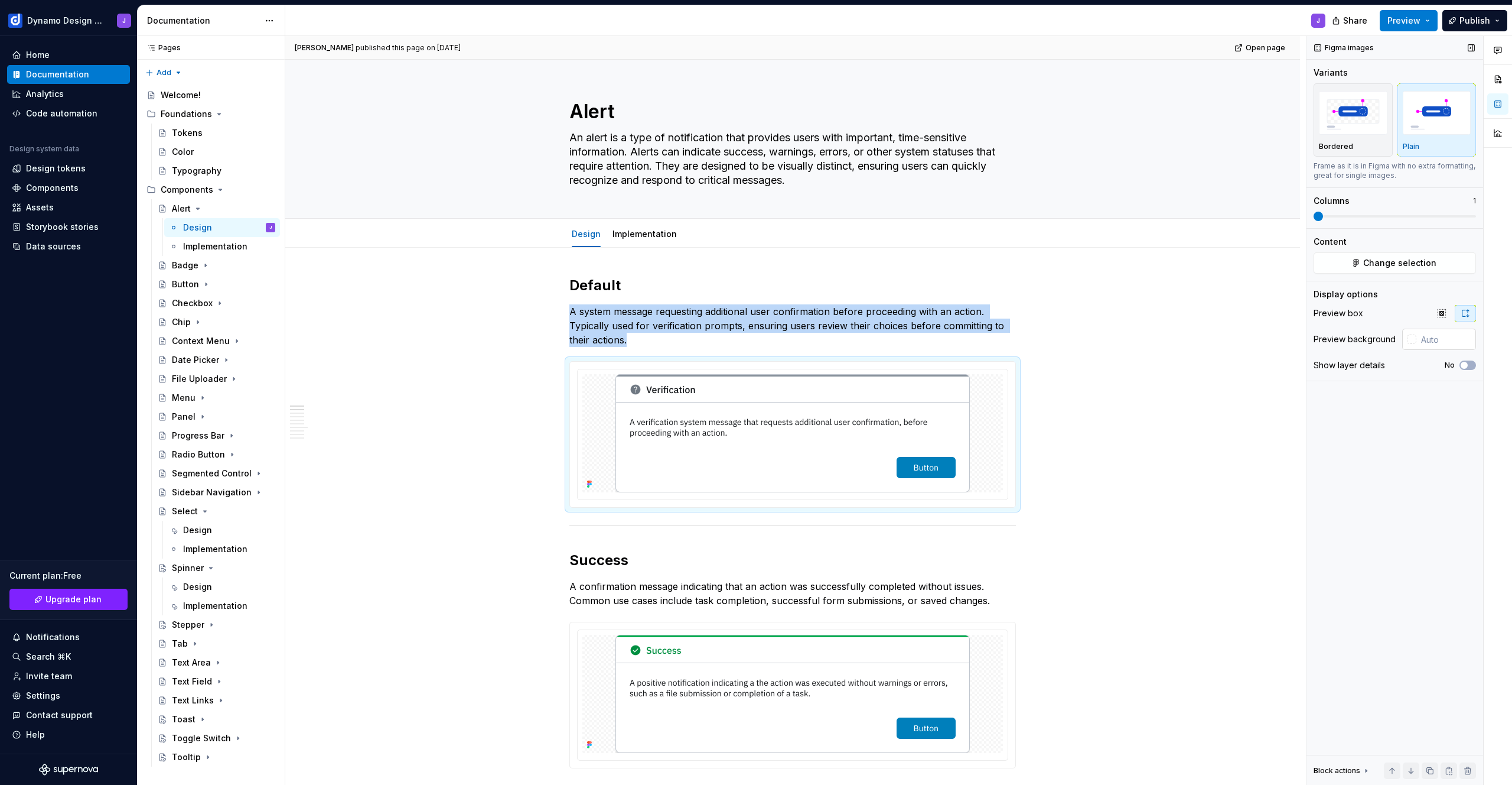
click at [1435, 340] on input "text" at bounding box center [1446, 339] width 59 height 21
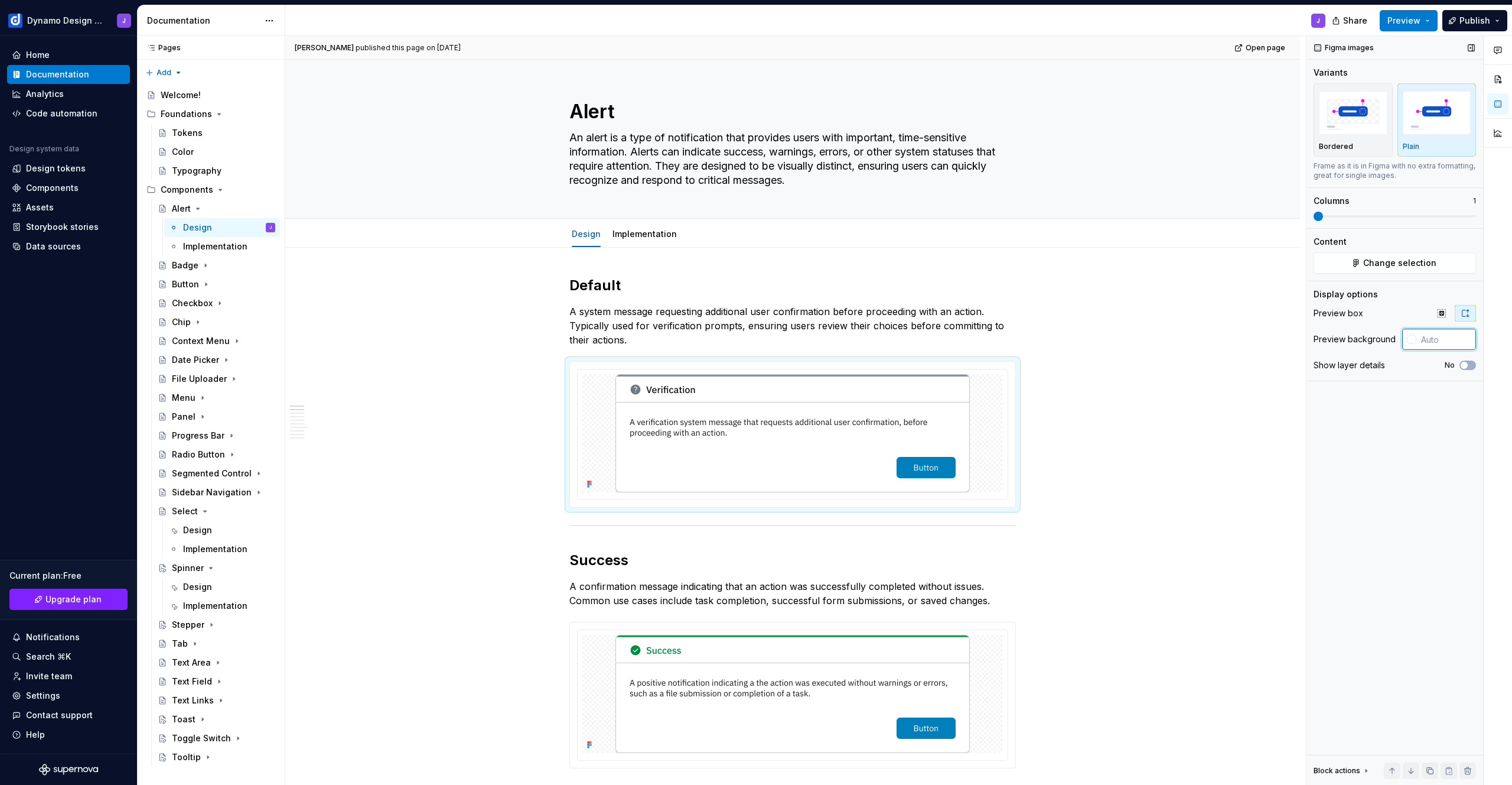
paste input "EFF1F3"
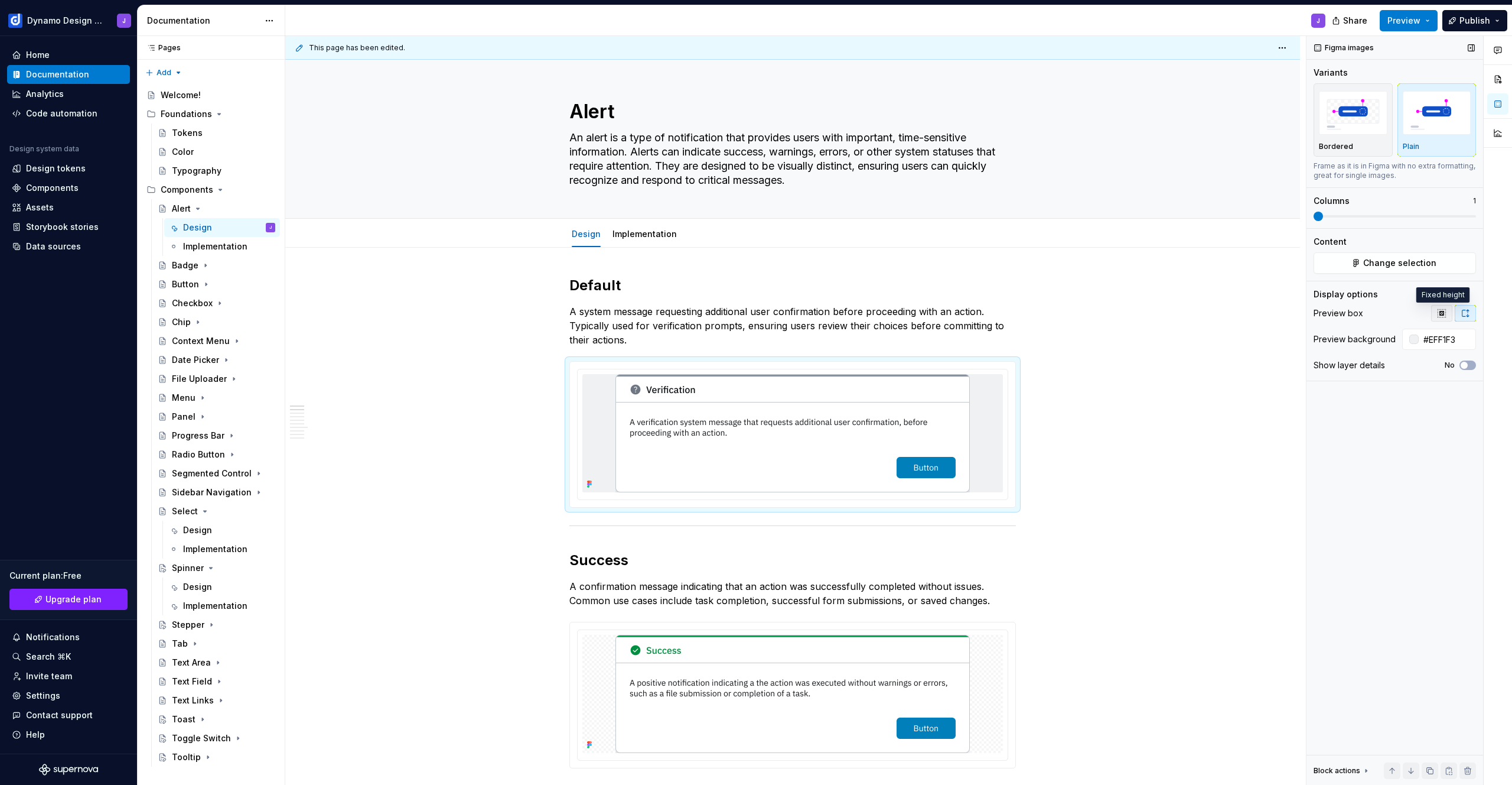
click at [1444, 316] on icon "button" at bounding box center [1442, 313] width 9 height 9
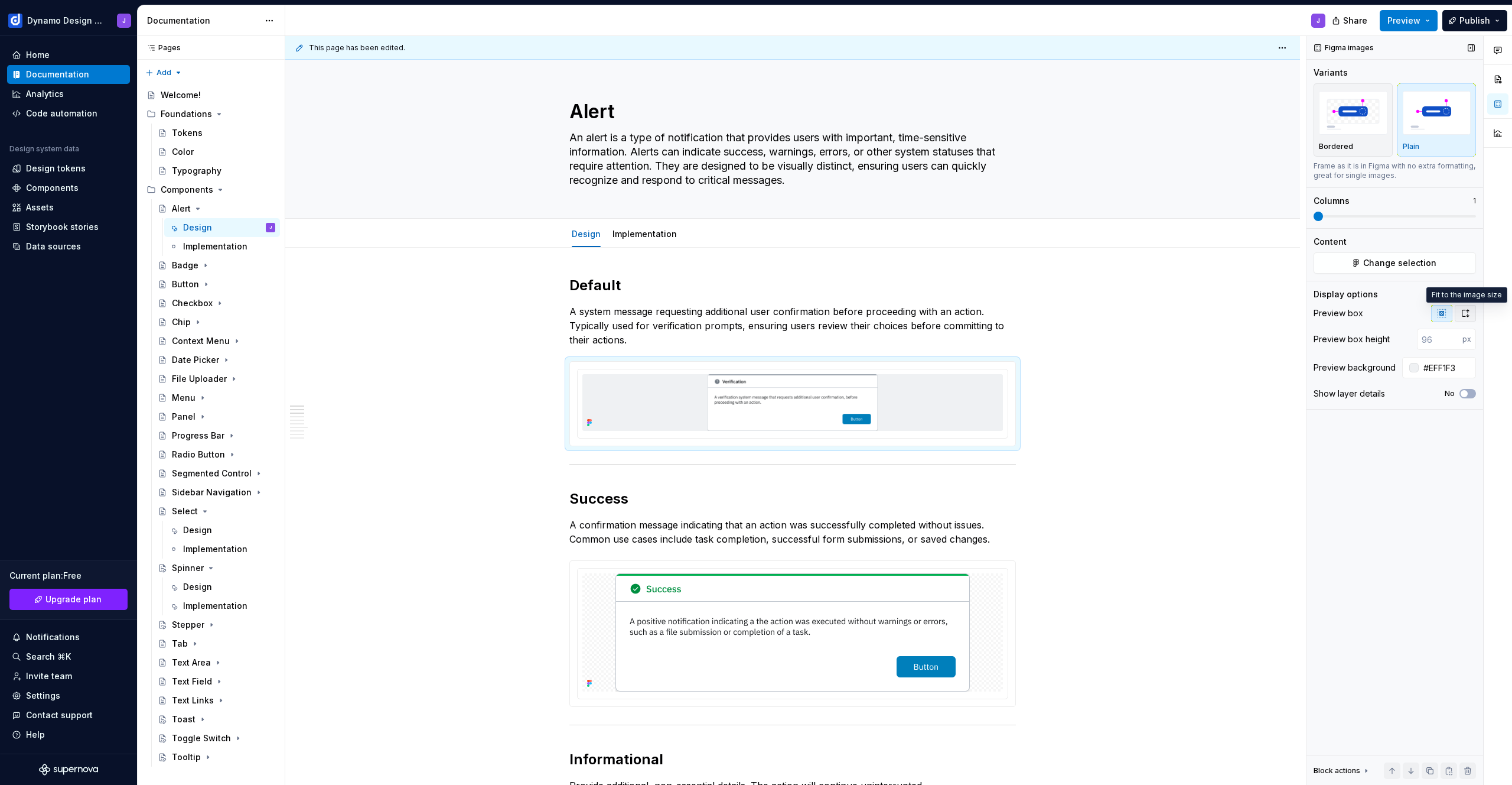
click at [1461, 317] on icon "button" at bounding box center [1466, 313] width 9 height 9
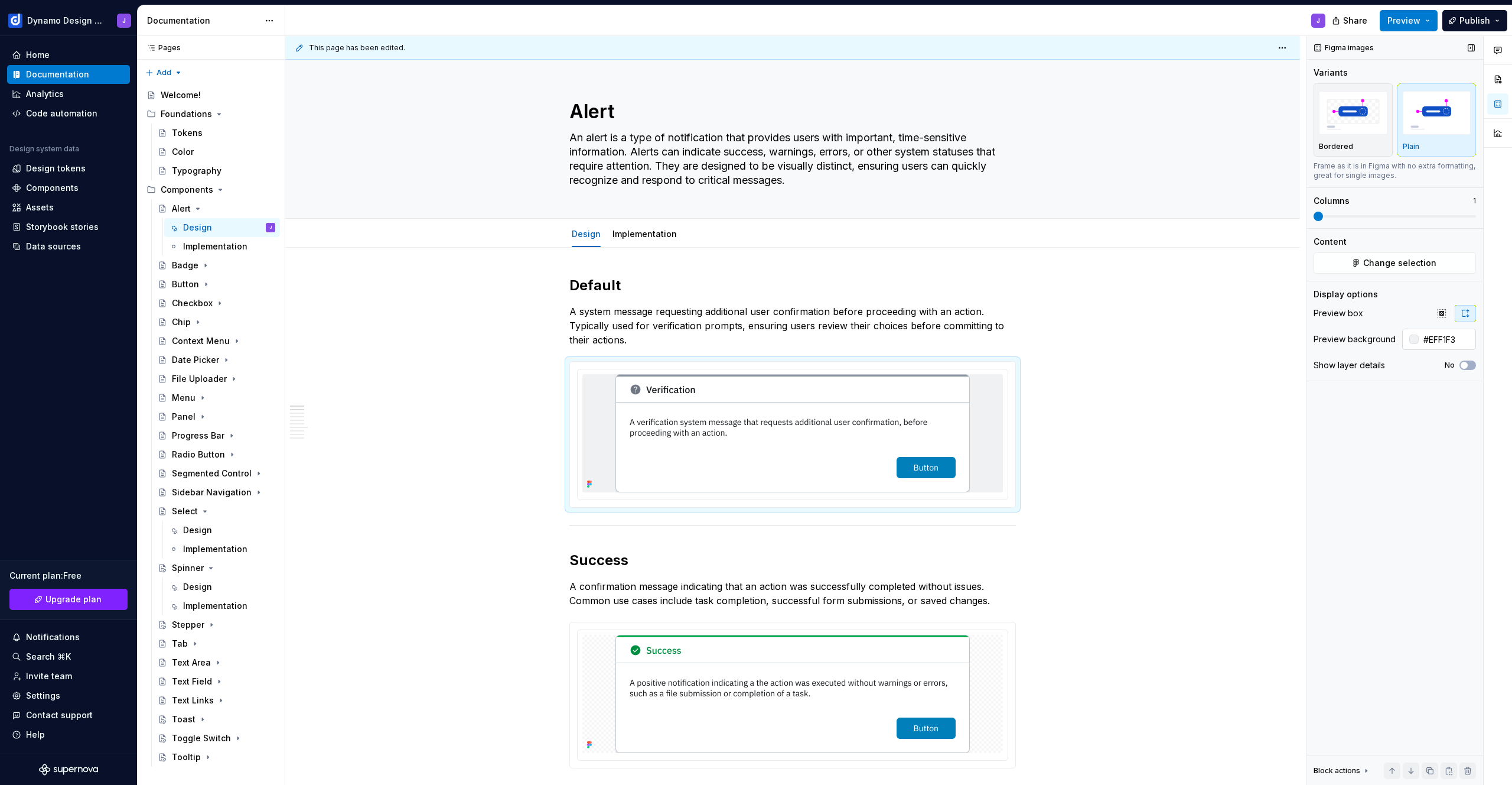
click at [1437, 339] on input "#EFF1F3" at bounding box center [1448, 339] width 57 height 21
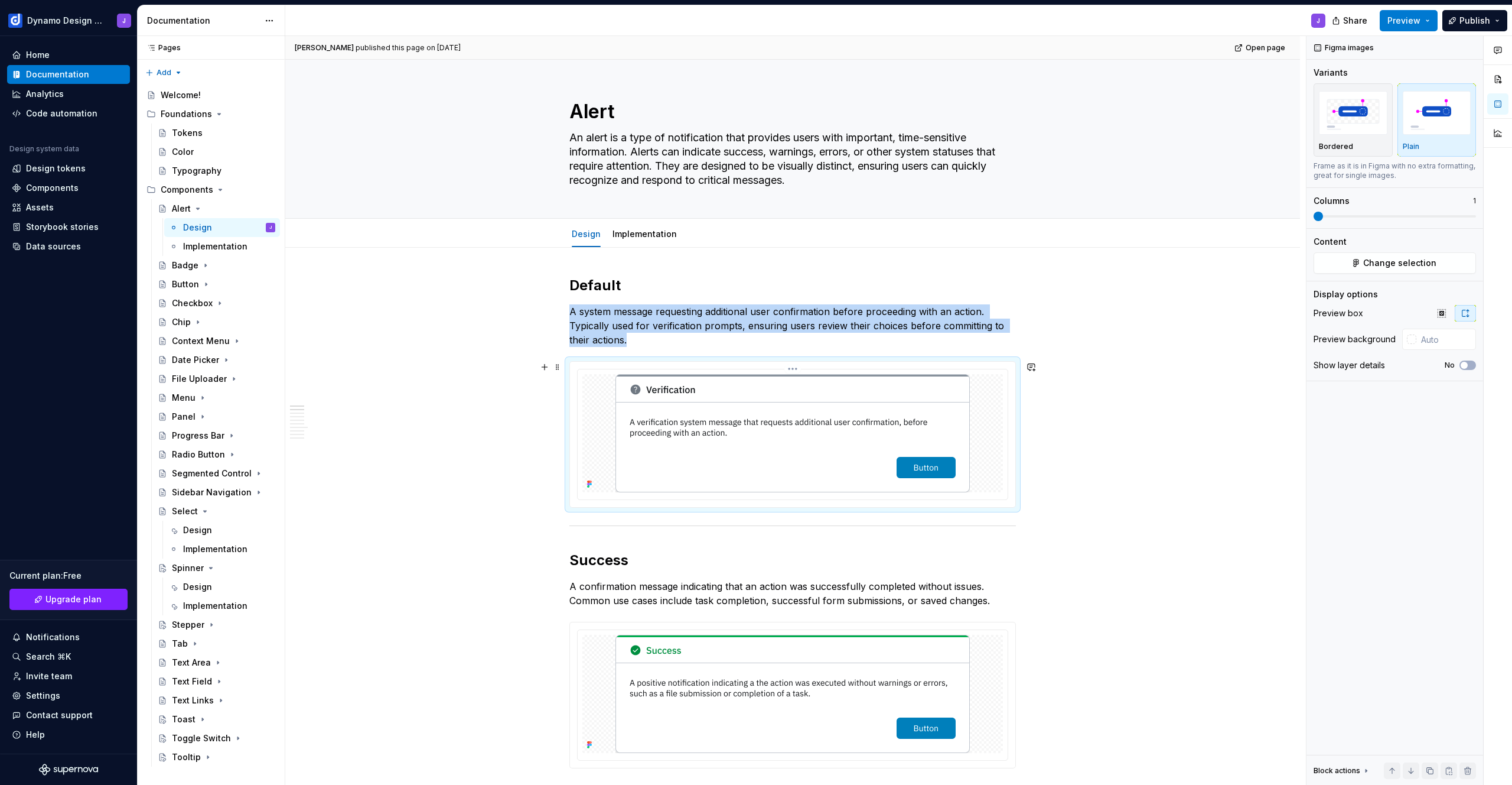
click at [832, 445] on img at bounding box center [792, 433] width 354 height 118
click at [692, 336] on p "A system message requesting additional user confirmation before proceeding with…" at bounding box center [792, 326] width 447 height 43
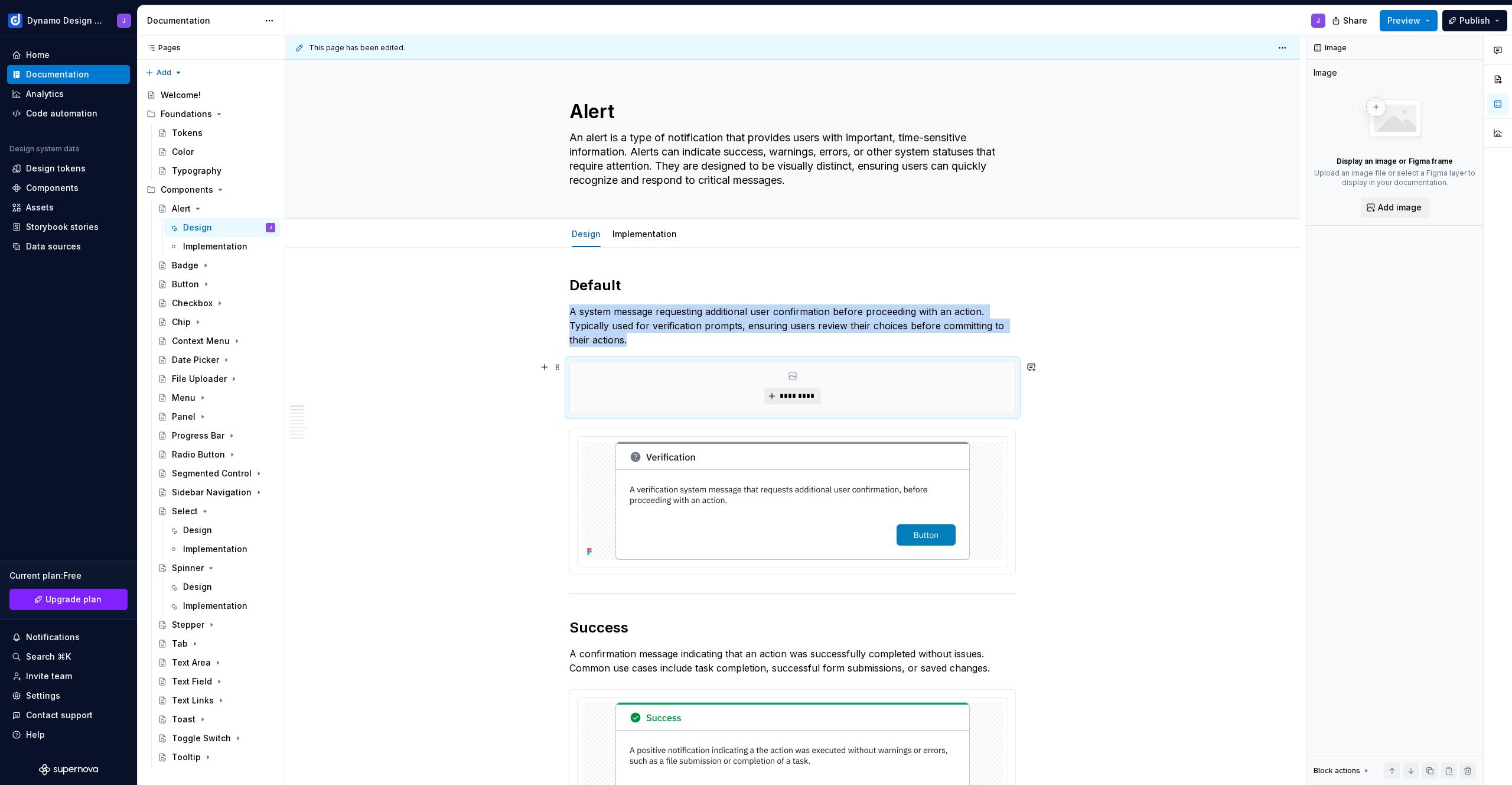
click at [790, 393] on span "*********" at bounding box center [797, 396] width 36 height 9
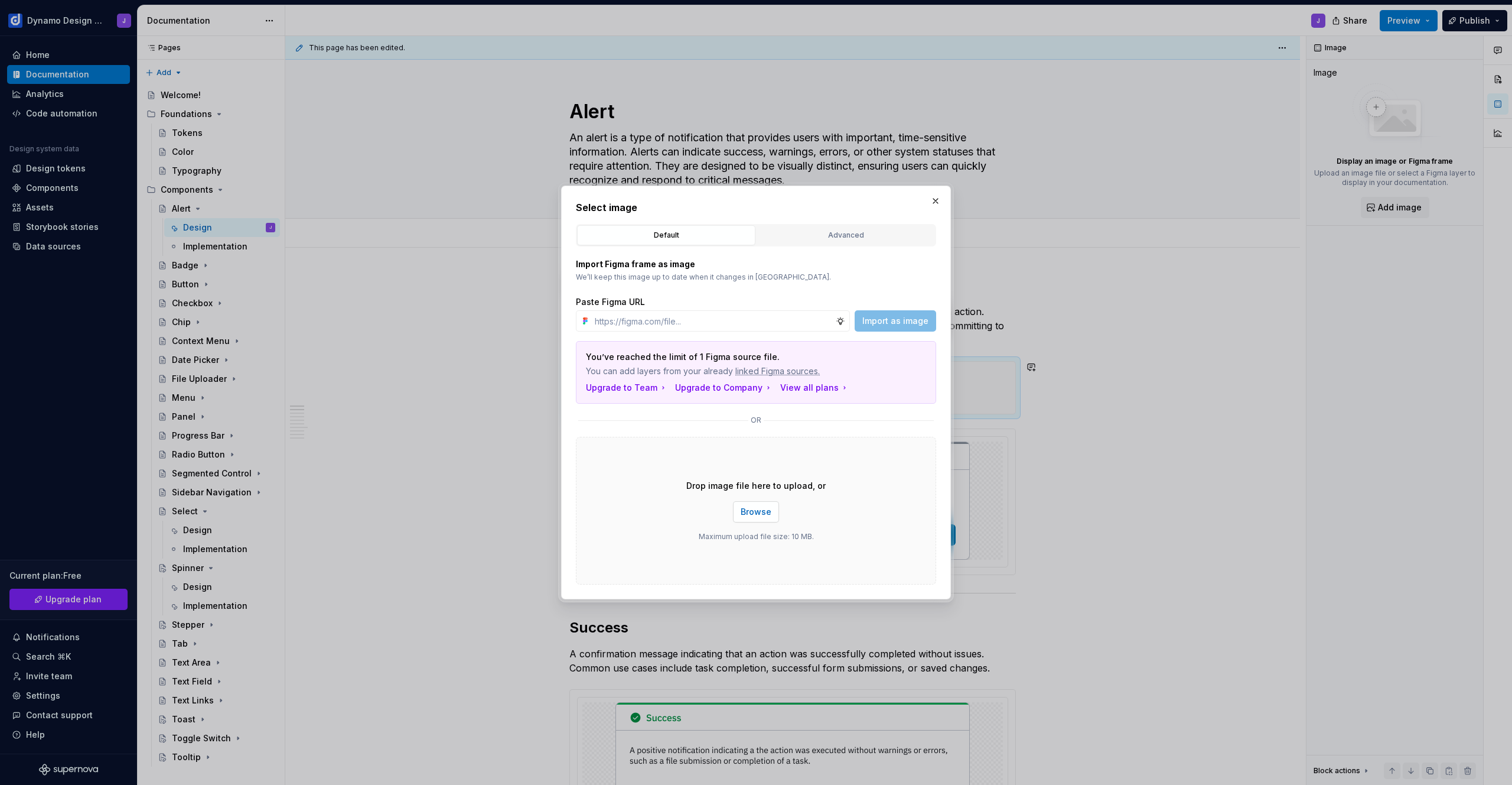
click at [762, 518] on button "Browse" at bounding box center [756, 511] width 46 height 21
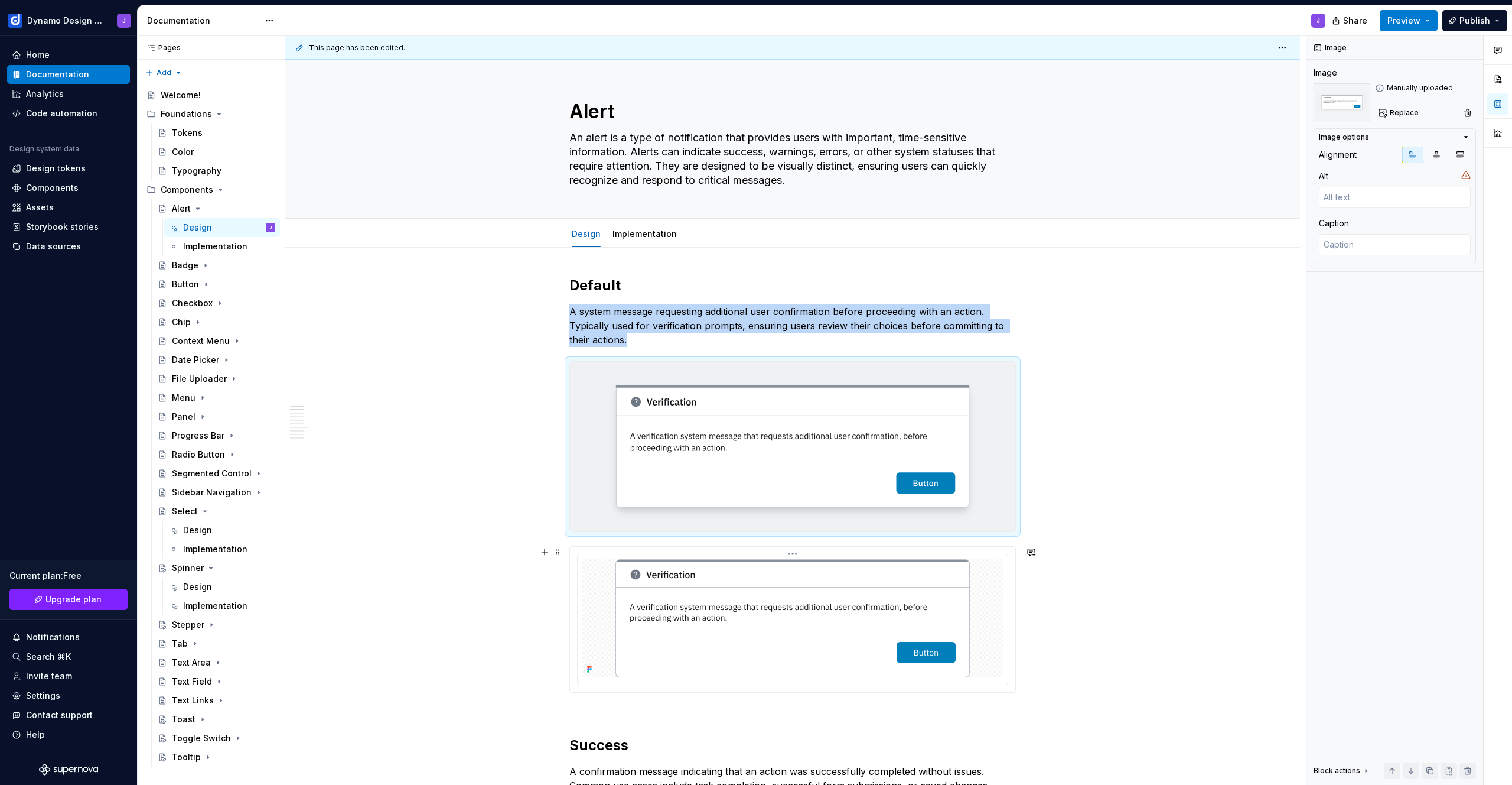
click at [759, 656] on img at bounding box center [792, 618] width 354 height 118
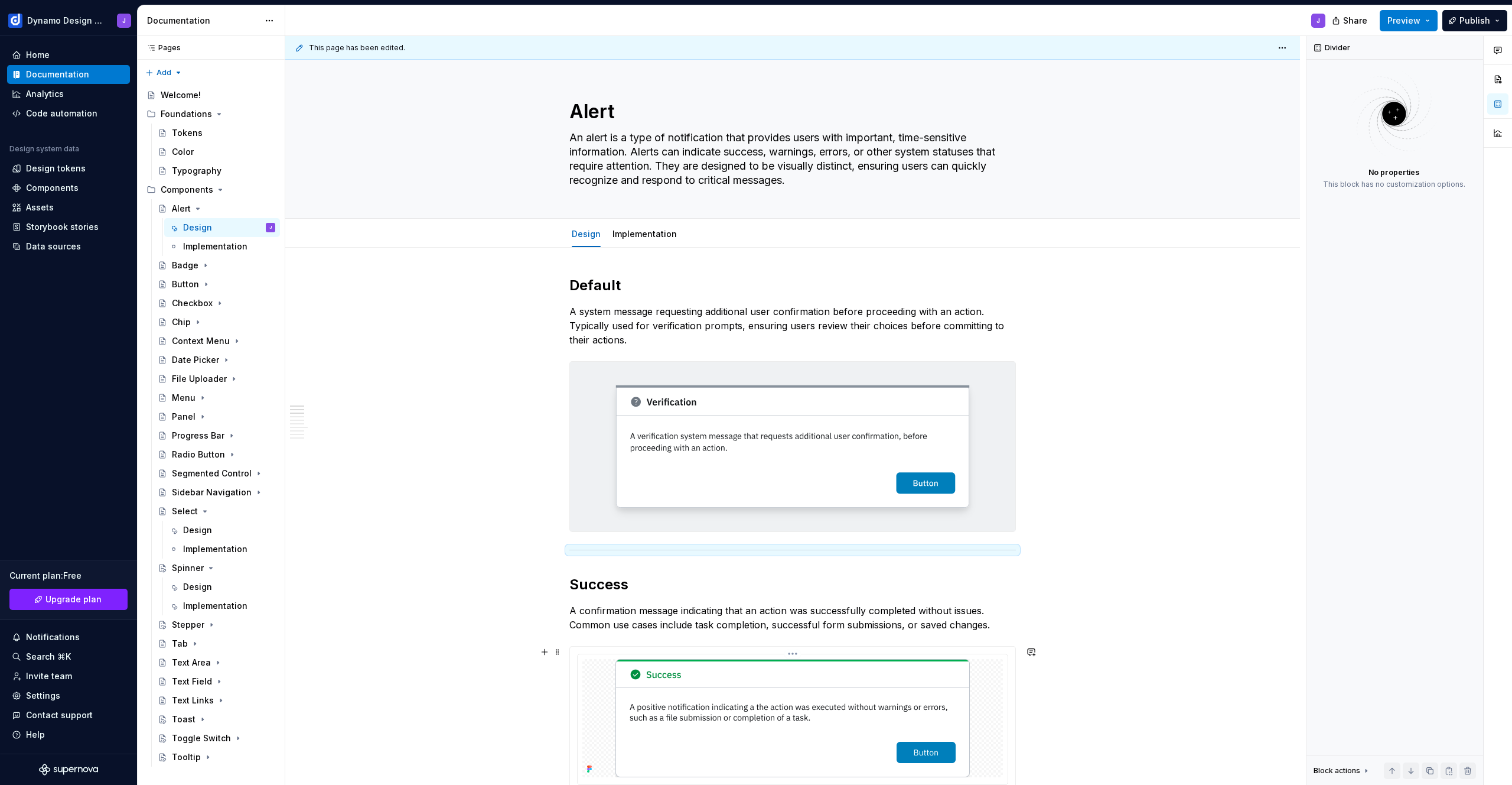
scroll to position [207, 0]
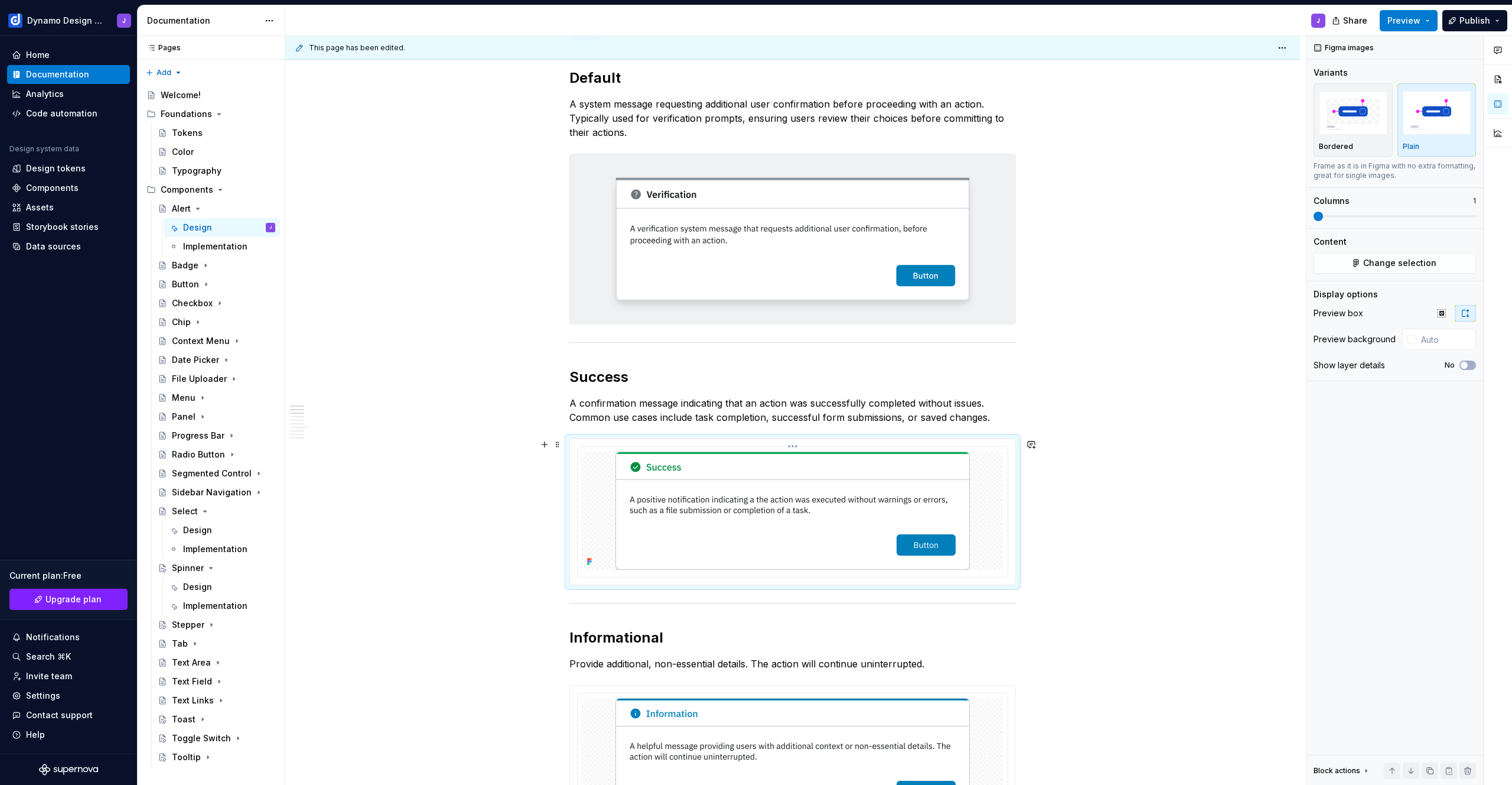
click at [737, 543] on img at bounding box center [792, 511] width 354 height 118
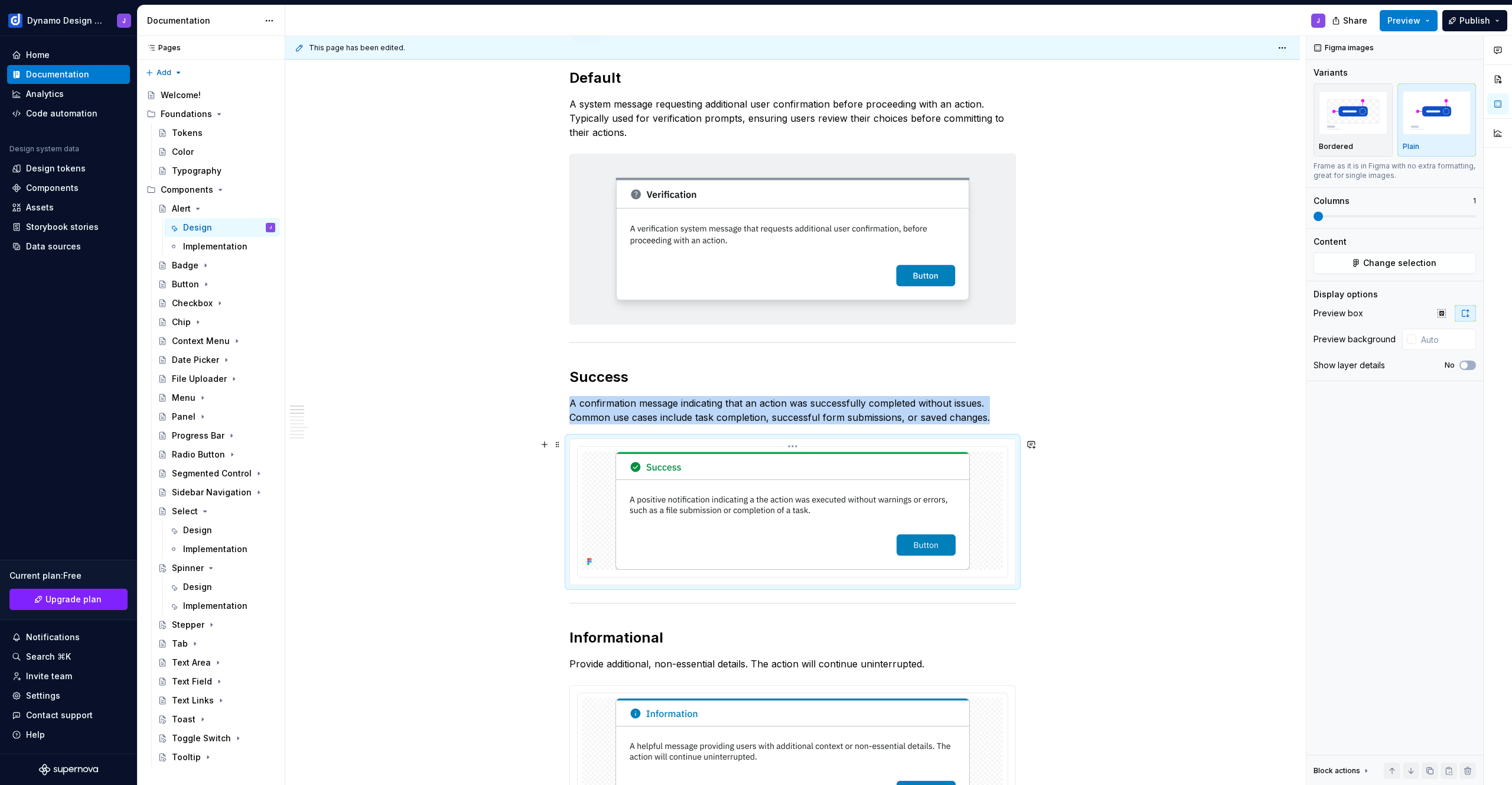
click at [751, 516] on img at bounding box center [792, 511] width 354 height 118
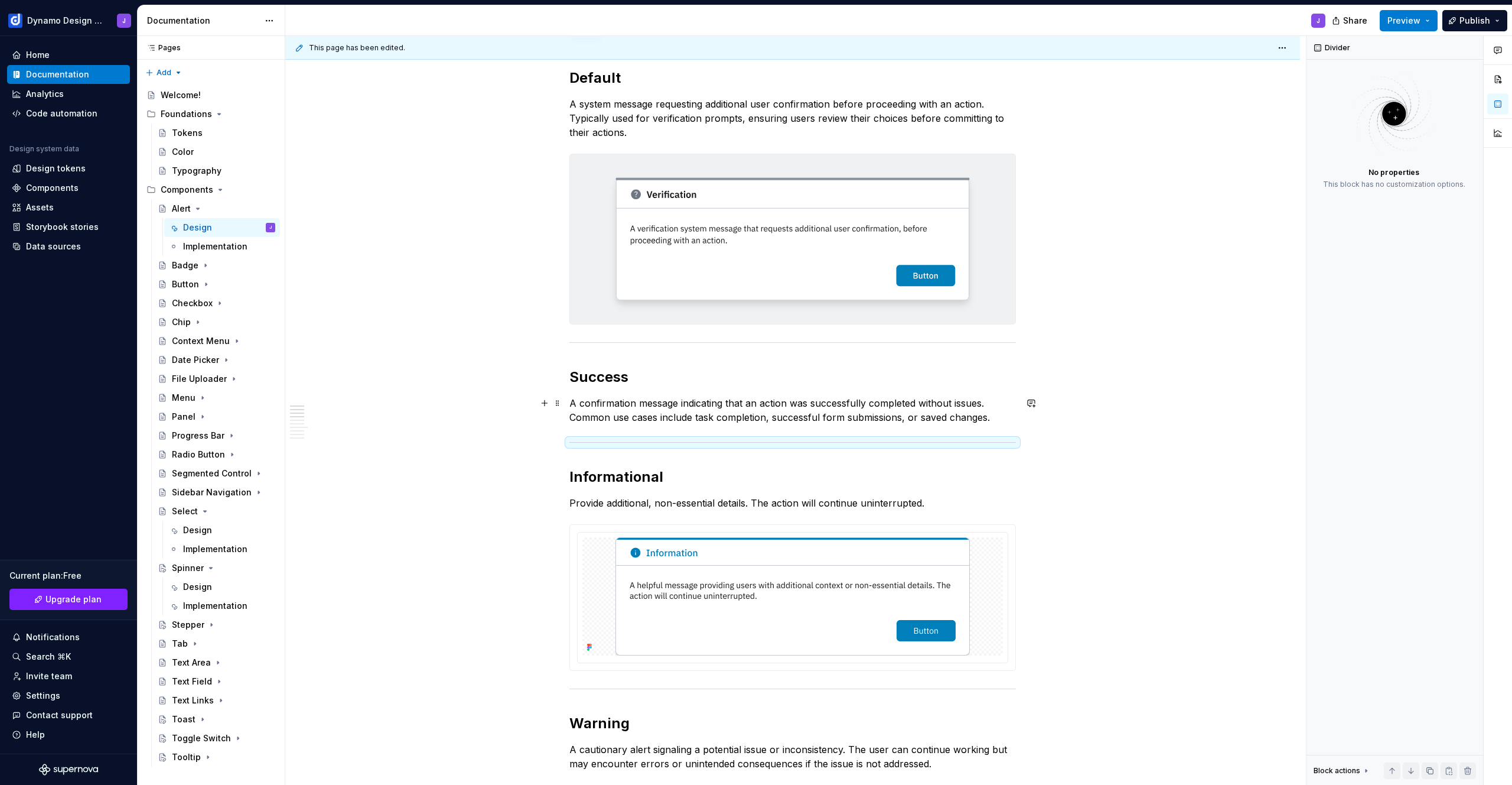
click at [1002, 417] on p "A confirmation message indicating that an action was successfully completed wit…" at bounding box center [792, 410] width 447 height 29
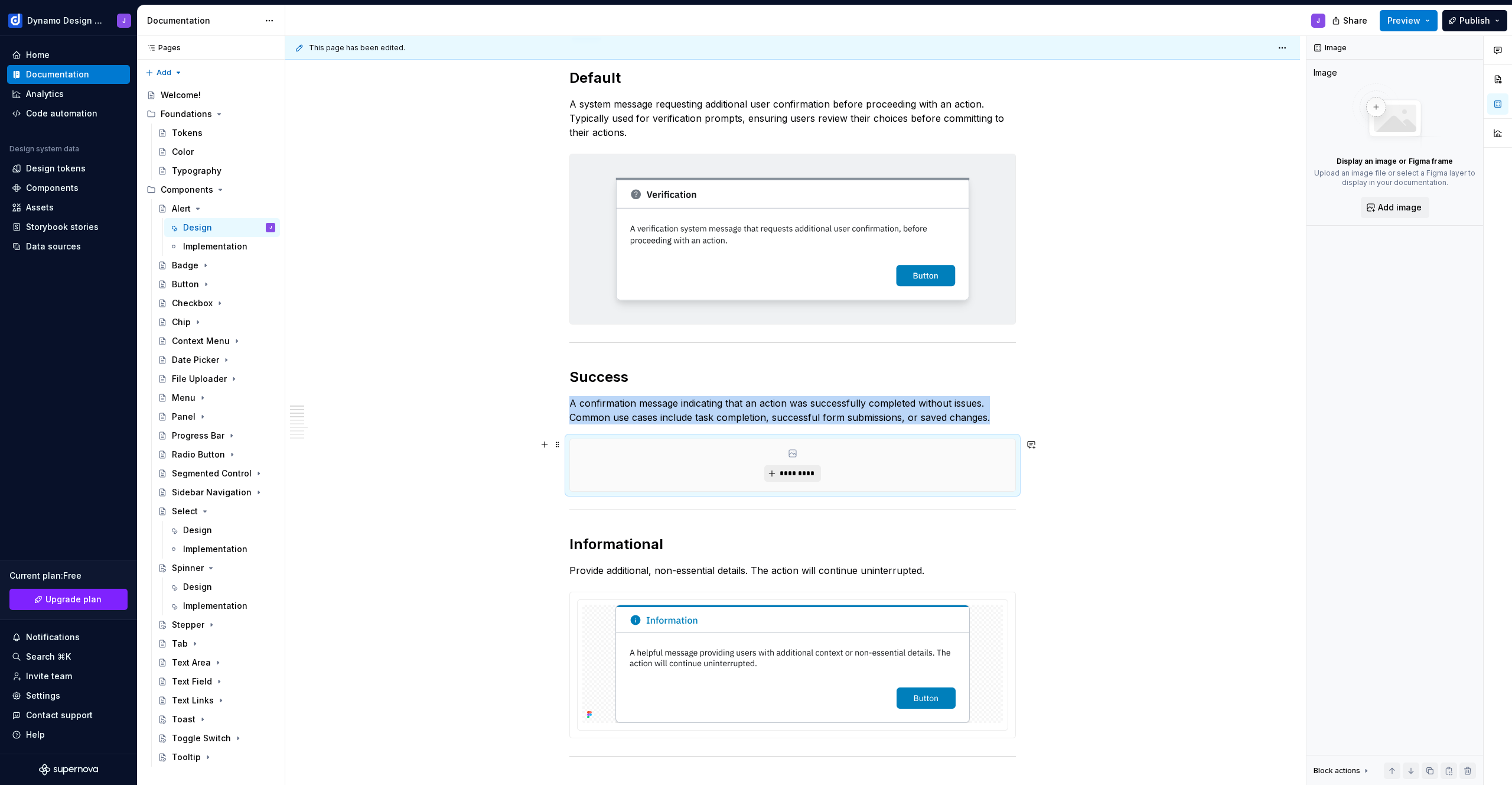
click at [805, 478] on span "*********" at bounding box center [797, 473] width 36 height 9
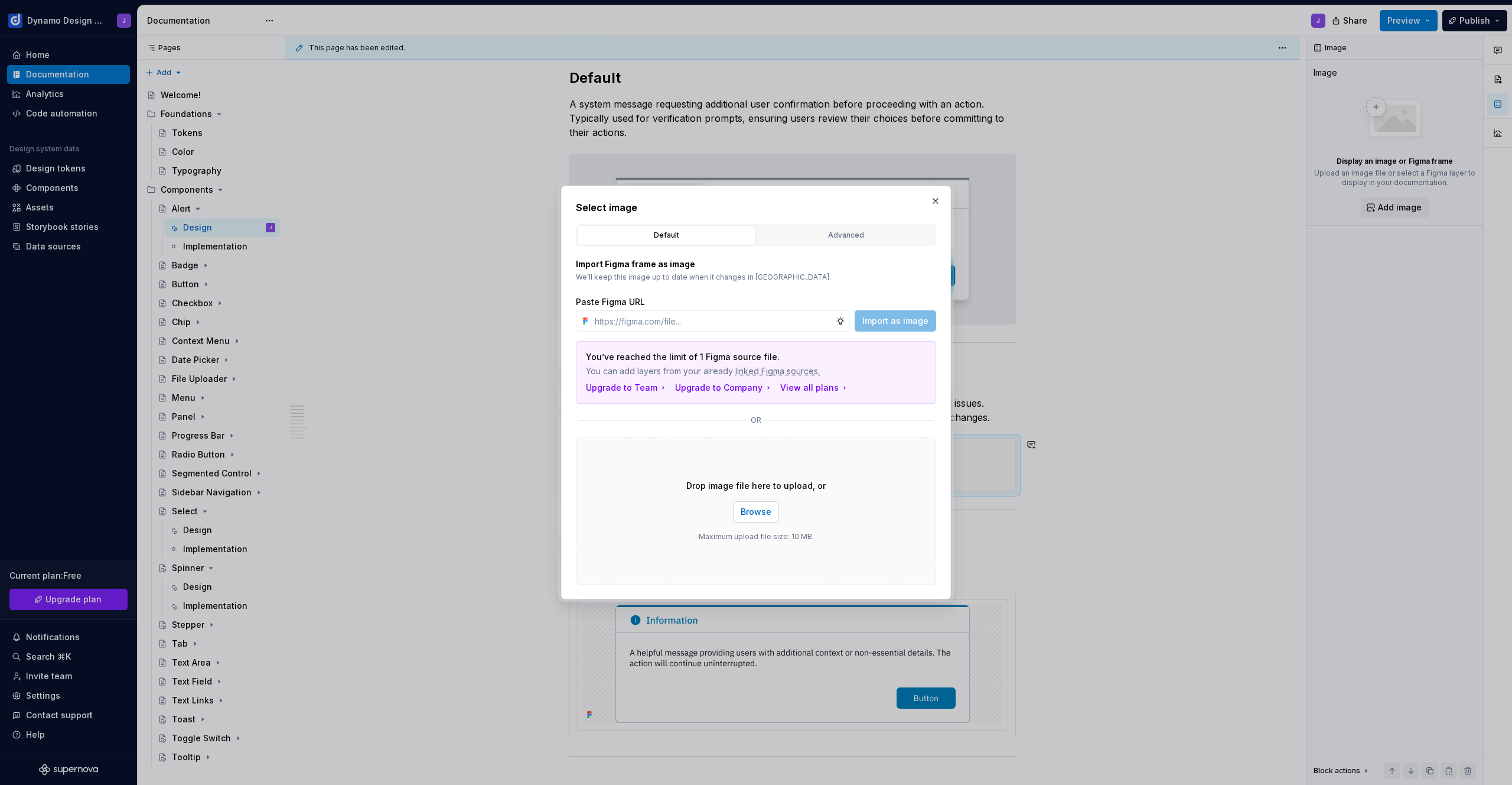
click at [762, 512] on span "Browse" at bounding box center [756, 512] width 31 height 12
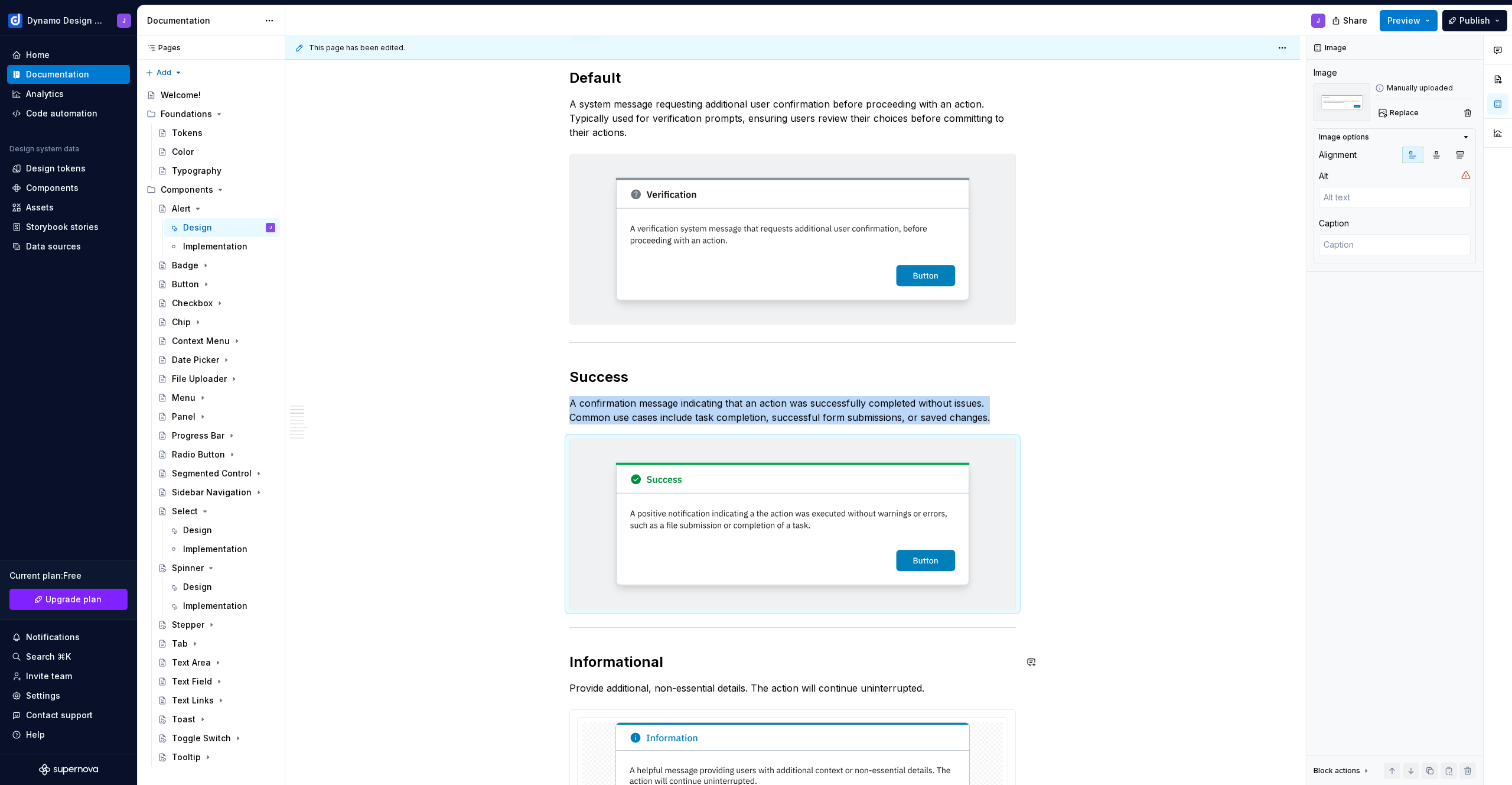
scroll to position [469, 0]
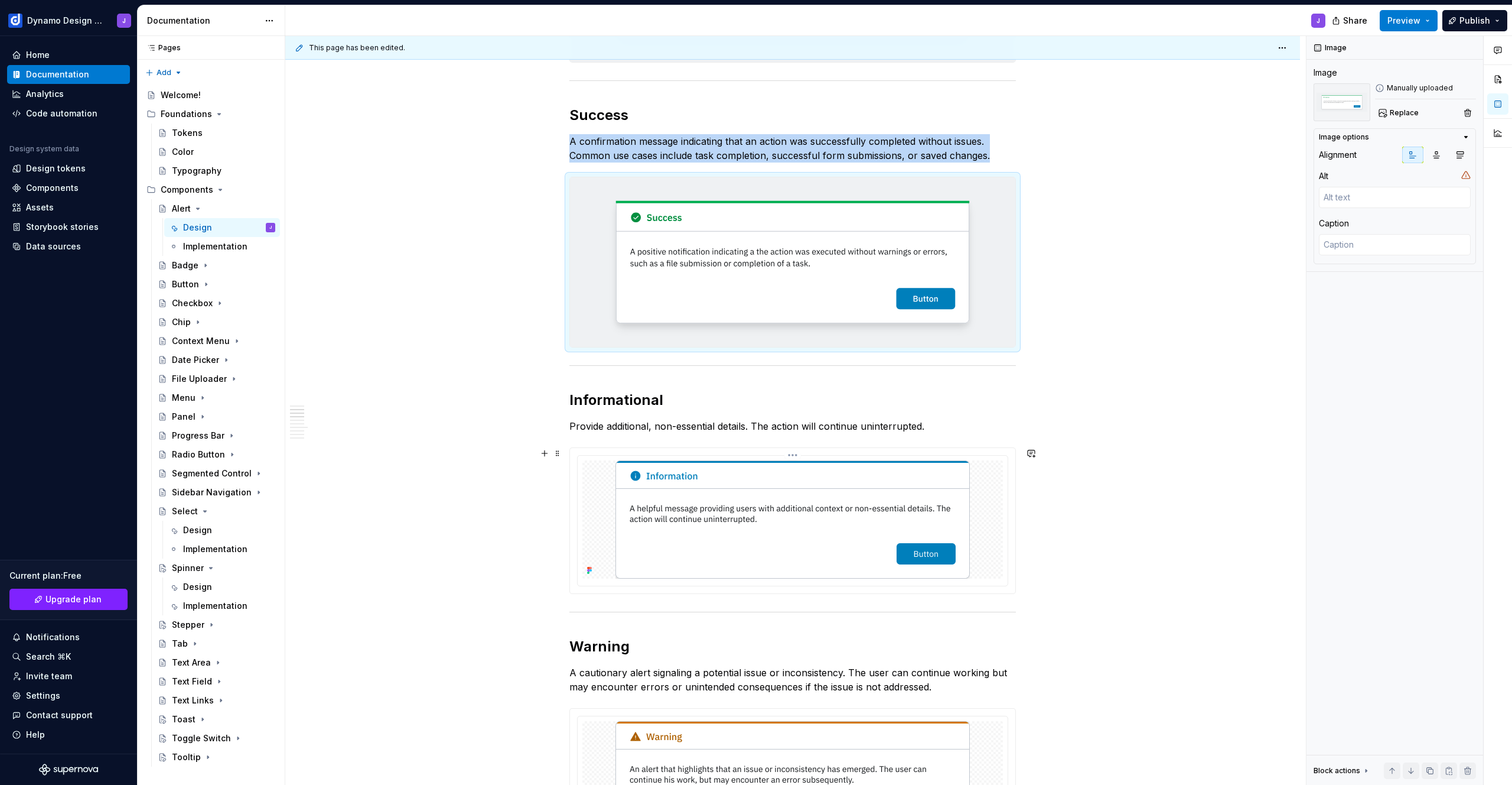
click at [859, 551] on img at bounding box center [792, 519] width 354 height 118
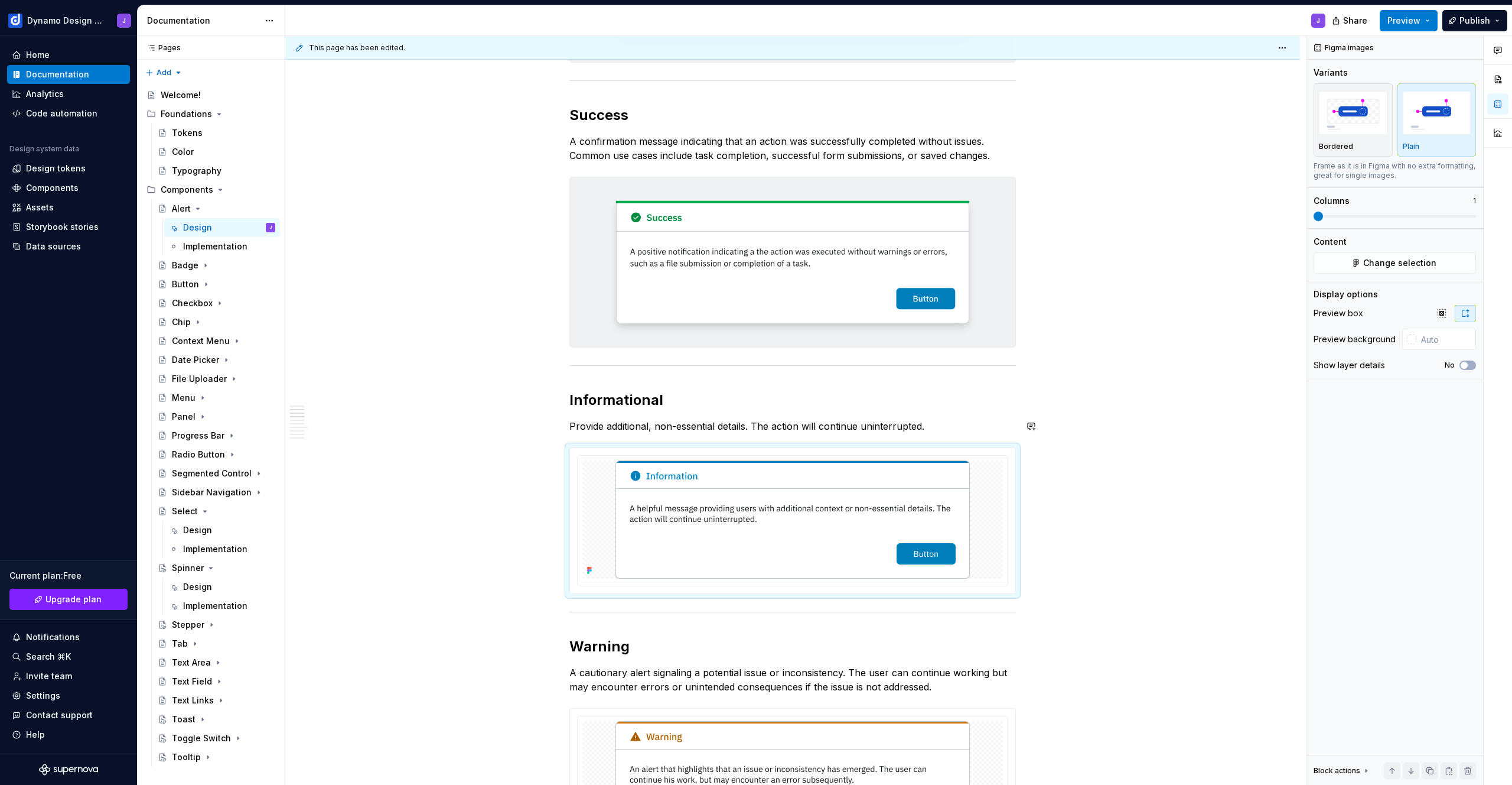
click at [950, 419] on p "Provide additional, non-essential details. The action will continue uninterrupt…" at bounding box center [792, 426] width 447 height 14
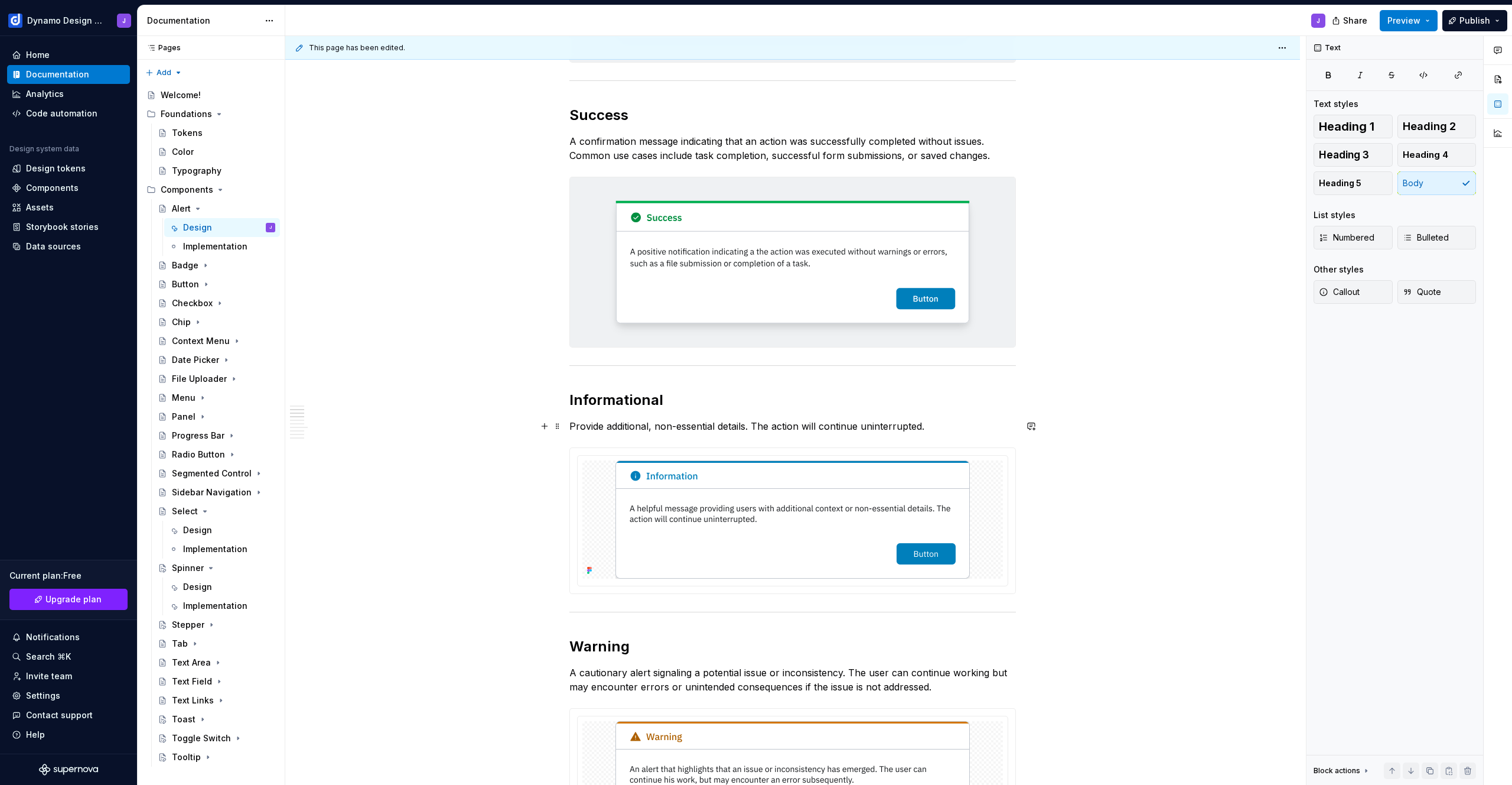
click at [950, 424] on p "Provide additional, non-essential details. The action will continue uninterrupt…" at bounding box center [792, 426] width 447 height 14
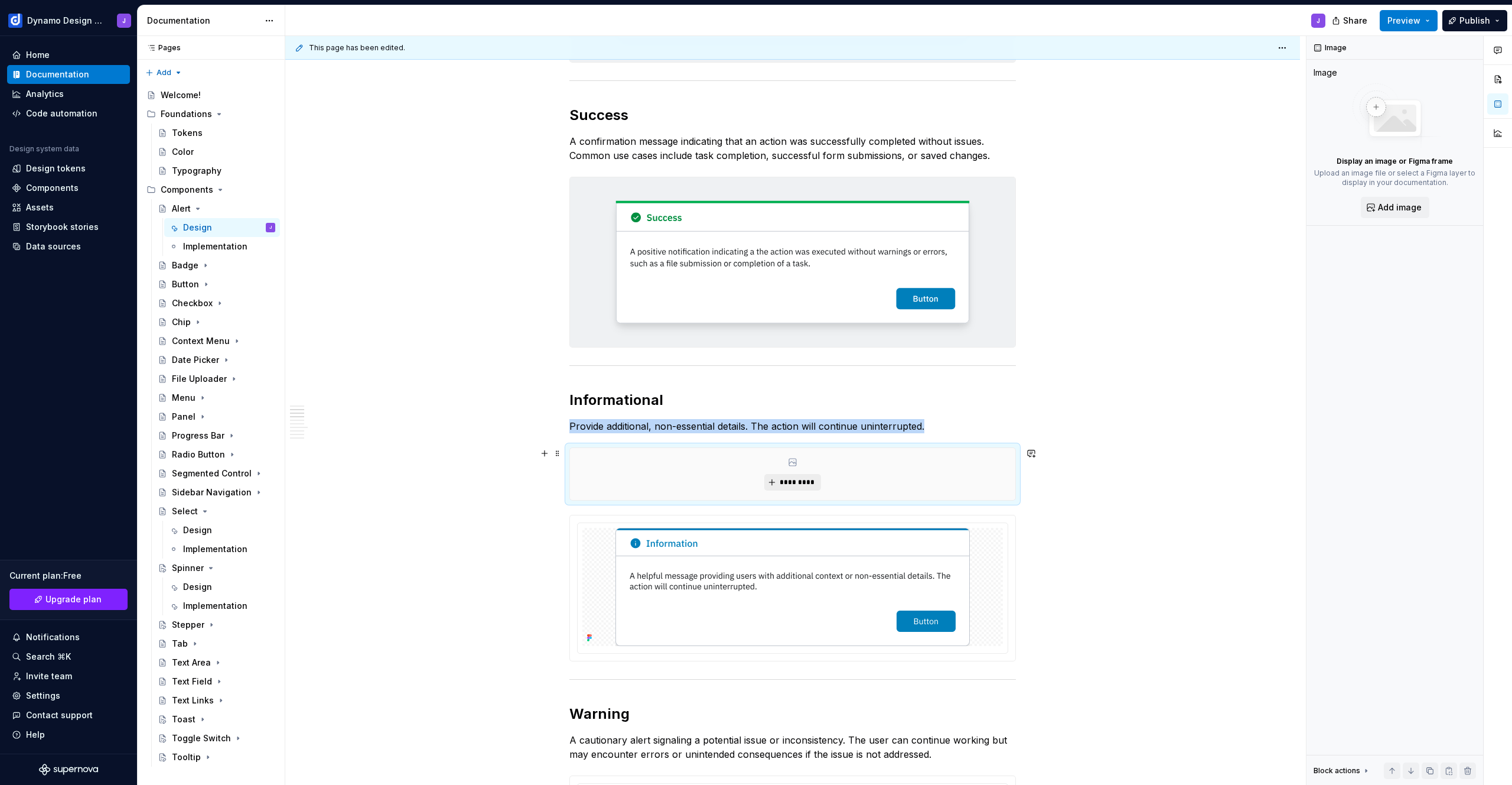
click at [779, 477] on button "*********" at bounding box center [792, 482] width 56 height 17
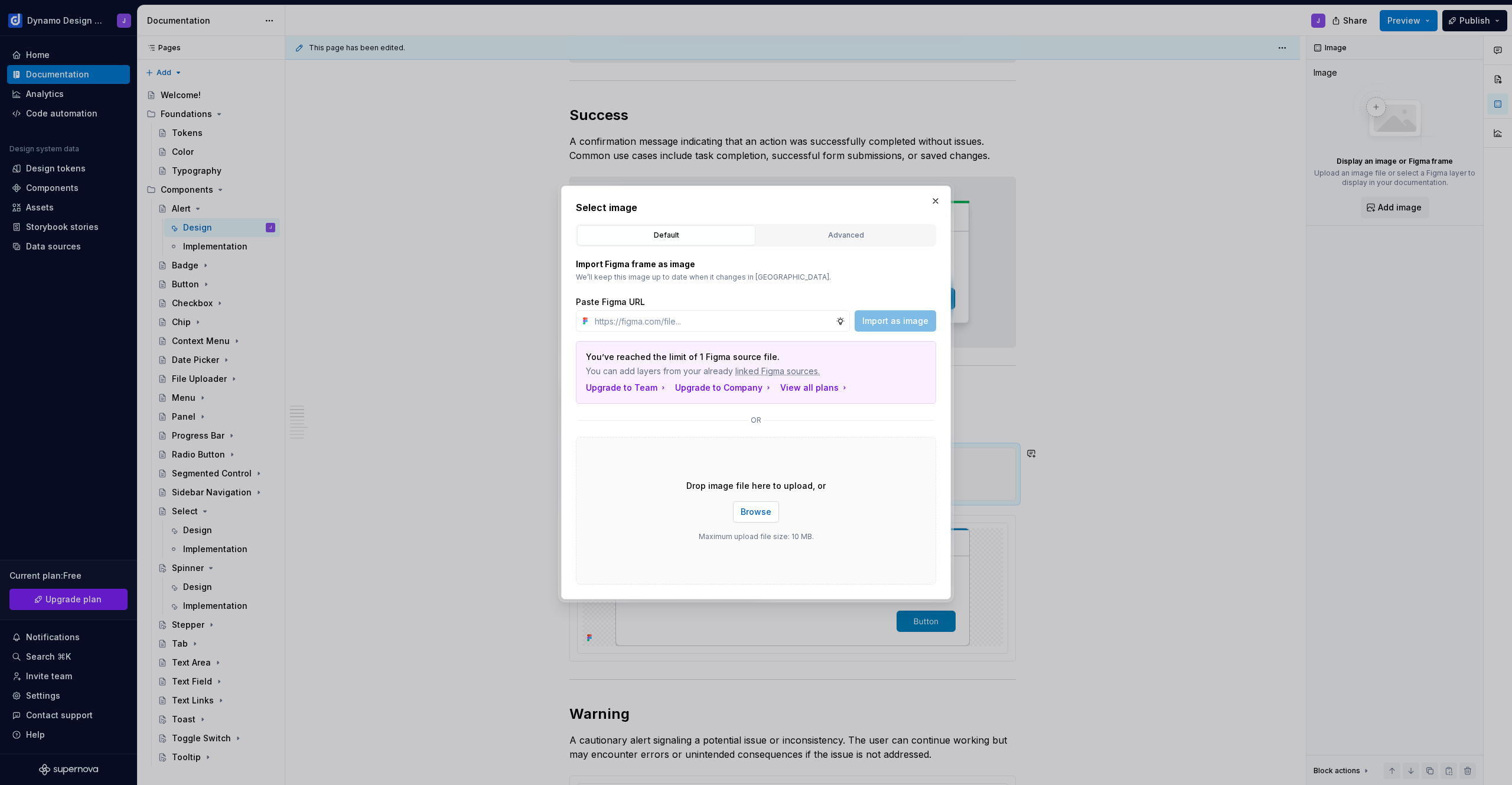
click at [750, 509] on span "Browse" at bounding box center [756, 512] width 31 height 12
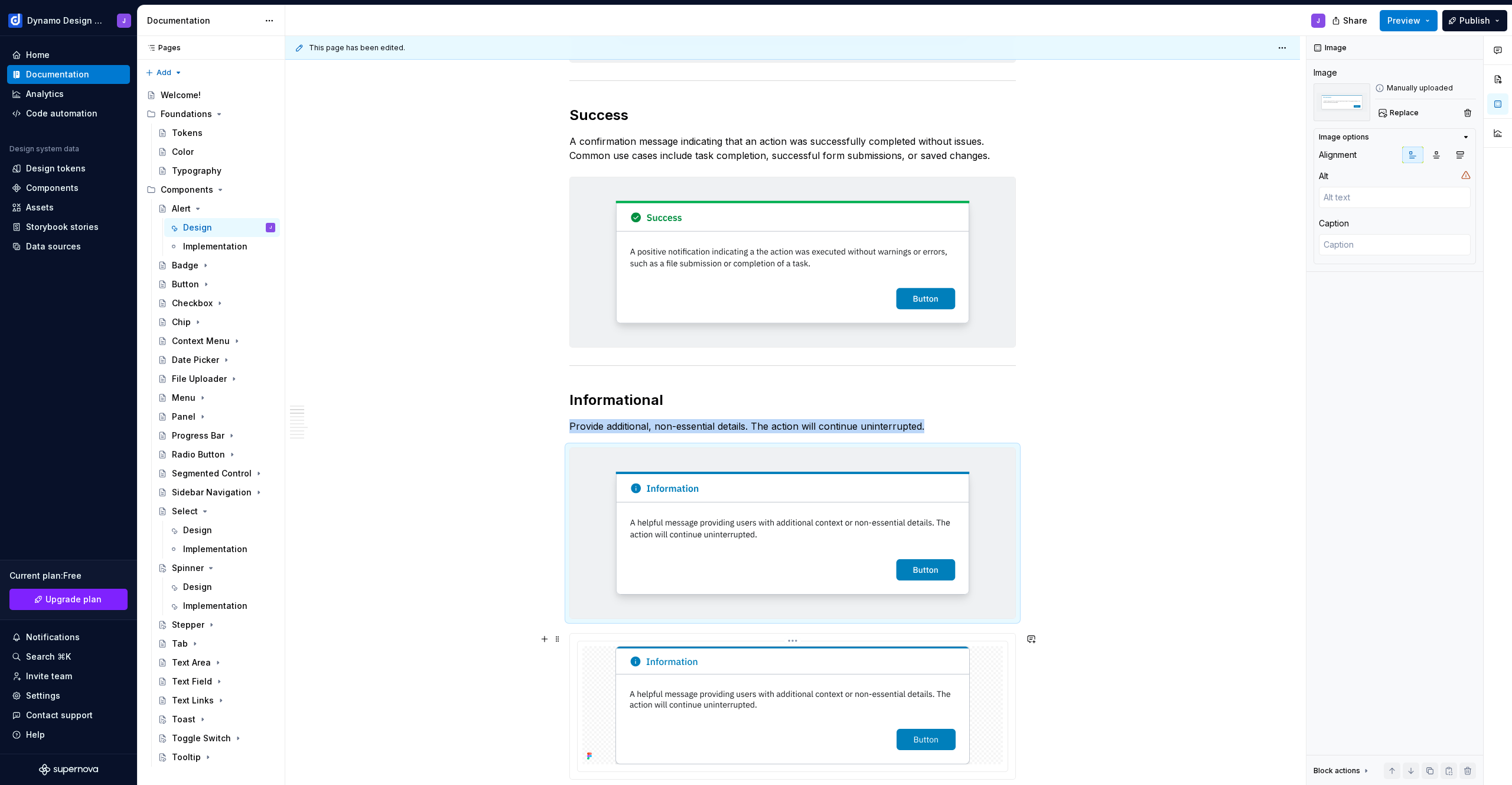
click at [811, 683] on img at bounding box center [792, 705] width 354 height 118
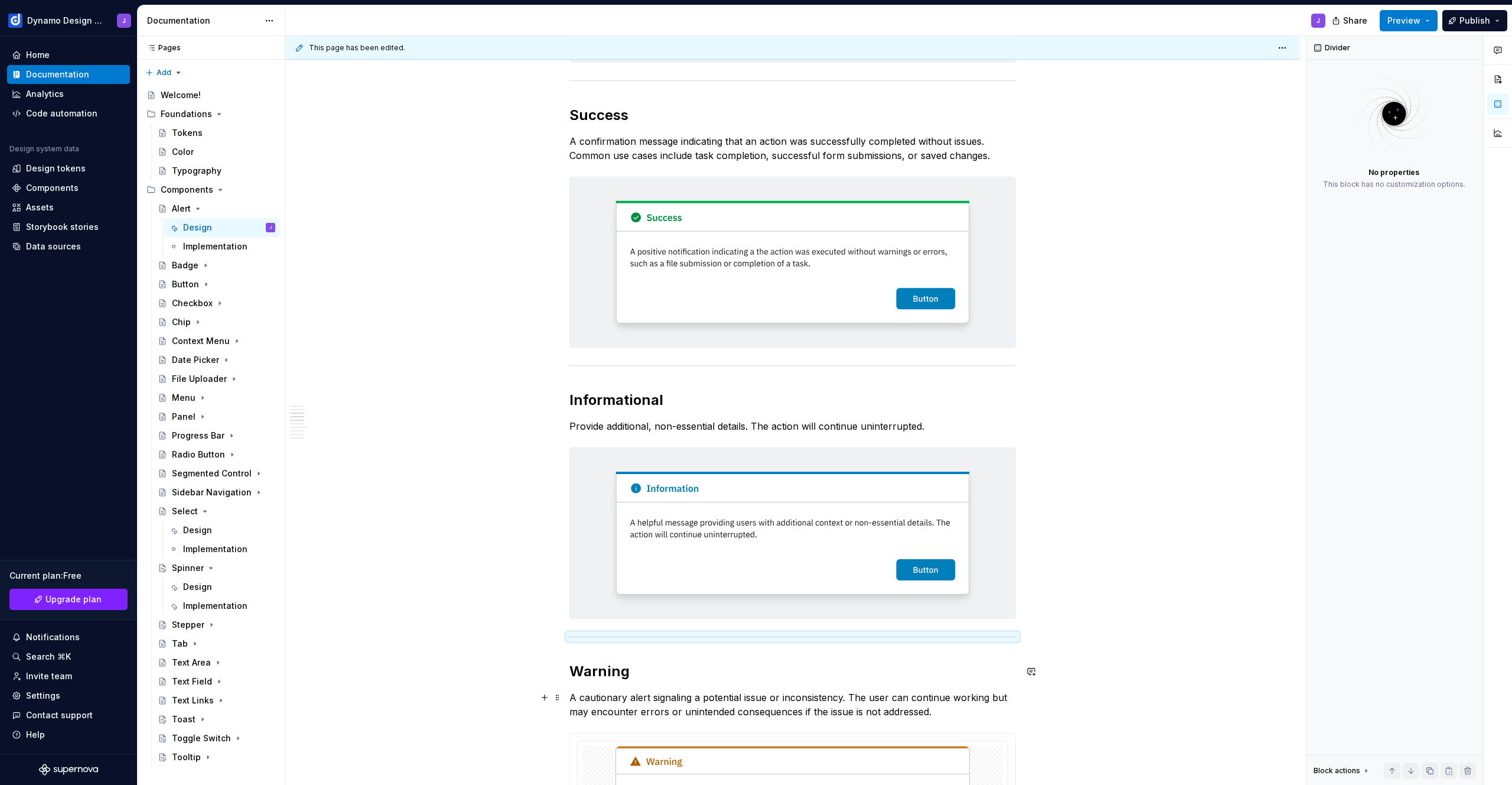
scroll to position [648, 0]
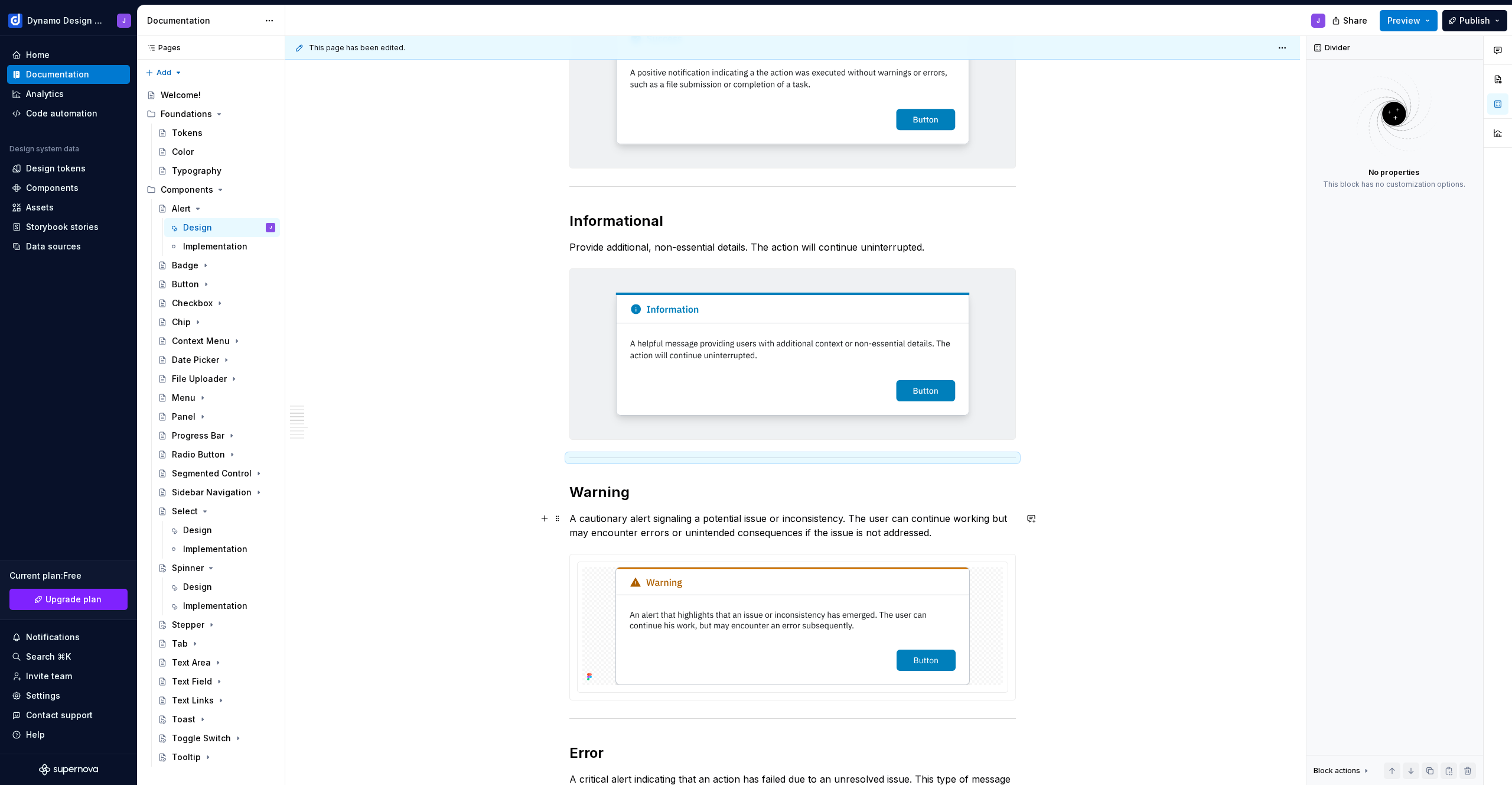
click at [949, 532] on p "A cautionary alert signaling a potential issue or inconsistency. The user can c…" at bounding box center [792, 525] width 447 height 29
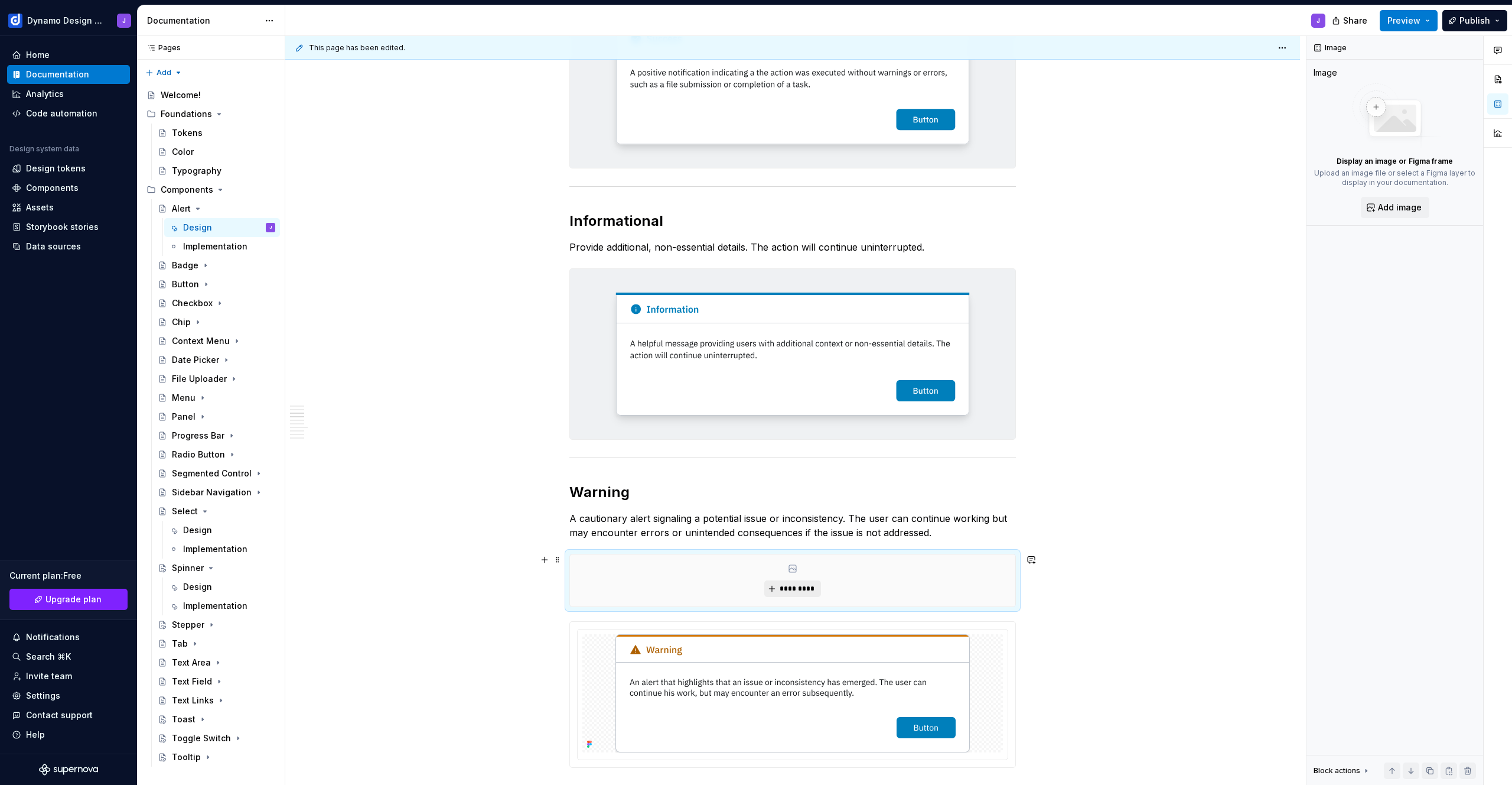
click at [806, 591] on span "*********" at bounding box center [797, 589] width 36 height 9
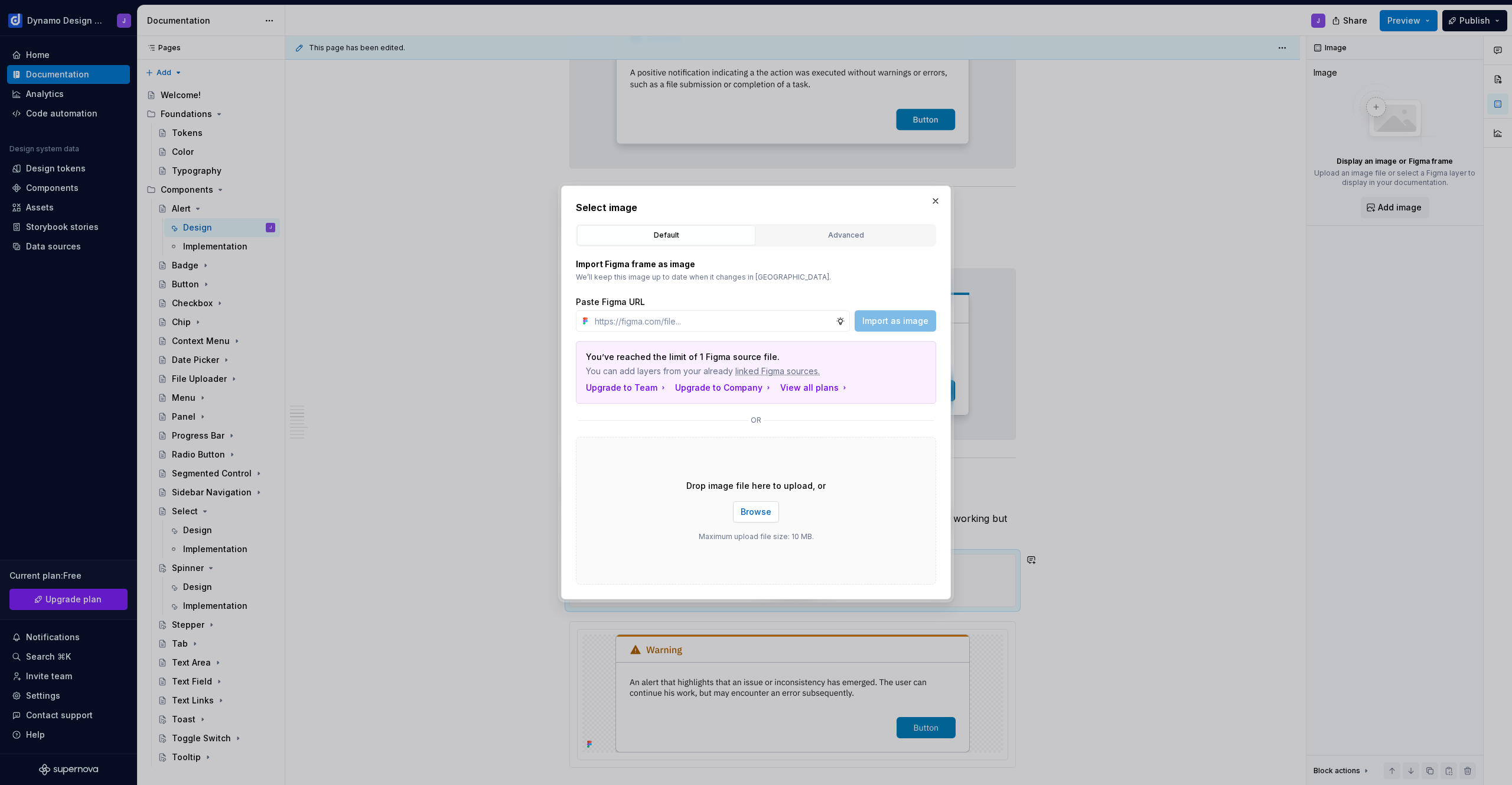
click at [758, 517] on span "Browse" at bounding box center [756, 512] width 31 height 12
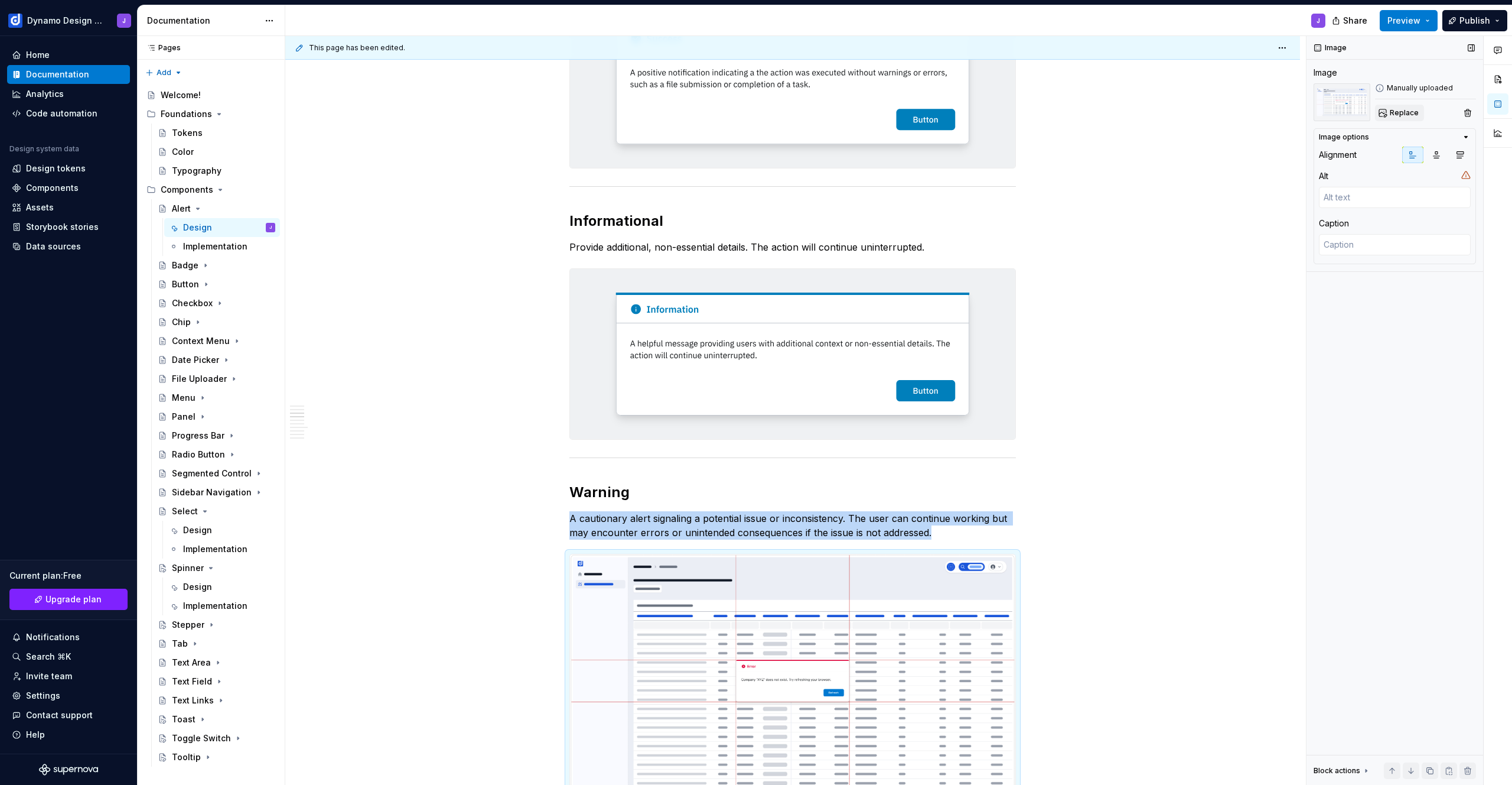
click at [1407, 118] on button "Replace" at bounding box center [1399, 113] width 49 height 17
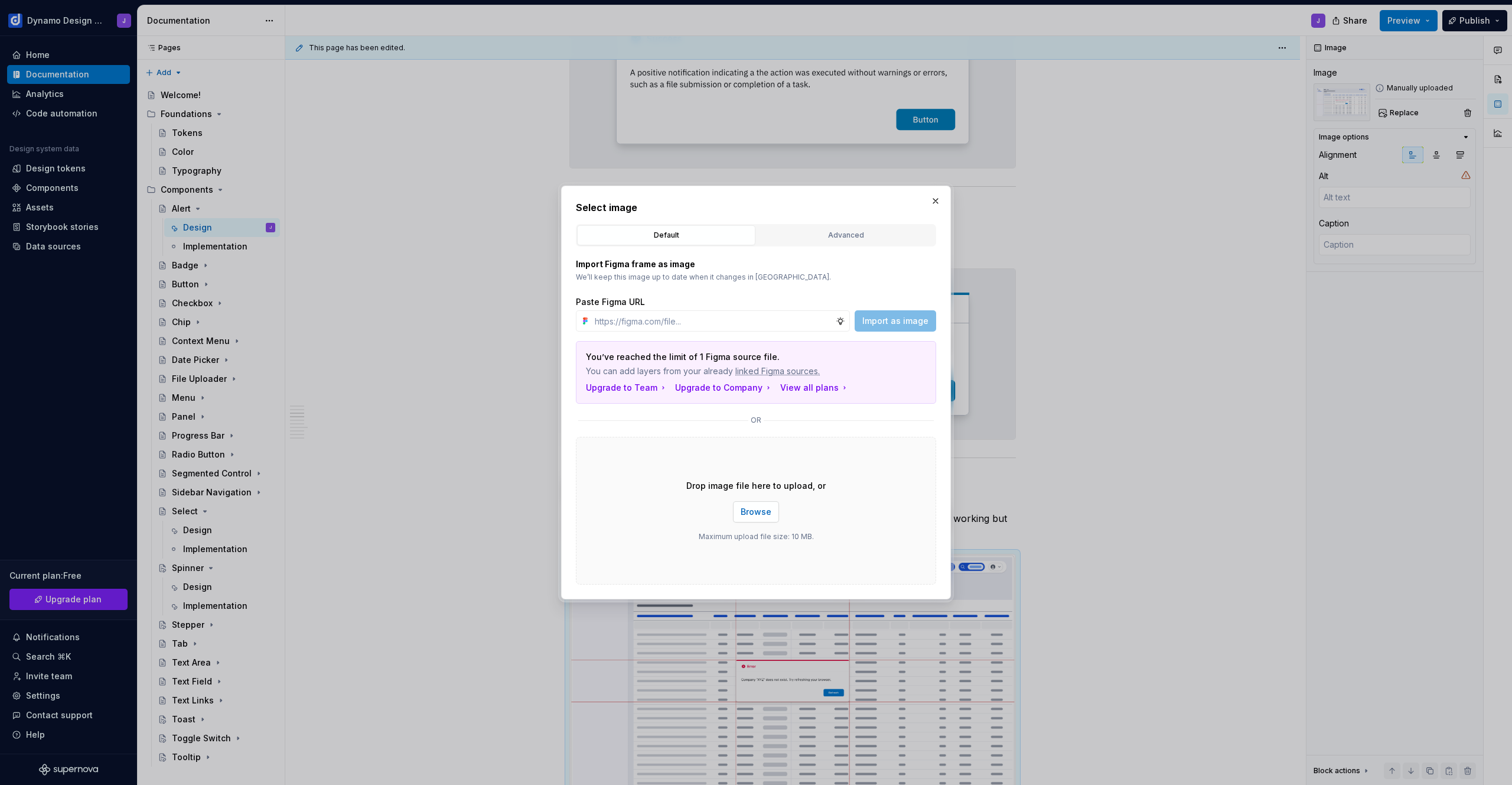
click at [761, 510] on span "Browse" at bounding box center [756, 512] width 31 height 12
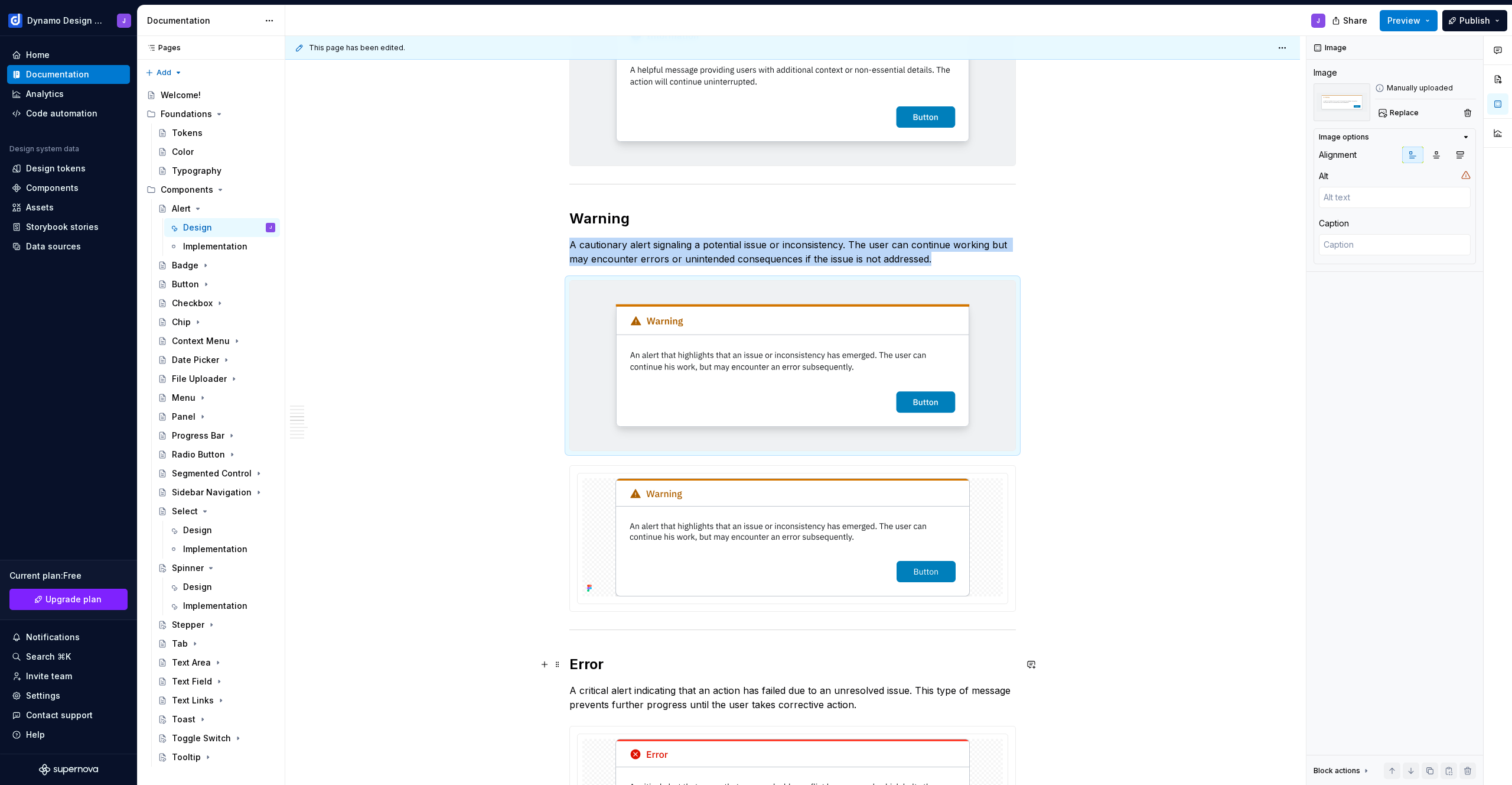
scroll to position [1006, 0]
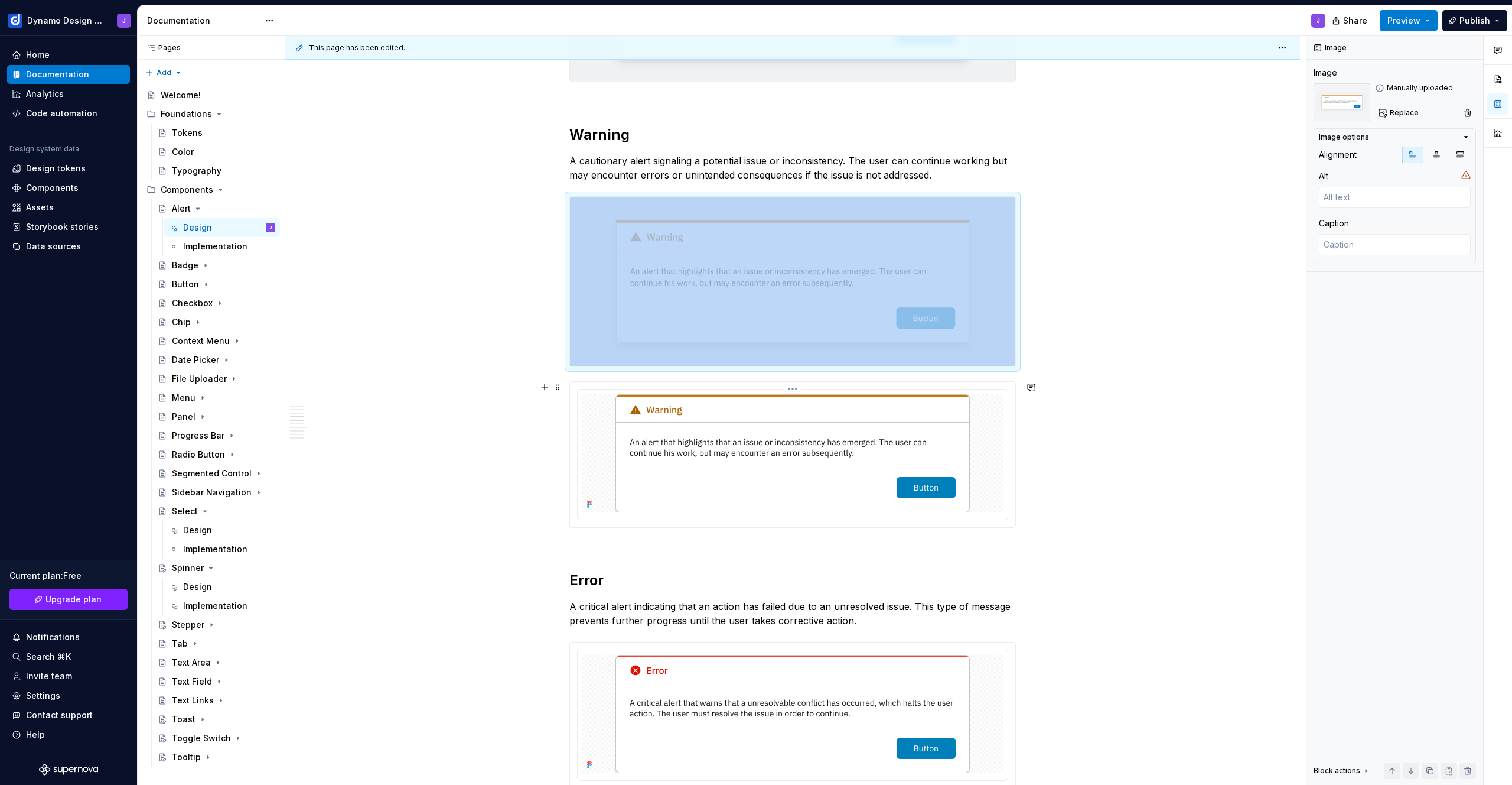
click at [832, 475] on img at bounding box center [792, 454] width 354 height 118
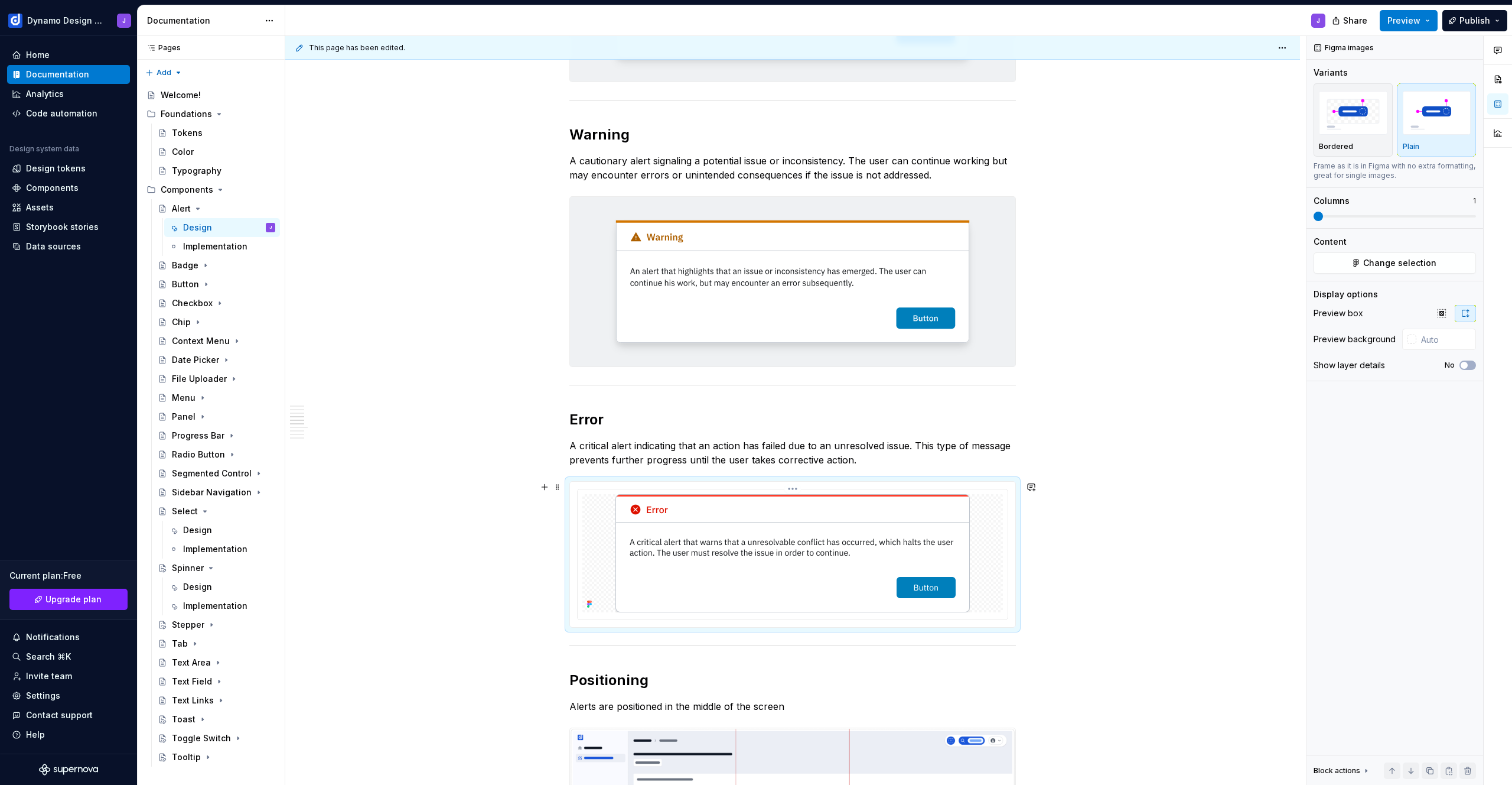
click at [780, 547] on img at bounding box center [792, 554] width 354 height 118
click at [862, 458] on p "A critical alert indicating that an action has failed due to an unresolved issu…" at bounding box center [792, 453] width 447 height 29
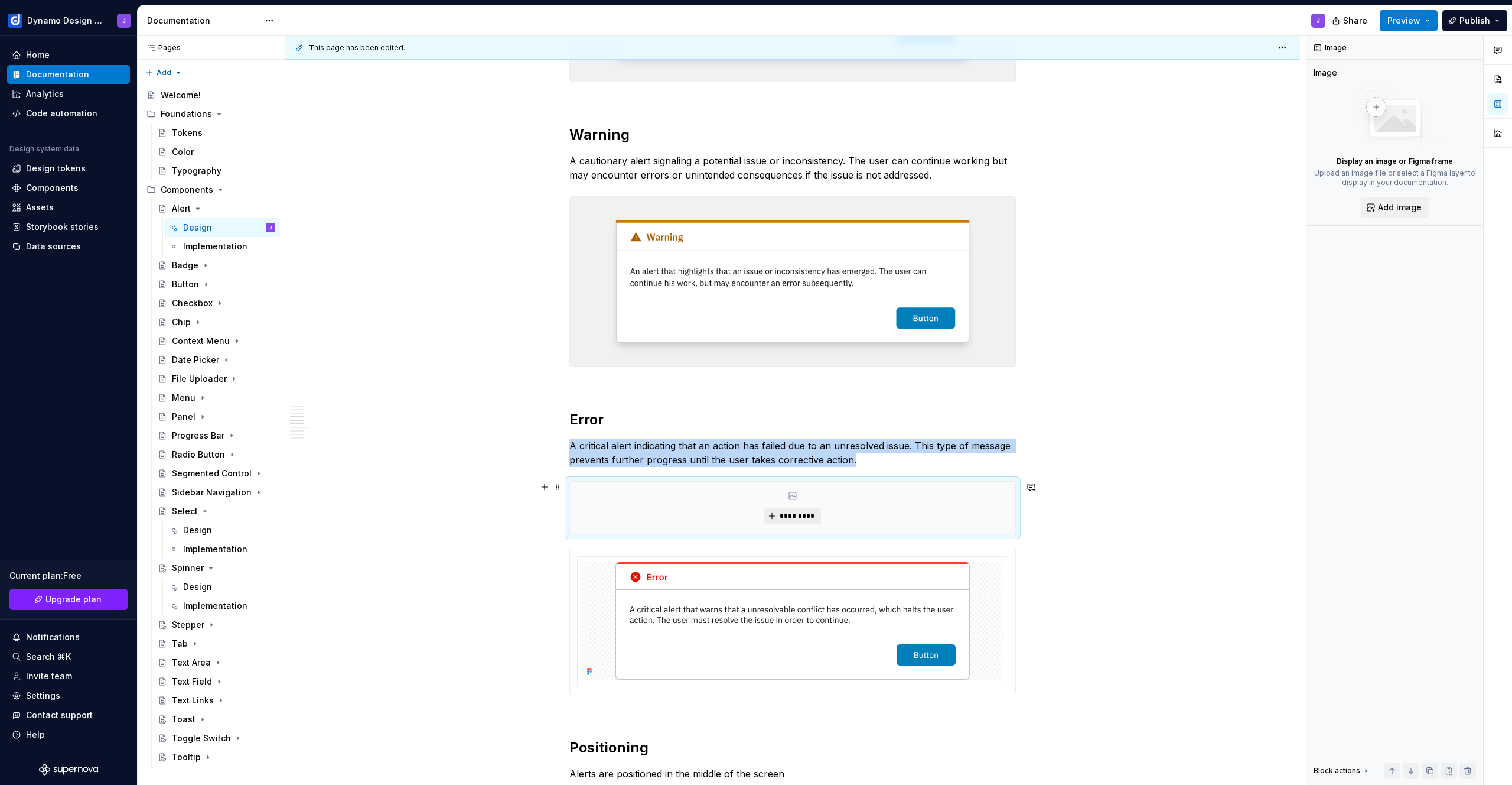
click at [801, 511] on span "*********" at bounding box center [797, 516] width 36 height 9
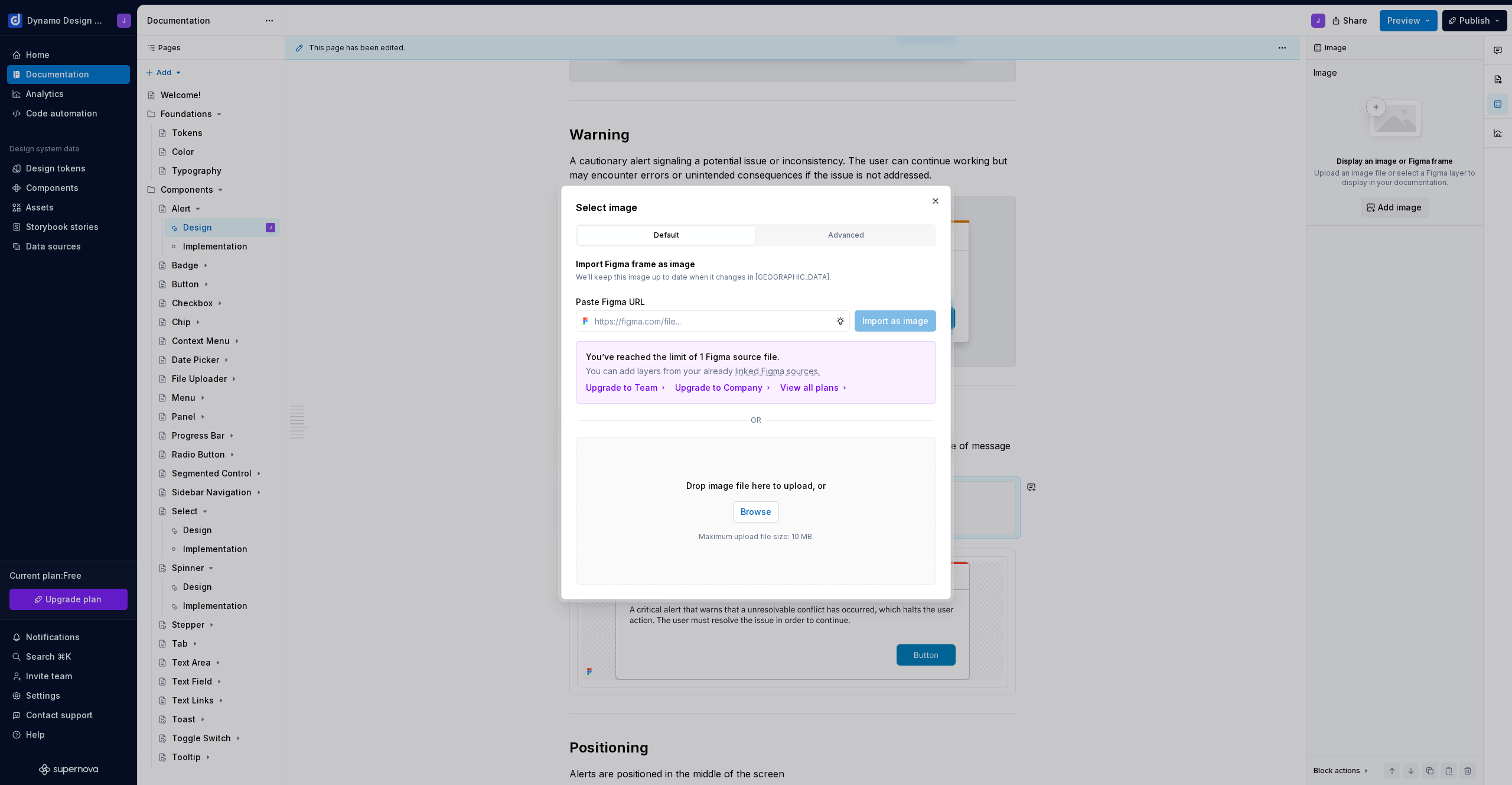
click at [750, 514] on span "Browse" at bounding box center [756, 512] width 31 height 12
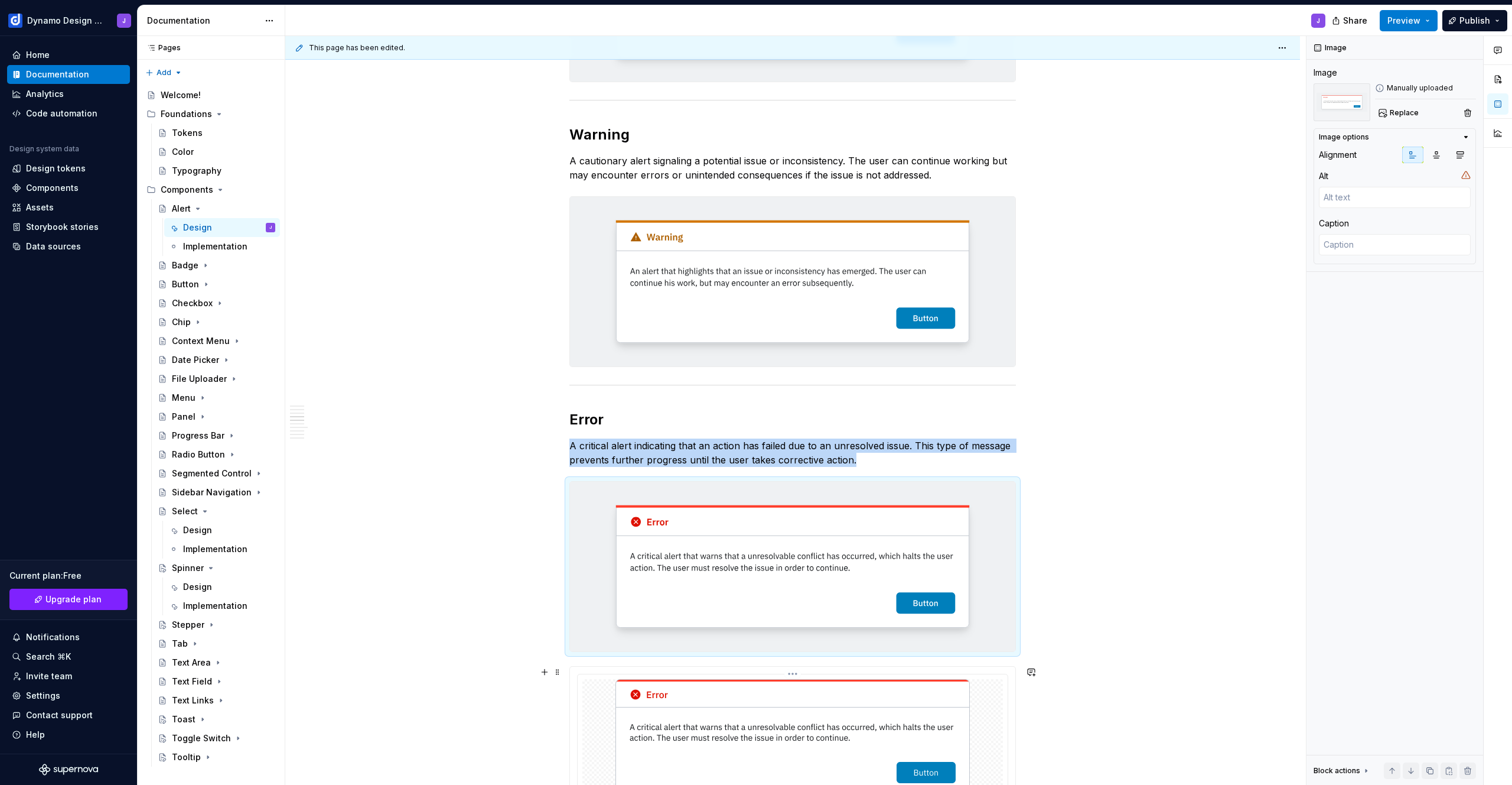
click at [910, 705] on img at bounding box center [792, 739] width 354 height 118
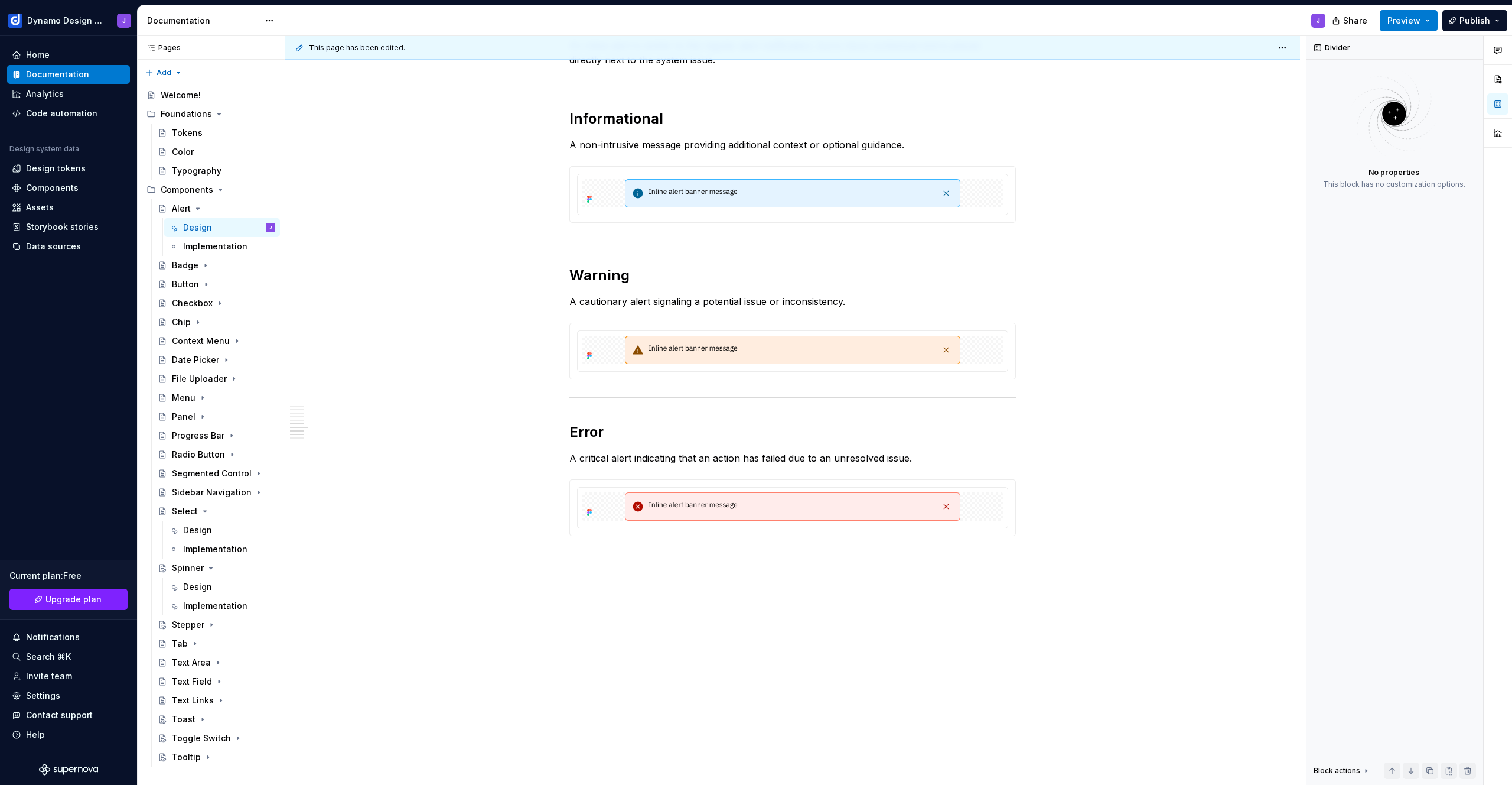
scroll to position [2070, 0]
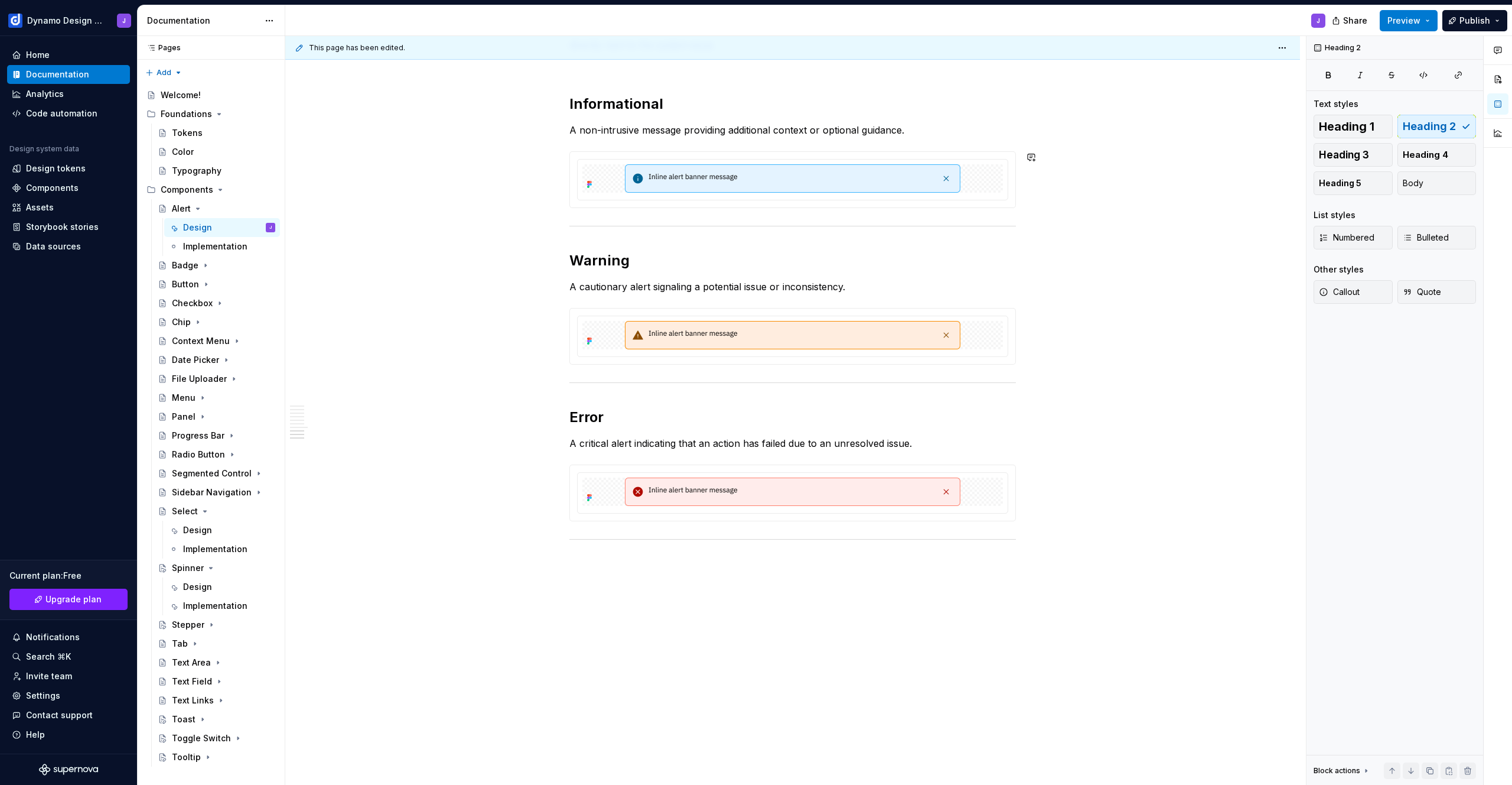
click at [920, 127] on p "A non-intrusive message providing additional context or optional guidance." at bounding box center [792, 130] width 447 height 14
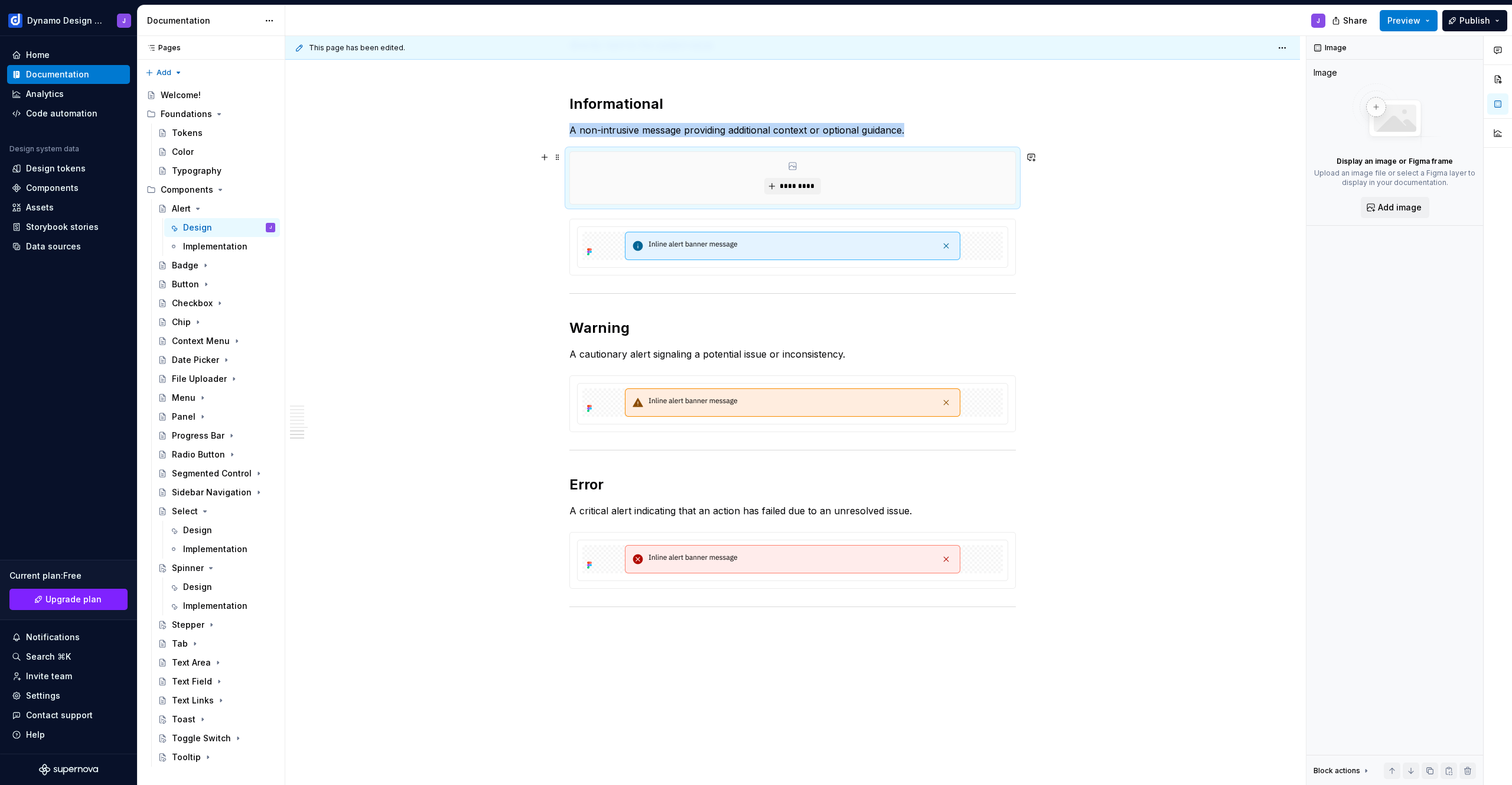
click at [824, 182] on div "*********" at bounding box center [792, 178] width 445 height 52
click at [807, 185] on span "*********" at bounding box center [797, 186] width 36 height 9
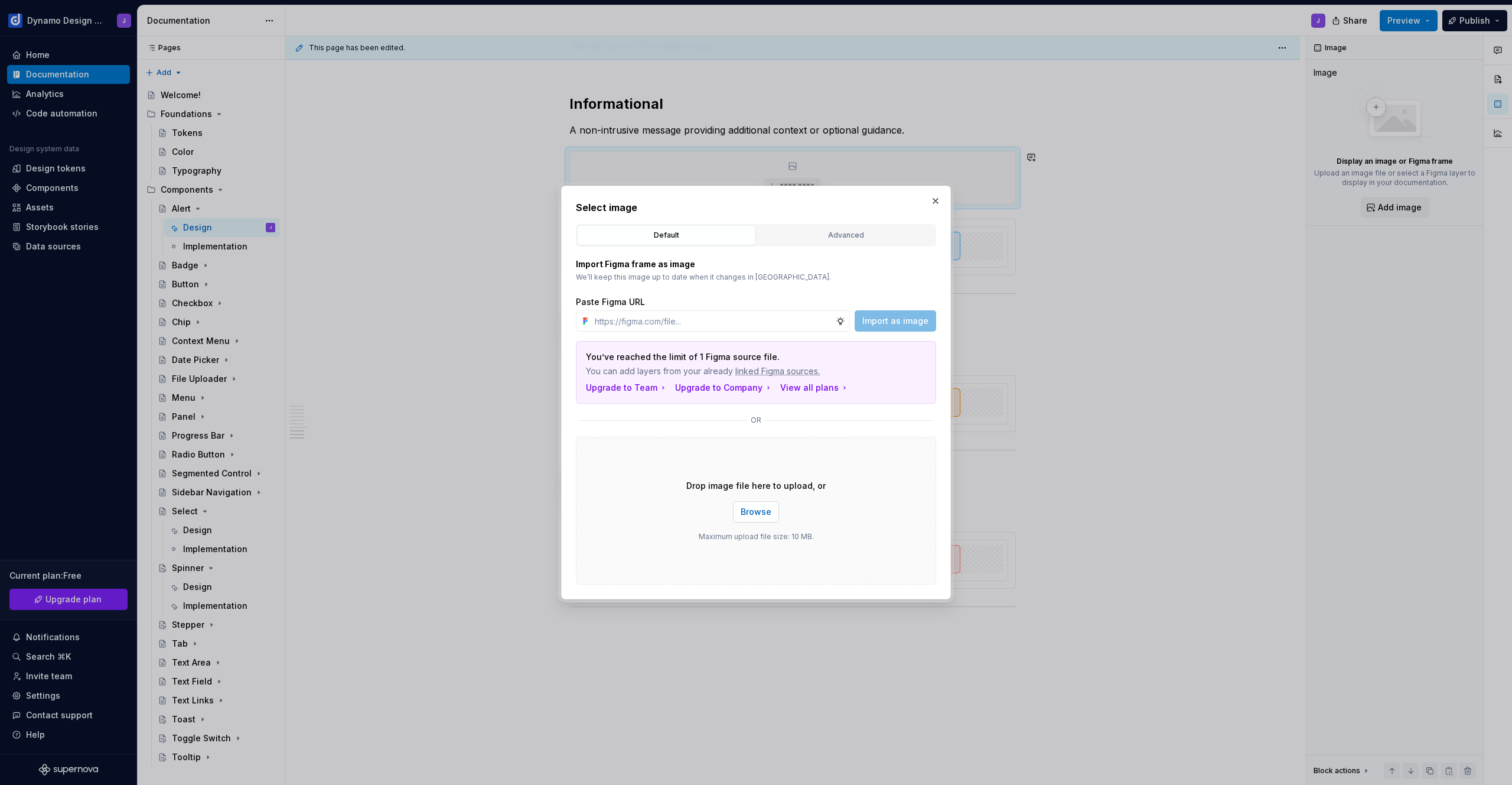
click at [751, 507] on span "Browse" at bounding box center [756, 512] width 31 height 12
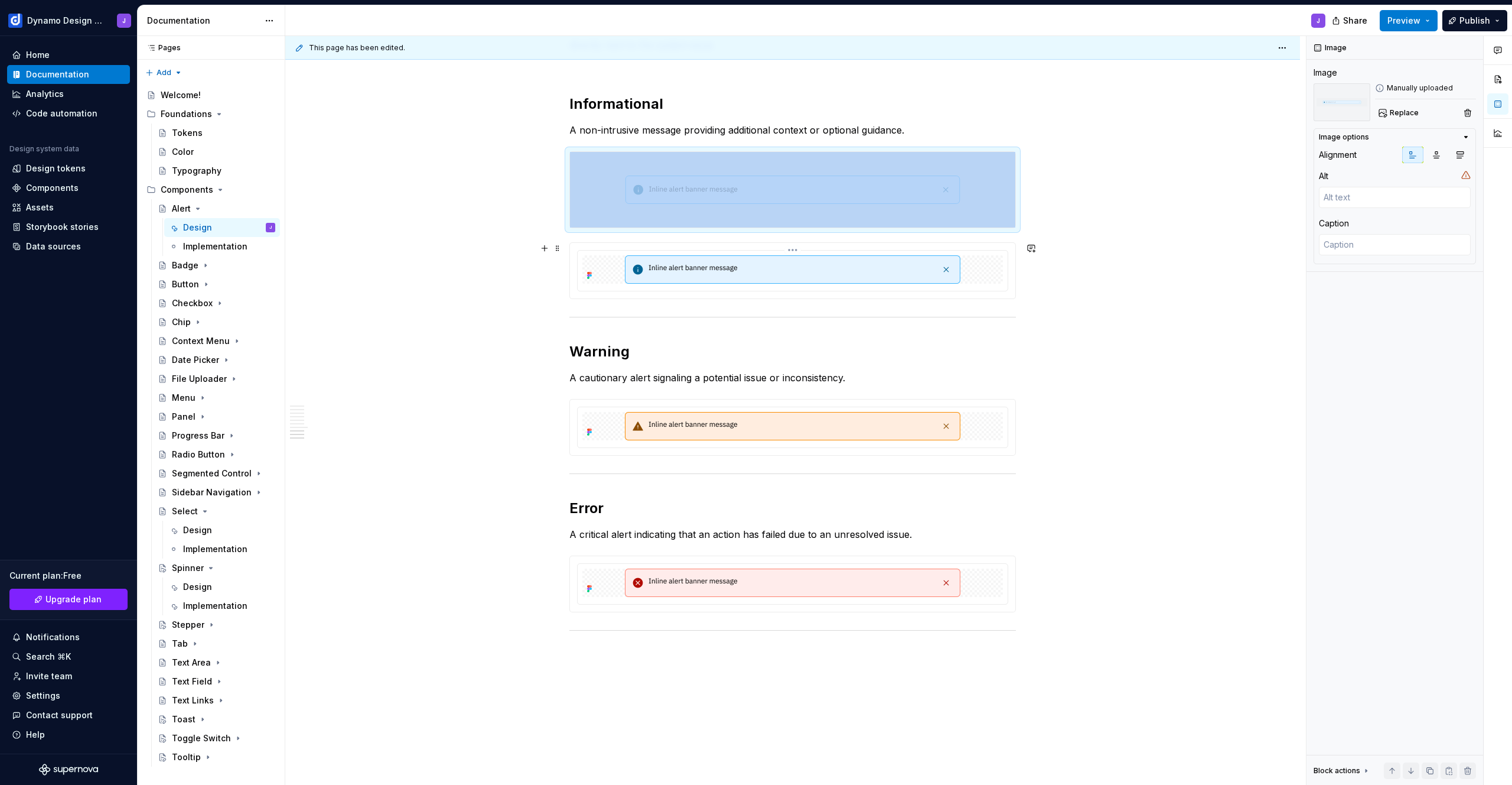
click at [889, 280] on img at bounding box center [792, 269] width 336 height 29
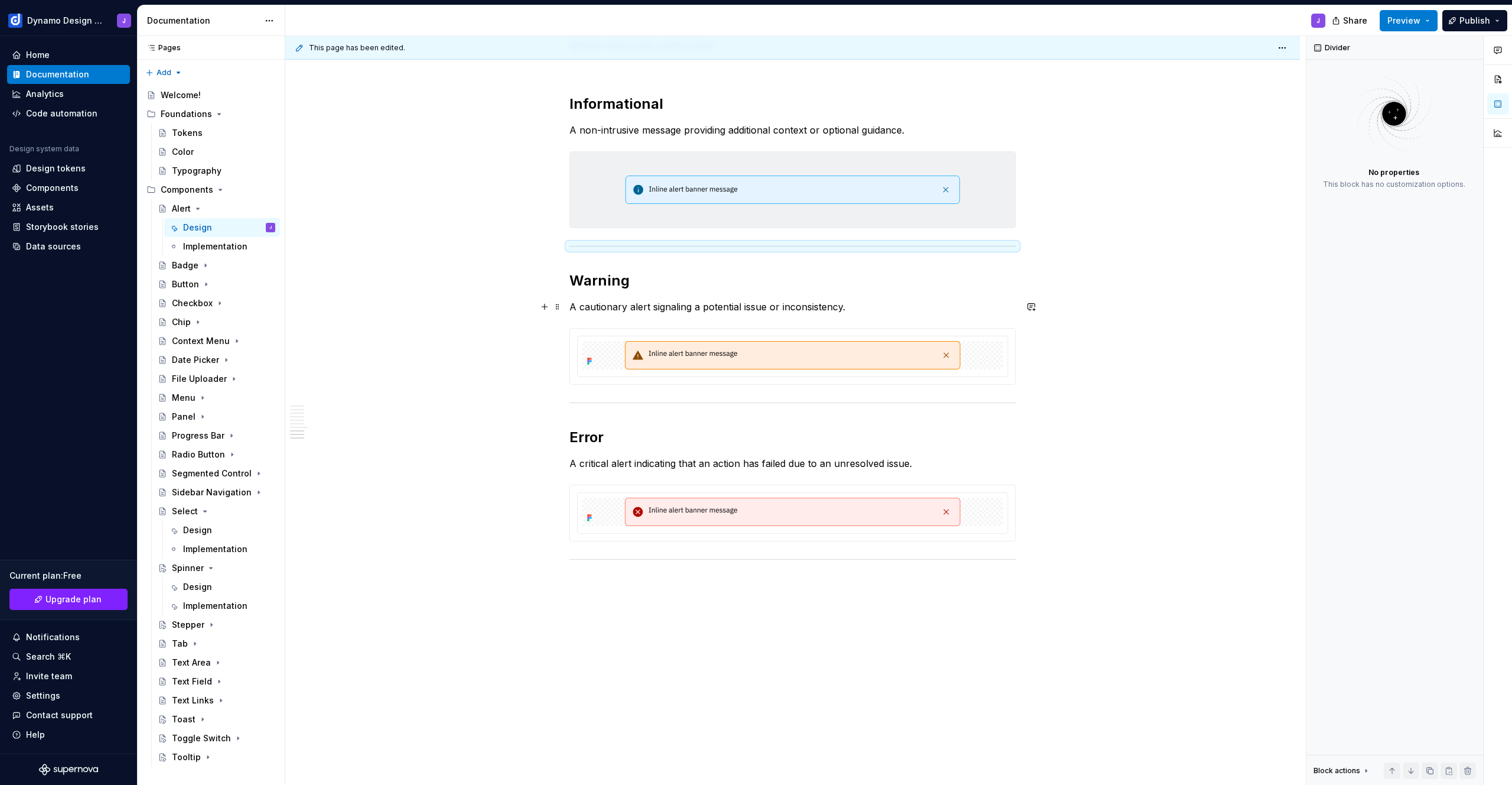
click at [876, 304] on p "A cautionary alert signaling a potential issue or inconsistency." at bounding box center [792, 306] width 447 height 14
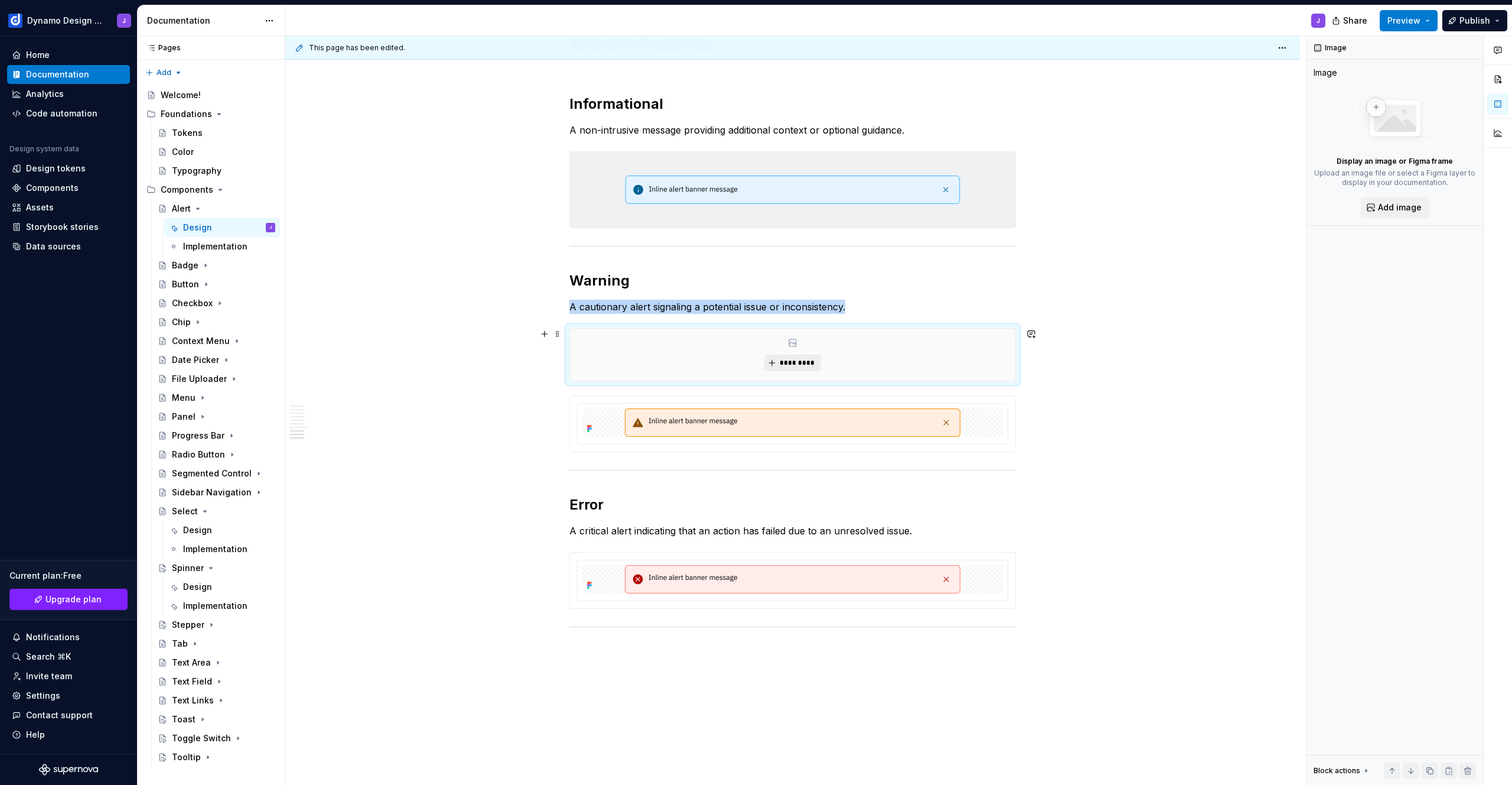
click at [778, 366] on button "*********" at bounding box center [792, 363] width 56 height 17
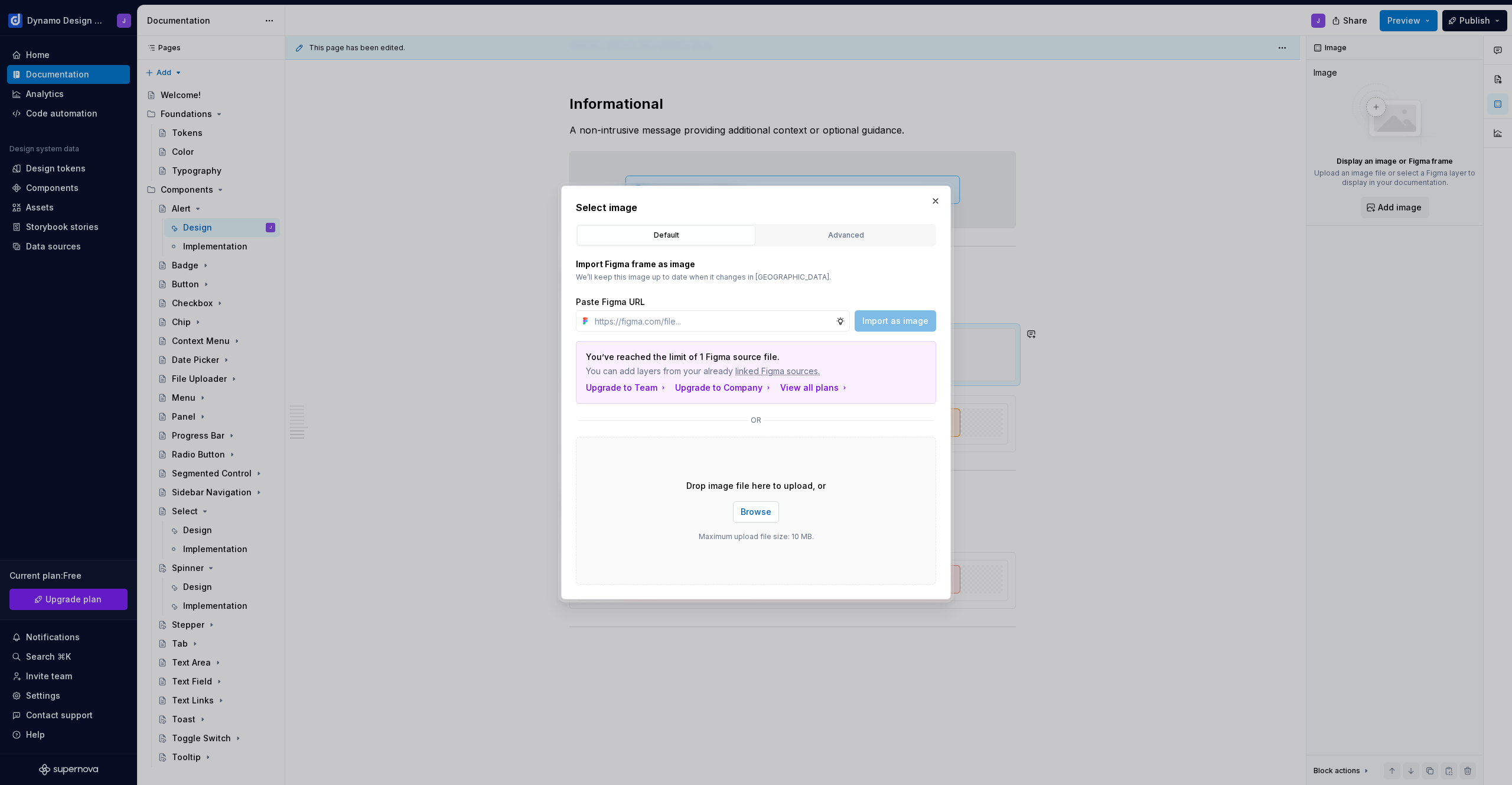
click at [770, 510] on span "Browse" at bounding box center [756, 512] width 31 height 12
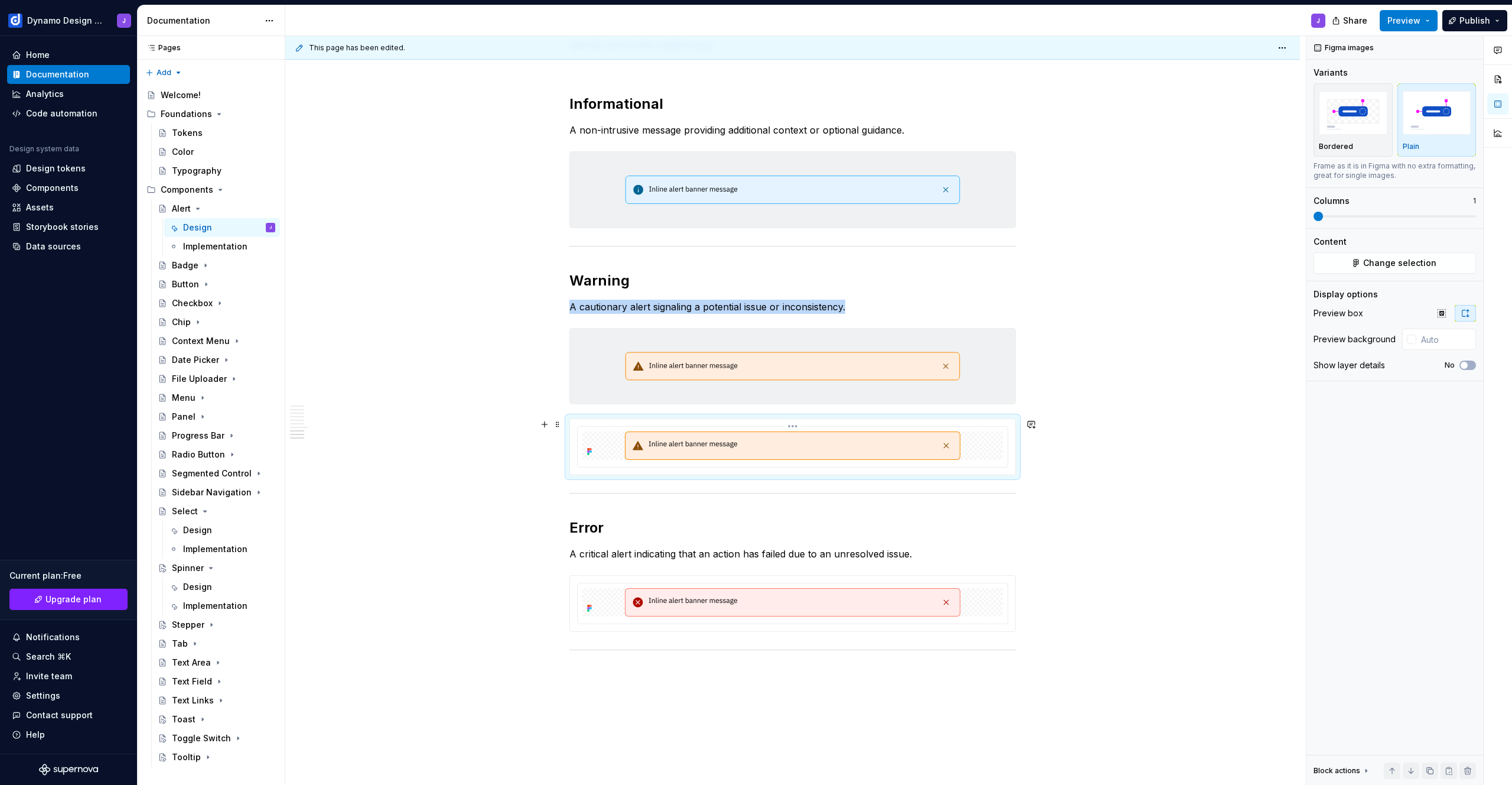
click at [941, 455] on img at bounding box center [792, 445] width 336 height 29
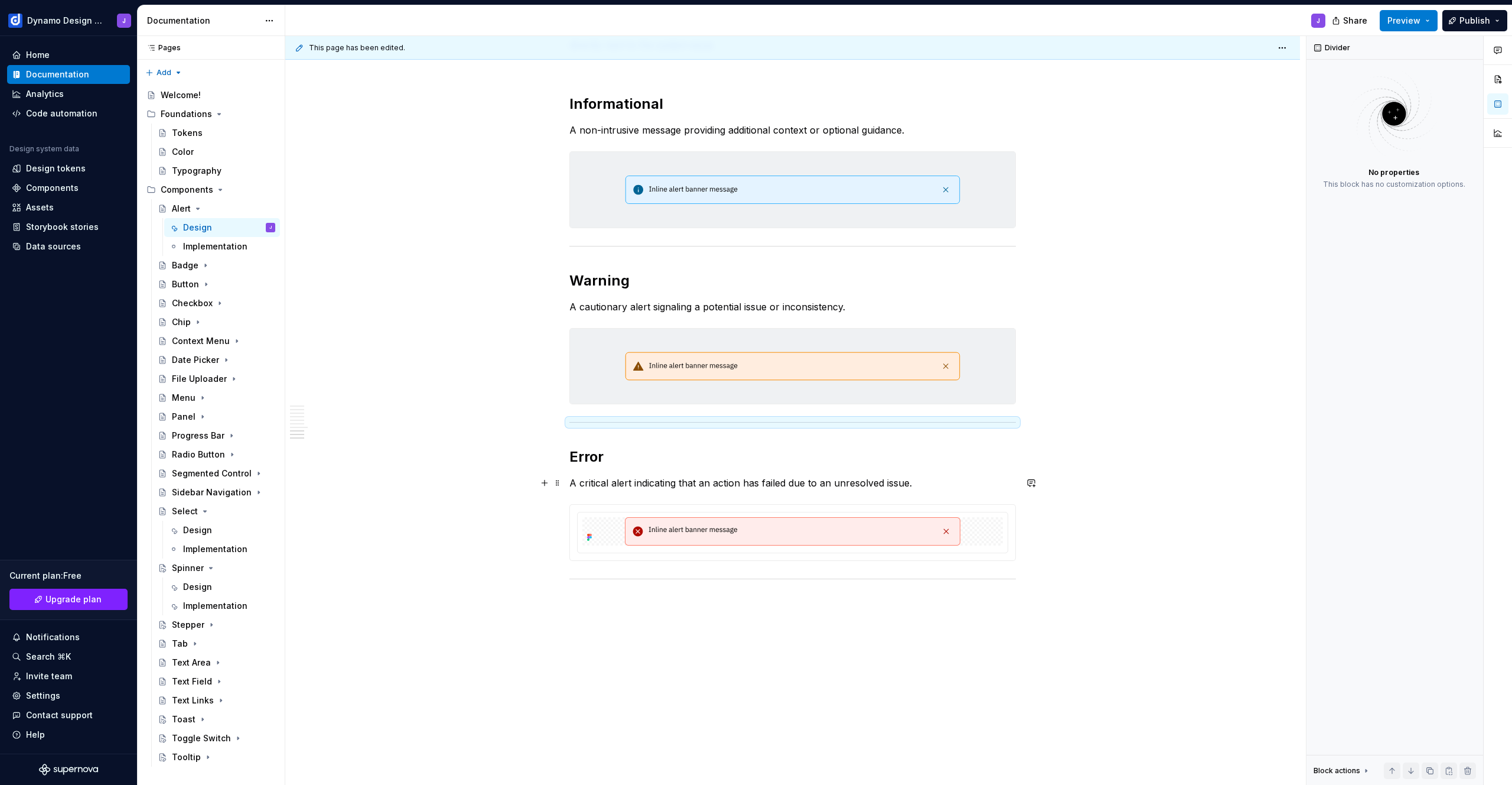
click at [926, 484] on p "A critical alert indicating that an action has failed due to an unresolved issu…" at bounding box center [792, 482] width 447 height 14
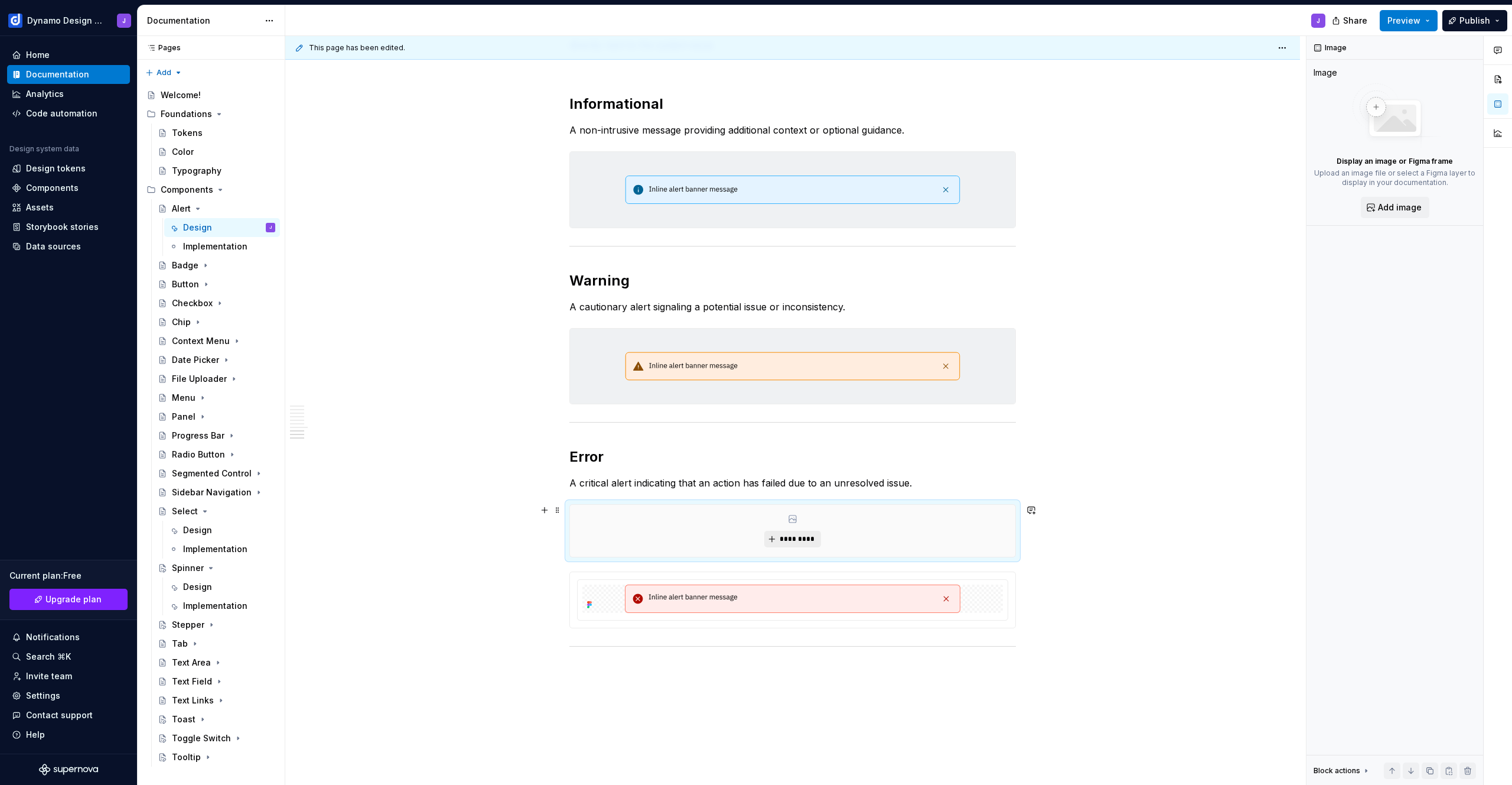
click at [811, 539] on span "*********" at bounding box center [797, 539] width 36 height 9
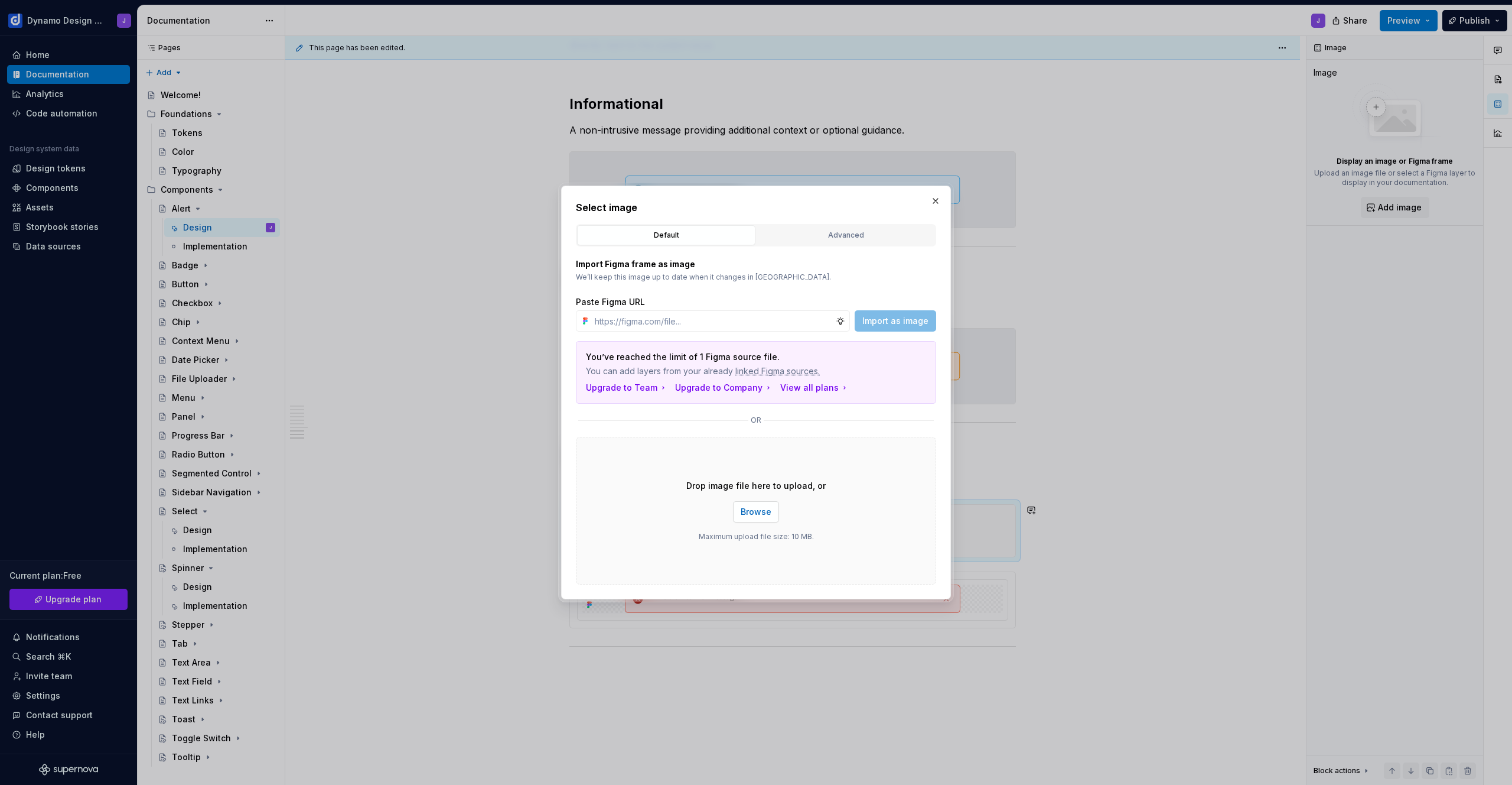
click at [759, 513] on span "Browse" at bounding box center [756, 512] width 31 height 12
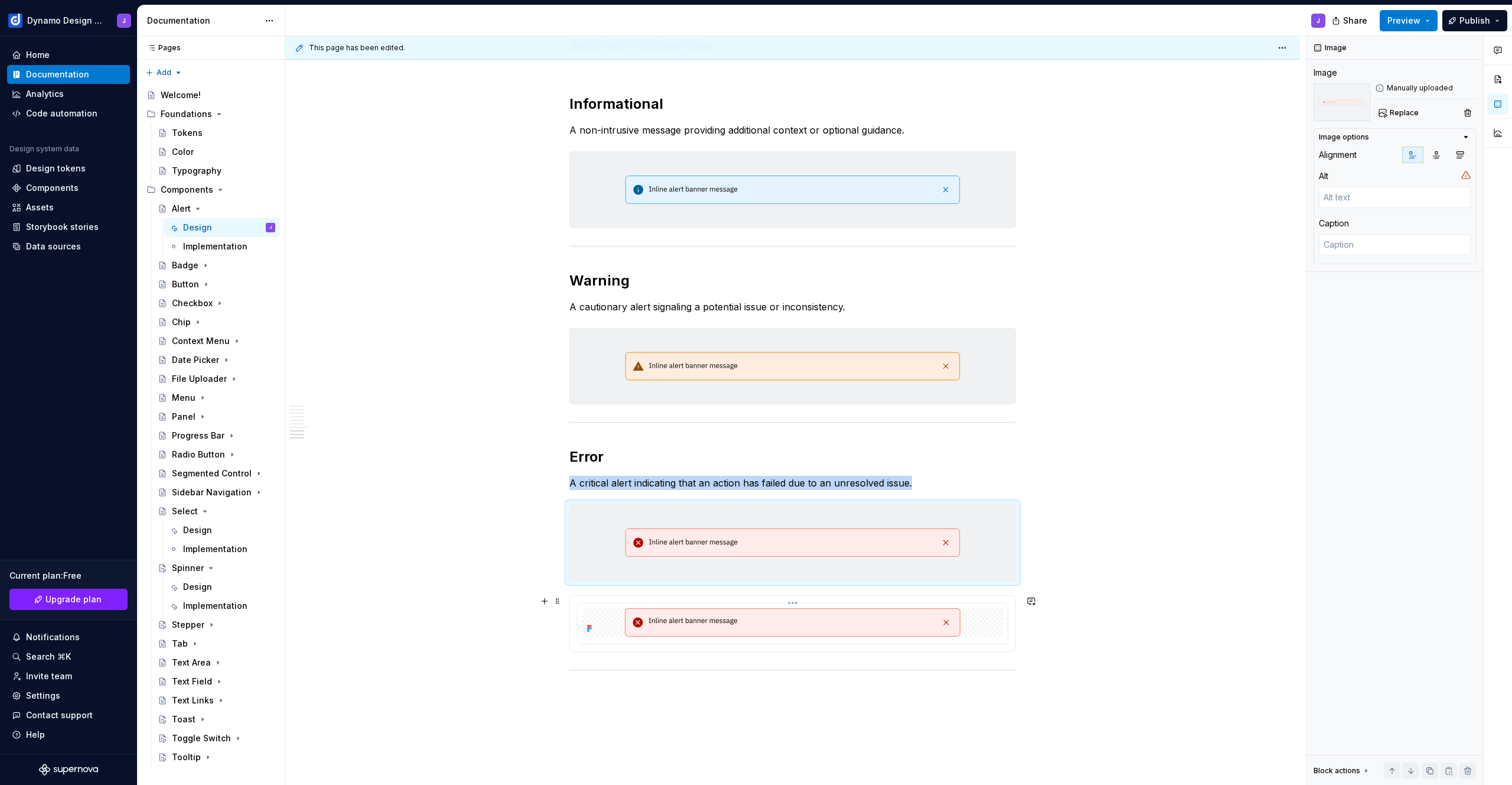
click at [937, 612] on img at bounding box center [792, 622] width 336 height 29
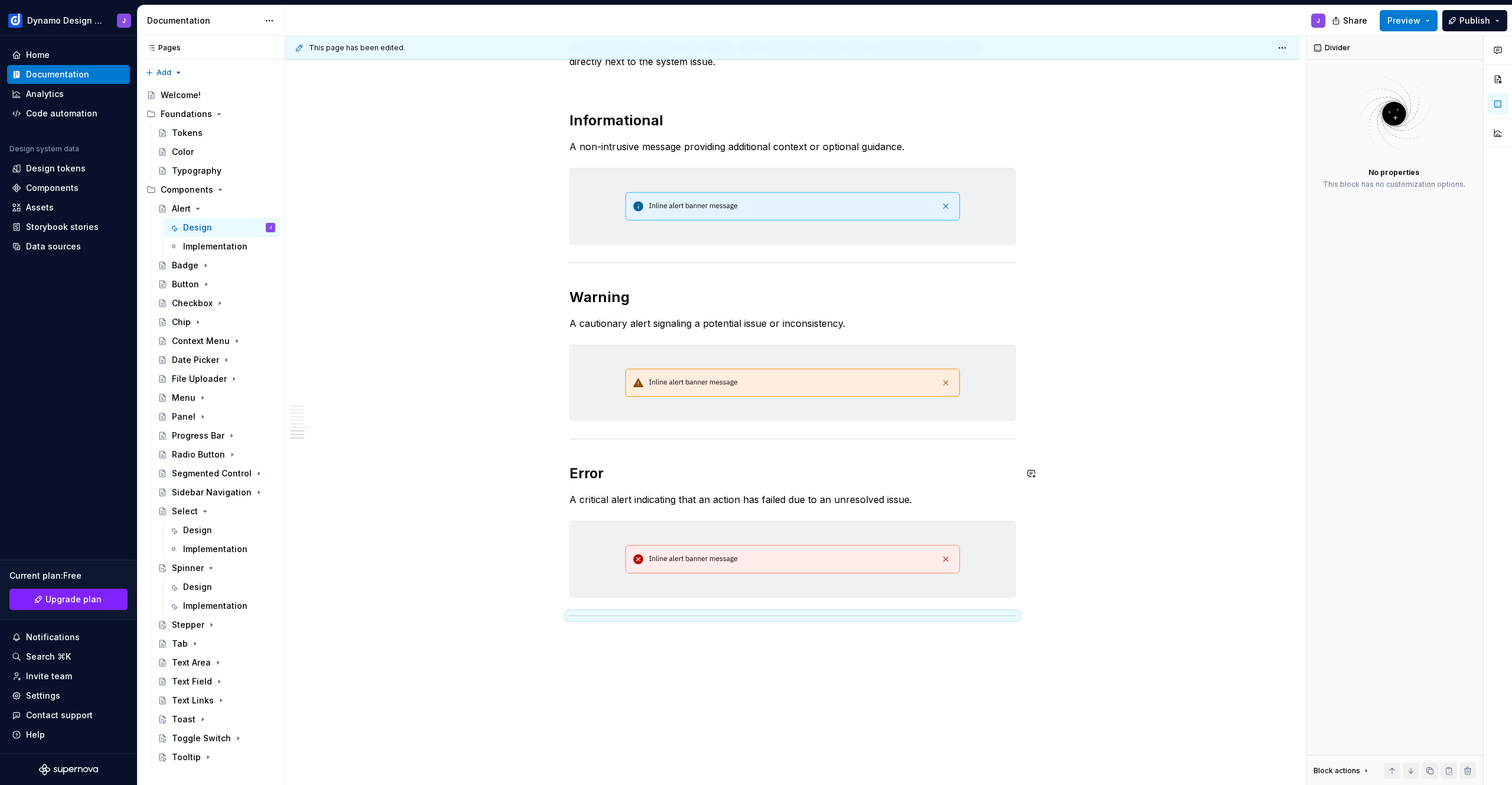
scroll to position [1967, 0]
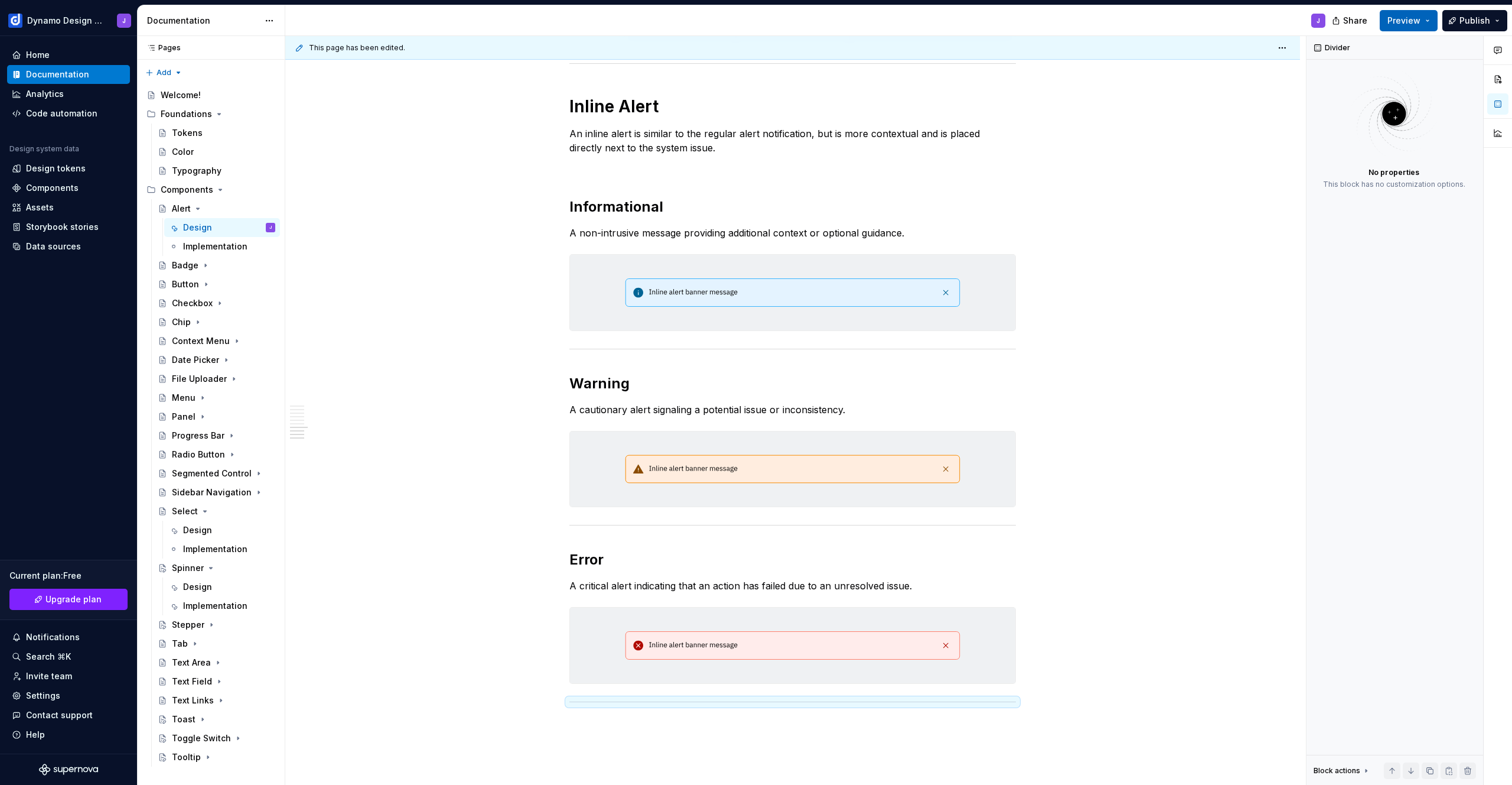
click at [1429, 19] on button "Preview" at bounding box center [1408, 20] width 58 height 21
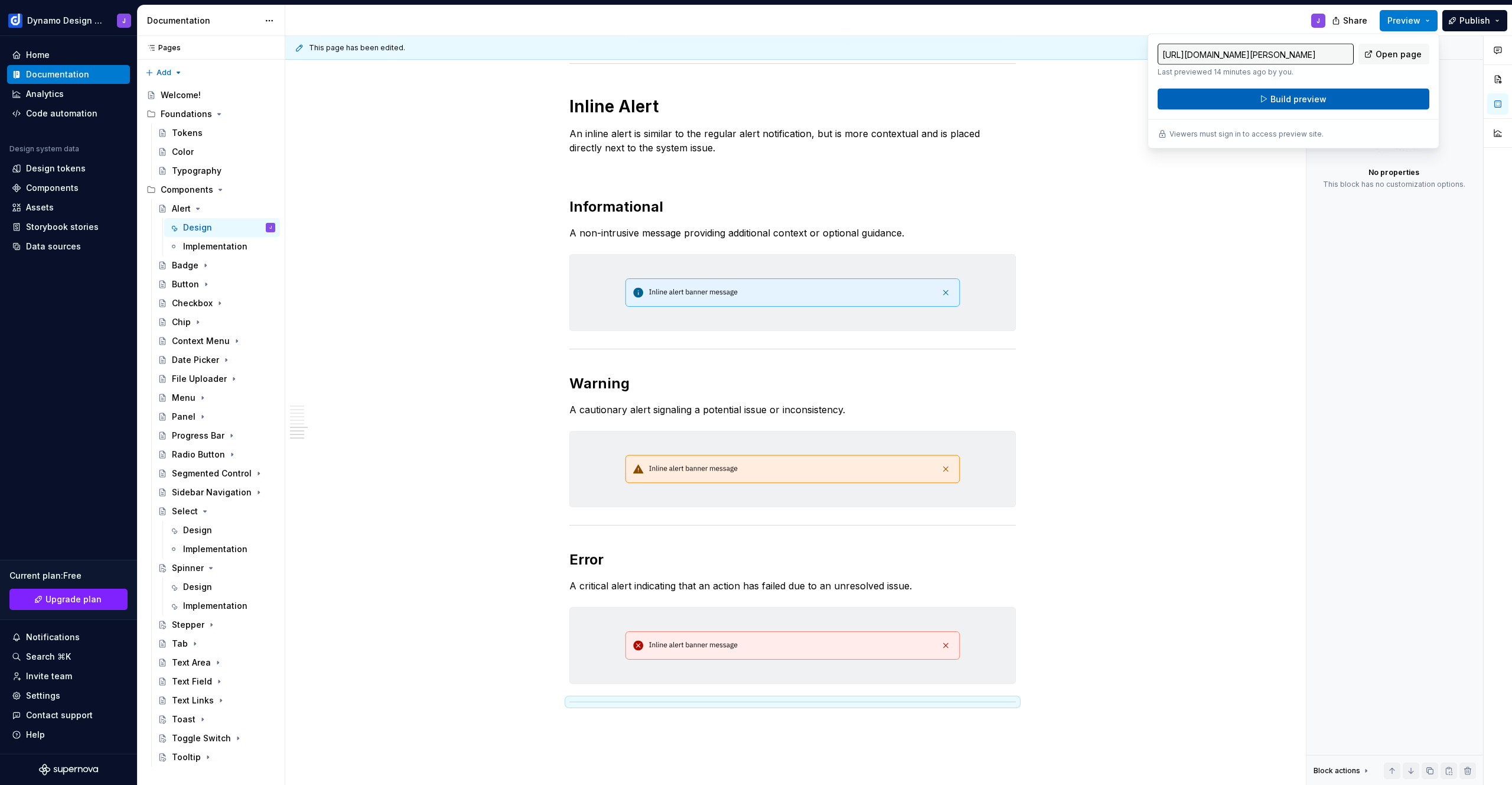
click at [1339, 100] on button "Build preview" at bounding box center [1294, 99] width 272 height 21
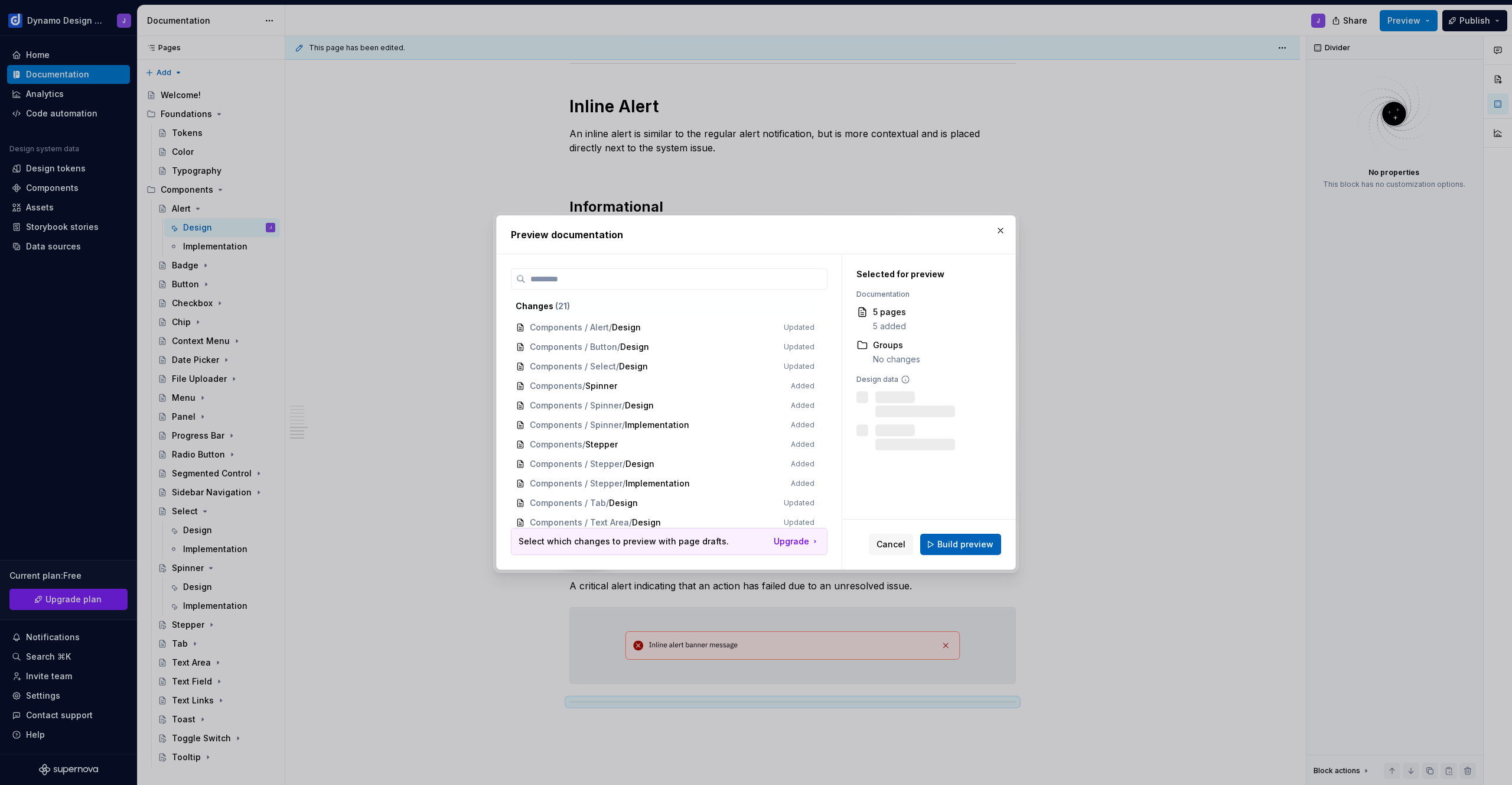
click at [970, 546] on span "Build preview" at bounding box center [965, 544] width 56 height 12
